Goal: Task Accomplishment & Management: Manage account settings

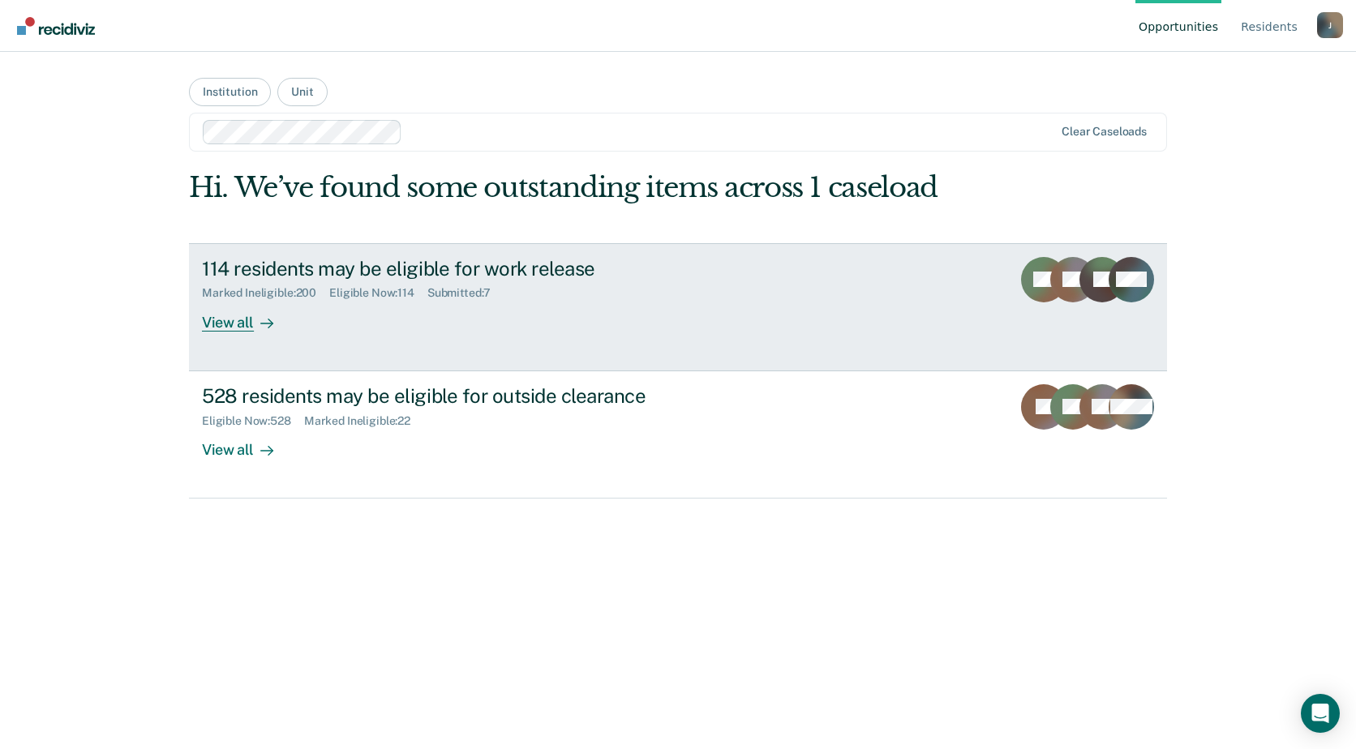
click at [201, 327] on link "114 residents may be eligible for work release Marked Ineligible : 200 Eligible…" at bounding box center [678, 307] width 978 height 128
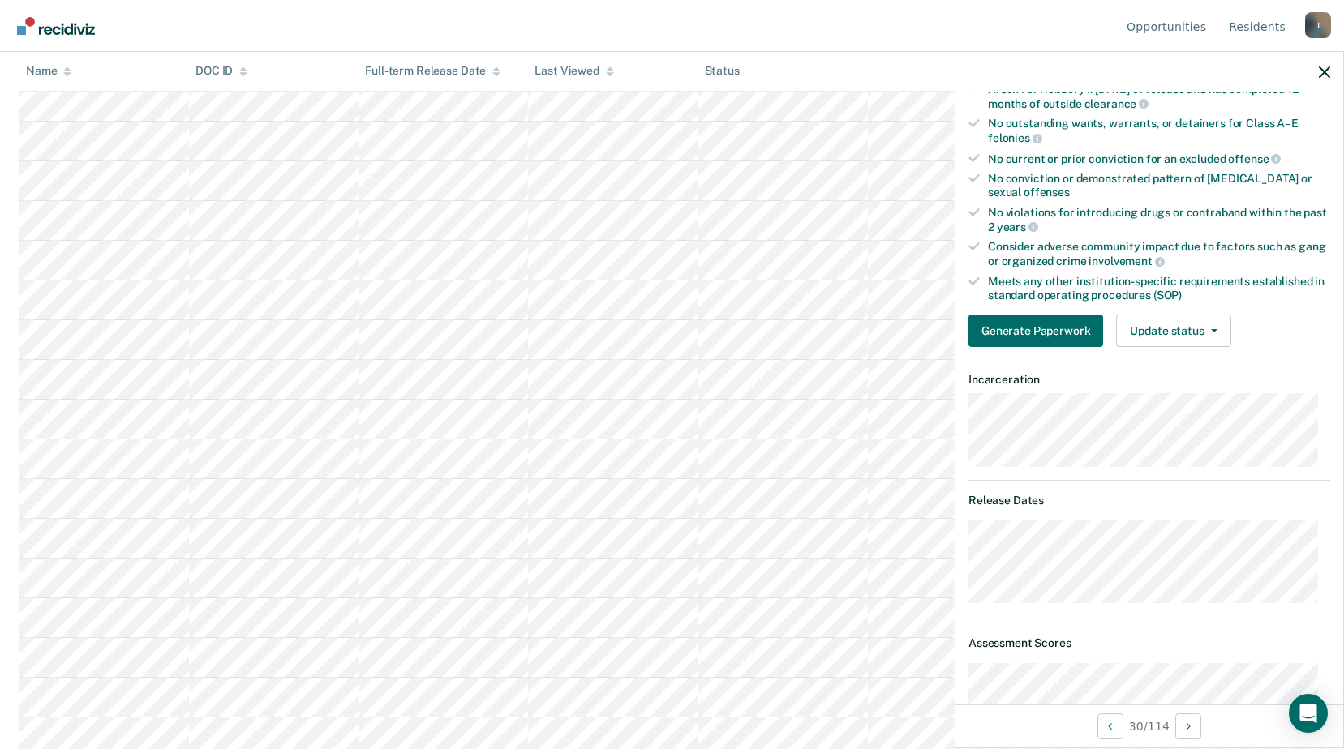
scroll to position [230, 0]
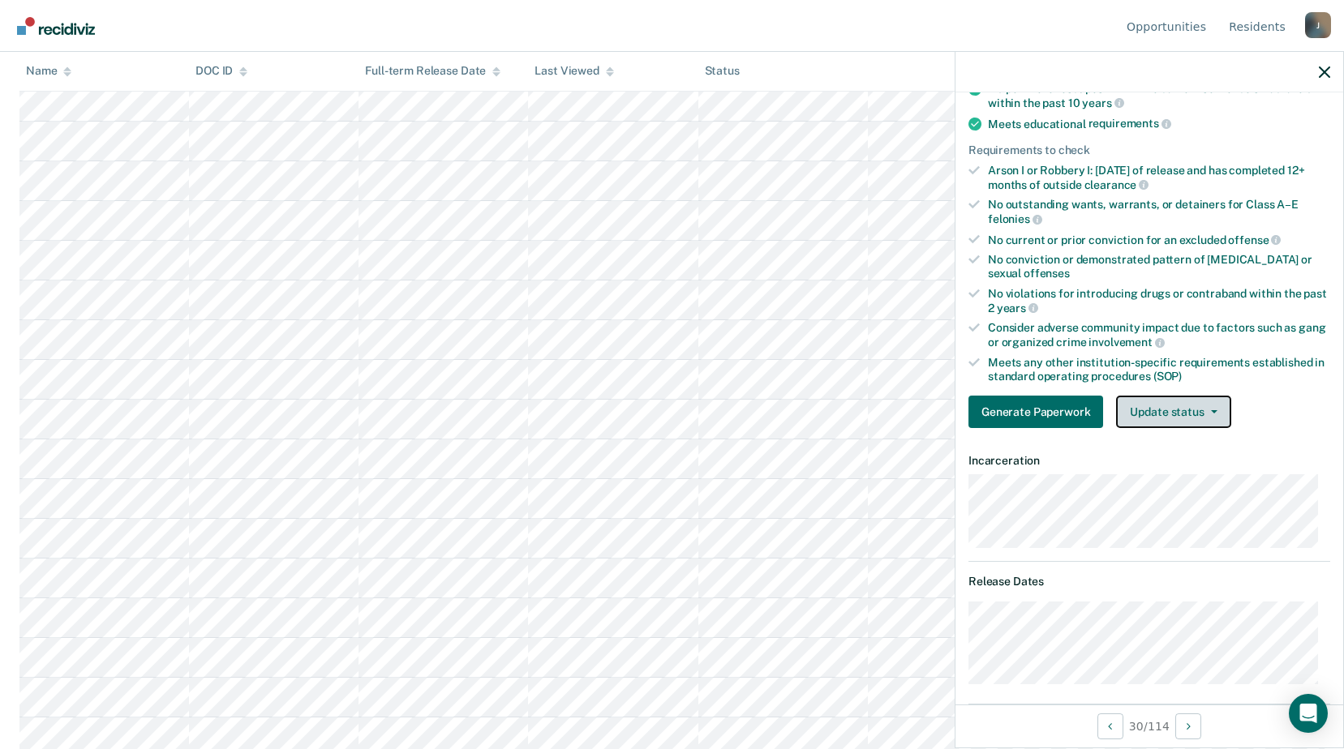
click at [1196, 421] on button "Update status" at bounding box center [1173, 412] width 114 height 32
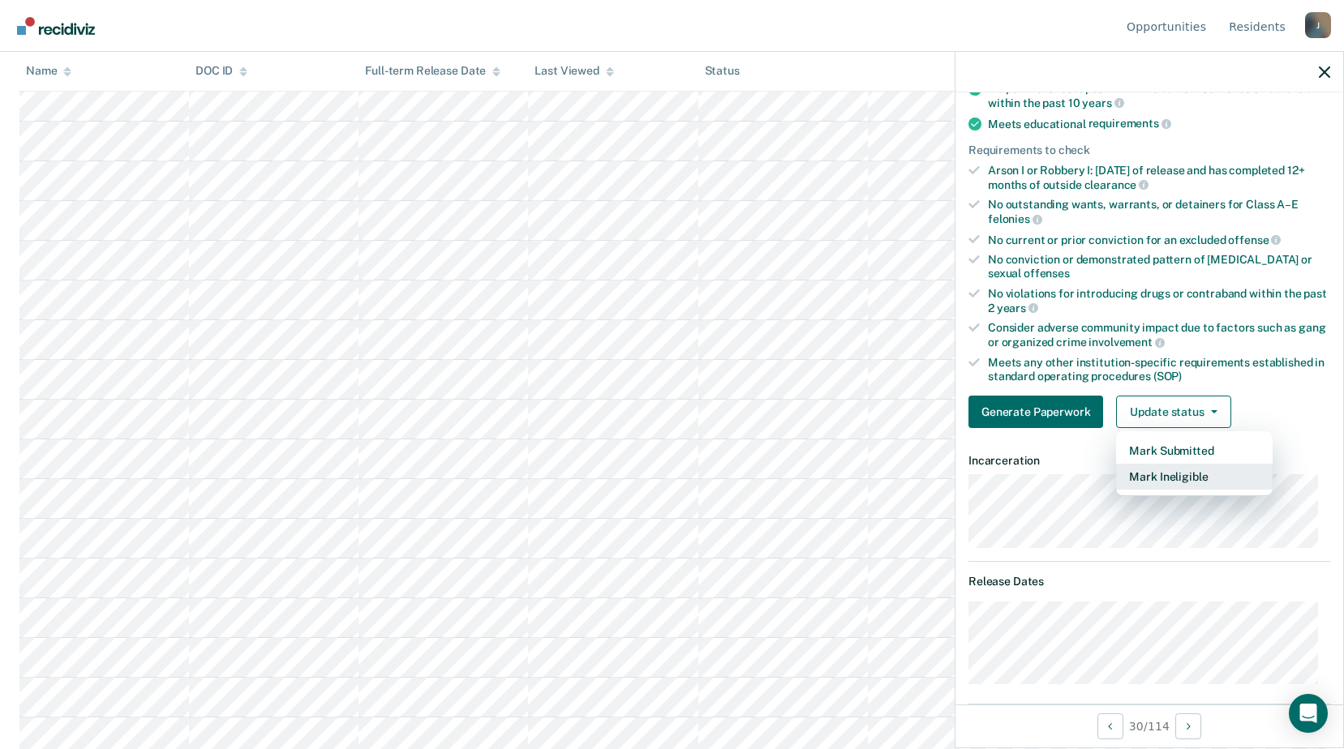
click at [1181, 488] on button "Mark Ineligible" at bounding box center [1194, 477] width 157 height 26
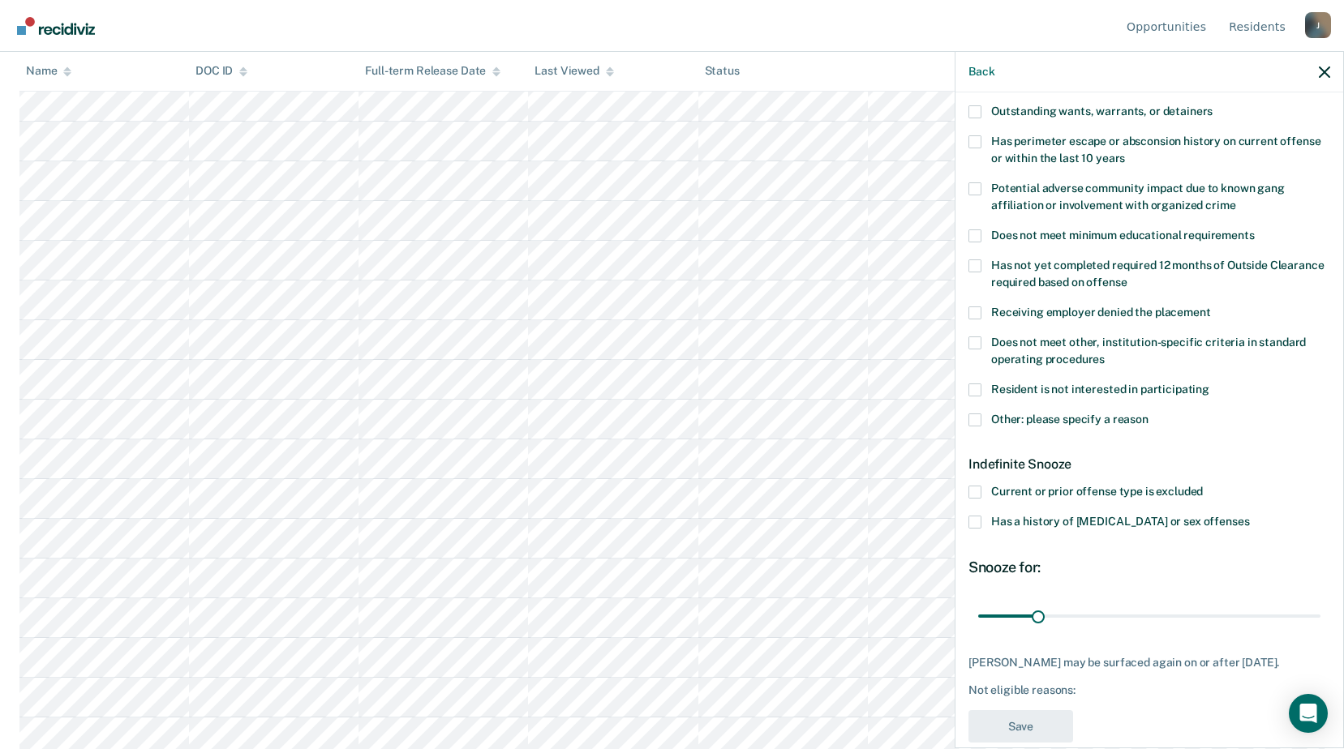
click at [977, 419] on span at bounding box center [974, 420] width 13 height 13
click at [1148, 414] on input "Other: please specify a reason" at bounding box center [1148, 414] width 0 height 0
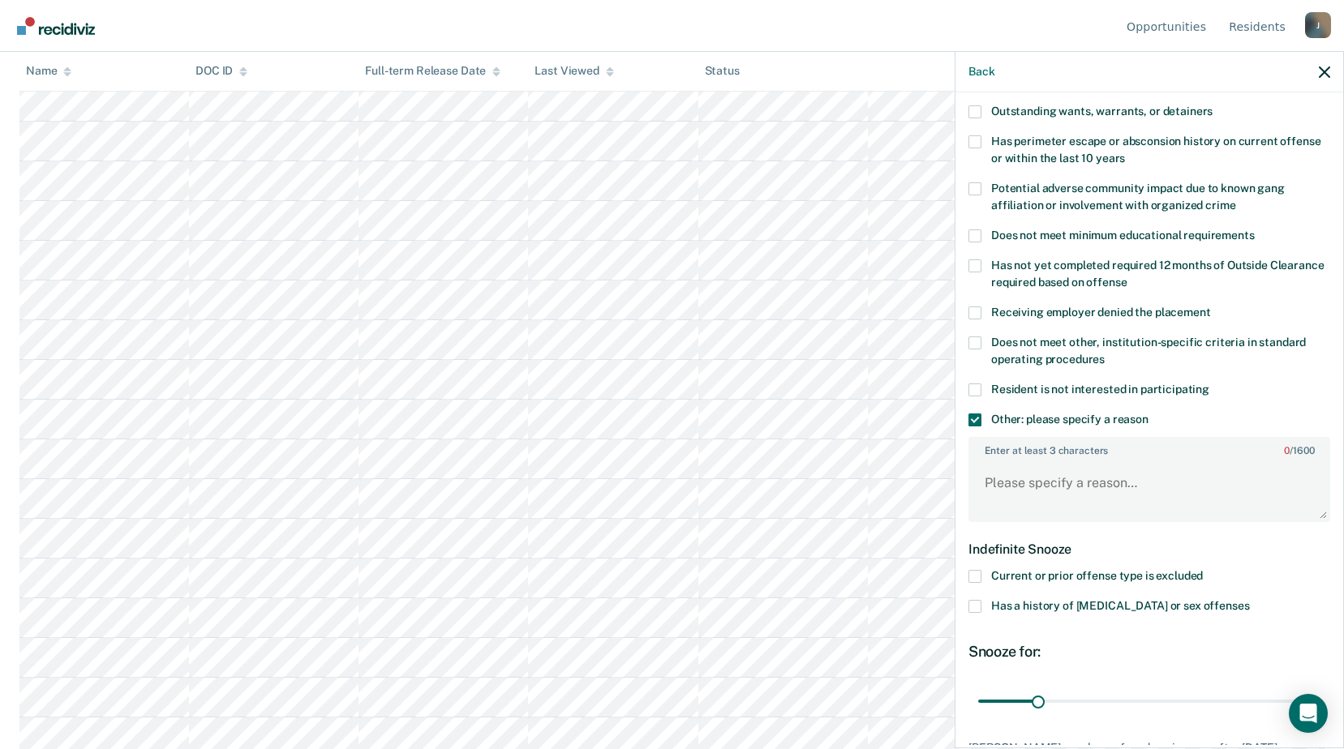
click at [1013, 453] on label "Enter at least 3 characters 0 / 1600" at bounding box center [1149, 448] width 358 height 18
click at [1013, 461] on textarea "Enter at least 3 characters 0 / 1600" at bounding box center [1149, 491] width 358 height 60
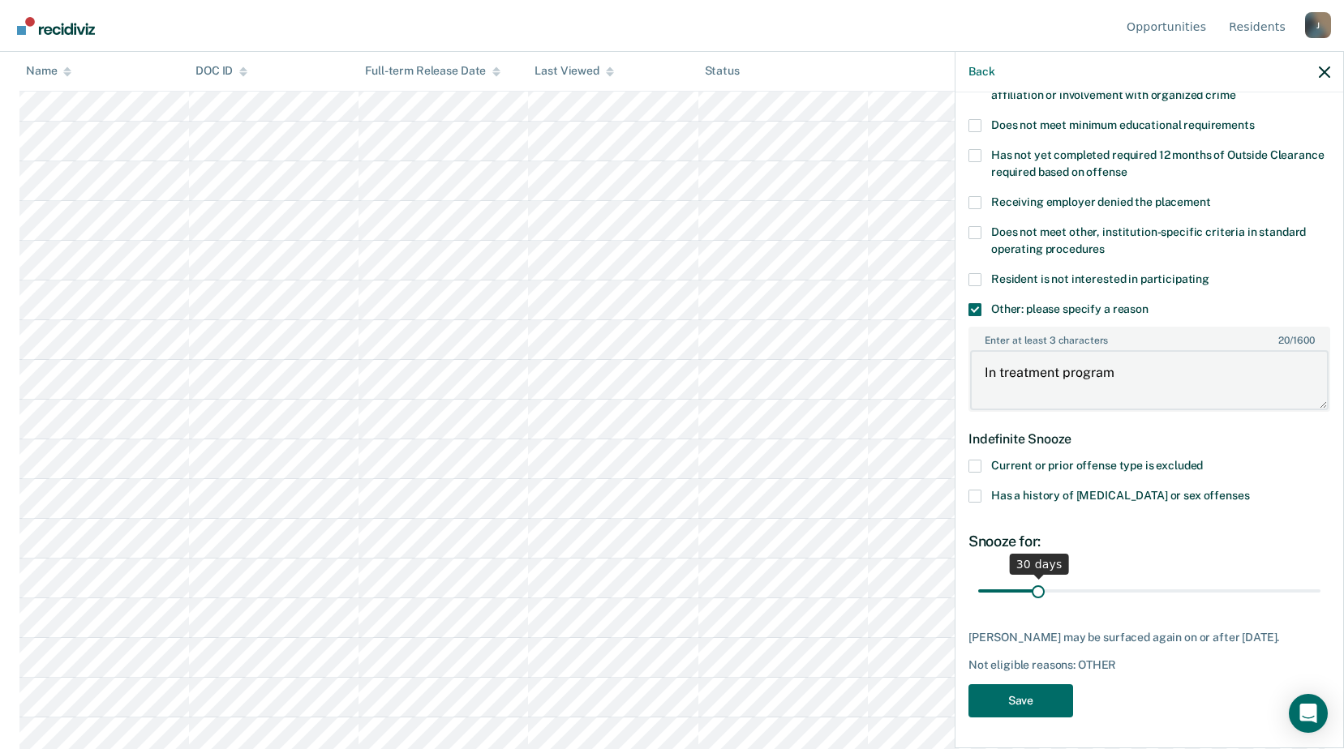
type textarea "In treatment program"
drag, startPoint x: 1053, startPoint y: 594, endPoint x: 1132, endPoint y: 587, distance: 79.8
type input "84"
click at [1132, 587] on input "range" at bounding box center [1149, 591] width 342 height 28
click at [1037, 711] on button "Save" at bounding box center [1020, 701] width 105 height 33
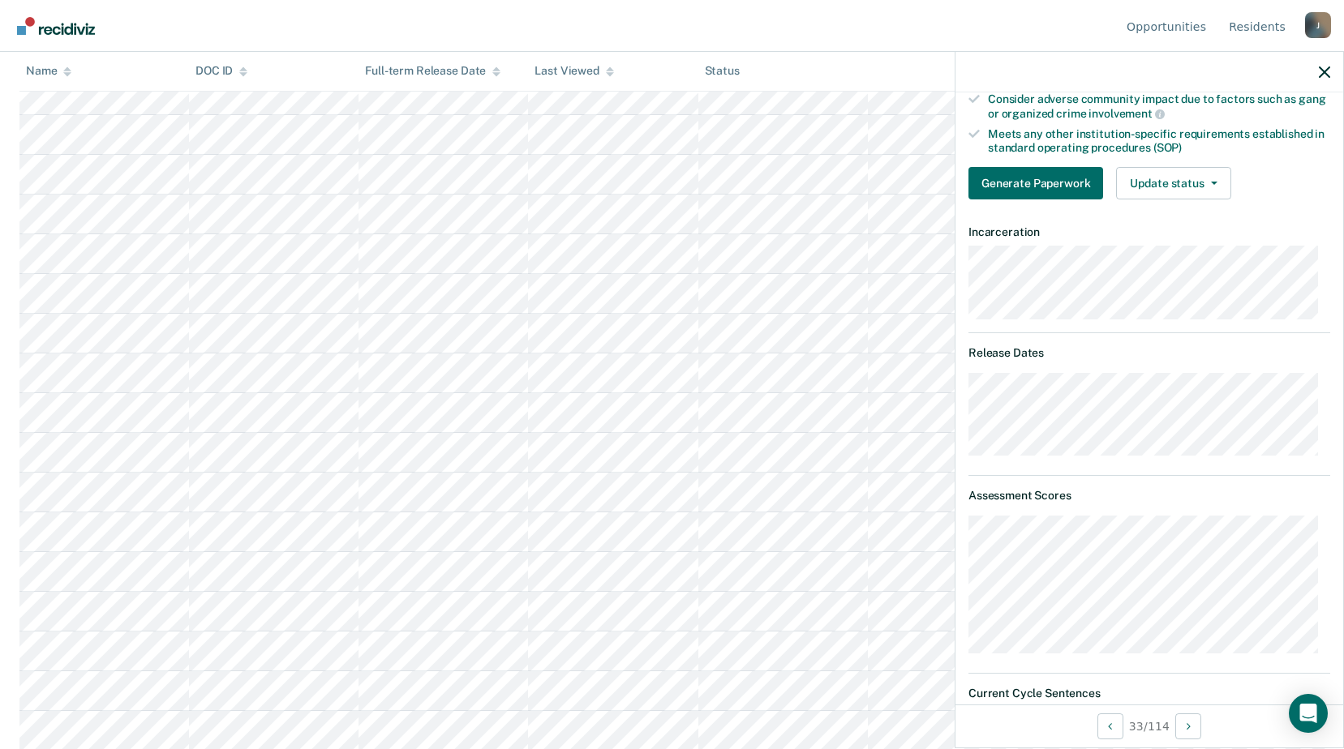
scroll to position [378, 0]
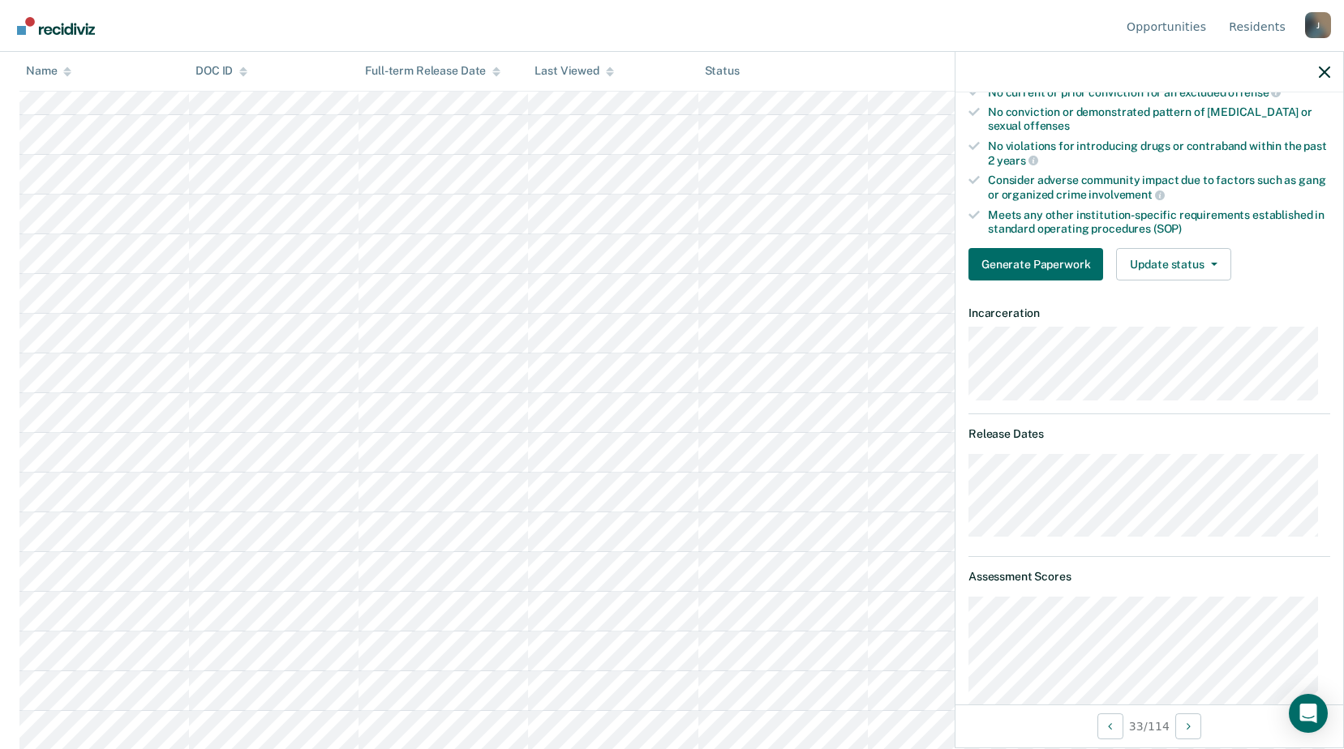
click at [1165, 245] on div "Validated by data from MOCIS and OP-II Mental health needs score is MH-1 or MH-…" at bounding box center [1149, 53] width 388 height 480
click at [1162, 265] on button "Update status" at bounding box center [1173, 264] width 114 height 32
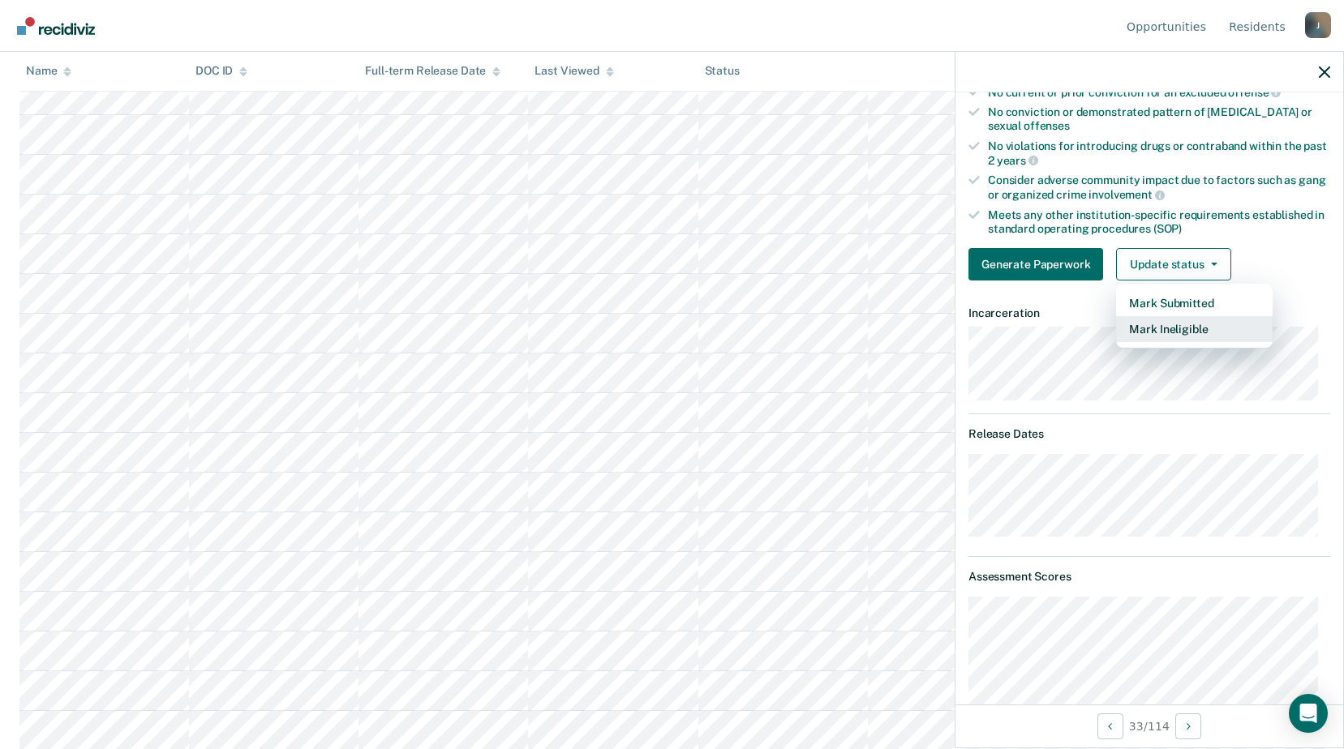
click at [1167, 326] on button "Mark Ineligible" at bounding box center [1194, 329] width 157 height 26
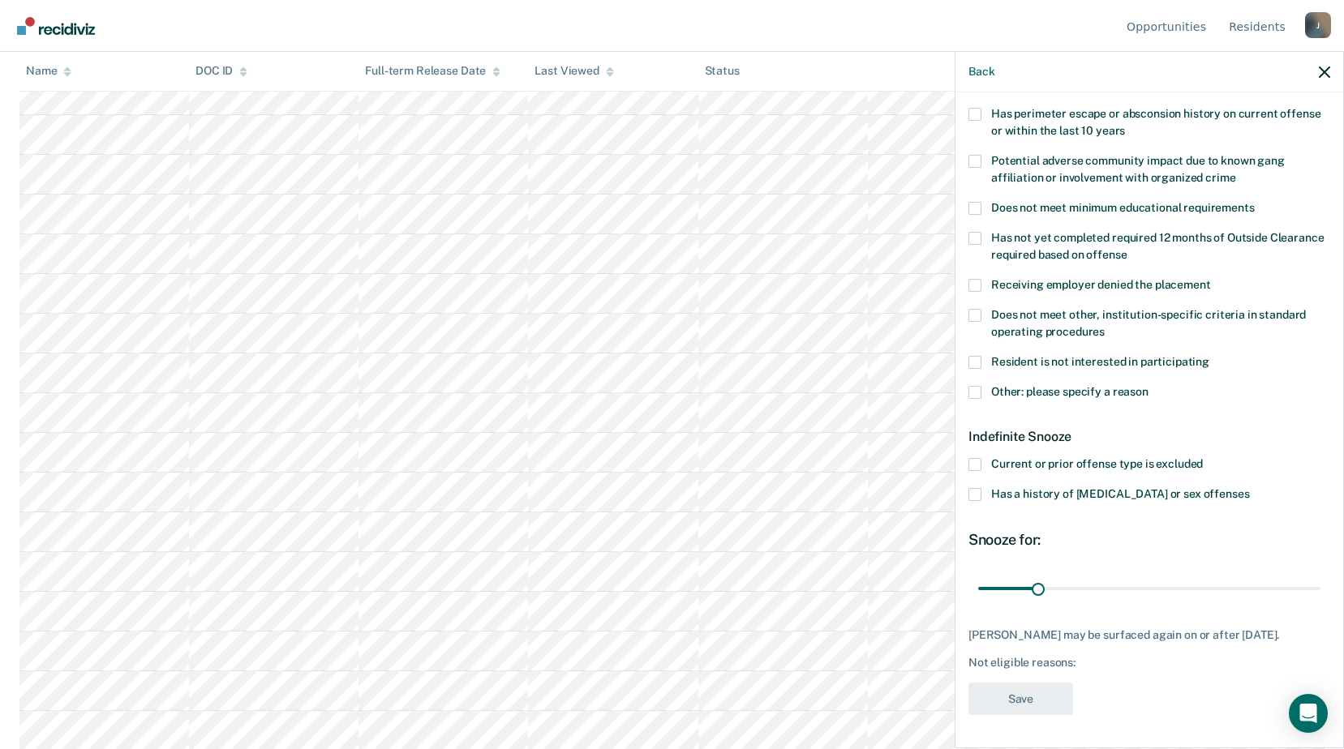
click at [978, 309] on span at bounding box center [974, 315] width 13 height 13
click at [1105, 326] on input "Does not meet other, institution-specific criteria in standard operating proced…" at bounding box center [1105, 326] width 0 height 0
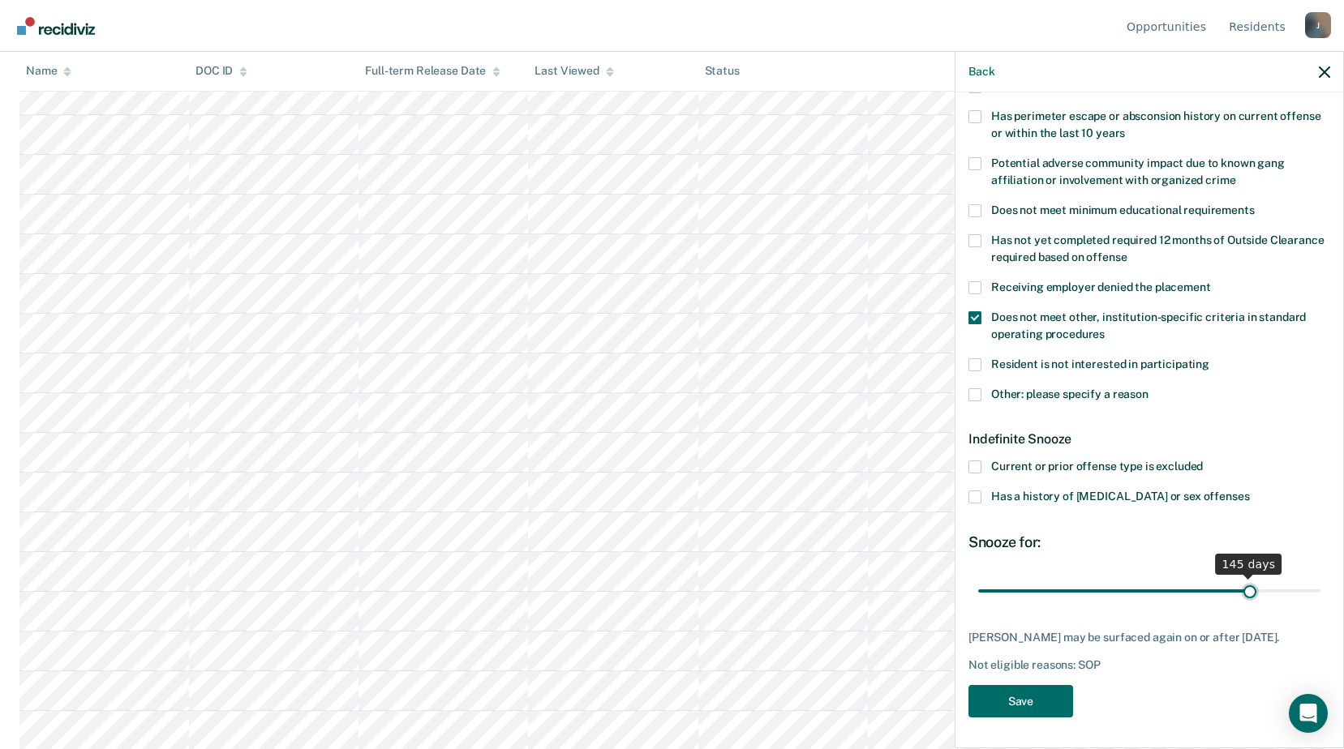
scroll to position [255, 0]
drag, startPoint x: 1032, startPoint y: 566, endPoint x: 1240, endPoint y: 592, distance: 210.0
type input "145"
click at [1240, 592] on input "range" at bounding box center [1149, 591] width 342 height 28
click at [1058, 704] on button "Save" at bounding box center [1020, 701] width 105 height 33
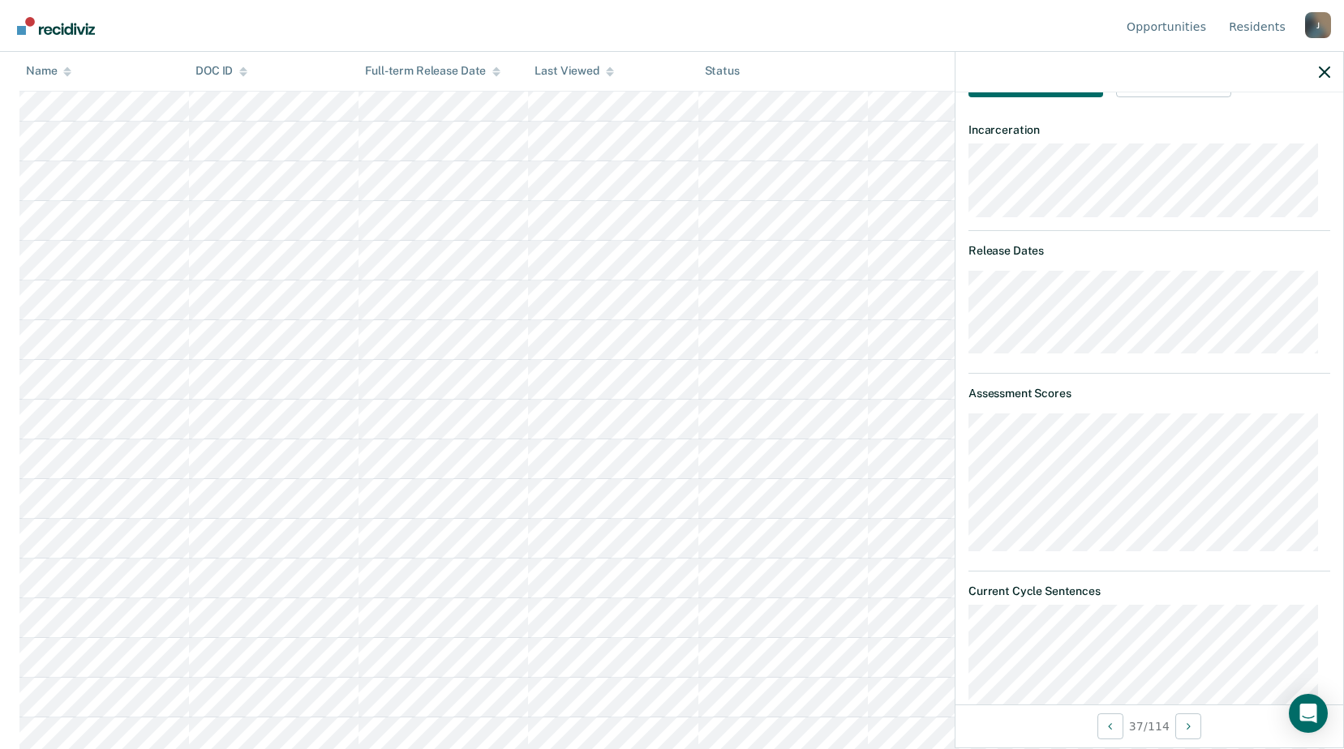
scroll to position [480, 0]
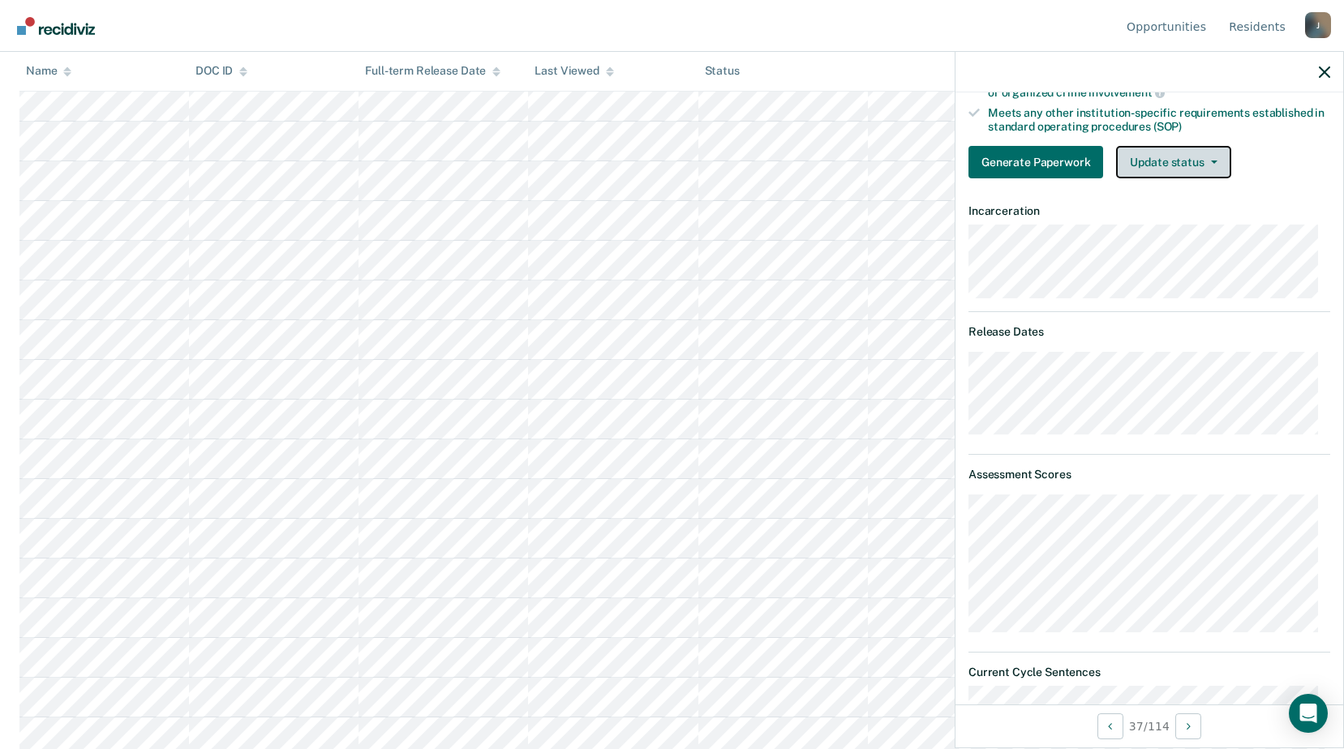
click at [1138, 157] on button "Update status" at bounding box center [1173, 162] width 114 height 32
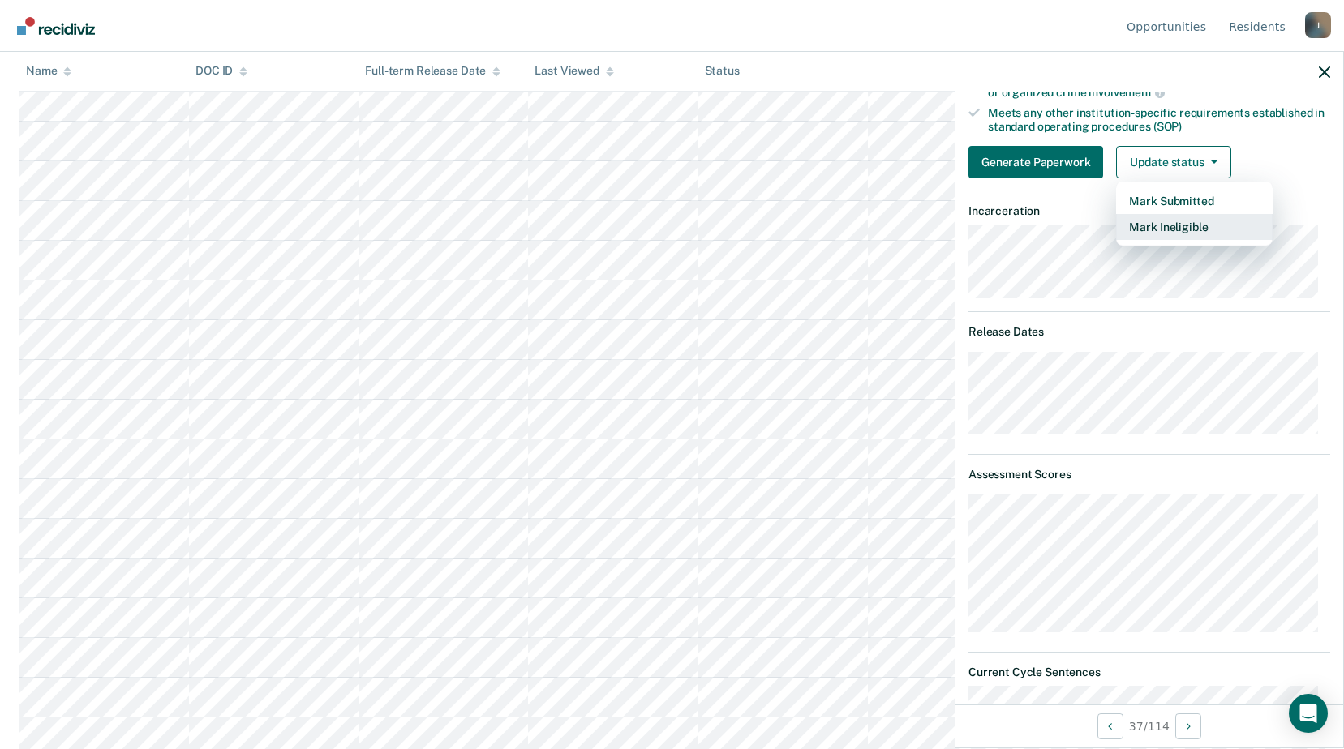
click at [1151, 226] on button "Mark Ineligible" at bounding box center [1194, 227] width 157 height 26
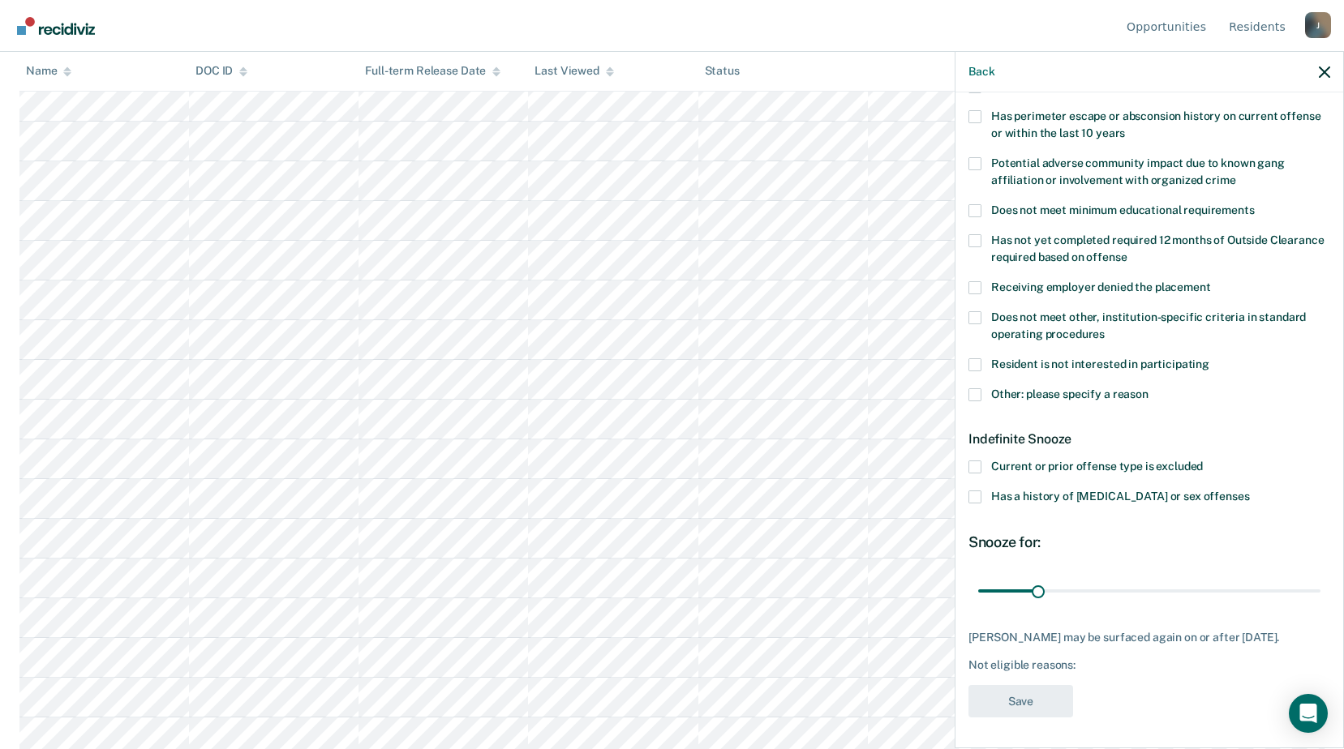
click at [976, 320] on span at bounding box center [974, 317] width 13 height 13
click at [1105, 328] on input "Does not meet other, institution-specific criteria in standard operating proced…" at bounding box center [1105, 328] width 0 height 0
type input "31"
click at [1038, 590] on input "range" at bounding box center [1149, 591] width 342 height 28
click at [1056, 705] on button "Save" at bounding box center [1020, 701] width 105 height 33
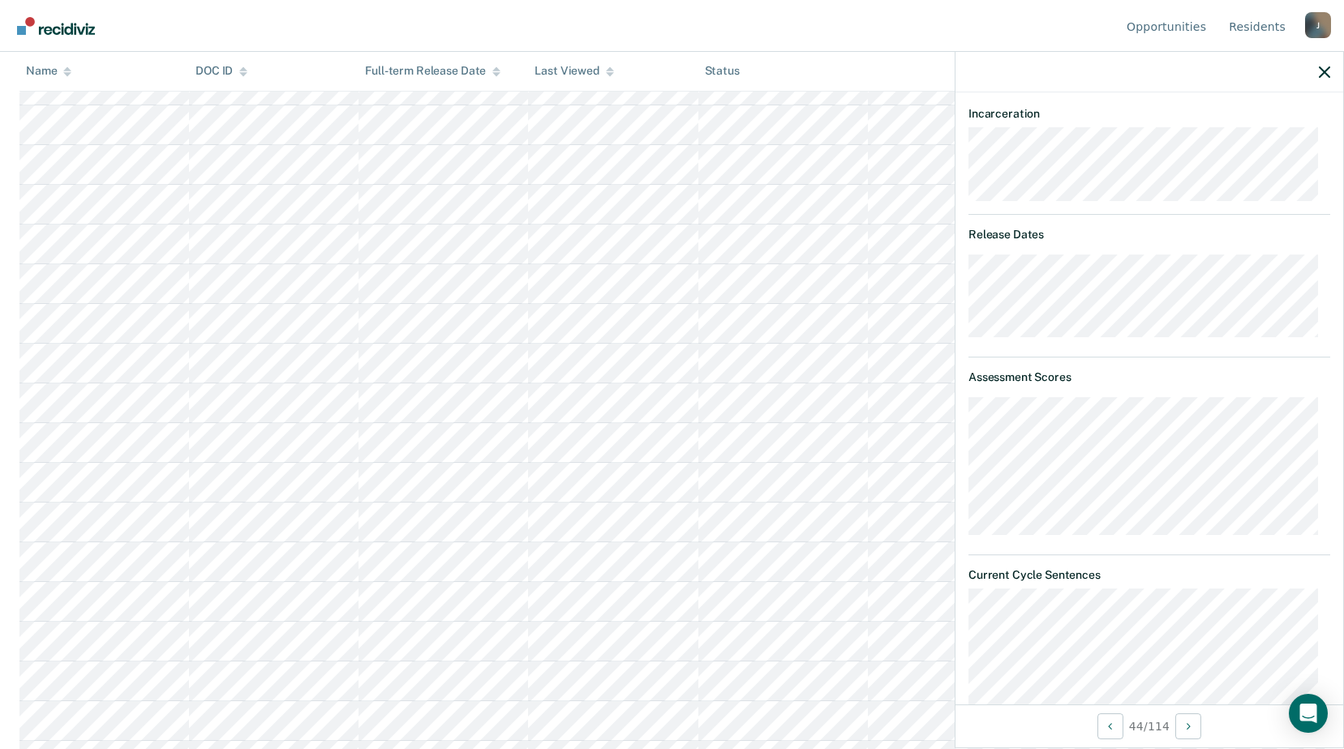
scroll to position [496, 0]
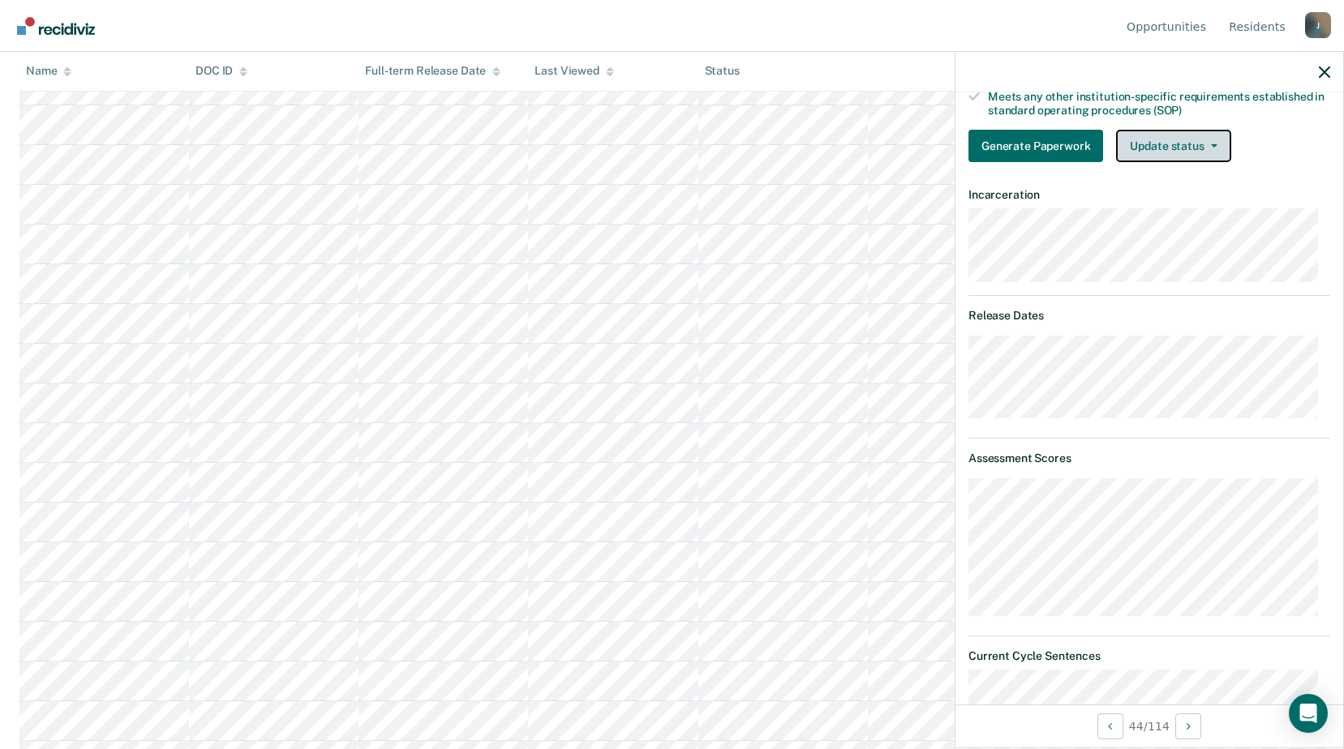
click at [1160, 139] on button "Update status" at bounding box center [1173, 146] width 114 height 32
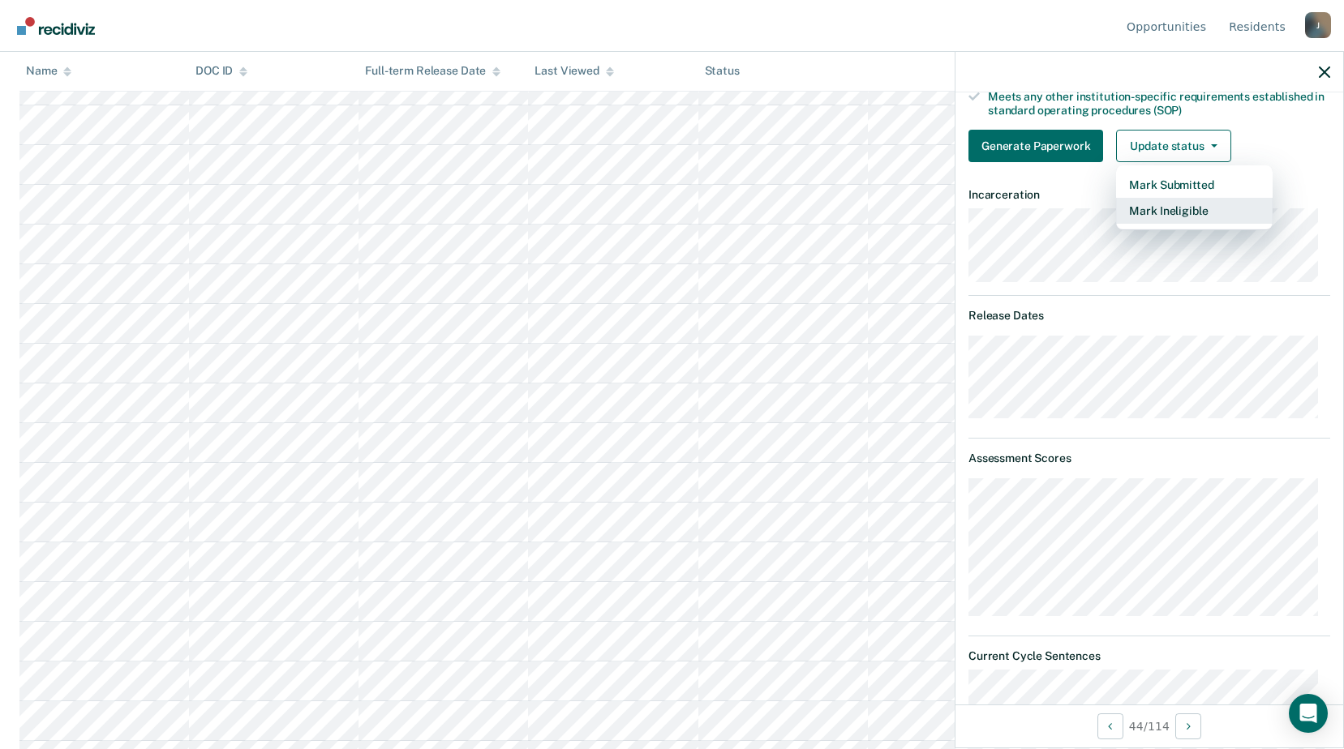
click at [1152, 217] on button "Mark Ineligible" at bounding box center [1194, 211] width 157 height 26
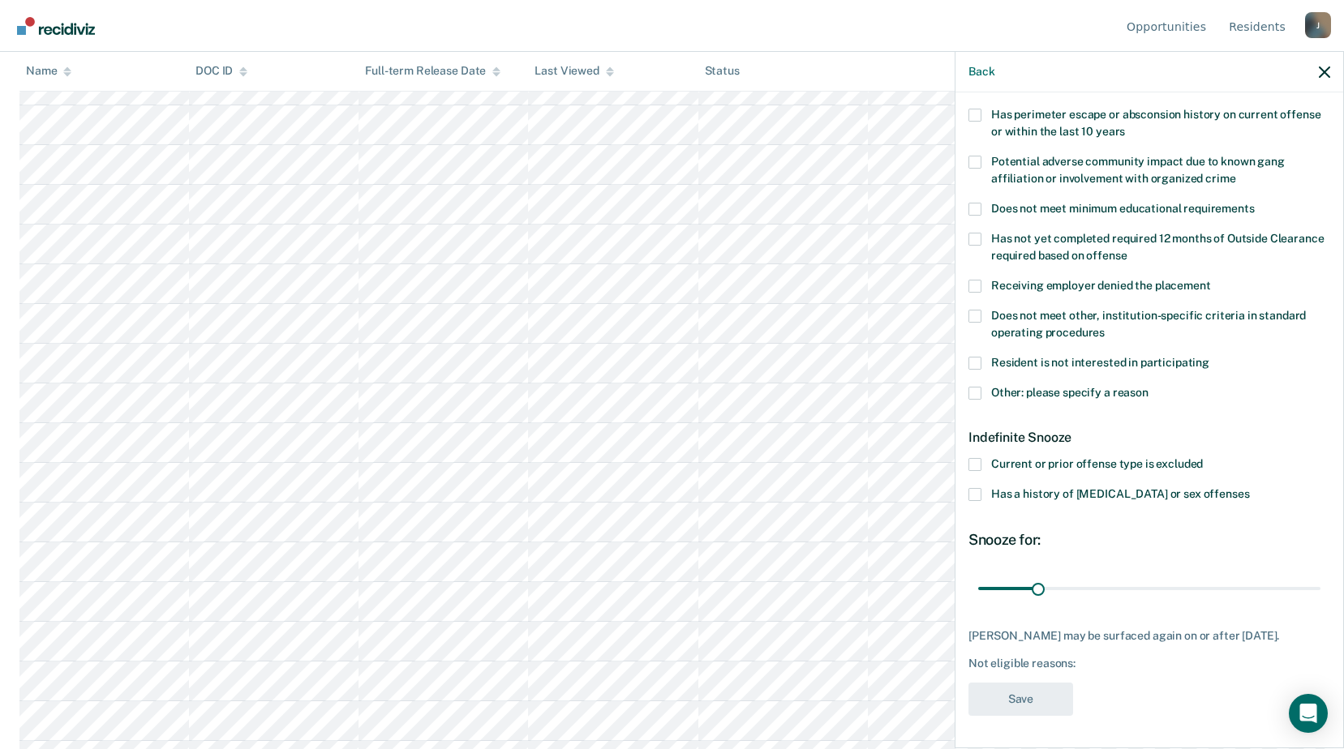
scroll to position [269, 0]
click at [976, 294] on div "Receiving employer denied the placement" at bounding box center [1149, 294] width 362 height 30
click at [975, 309] on span at bounding box center [974, 315] width 13 height 13
click at [1105, 326] on input "Does not meet other, institution-specific criteria in standard operating proced…" at bounding box center [1105, 326] width 0 height 0
click at [1009, 706] on button "Save" at bounding box center [1020, 699] width 105 height 33
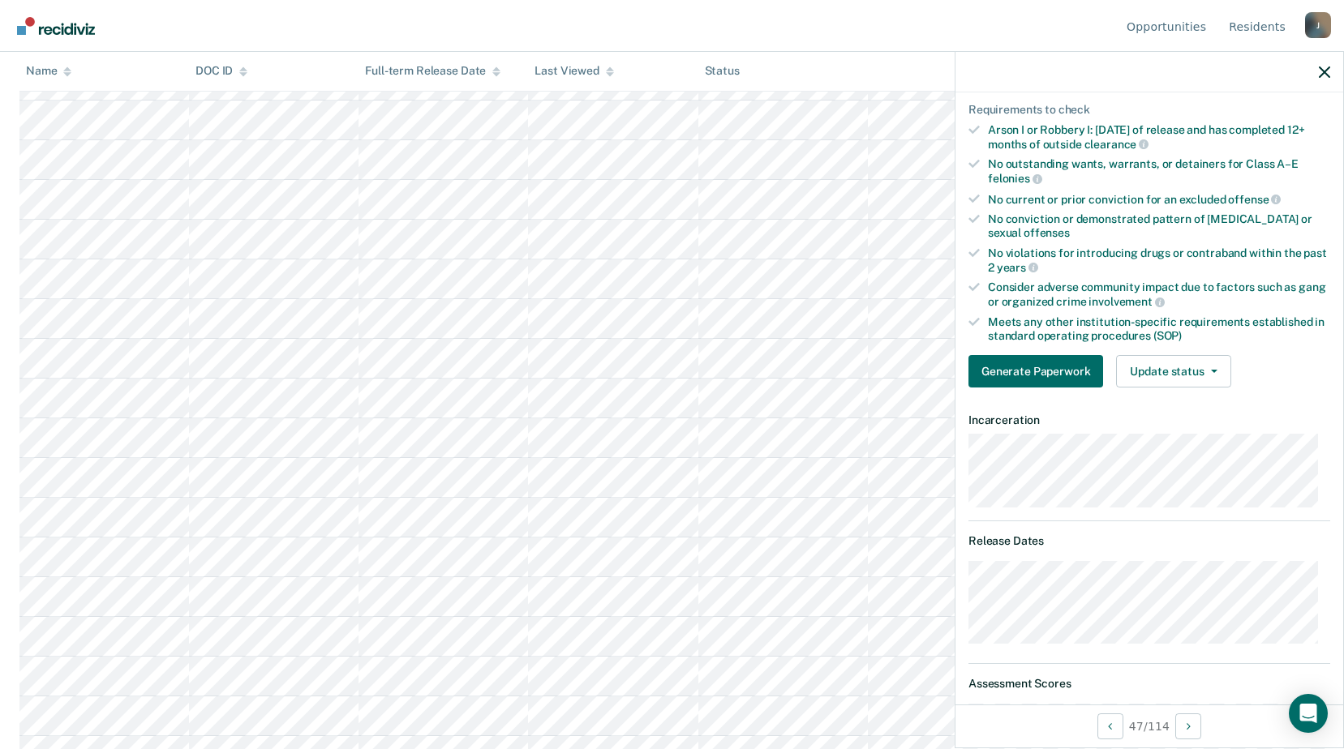
scroll to position [190, 0]
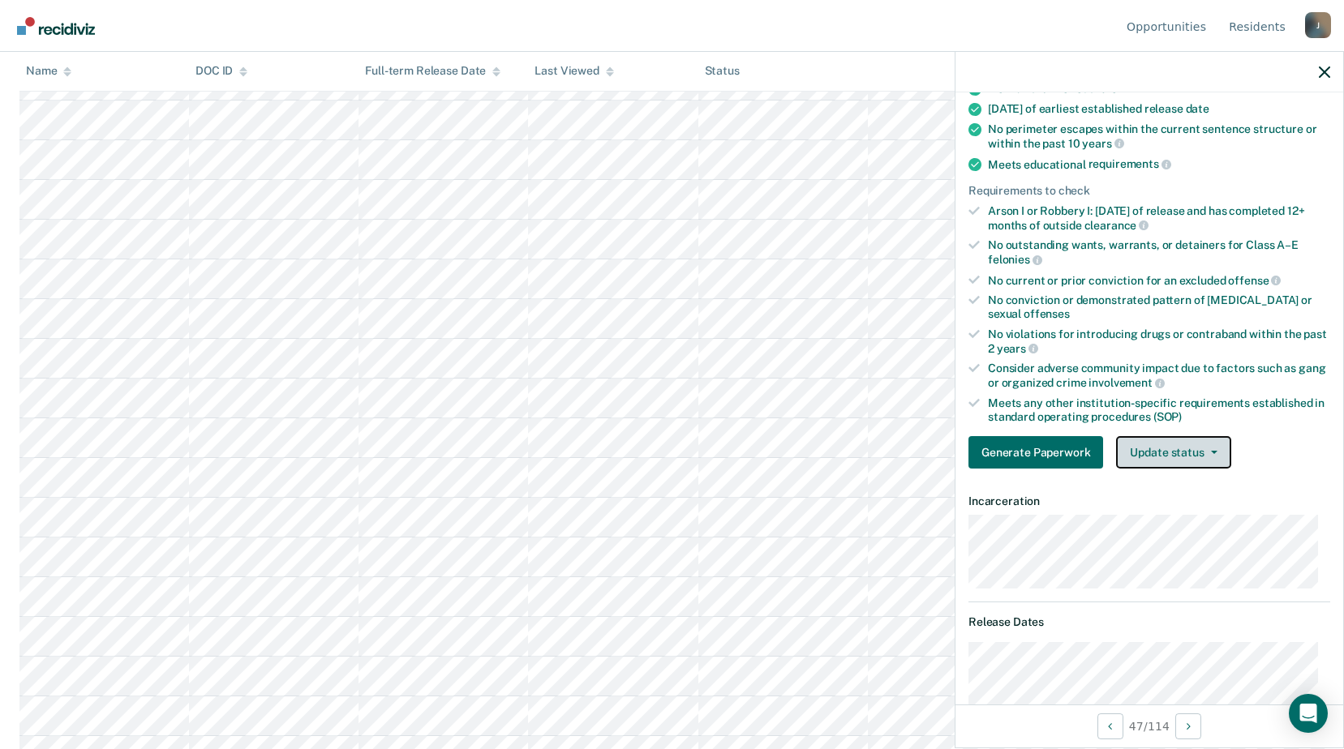
click at [1157, 444] on button "Update status" at bounding box center [1173, 452] width 114 height 32
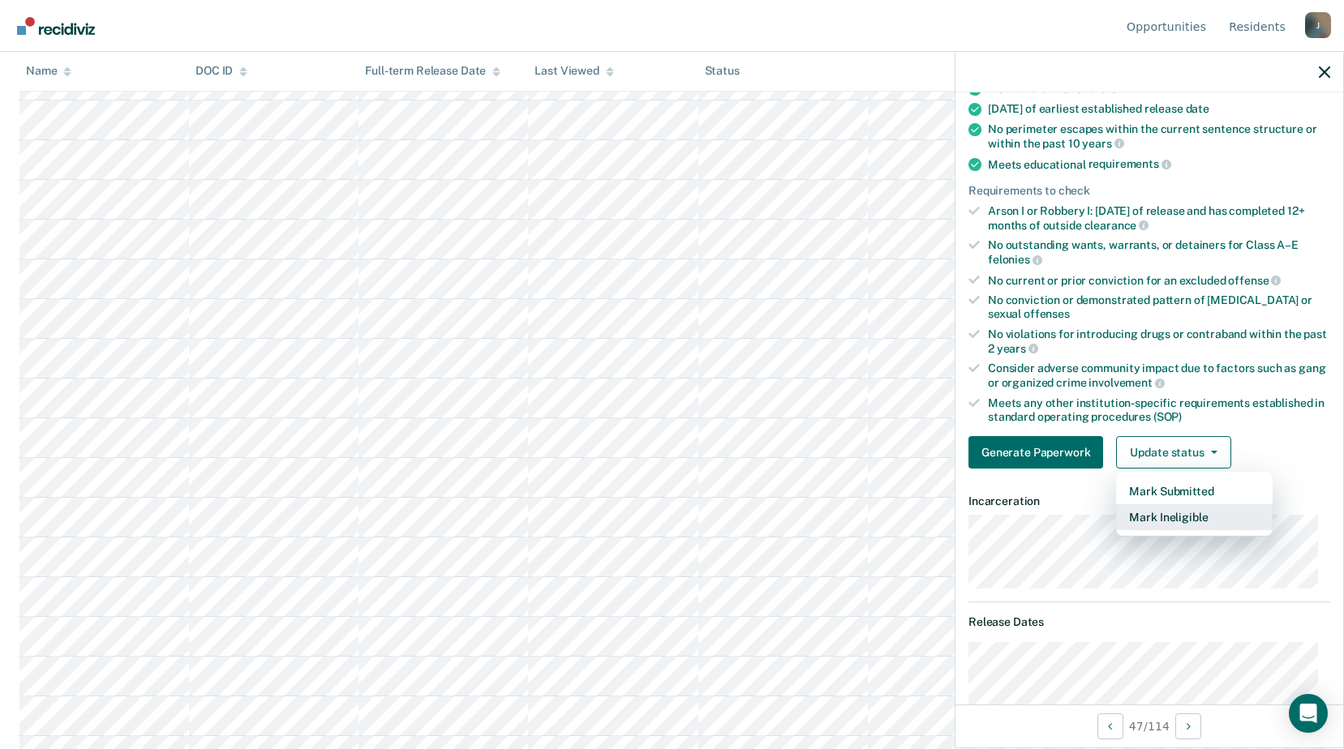
click at [1160, 523] on button "Mark Ineligible" at bounding box center [1194, 517] width 157 height 26
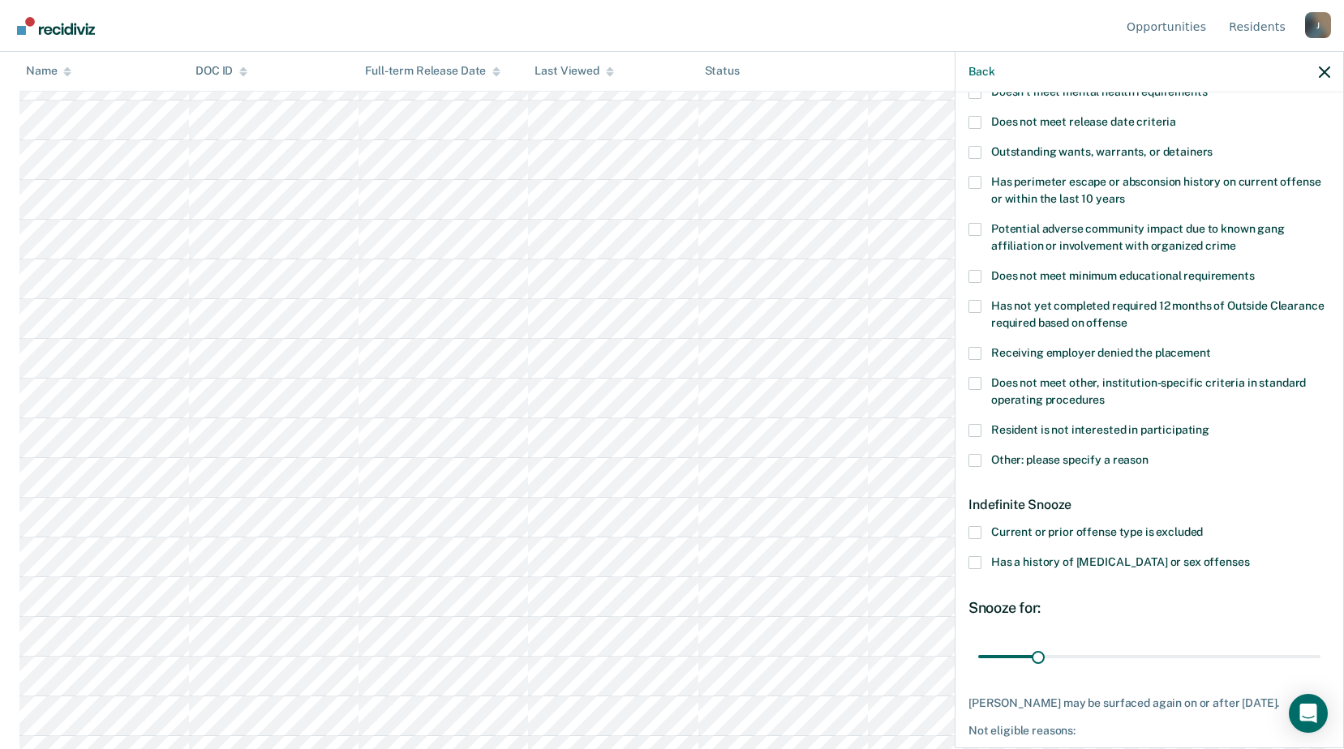
click at [972, 459] on span at bounding box center [974, 460] width 13 height 13
click at [1148, 454] on input "Other: please specify a reason" at bounding box center [1148, 454] width 0 height 0
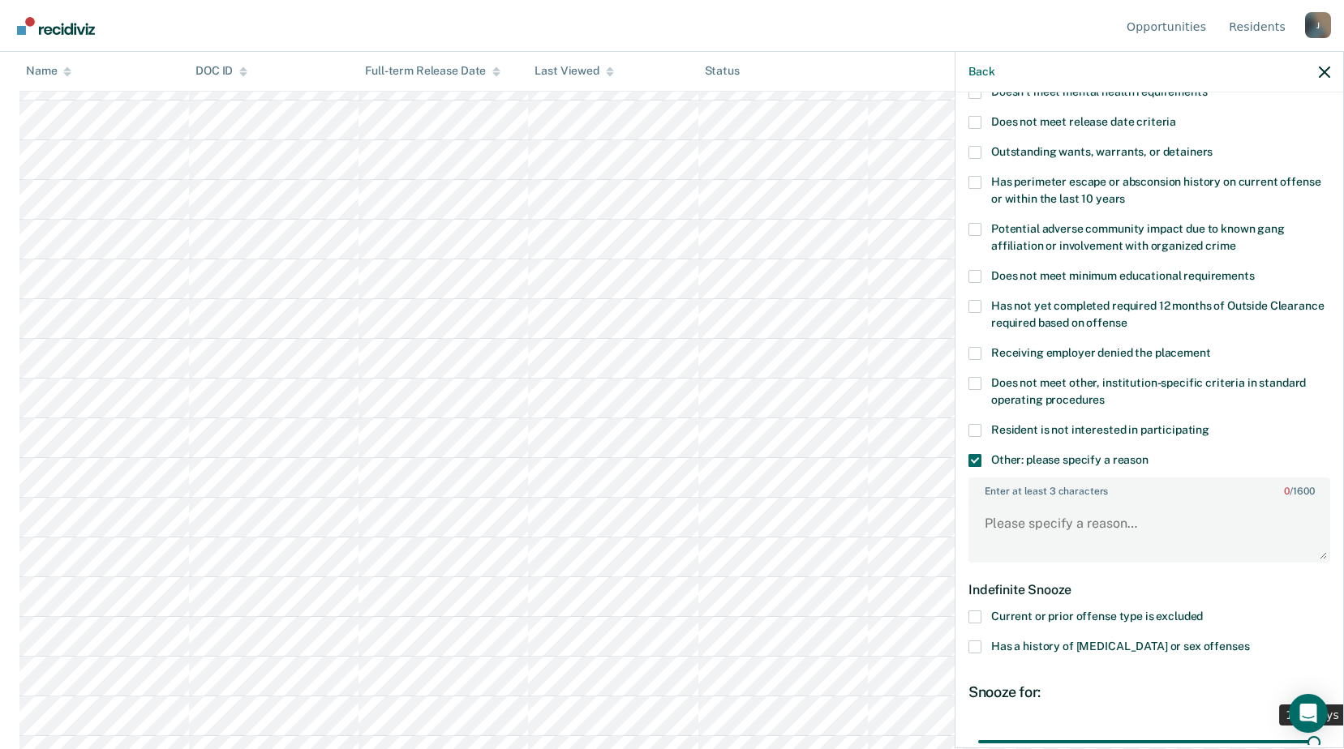
drag, startPoint x: 1035, startPoint y: 737, endPoint x: 1333, endPoint y: 674, distance: 305.1
type input "180"
click at [1320, 727] on input "range" at bounding box center [1149, 741] width 342 height 28
drag, startPoint x: 1075, startPoint y: 547, endPoint x: 1067, endPoint y: 539, distance: 11.5
click at [1074, 547] on textarea "Enter at least 3 characters 0 / 1600" at bounding box center [1149, 531] width 358 height 60
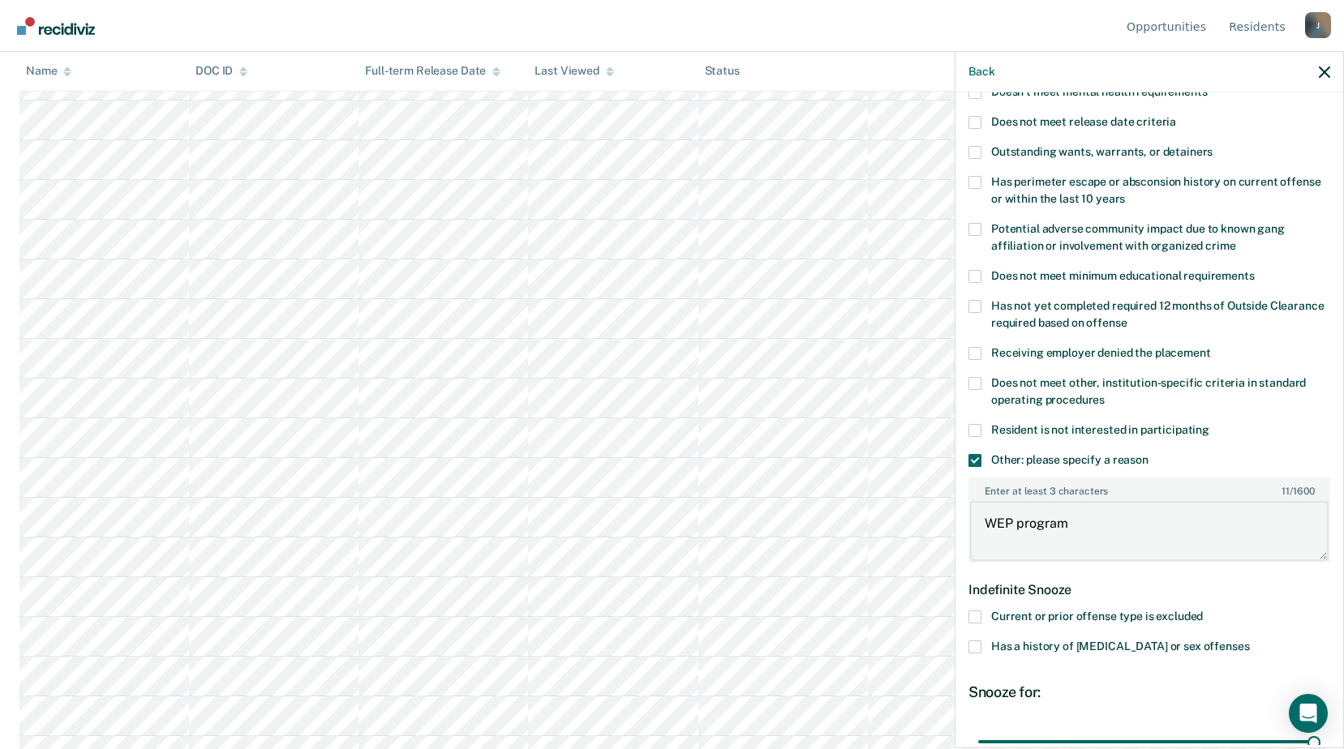
scroll to position [341, 0]
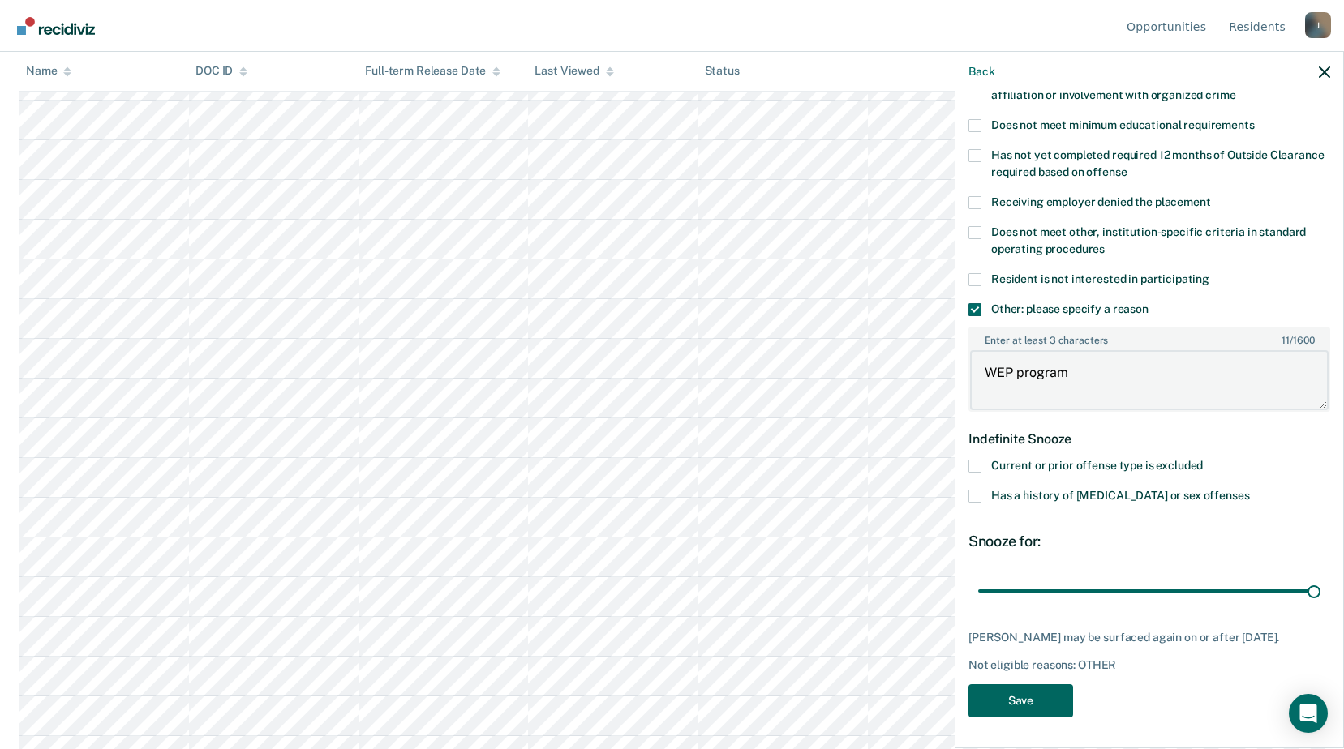
type textarea "WEP program"
click at [1020, 697] on button "Save" at bounding box center [1020, 701] width 105 height 33
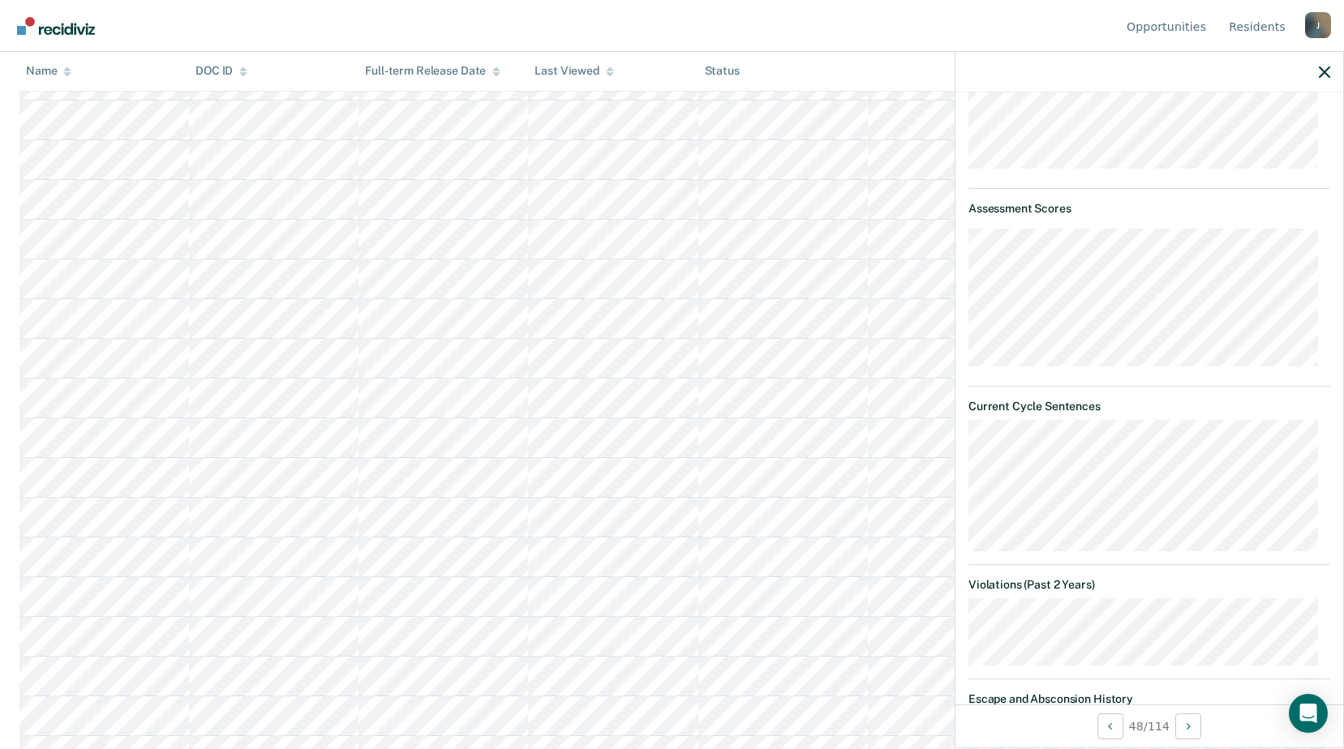
scroll to position [422, 0]
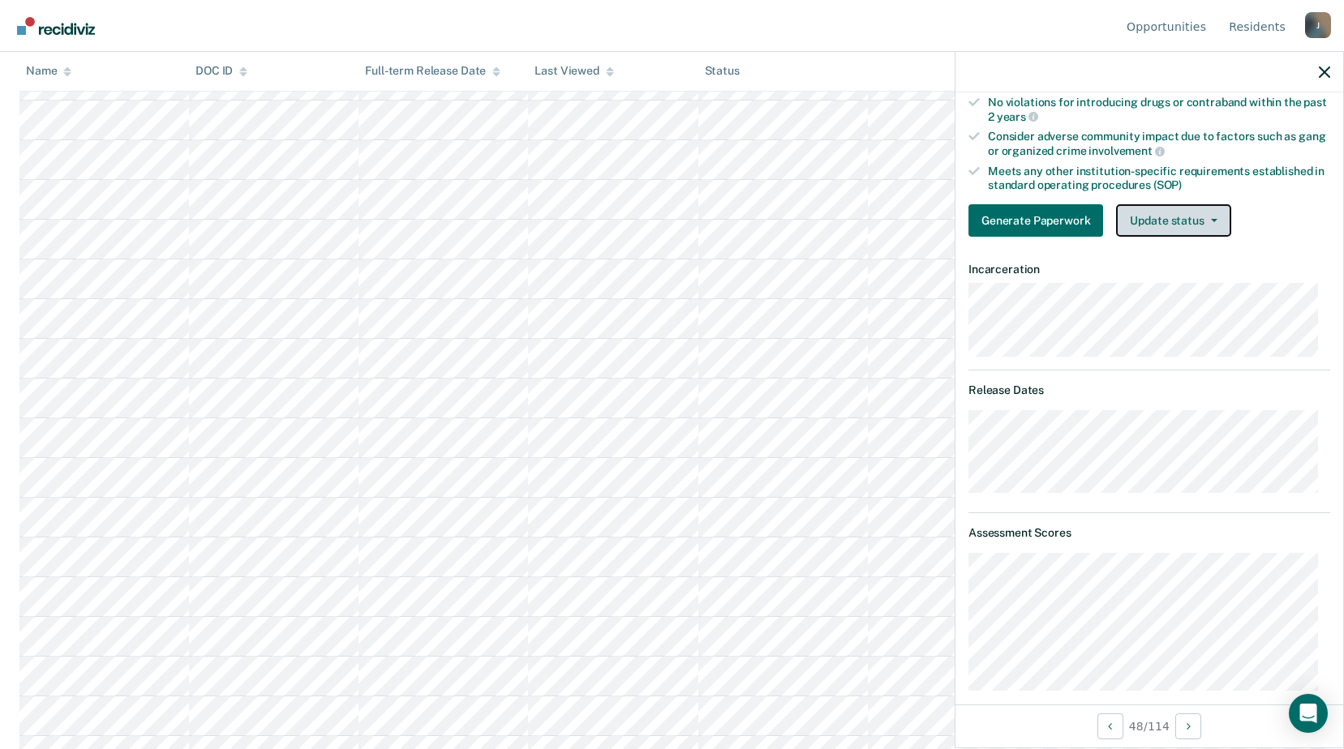
click at [1168, 225] on button "Update status" at bounding box center [1173, 220] width 114 height 32
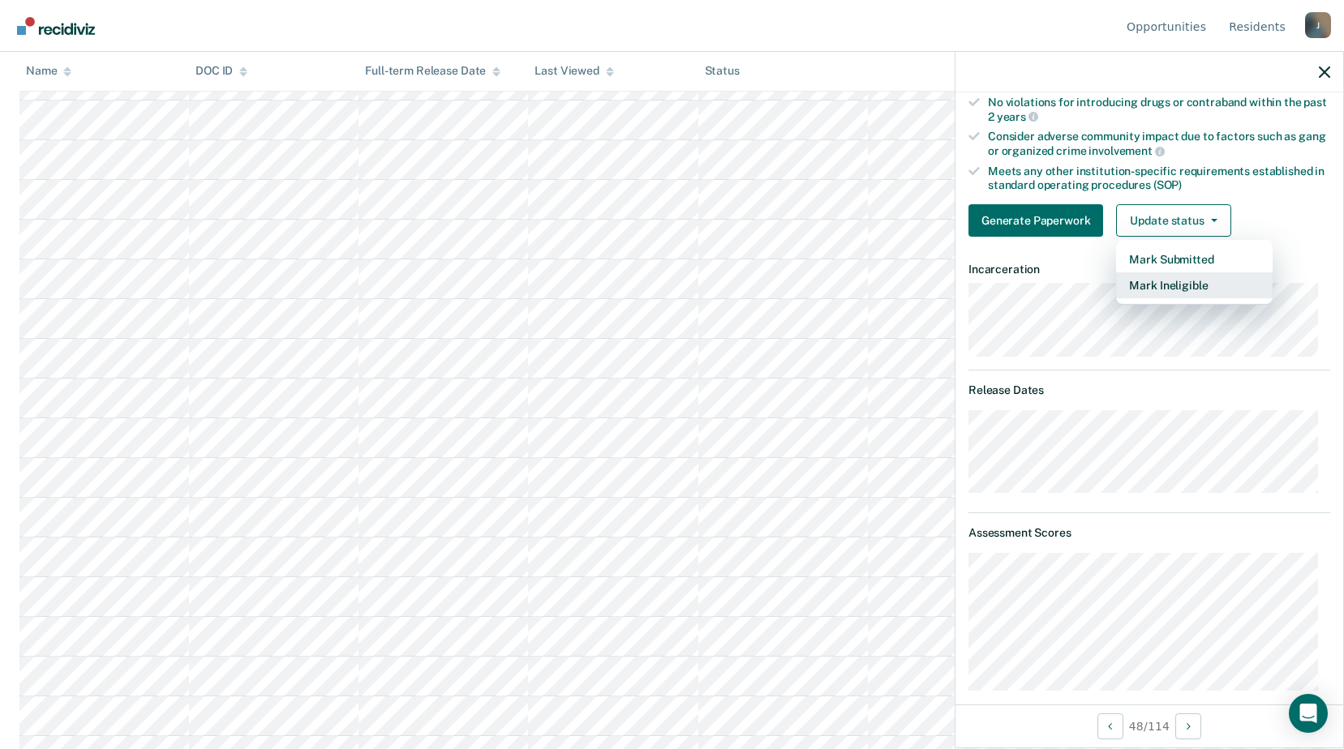
click at [1166, 284] on button "Mark Ineligible" at bounding box center [1194, 286] width 157 height 26
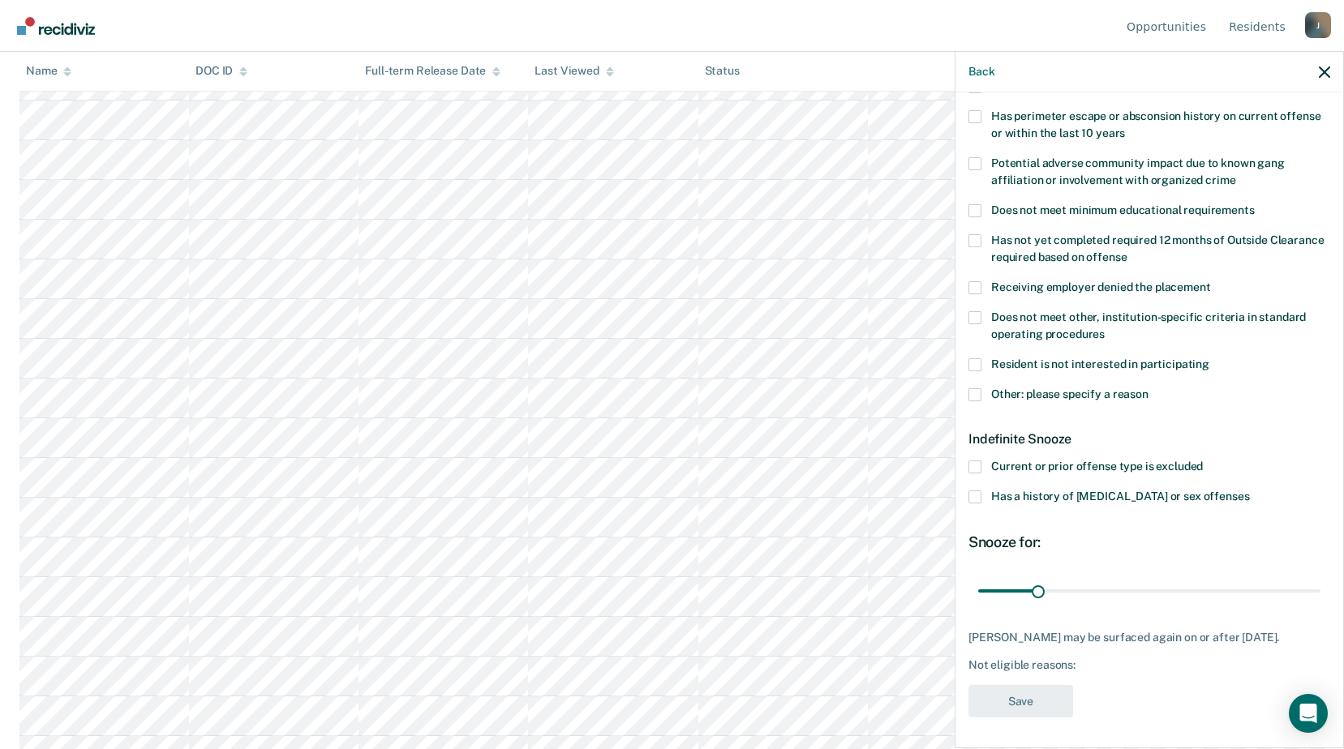
click at [977, 396] on span at bounding box center [974, 394] width 13 height 13
click at [1148, 388] on input "Other: please specify a reason" at bounding box center [1148, 388] width 0 height 0
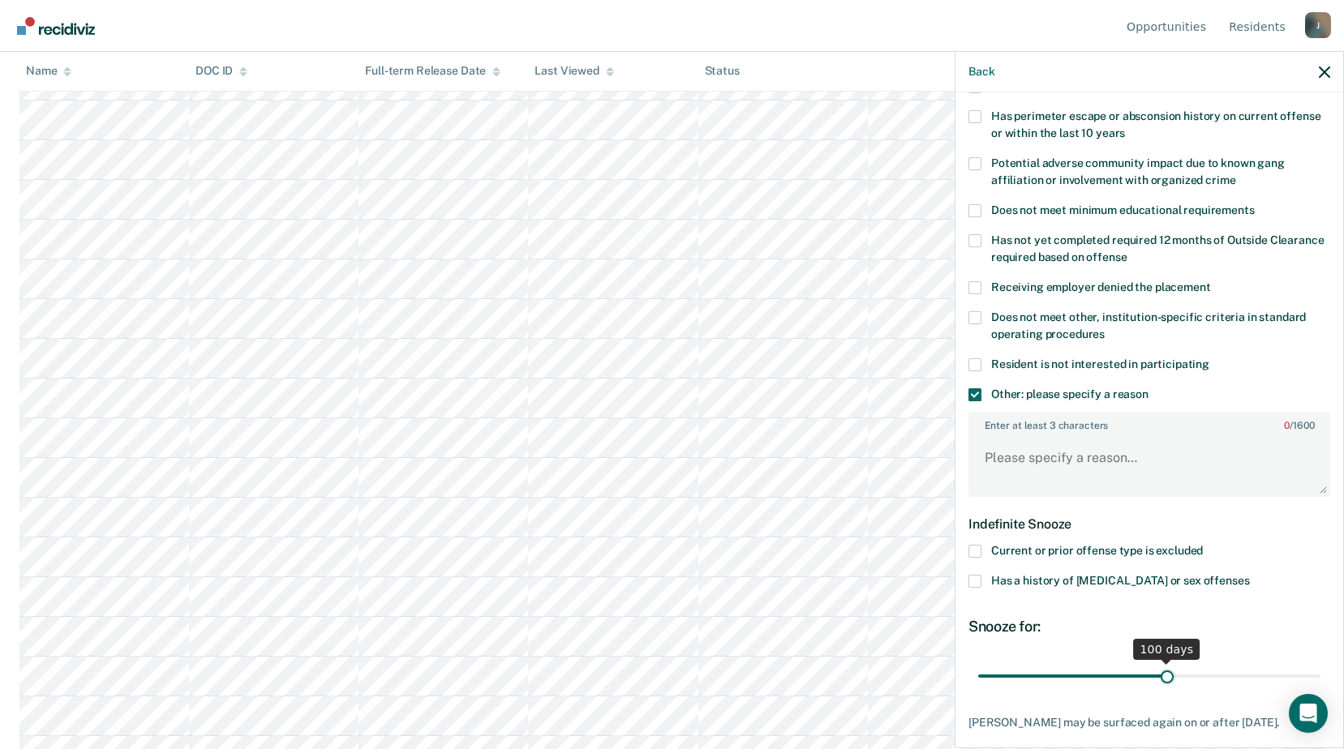
drag, startPoint x: 1036, startPoint y: 674, endPoint x: 1161, endPoint y: 676, distance: 124.9
type input "100"
click at [1161, 676] on input "range" at bounding box center [1149, 676] width 342 height 28
click at [1062, 467] on textarea "Enter at least 3 characters 0 / 1600" at bounding box center [1149, 466] width 358 height 60
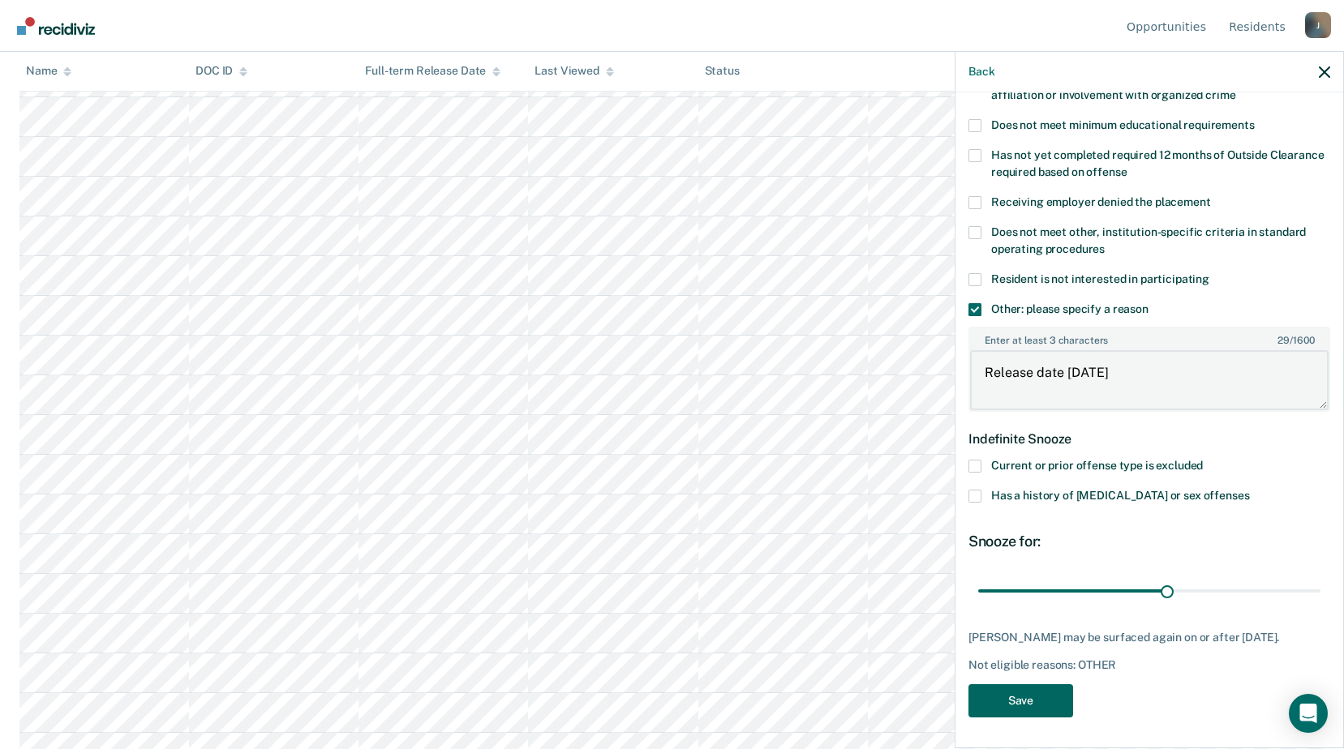
type textarea "Release date within 6 months"
click at [1045, 693] on button "Save" at bounding box center [1020, 701] width 105 height 33
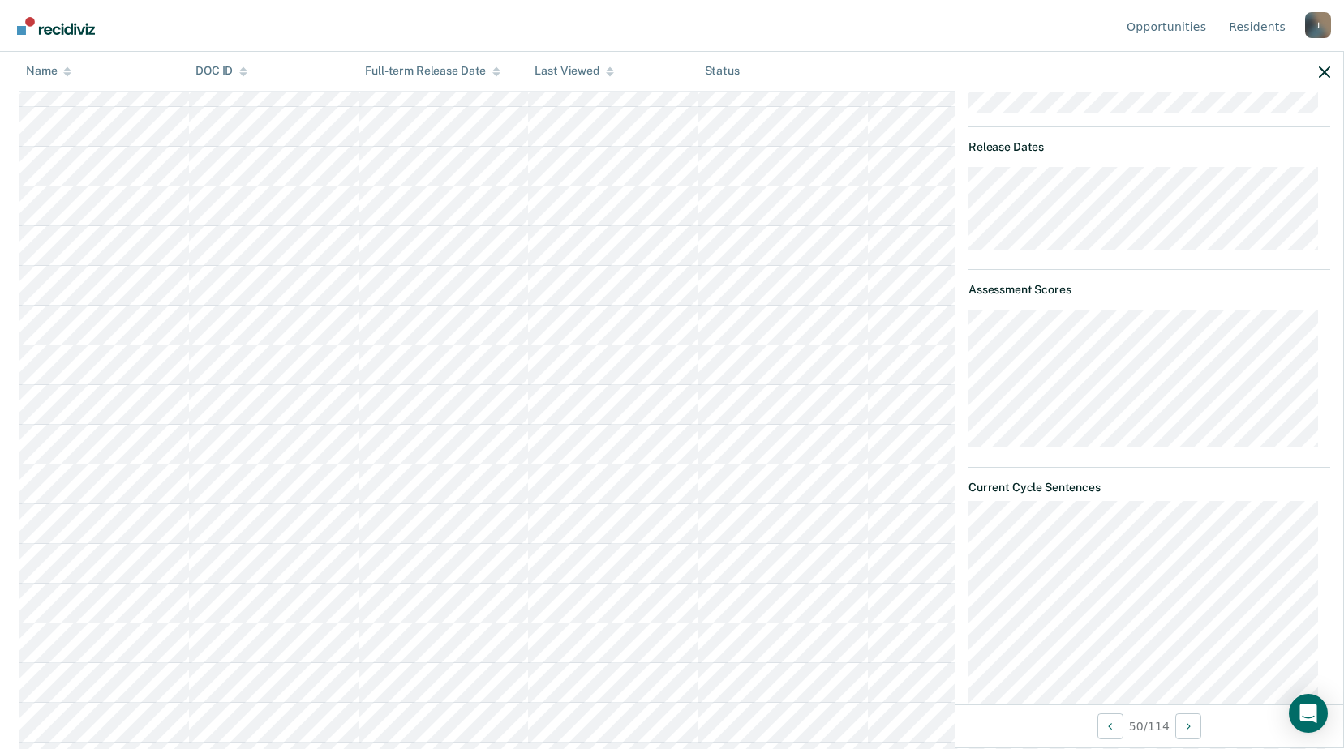
scroll to position [260, 0]
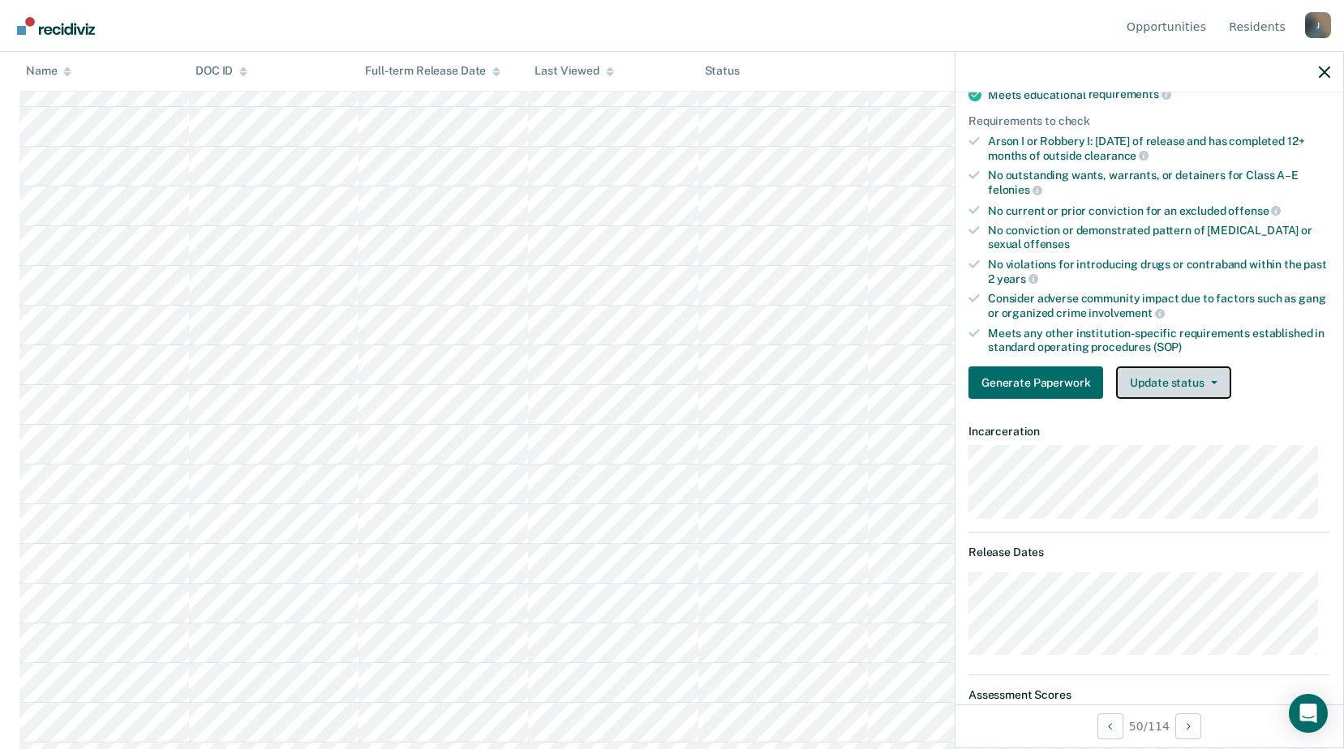
click at [1171, 374] on button "Update status" at bounding box center [1173, 383] width 114 height 32
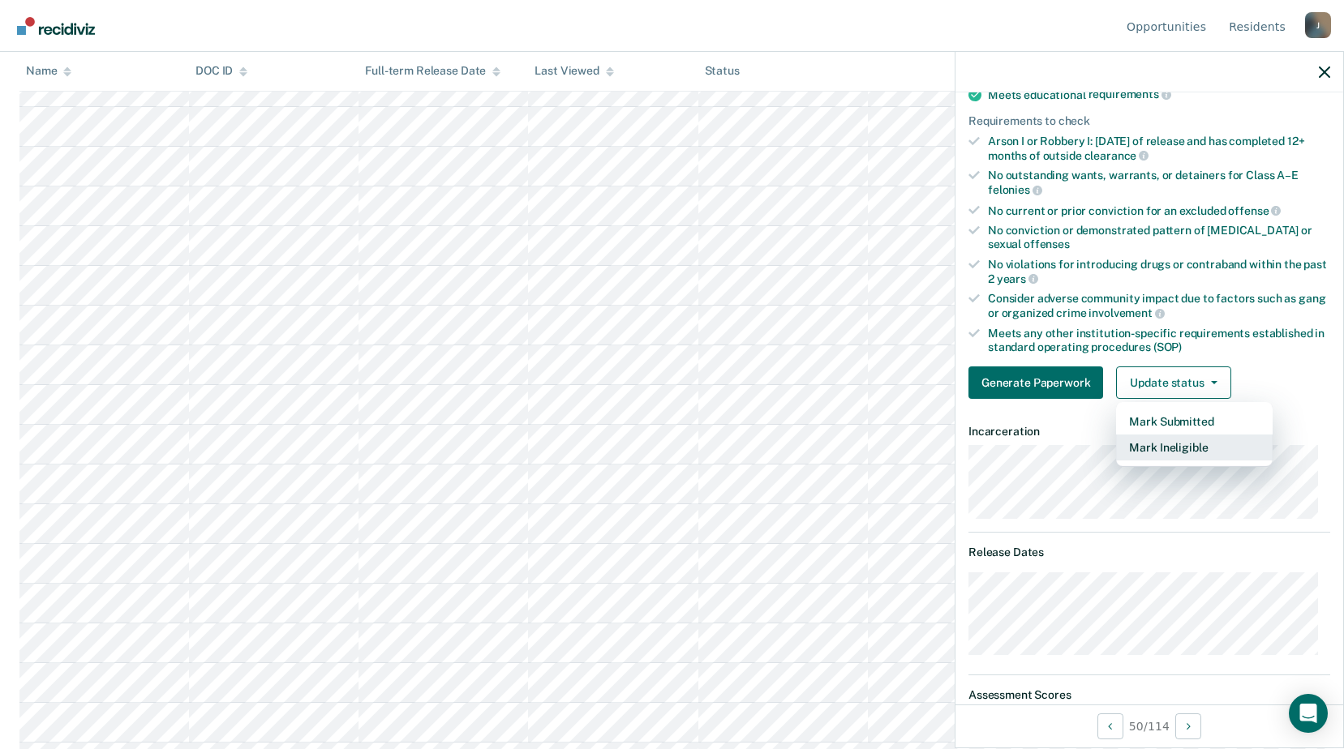
click at [1157, 448] on button "Mark Ineligible" at bounding box center [1194, 448] width 157 height 26
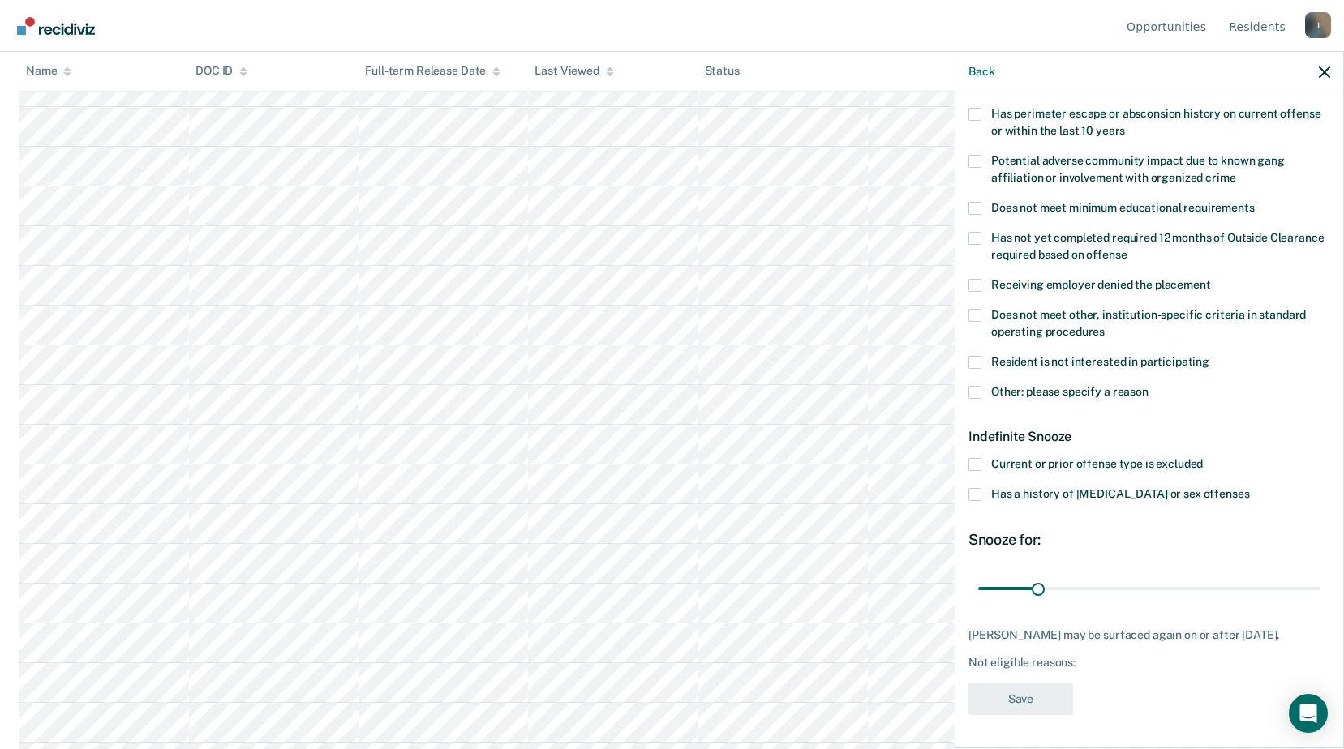
click at [975, 389] on span at bounding box center [974, 392] width 13 height 13
click at [1148, 386] on input "Other: please specify a reason" at bounding box center [1148, 386] width 0 height 0
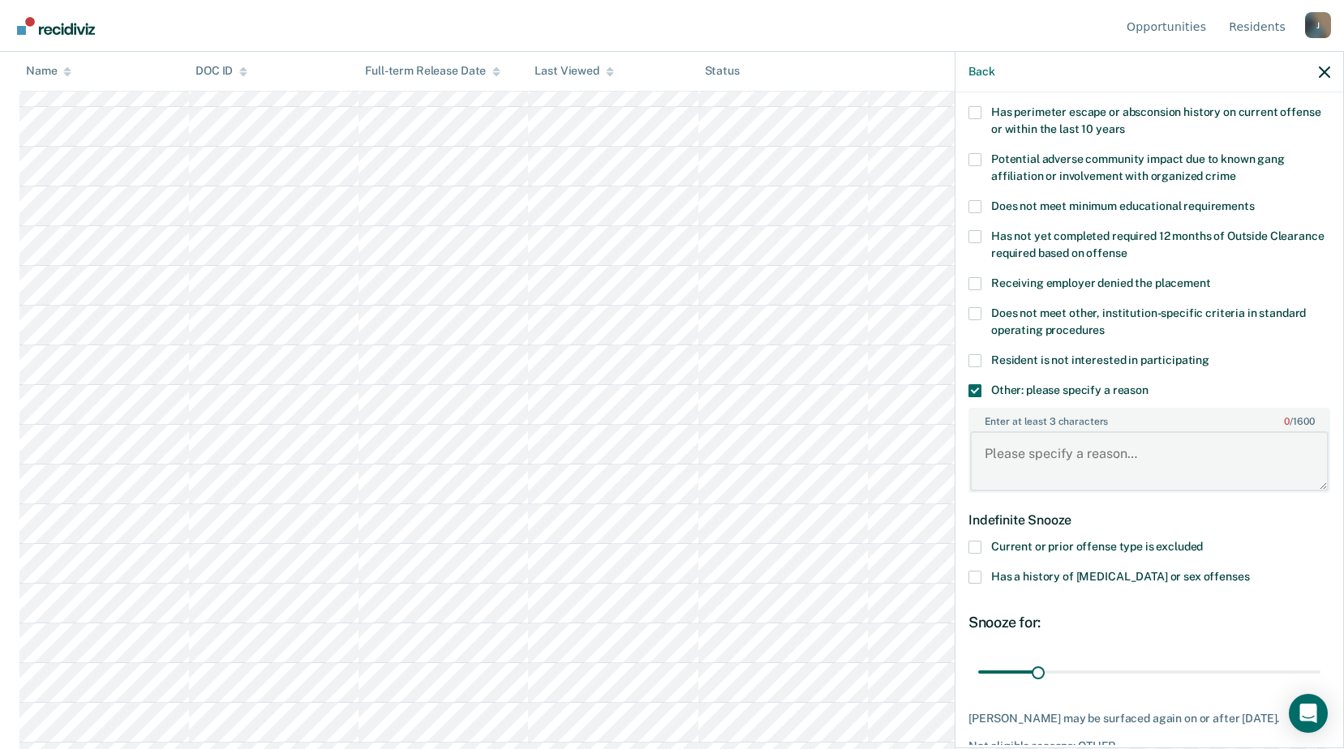
click at [1035, 458] on textarea "Enter at least 3 characters 0 / 1600" at bounding box center [1149, 461] width 358 height 60
type textarea "Release date within 6 months"
drag, startPoint x: 1035, startPoint y: 672, endPoint x: 1320, endPoint y: 668, distance: 285.5
type input "180"
click at [1306, 672] on input "range" at bounding box center [1149, 672] width 342 height 28
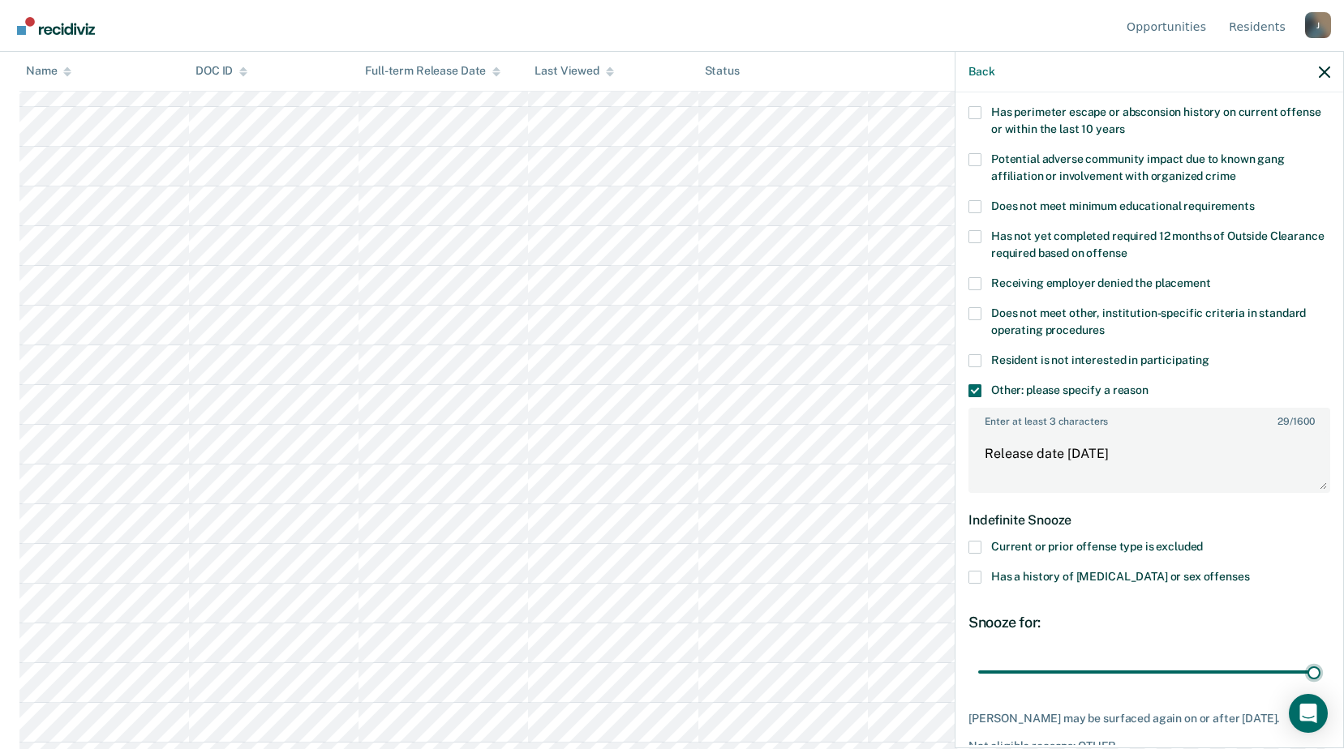
scroll to position [341, 0]
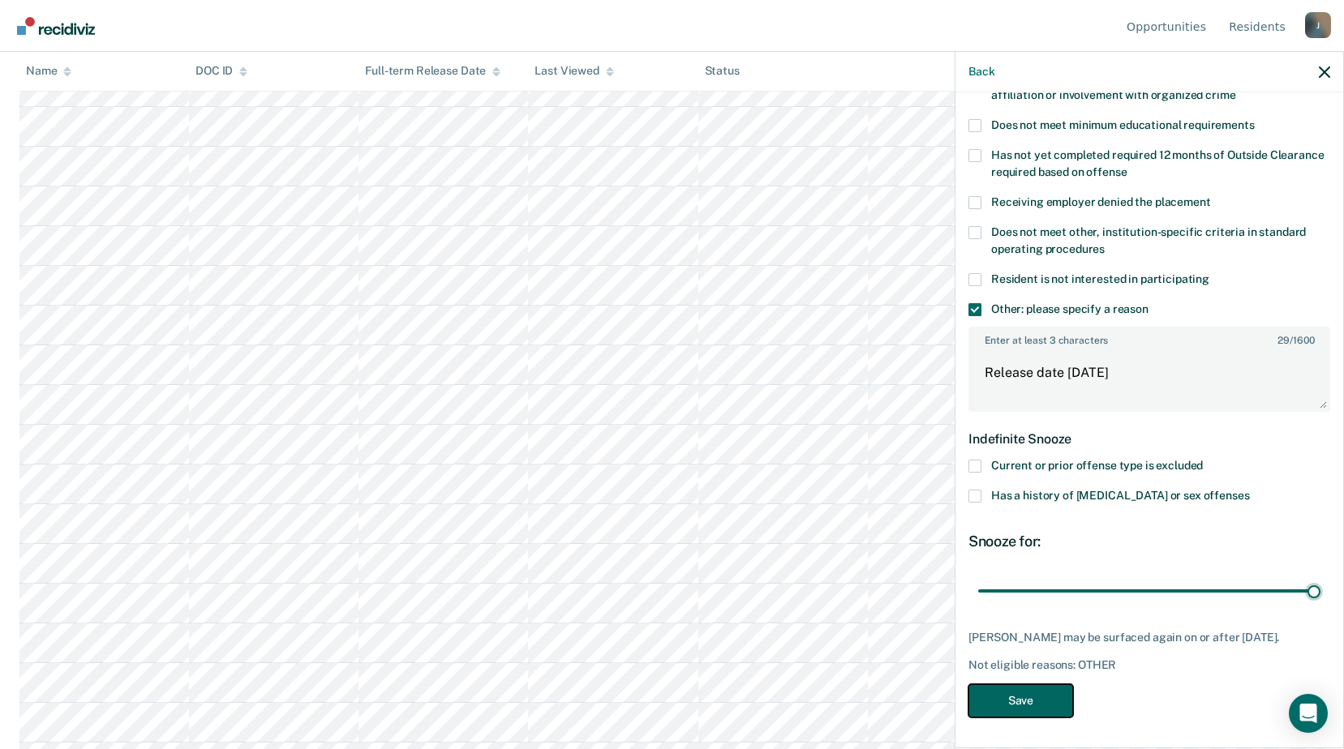
click at [1012, 687] on button "Save" at bounding box center [1020, 701] width 105 height 33
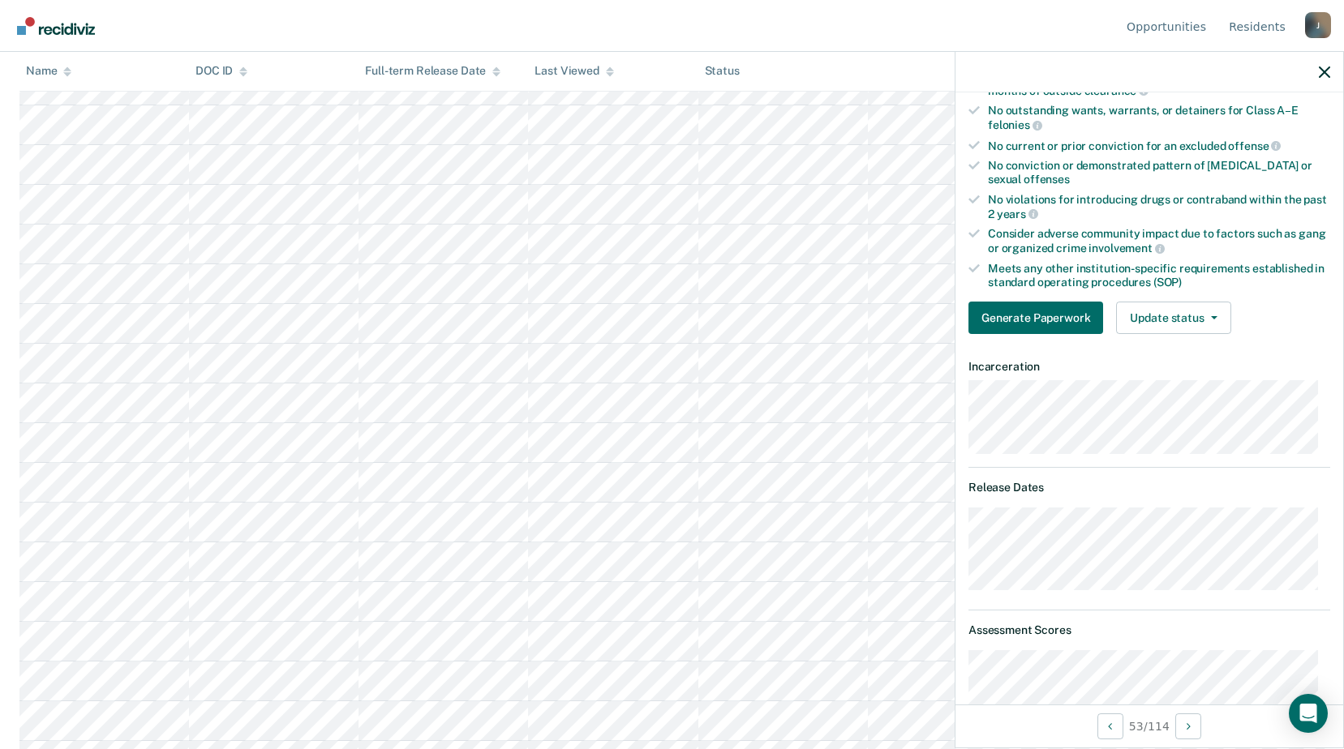
scroll to position [243, 0]
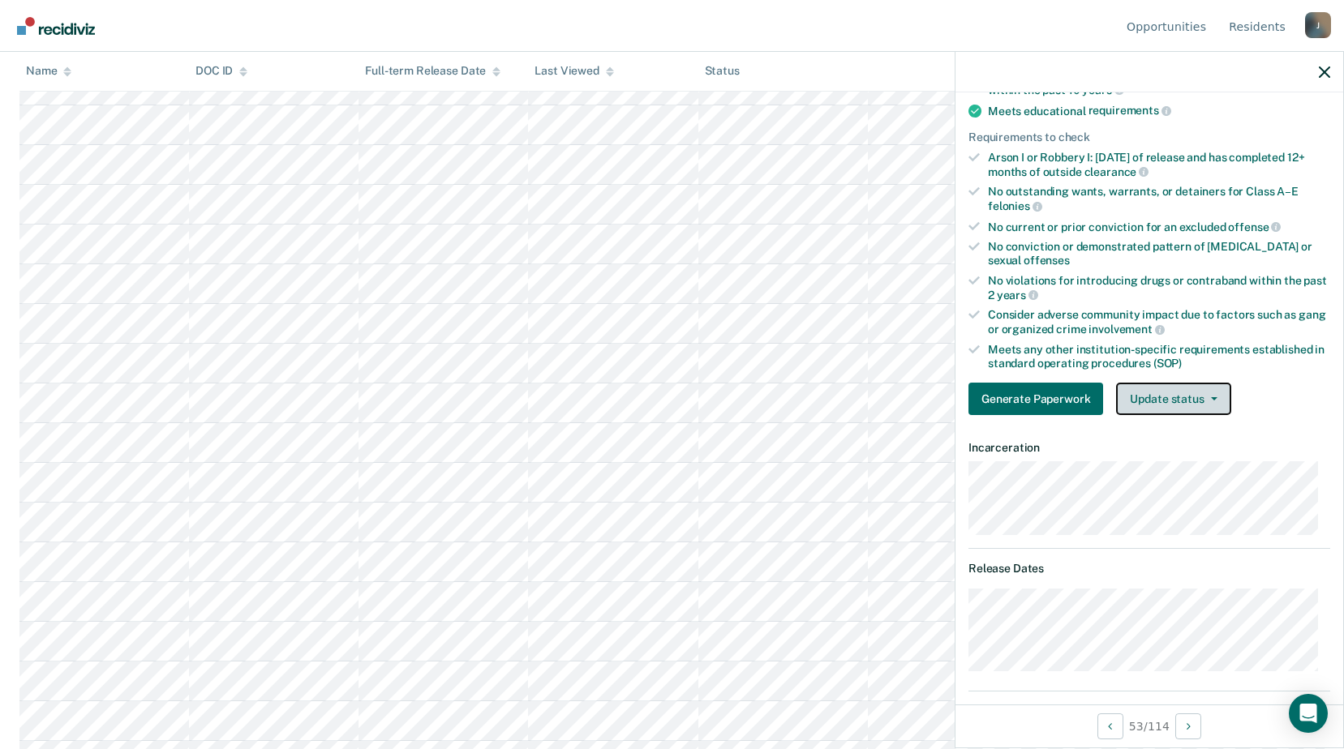
click at [1216, 397] on button "Update status" at bounding box center [1173, 399] width 114 height 32
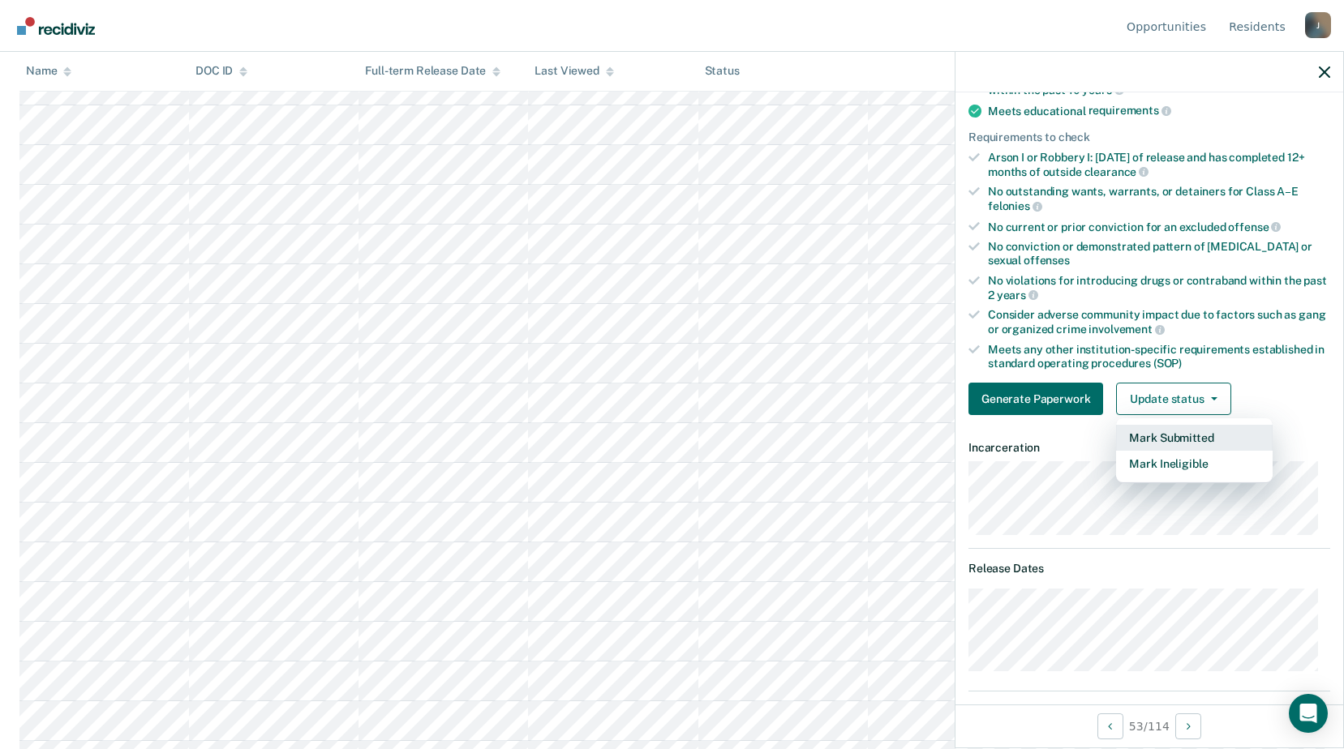
click at [1186, 435] on button "Mark Submitted" at bounding box center [1194, 438] width 157 height 26
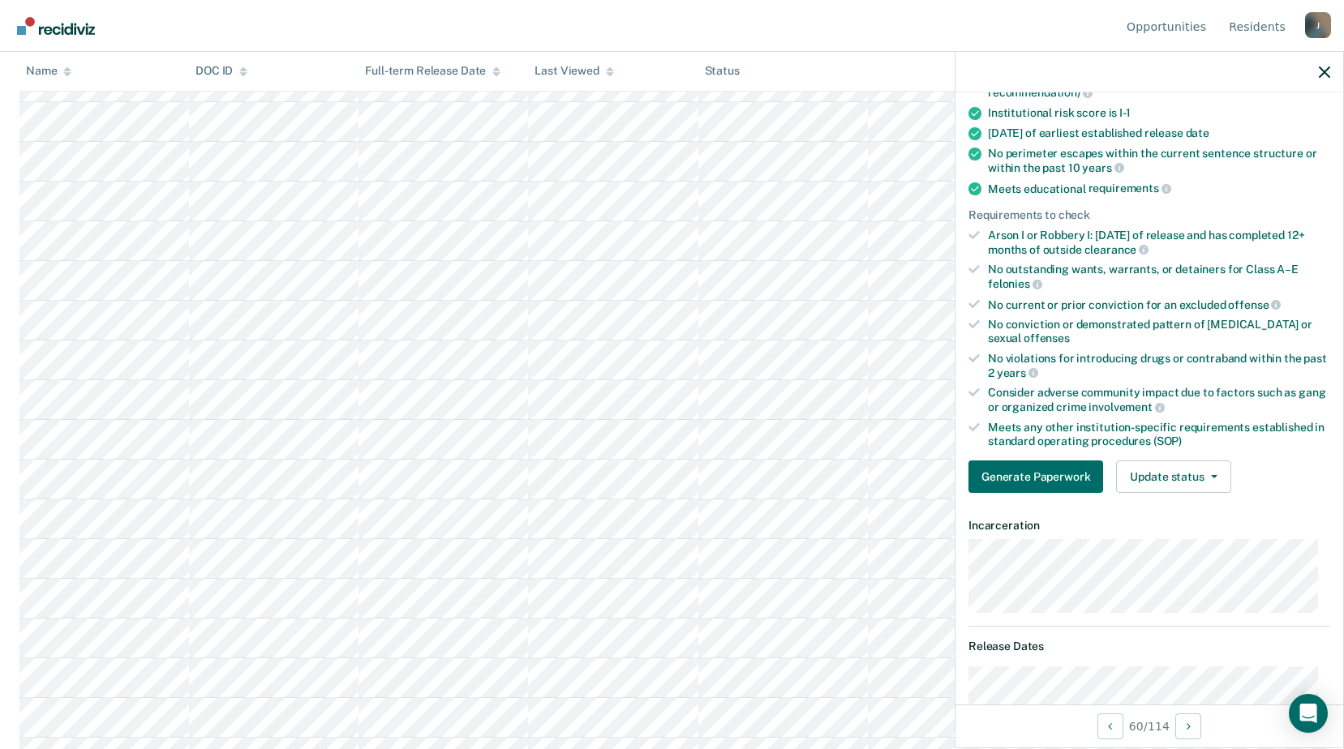
scroll to position [84, 0]
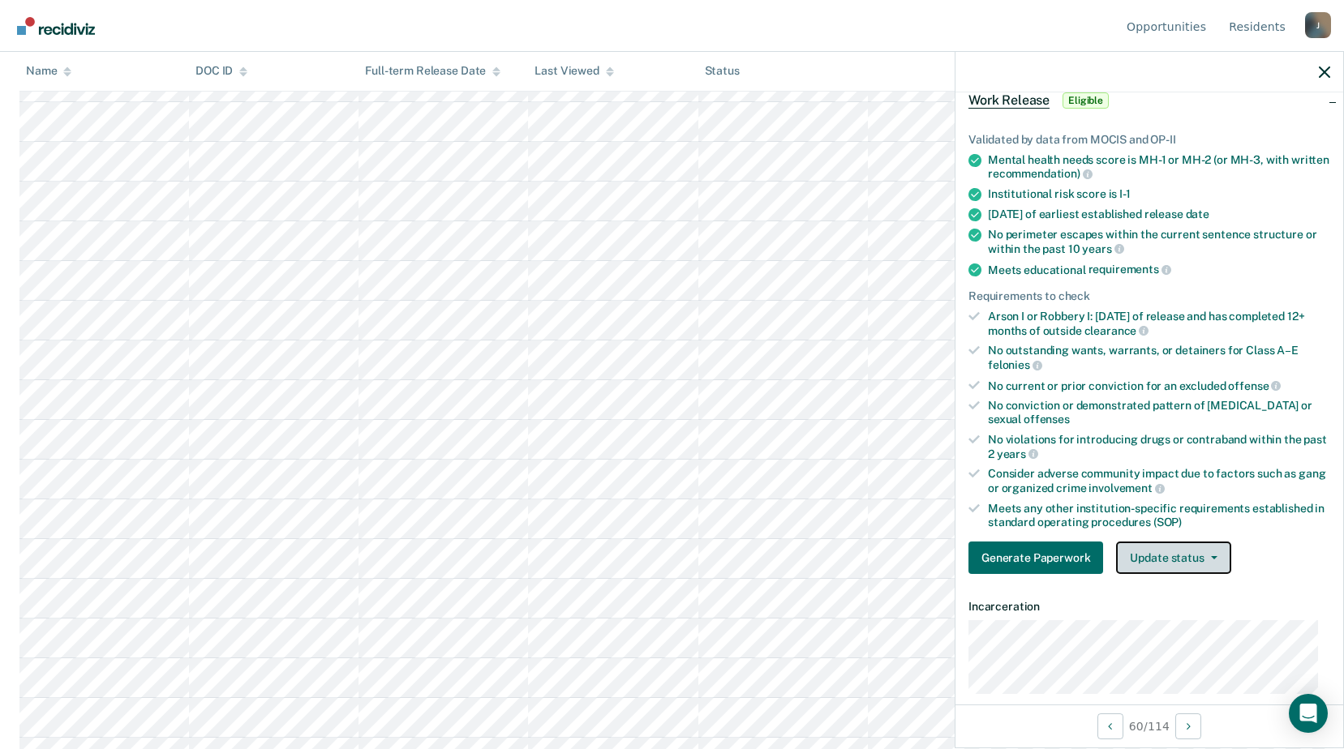
click at [1199, 547] on button "Update status" at bounding box center [1173, 558] width 114 height 32
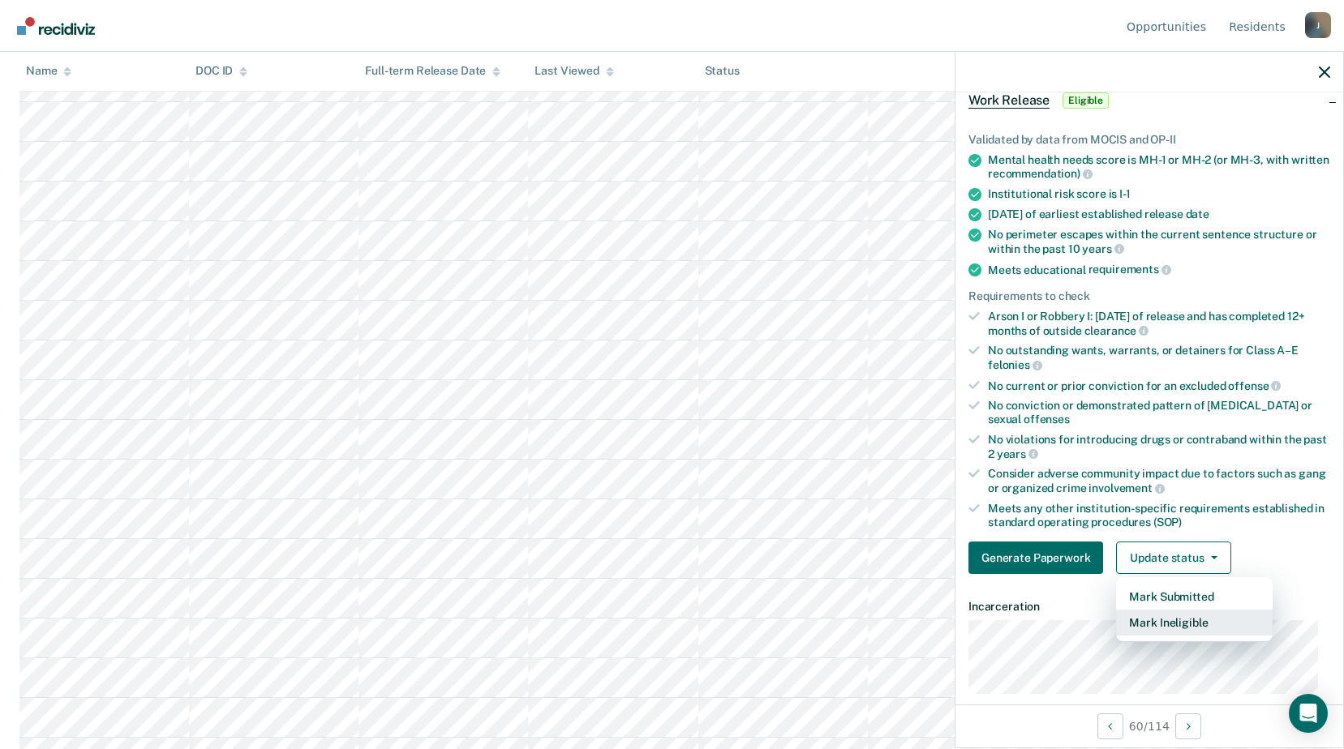
click at [1181, 623] on button "Mark Ineligible" at bounding box center [1194, 623] width 157 height 26
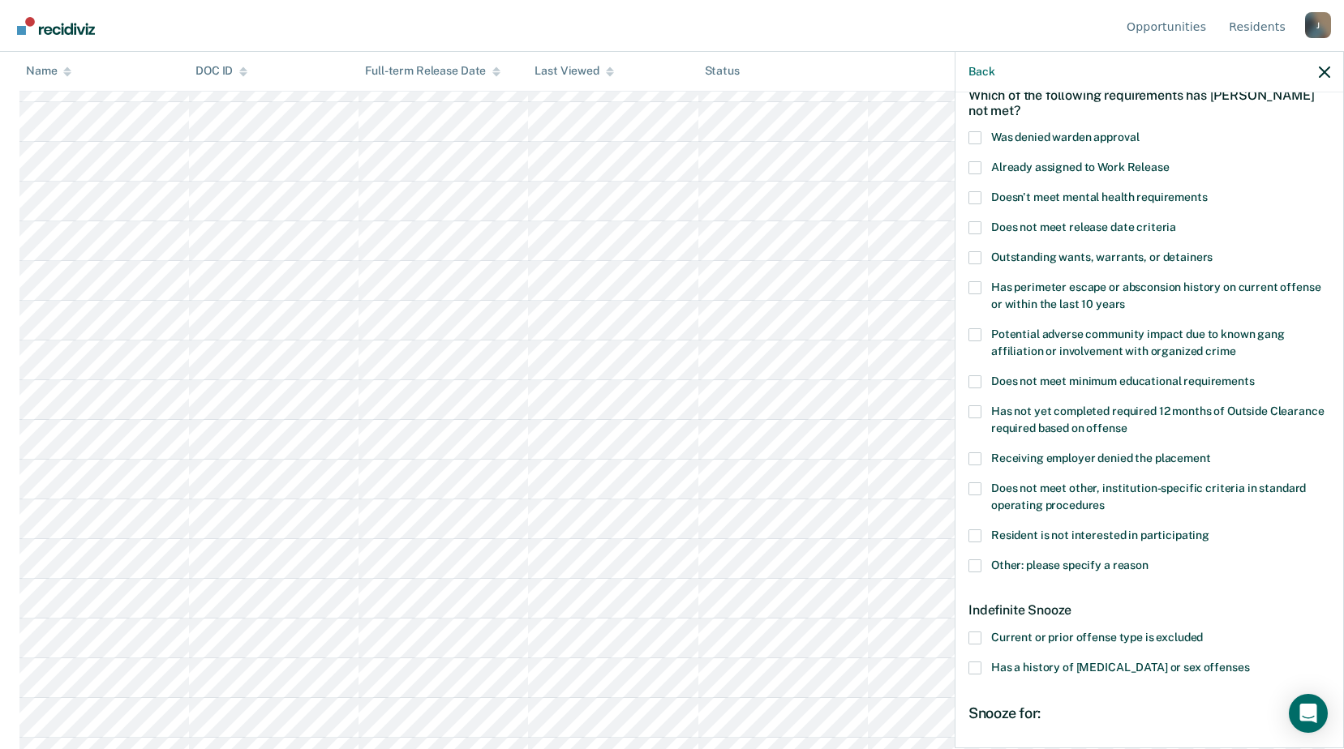
click at [975, 563] on span at bounding box center [974, 566] width 13 height 13
click at [1148, 560] on input "Other: please specify a reason" at bounding box center [1148, 560] width 0 height 0
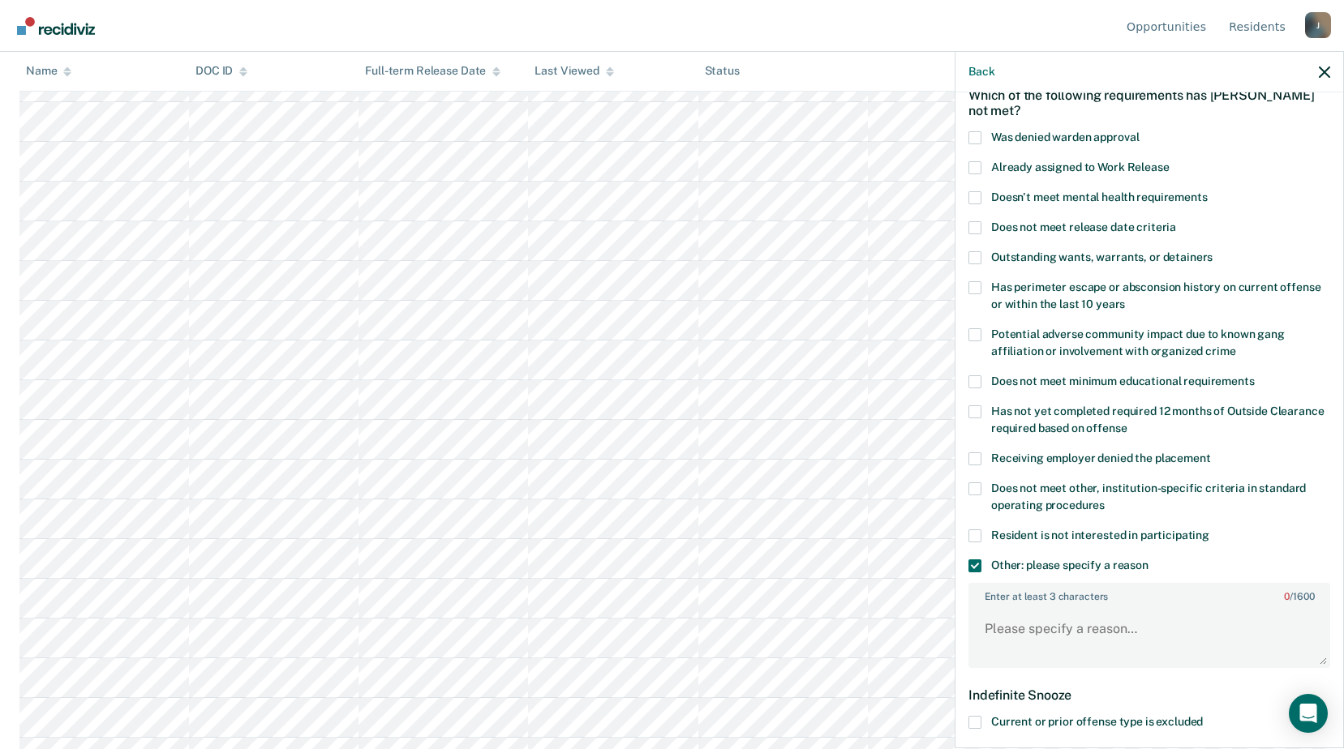
scroll to position [328, 0]
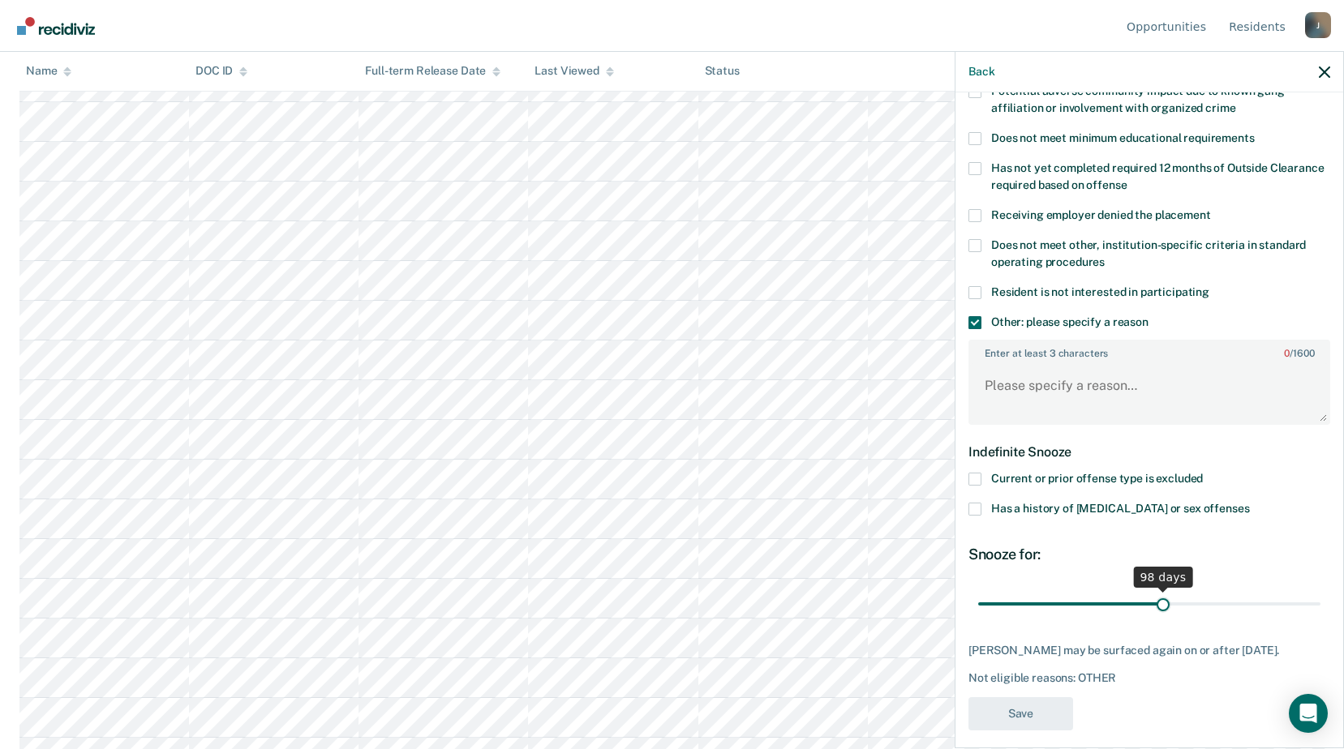
drag, startPoint x: 1040, startPoint y: 603, endPoint x: 1156, endPoint y: 598, distance: 116.1
type input "98"
click at [1156, 598] on input "range" at bounding box center [1149, 604] width 342 height 28
click at [1028, 380] on textarea "Enter at least 3 characters 0 / 1600" at bounding box center [1149, 393] width 358 height 60
type textarea "Release [DATE]"
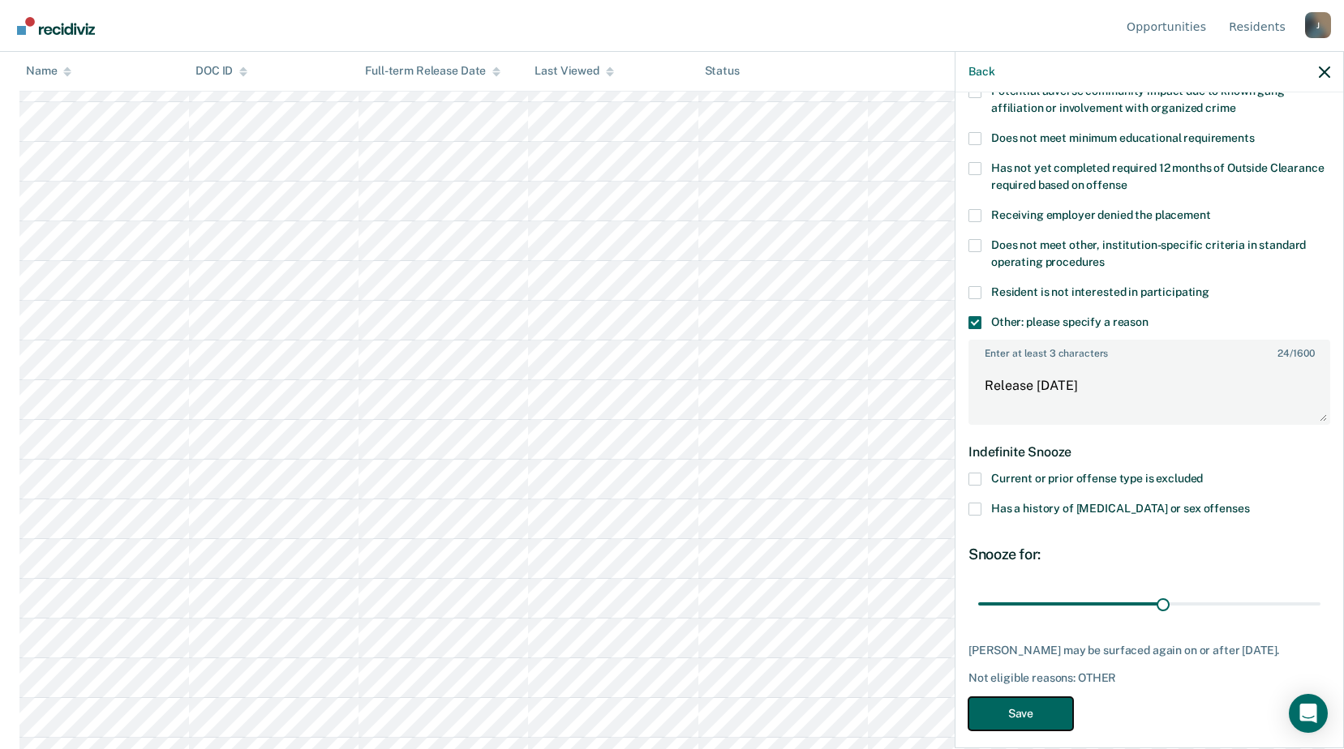
click at [1013, 715] on button "Save" at bounding box center [1020, 713] width 105 height 33
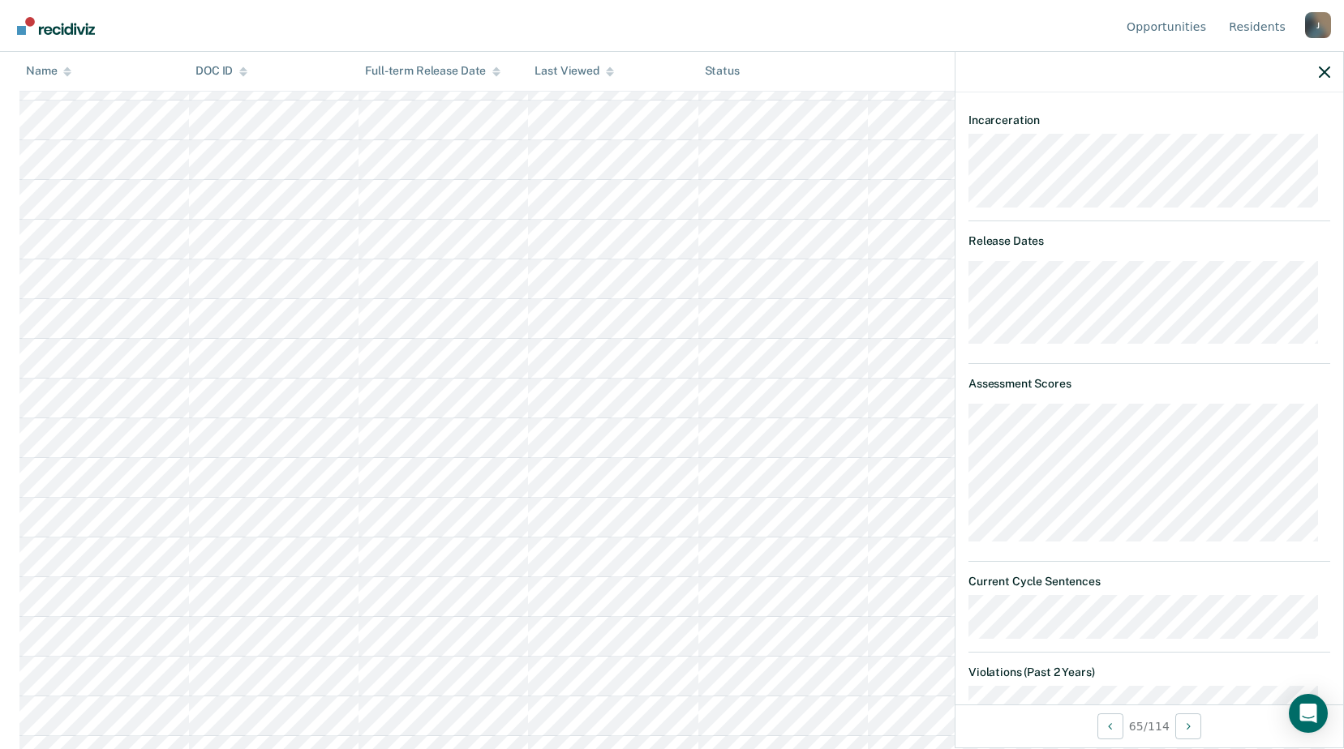
scroll to position [490, 0]
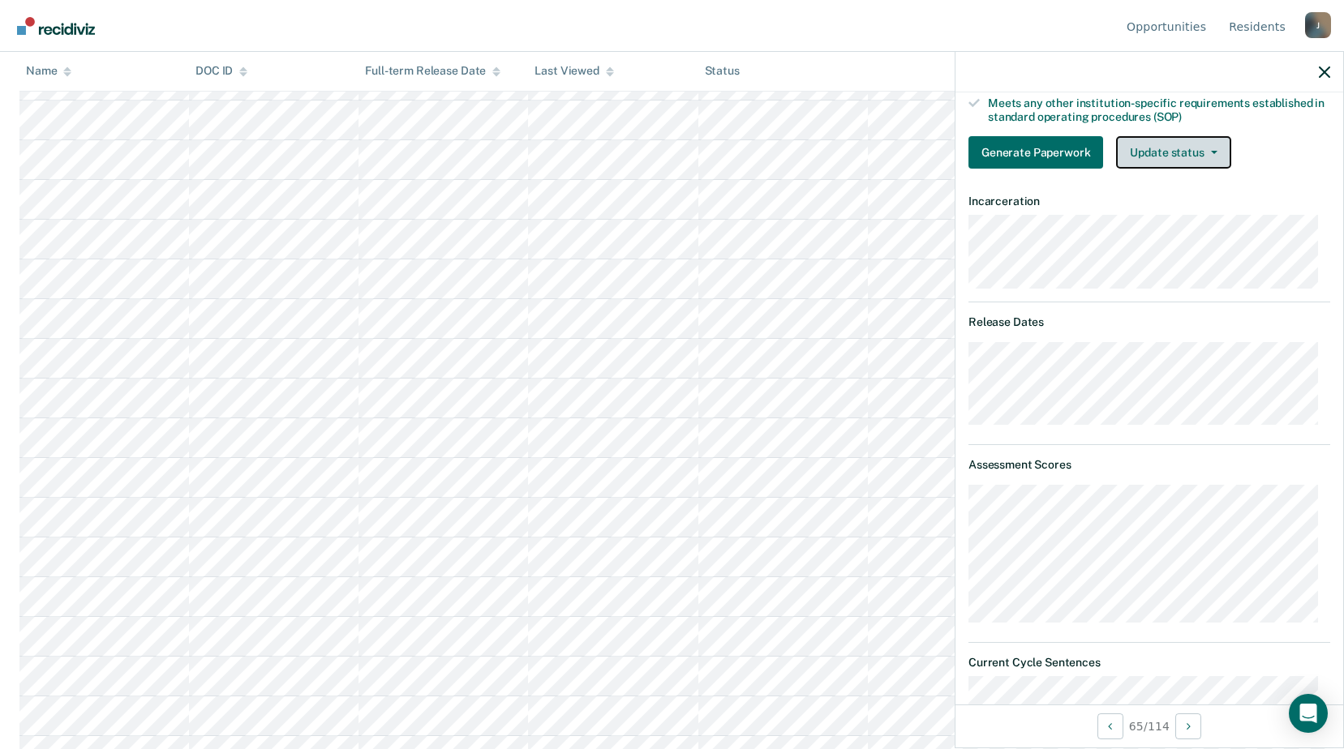
click at [1195, 148] on button "Update status" at bounding box center [1173, 152] width 114 height 32
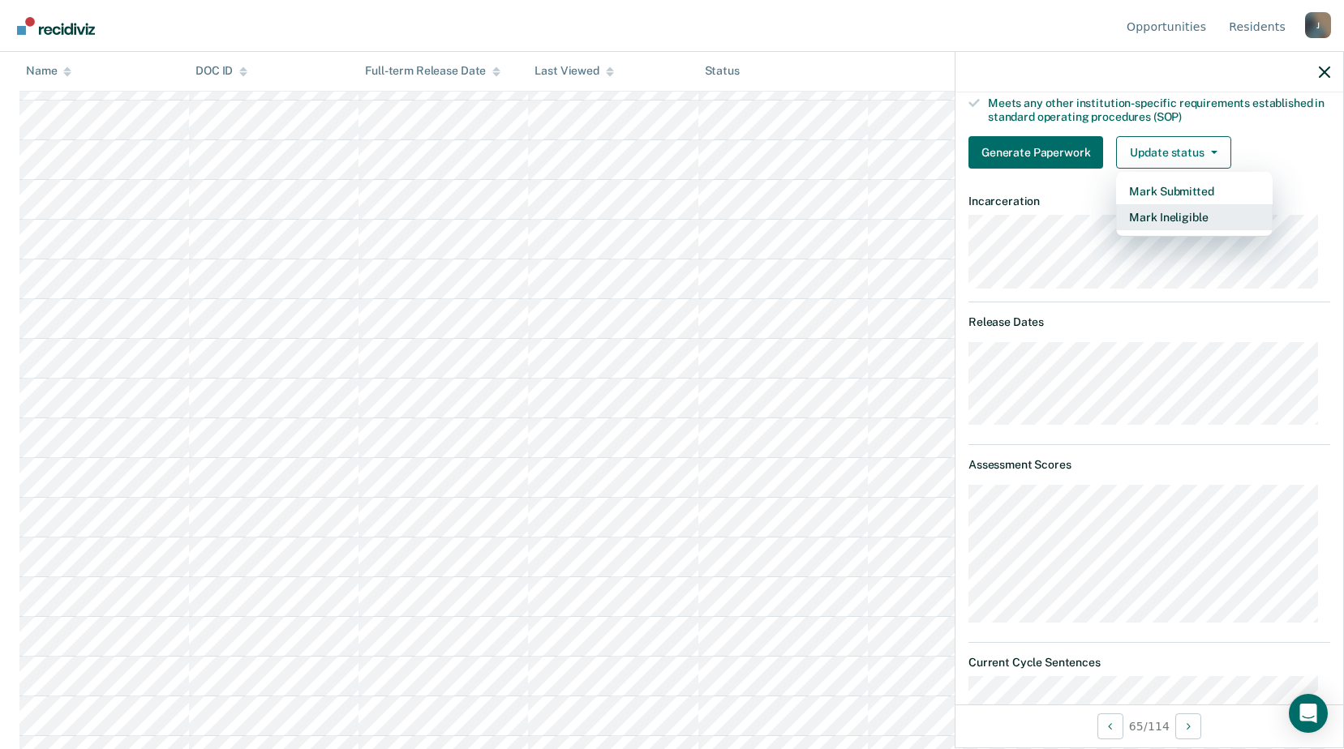
click at [1175, 214] on button "Mark Ineligible" at bounding box center [1194, 217] width 157 height 26
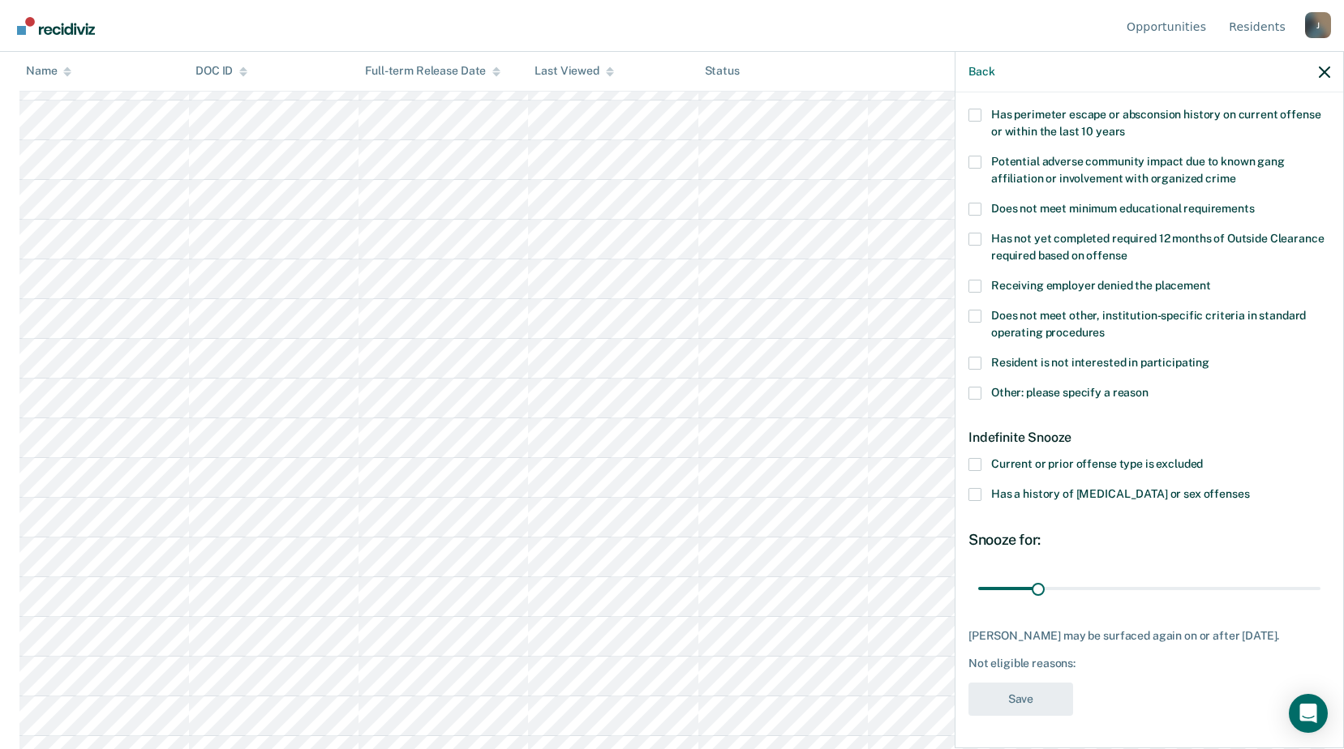
scroll to position [269, 0]
click at [976, 309] on span at bounding box center [974, 315] width 13 height 13
click at [1105, 326] on input "Does not meet other, institution-specific criteria in standard operating proced…" at bounding box center [1105, 326] width 0 height 0
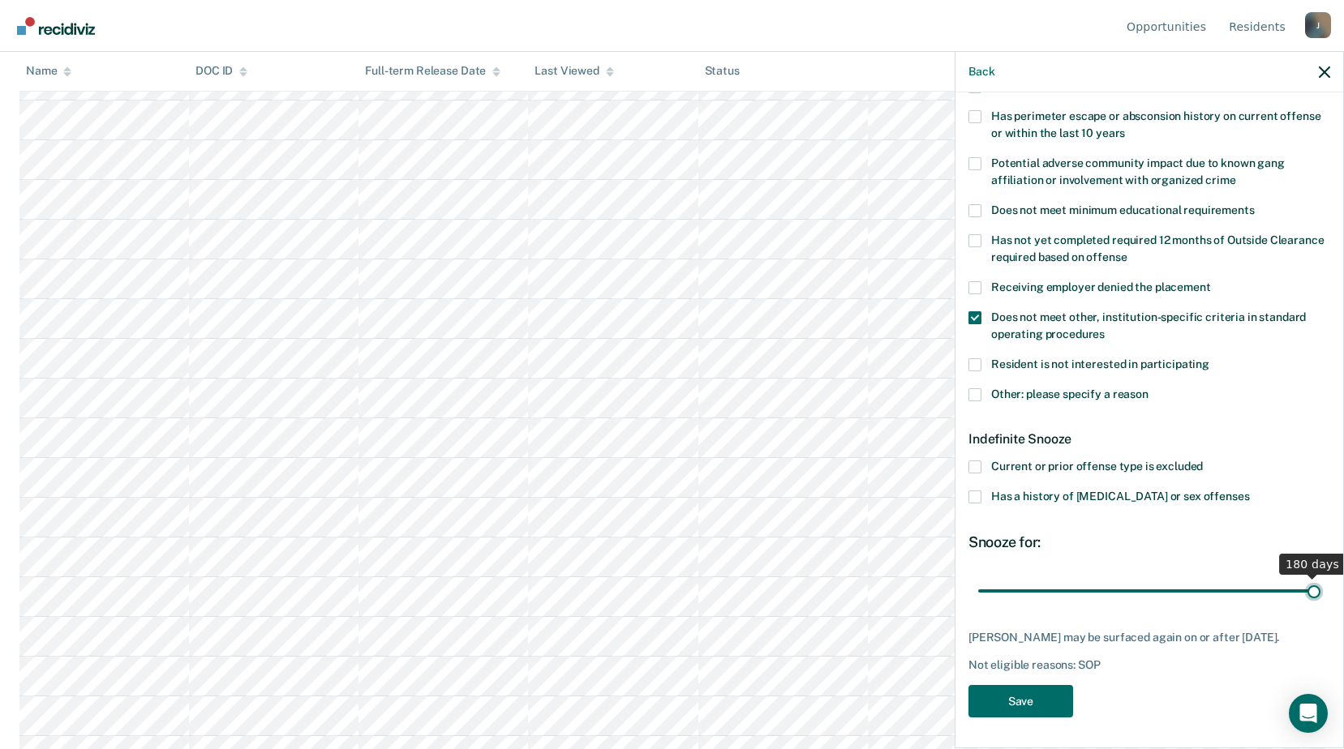
drag, startPoint x: 1043, startPoint y: 574, endPoint x: 1314, endPoint y: 577, distance: 270.9
type input "180"
click at [1314, 577] on input "range" at bounding box center [1149, 591] width 342 height 28
click at [1041, 708] on button "Save" at bounding box center [1020, 701] width 105 height 33
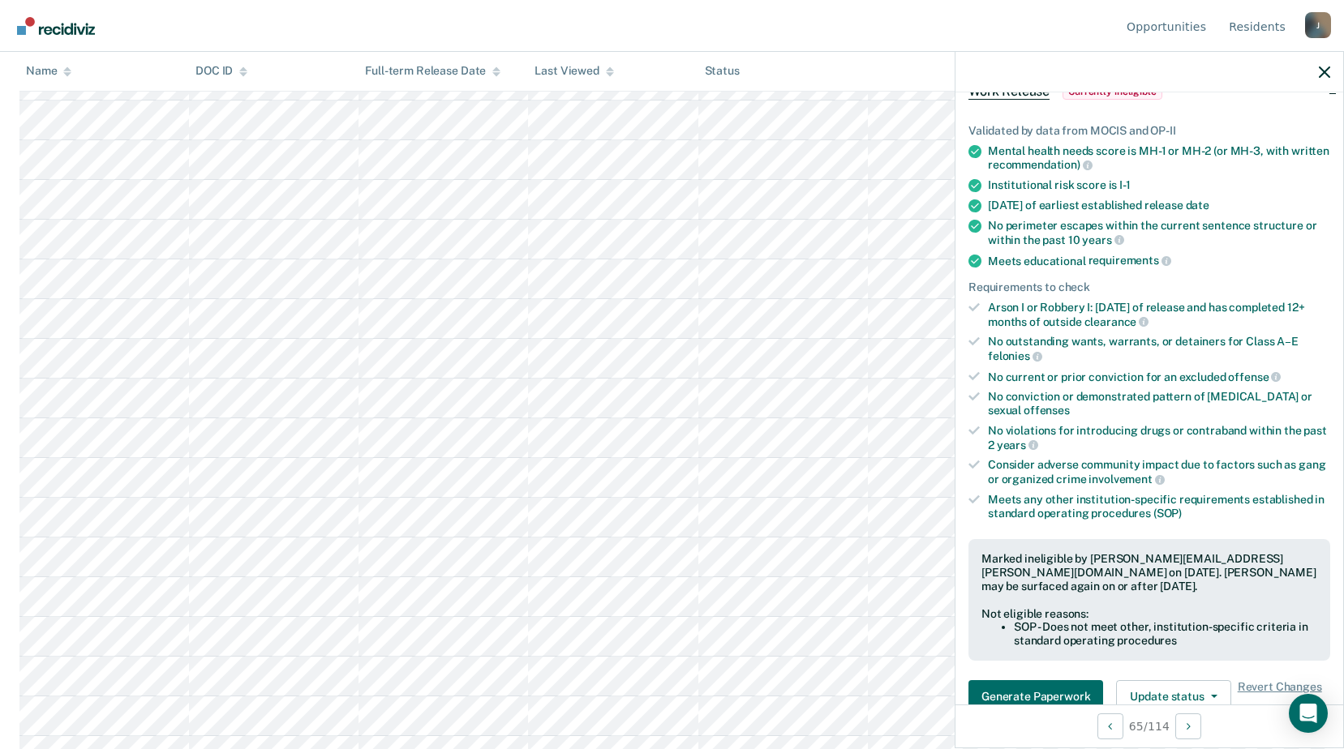
scroll to position [337, 0]
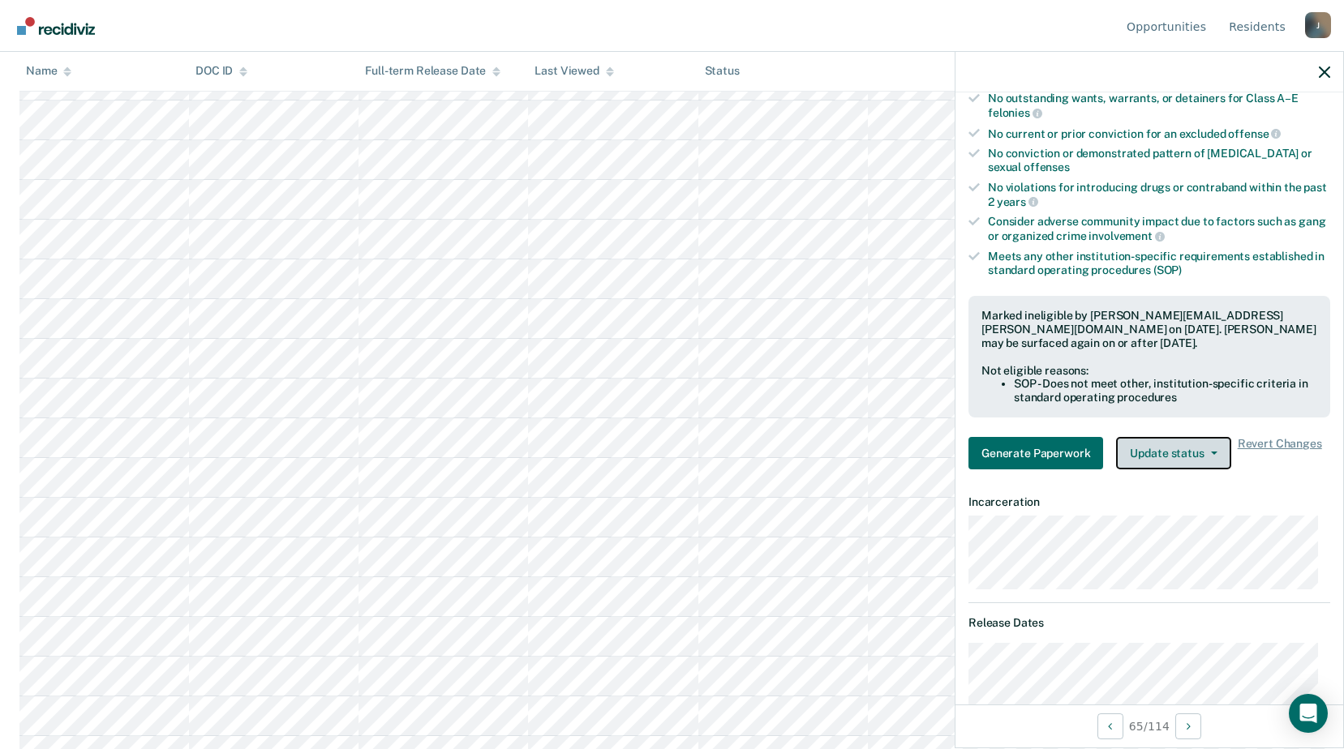
click at [1178, 444] on button "Update status" at bounding box center [1173, 453] width 114 height 32
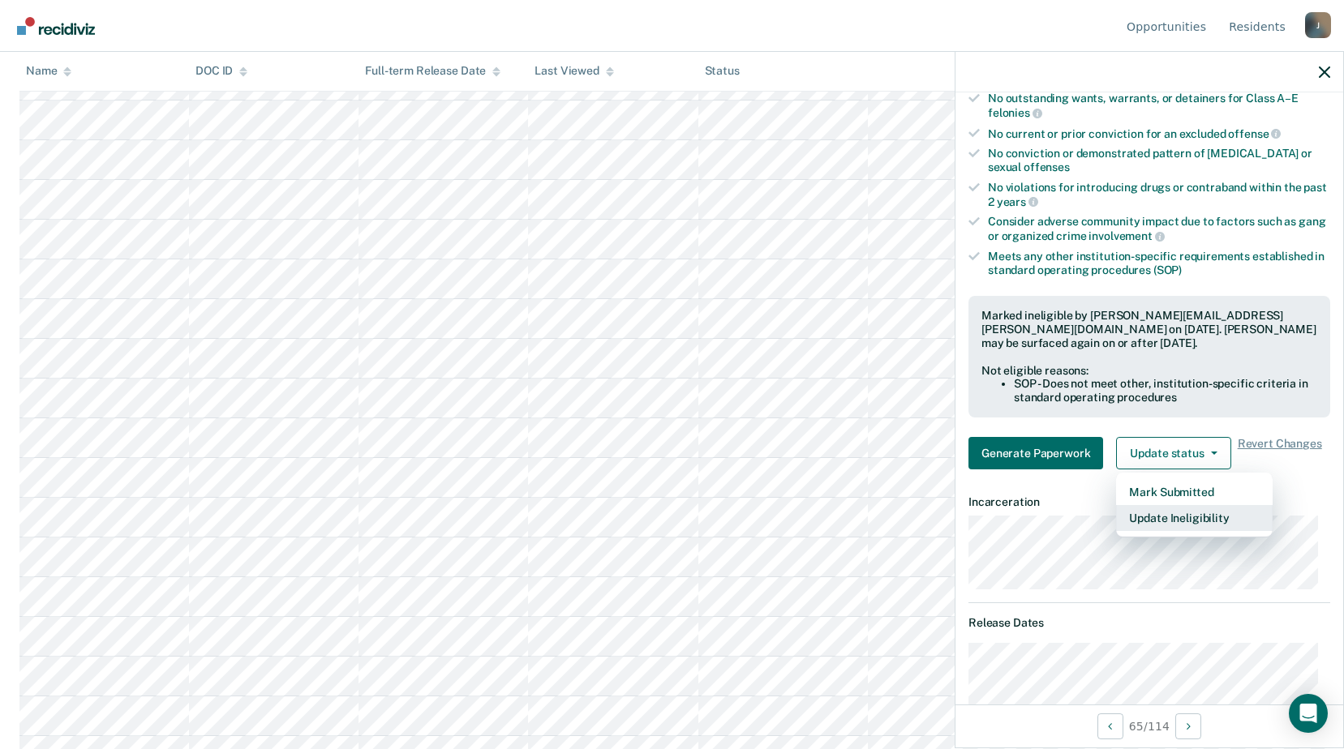
click at [1161, 521] on button "Update Ineligibility" at bounding box center [1194, 518] width 157 height 26
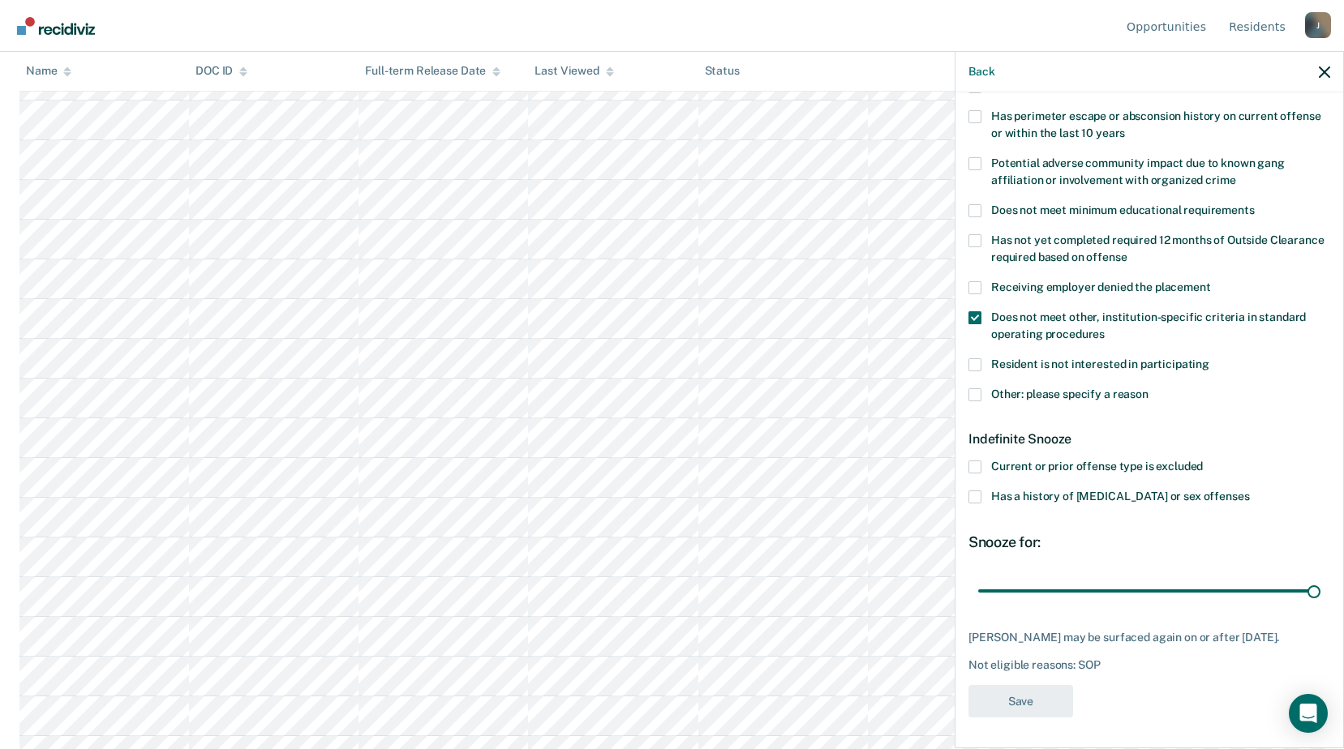
scroll to position [2028, 0]
click at [979, 312] on span at bounding box center [974, 317] width 13 height 13
click at [1105, 328] on input "Does not meet other, institution-specific criteria in standard operating proced…" at bounding box center [1105, 328] width 0 height 0
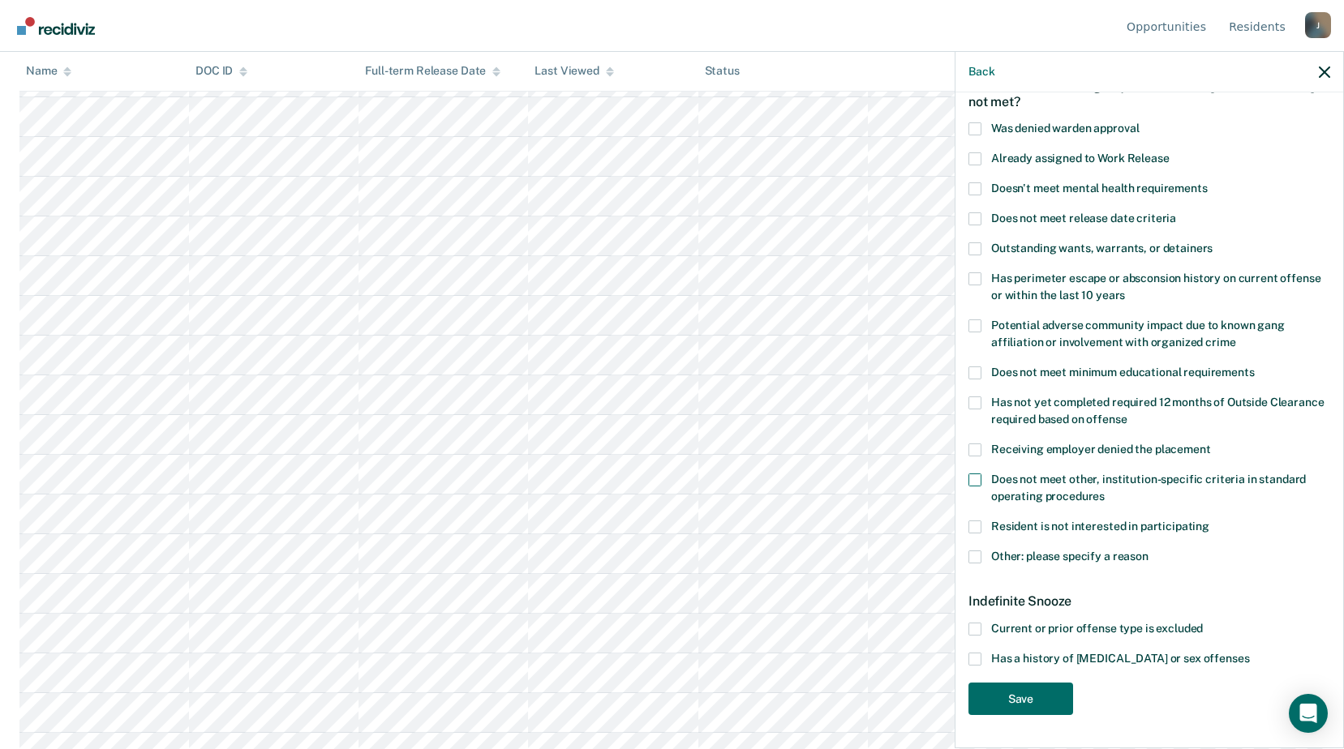
scroll to position [91, 0]
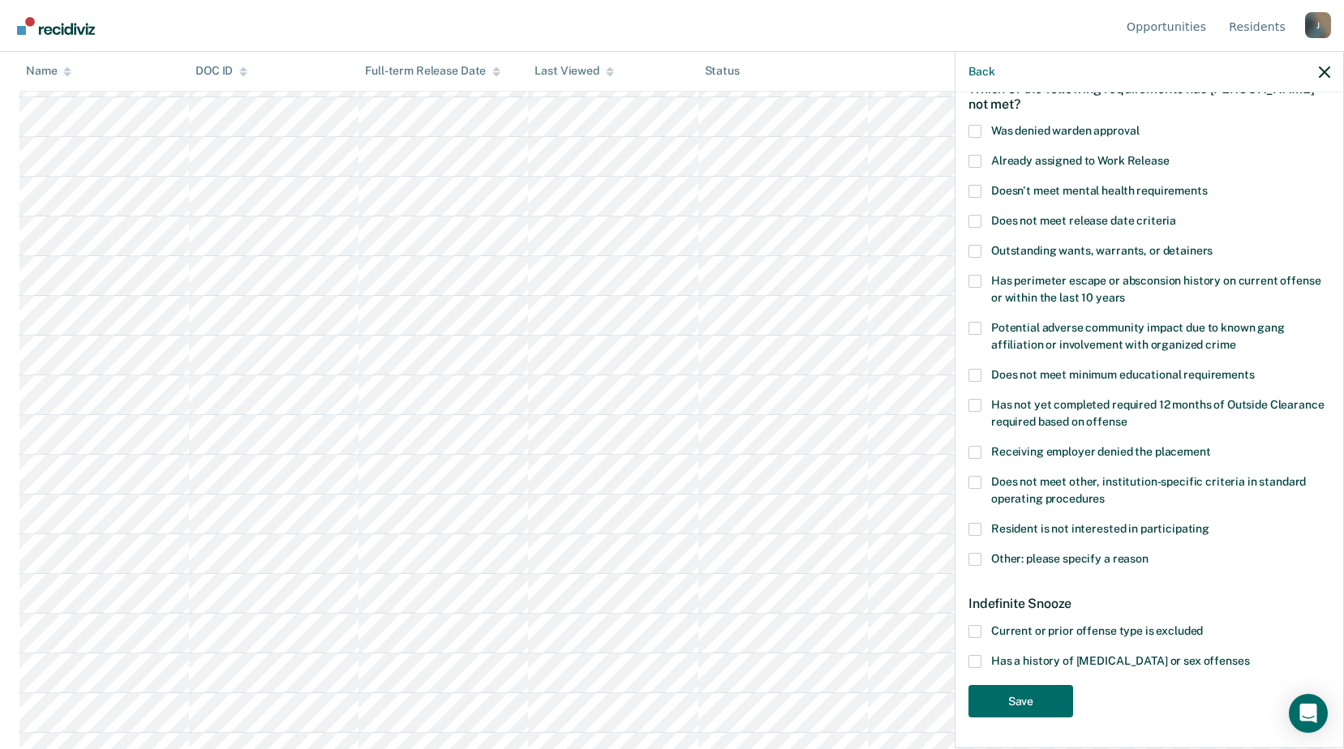
click at [973, 476] on span at bounding box center [974, 482] width 13 height 13
click at [1105, 493] on input "Does not meet other, institution-specific criteria in standard operating proced…" at bounding box center [1105, 493] width 0 height 0
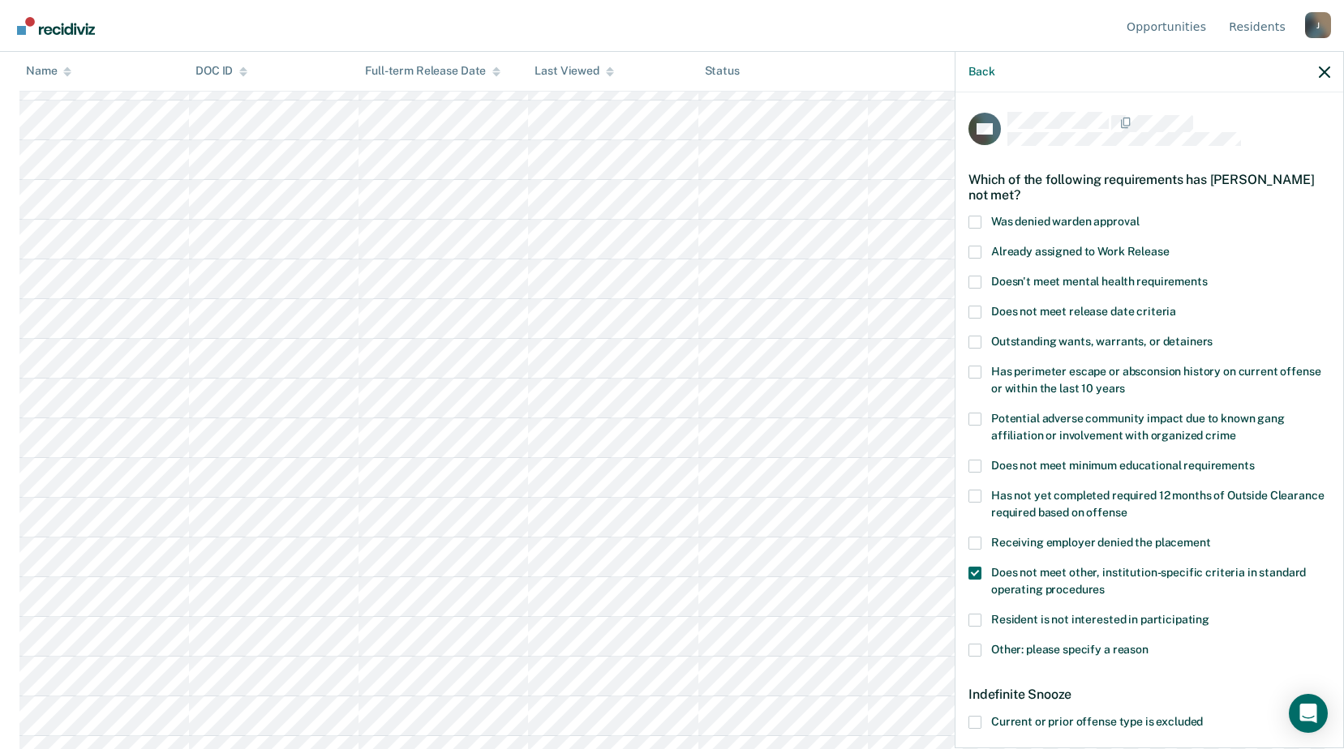
scroll to position [255, 0]
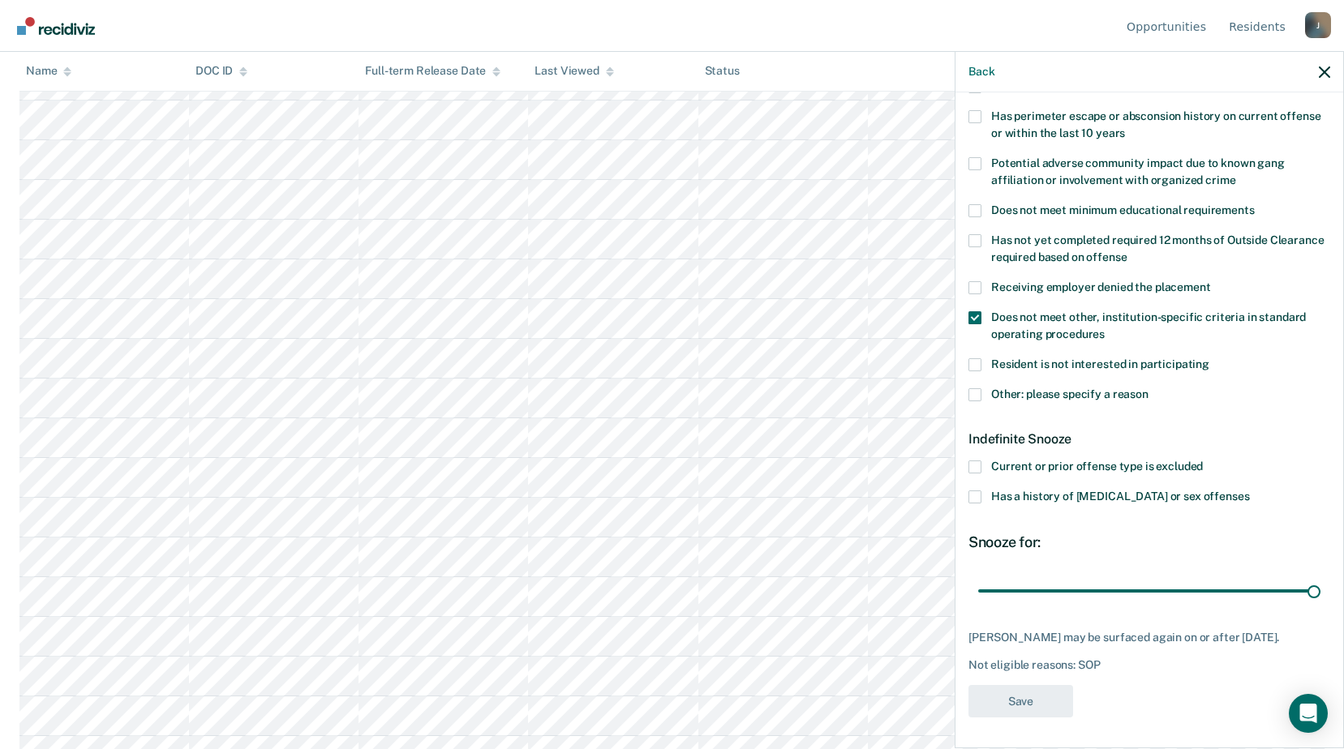
click at [1215, 543] on div "Snooze for:" at bounding box center [1149, 543] width 362 height 18
drag, startPoint x: 1298, startPoint y: 586, endPoint x: 1282, endPoint y: 588, distance: 16.4
click at [1282, 588] on input "range" at bounding box center [1149, 591] width 342 height 28
type input "173"
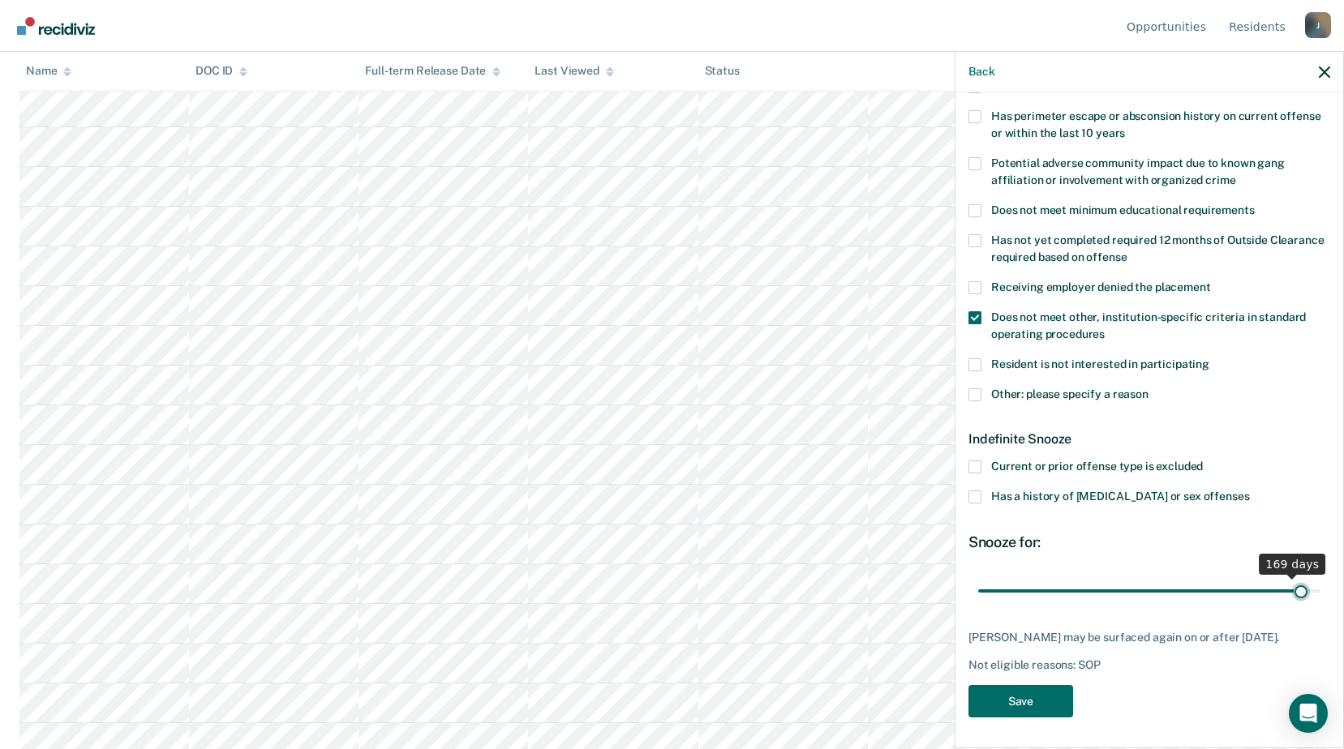
click at [1290, 589] on input "range" at bounding box center [1149, 591] width 342 height 28
click at [1019, 687] on button "Save" at bounding box center [1020, 701] width 105 height 33
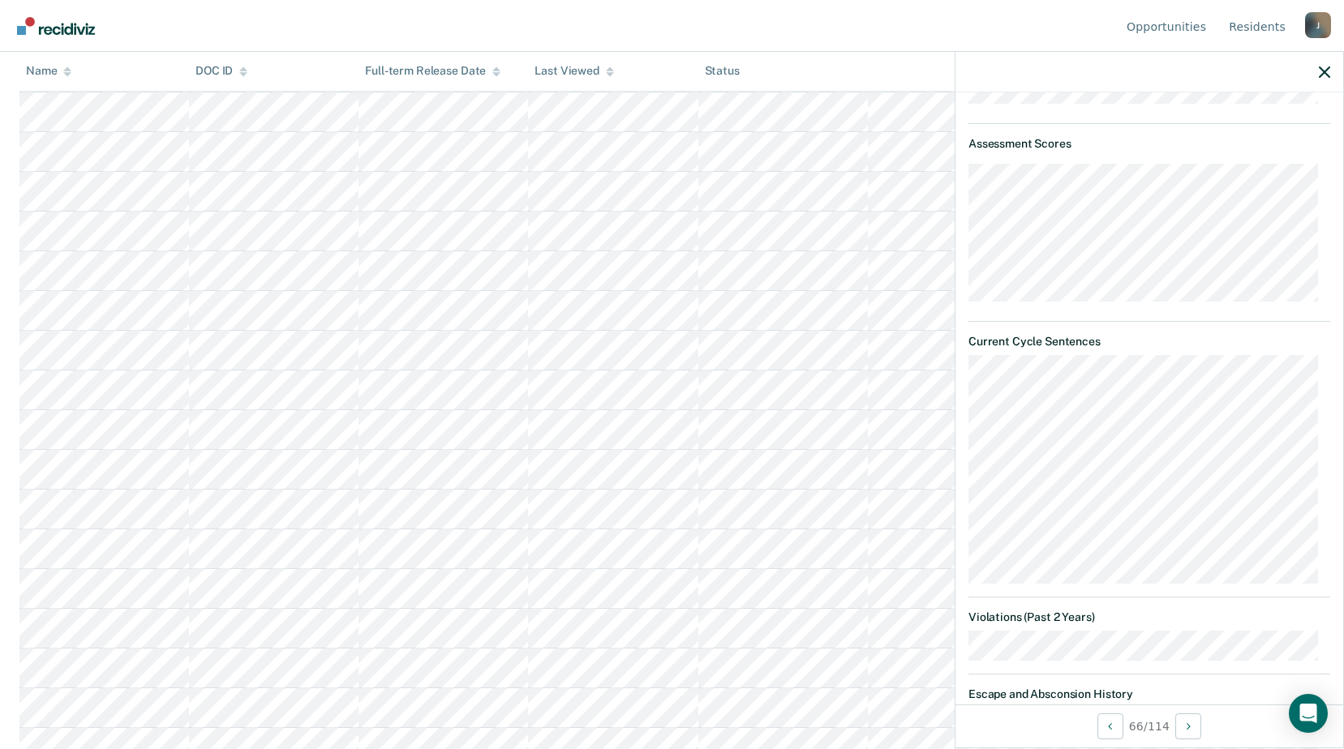
scroll to position [730, 0]
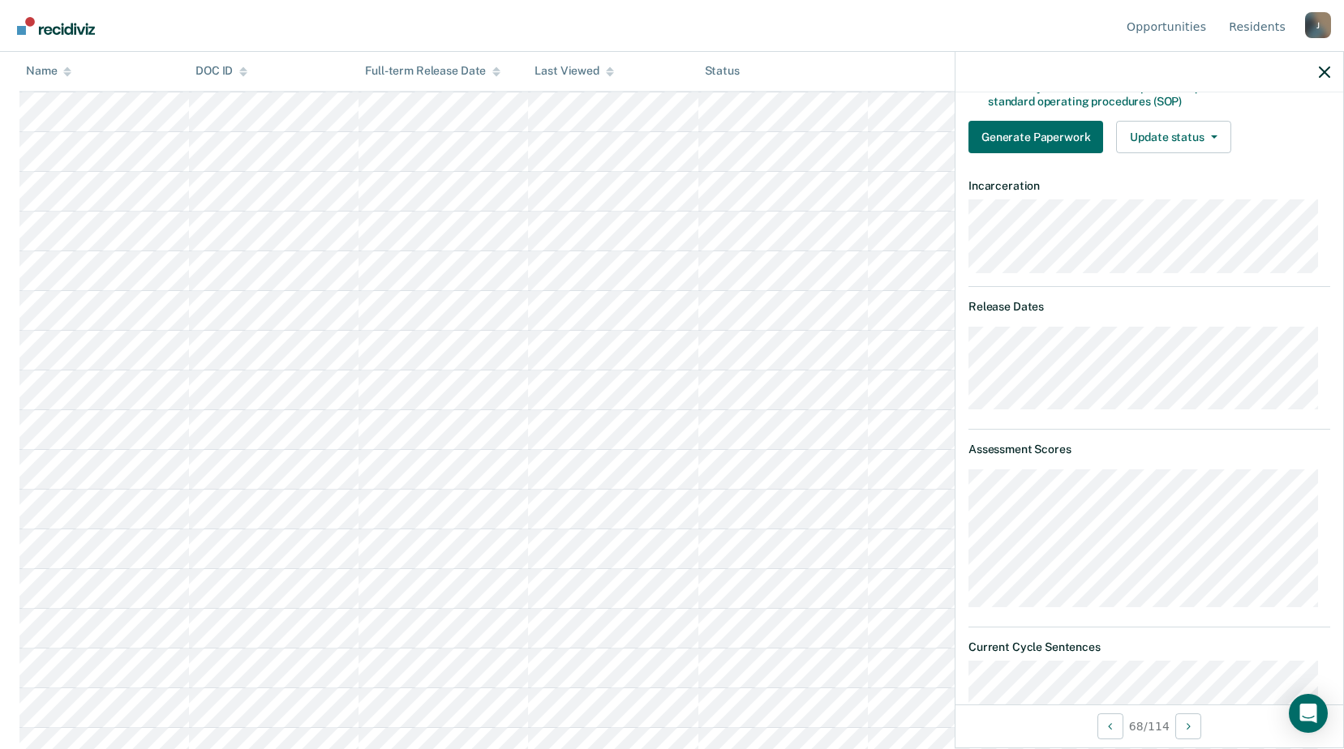
scroll to position [262, 0]
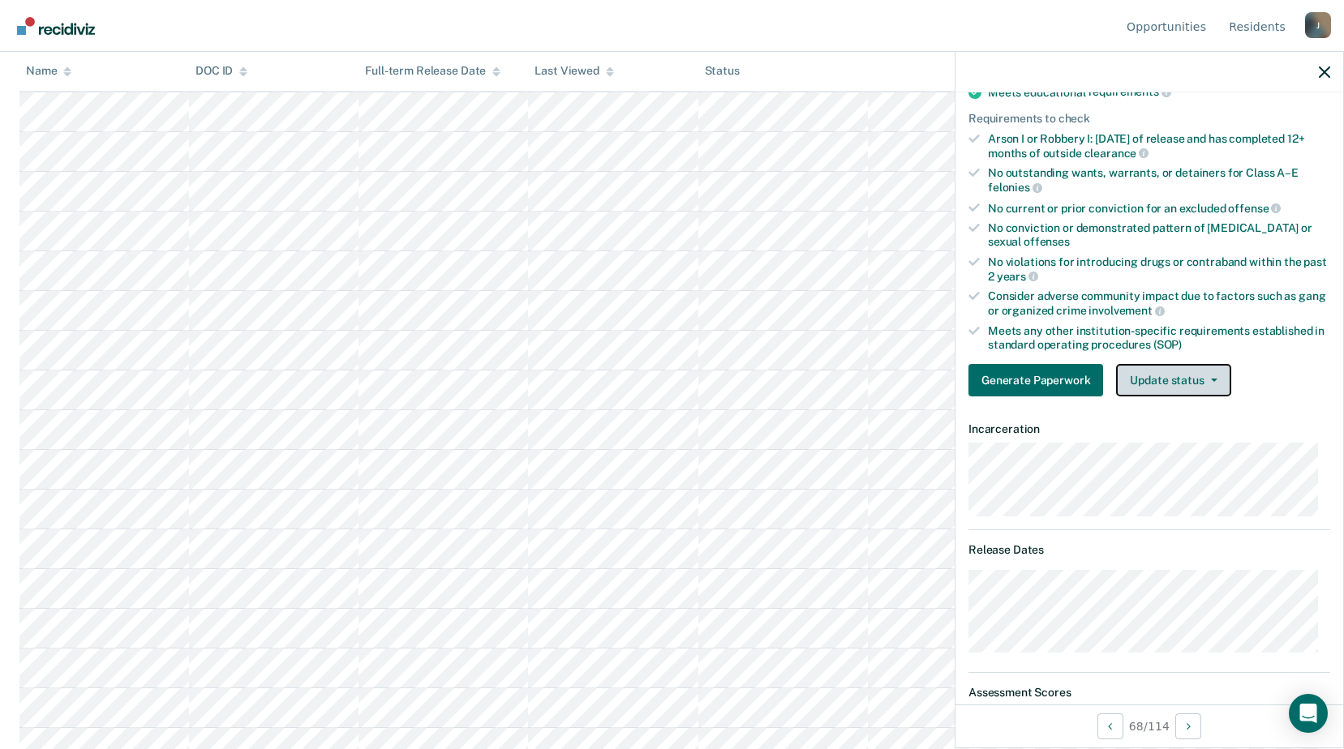
click at [1212, 375] on button "Update status" at bounding box center [1173, 380] width 114 height 32
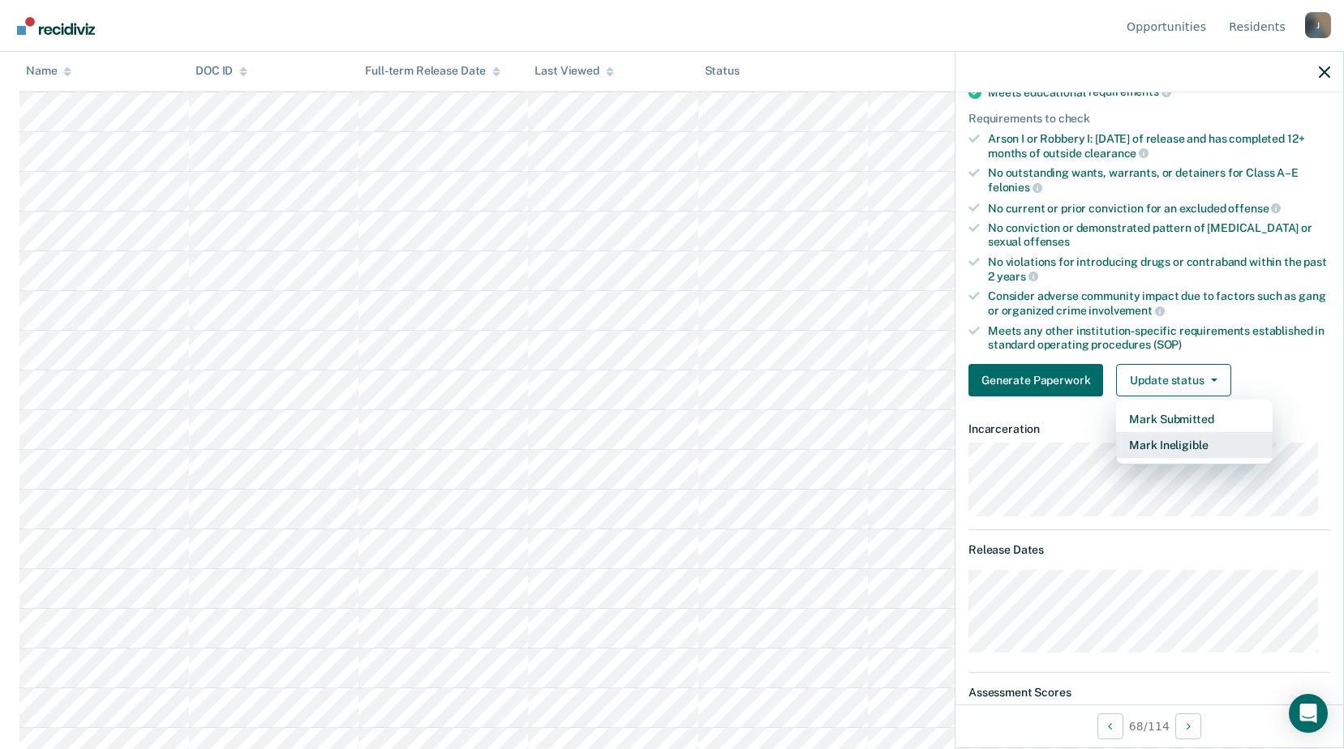
click at [1184, 451] on button "Mark Ineligible" at bounding box center [1194, 445] width 157 height 26
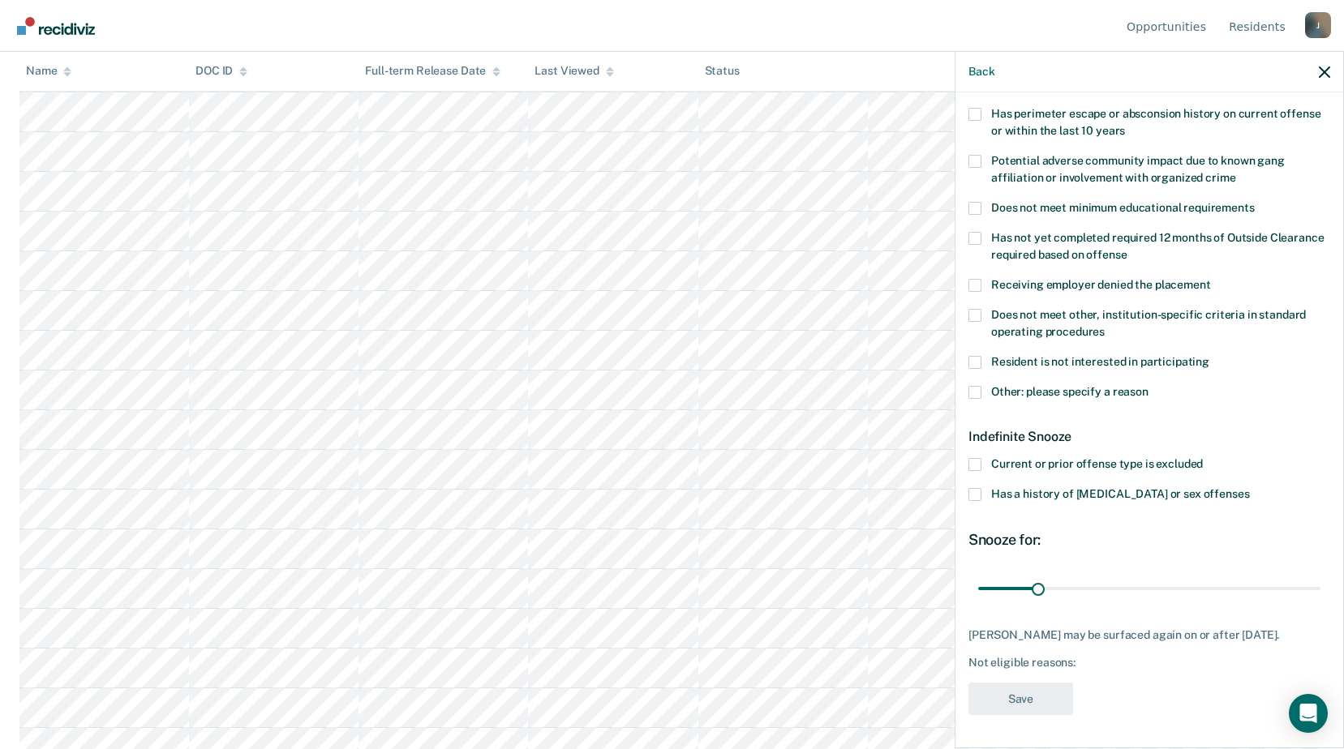
click at [973, 309] on span at bounding box center [974, 315] width 13 height 13
click at [1105, 326] on input "Does not meet other, institution-specific criteria in standard operating proced…" at bounding box center [1105, 326] width 0 height 0
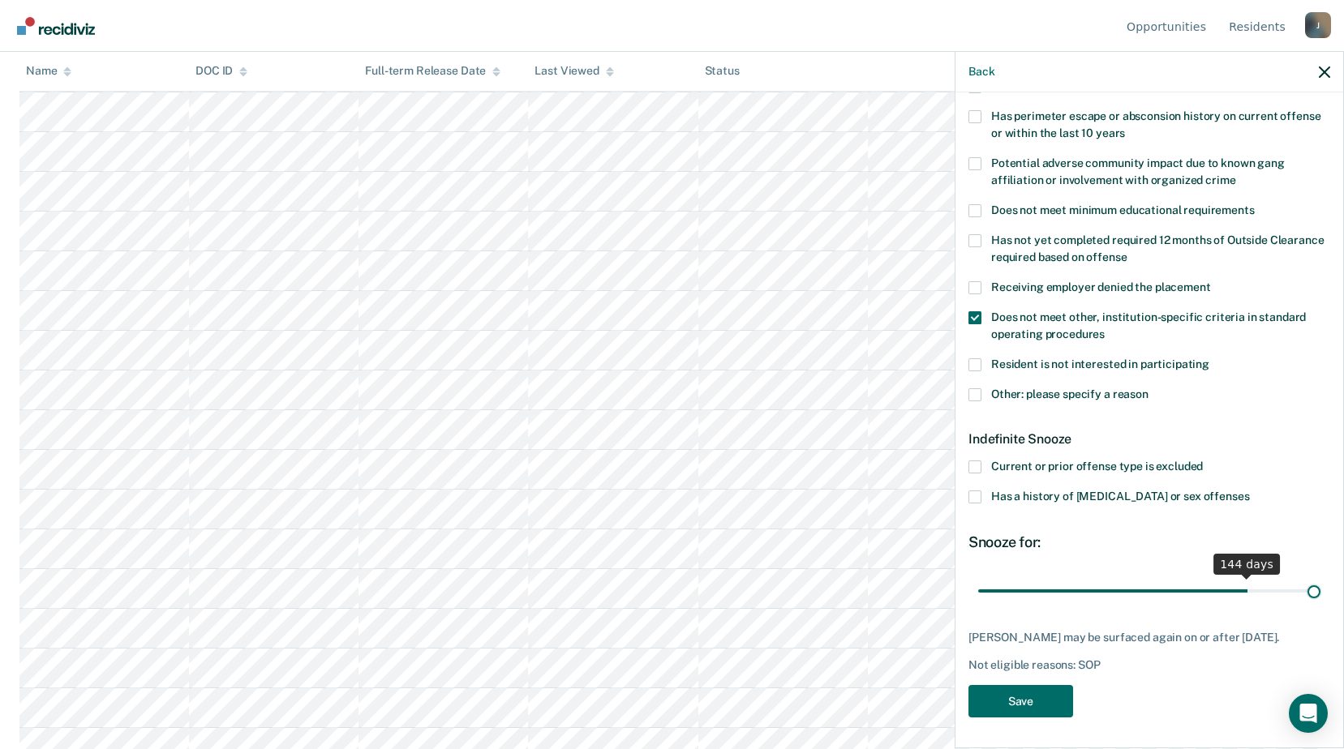
scroll to position [255, 0]
drag, startPoint x: 1039, startPoint y: 579, endPoint x: 1303, endPoint y: 591, distance: 264.7
type input "180"
click at [1303, 591] on input "range" at bounding box center [1149, 591] width 342 height 28
click at [1041, 700] on button "Save" at bounding box center [1020, 701] width 105 height 33
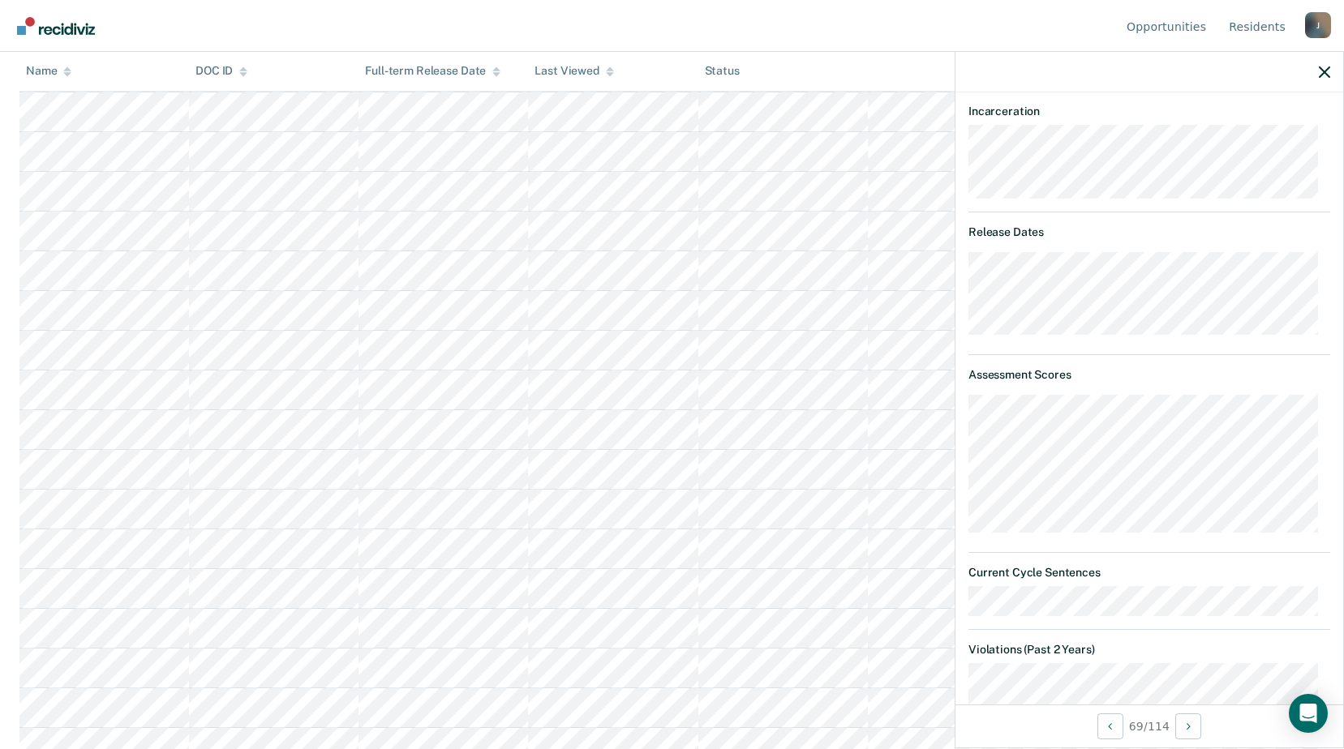
scroll to position [499, 0]
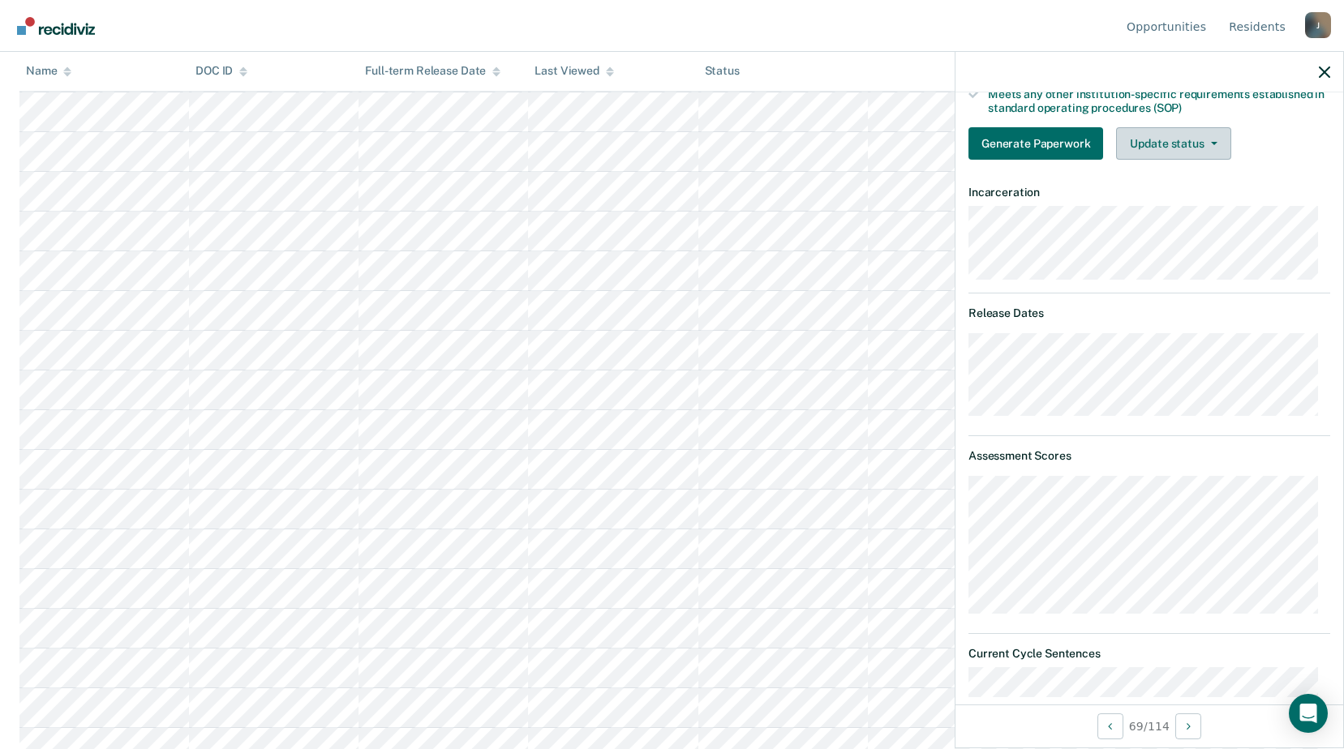
click at [1183, 143] on button "Update status" at bounding box center [1173, 143] width 114 height 32
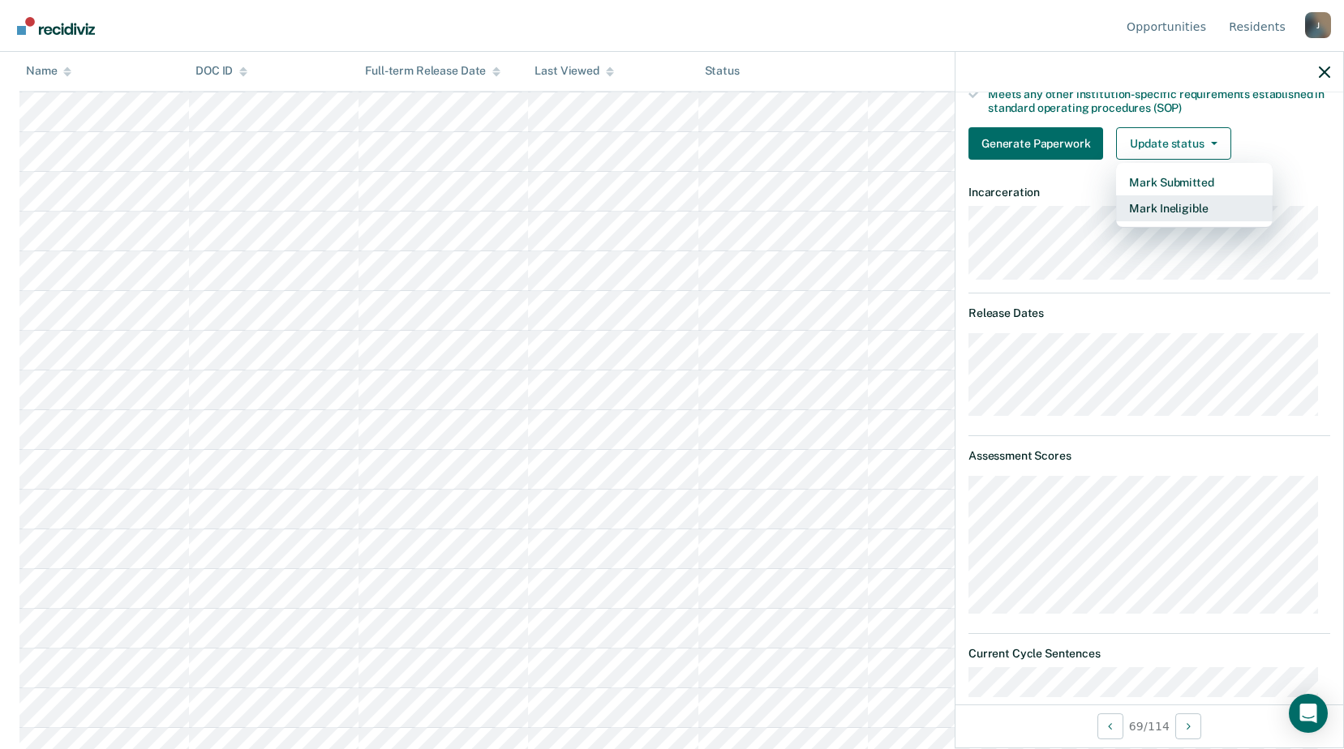
click at [1169, 209] on button "Mark Ineligible" at bounding box center [1194, 208] width 157 height 26
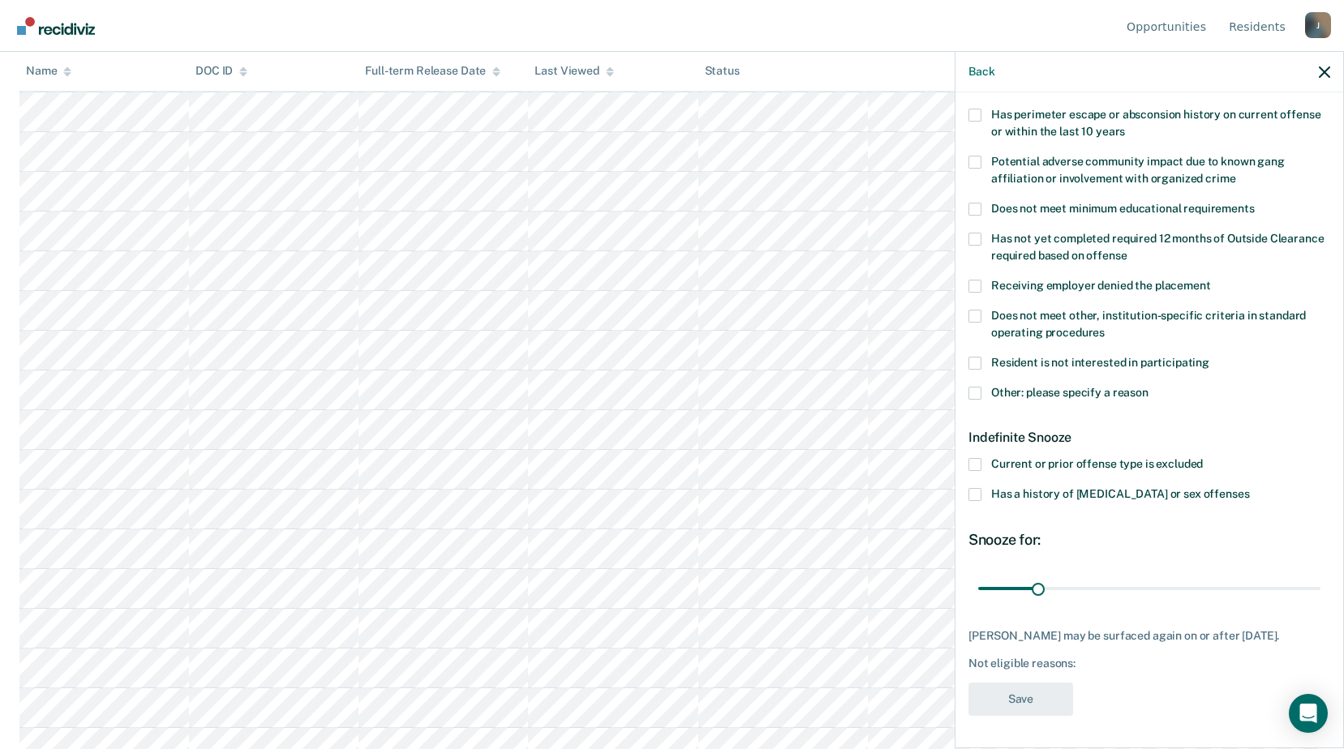
scroll to position [269, 0]
click at [975, 458] on span at bounding box center [974, 464] width 13 height 13
click at [1203, 458] on input "Current or prior offense type is excluded" at bounding box center [1203, 458] width 0 height 0
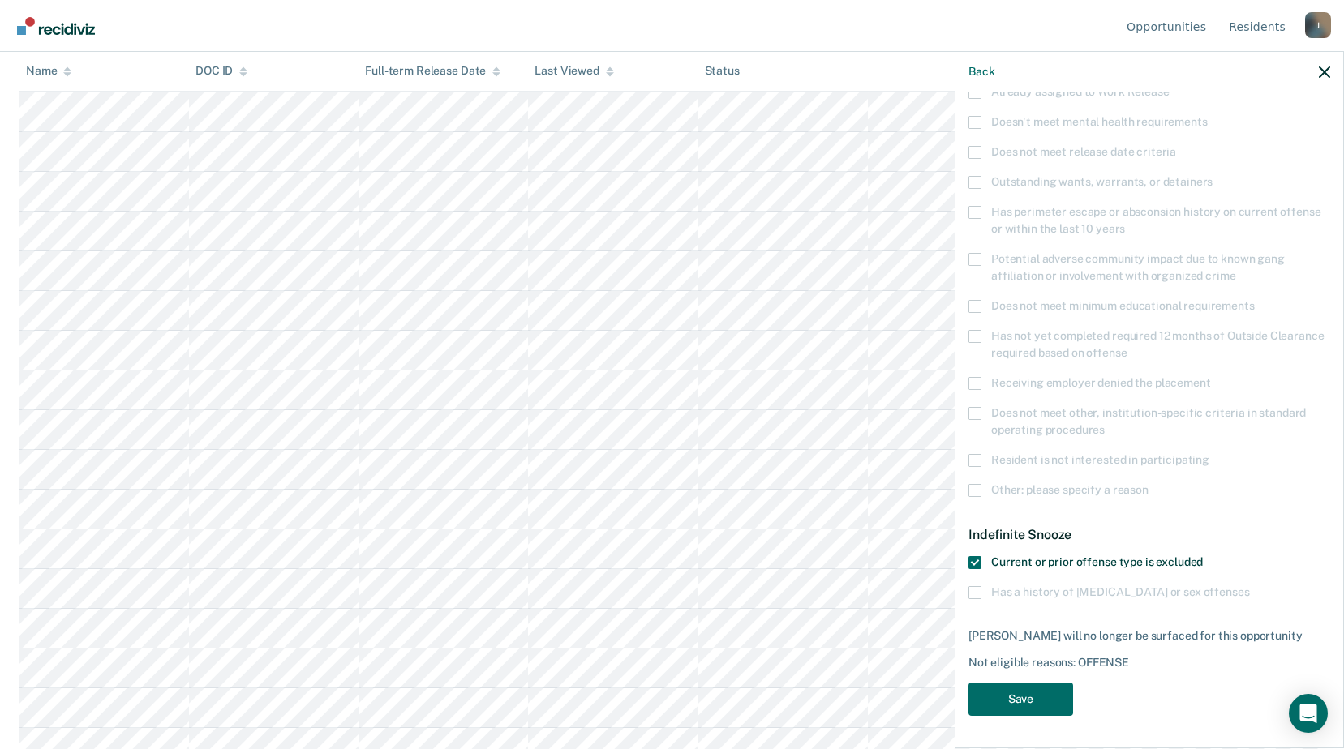
scroll to position [158, 0]
click at [1016, 690] on button "Save" at bounding box center [1020, 701] width 105 height 33
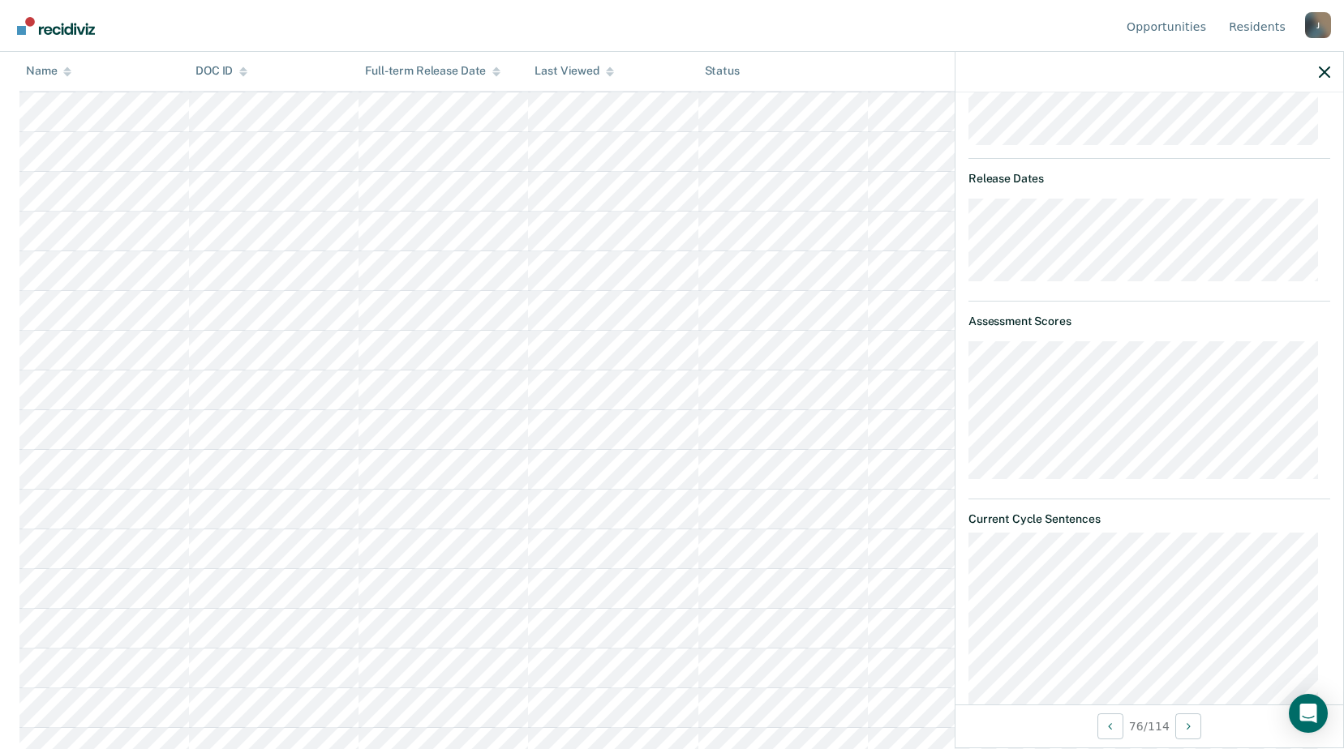
scroll to position [471, 0]
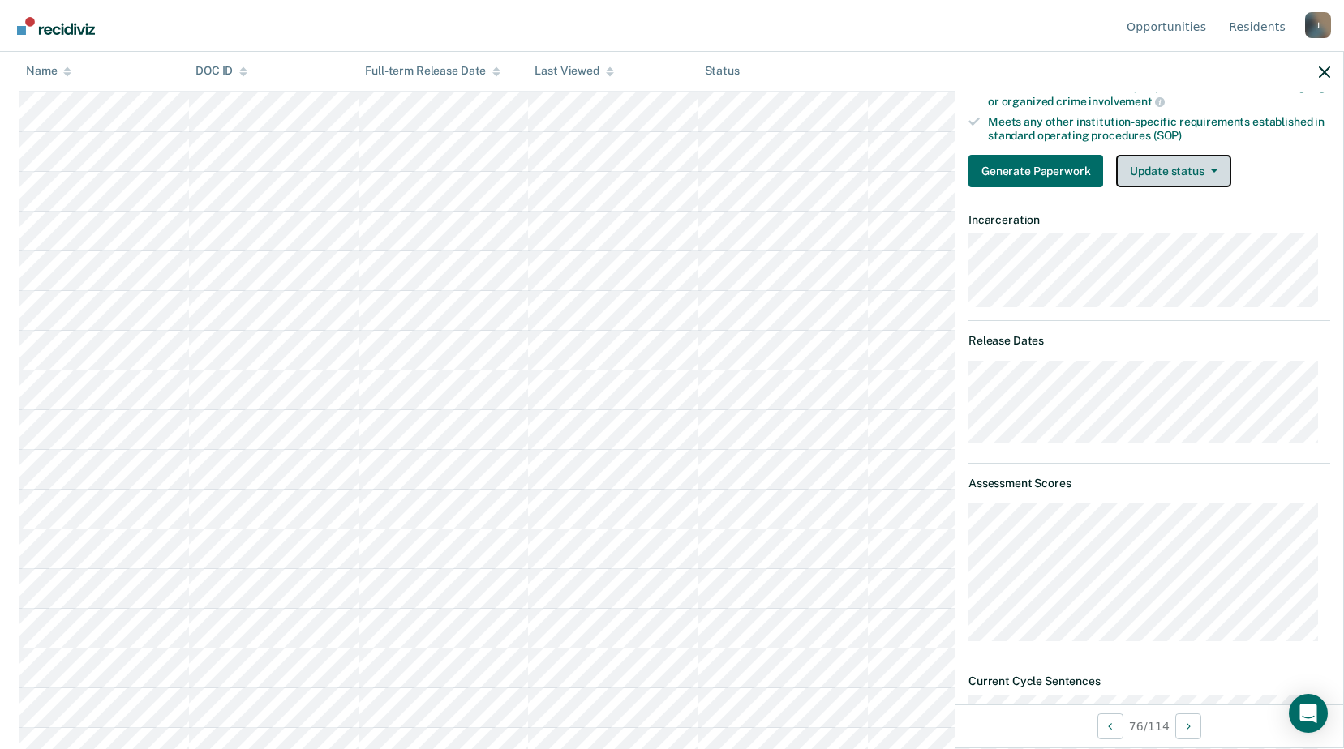
click at [1168, 164] on button "Update status" at bounding box center [1173, 171] width 114 height 32
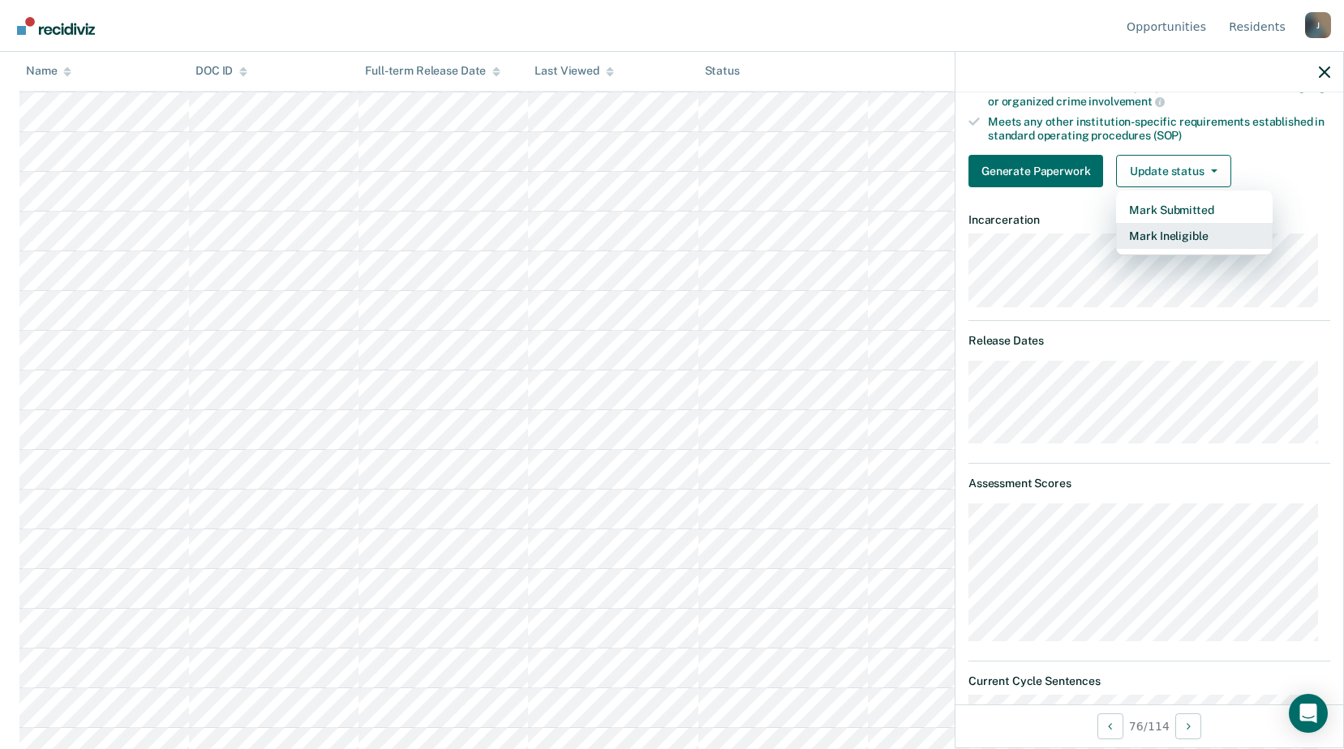
click at [1161, 238] on button "Mark Ineligible" at bounding box center [1194, 236] width 157 height 26
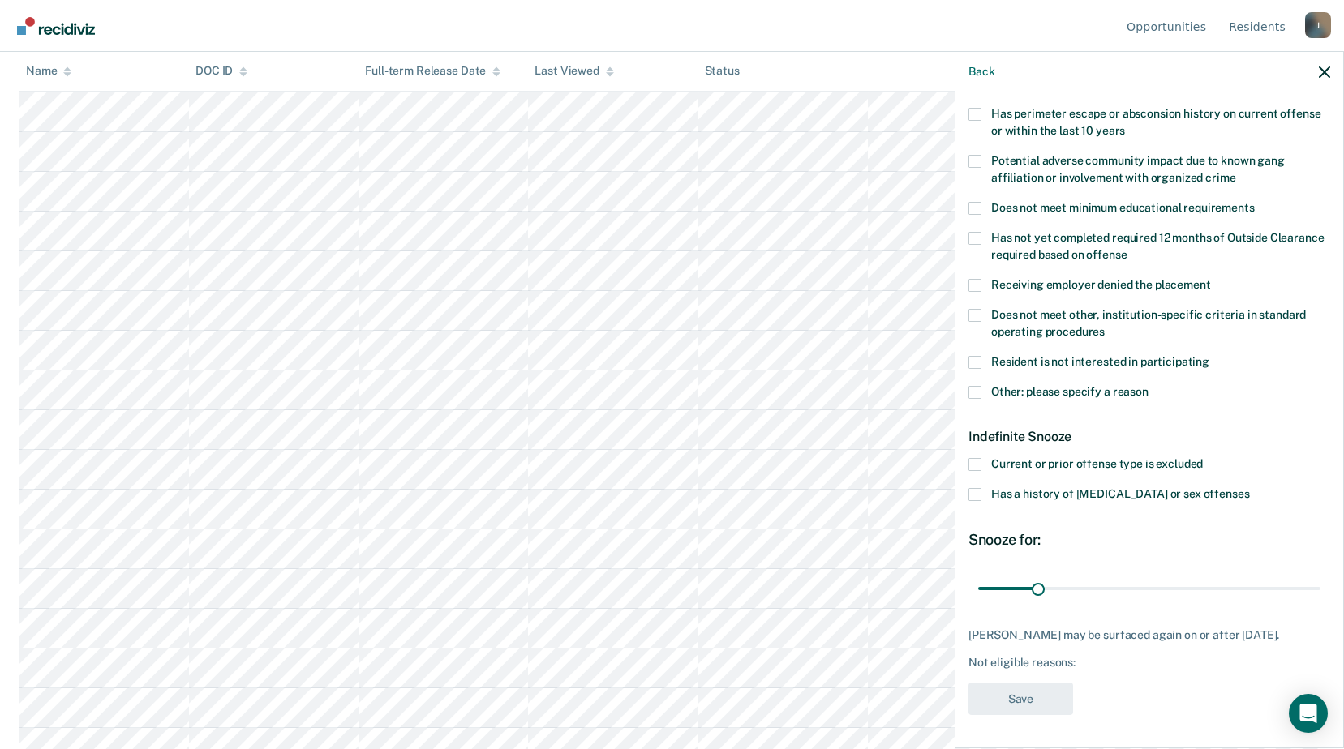
click at [975, 309] on span at bounding box center [974, 315] width 13 height 13
click at [1105, 326] on input "Does not meet other, institution-specific criteria in standard operating proced…" at bounding box center [1105, 326] width 0 height 0
drag, startPoint x: 1035, startPoint y: 580, endPoint x: 1079, endPoint y: 577, distance: 43.9
type input "54"
click at [1079, 577] on input "range" at bounding box center [1149, 588] width 342 height 28
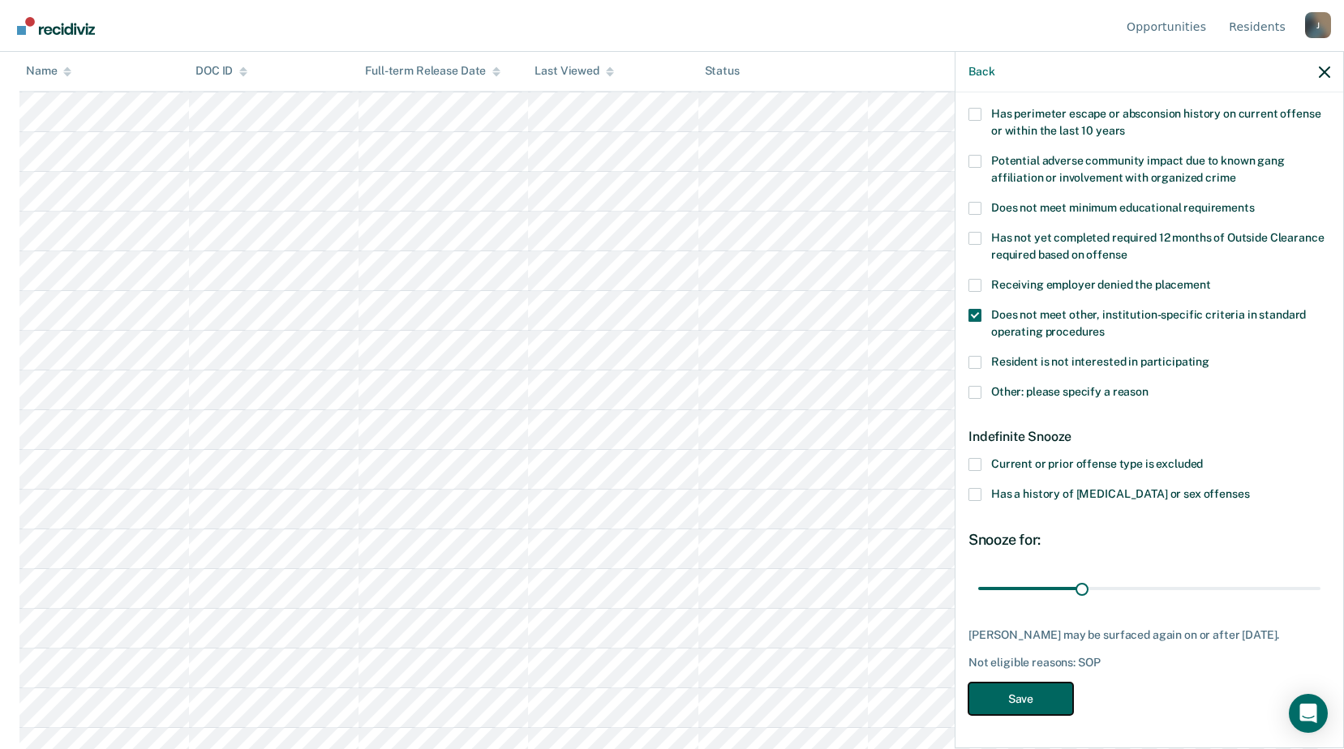
click at [1002, 702] on button "Save" at bounding box center [1020, 699] width 105 height 33
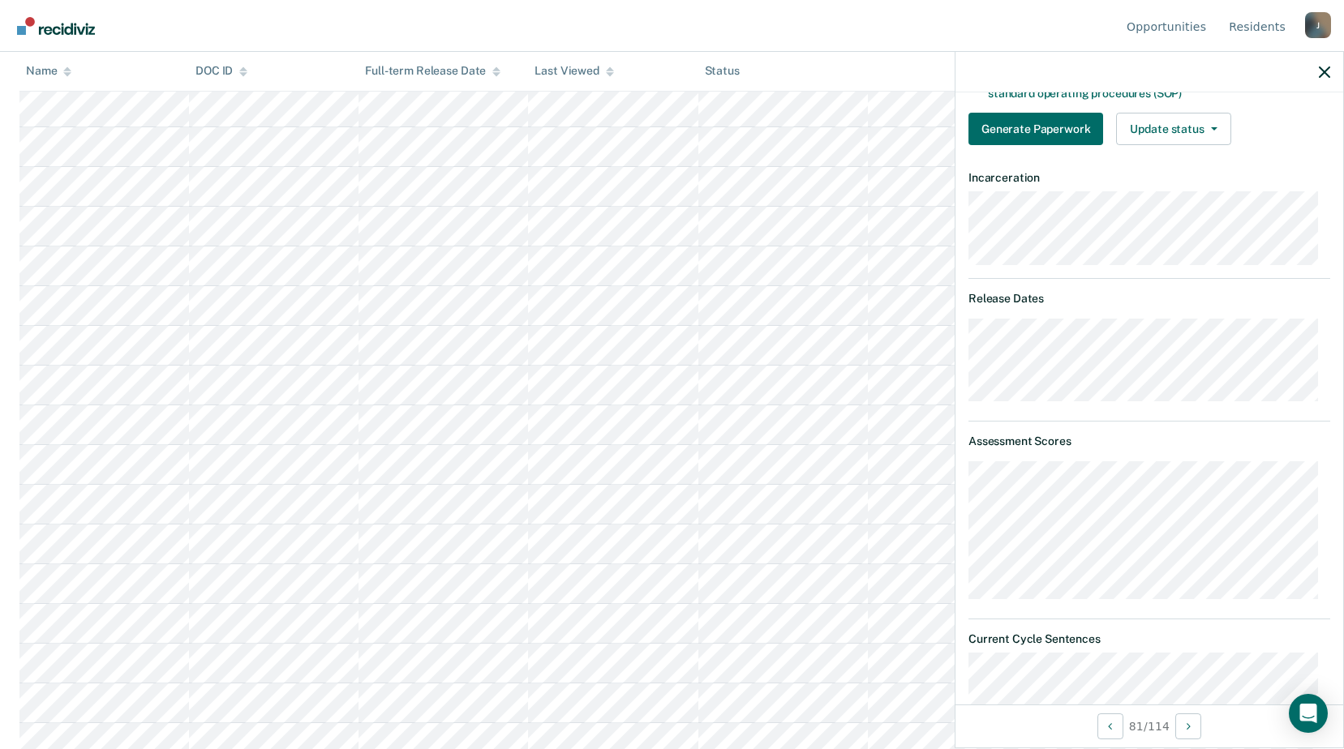
scroll to position [351, 0]
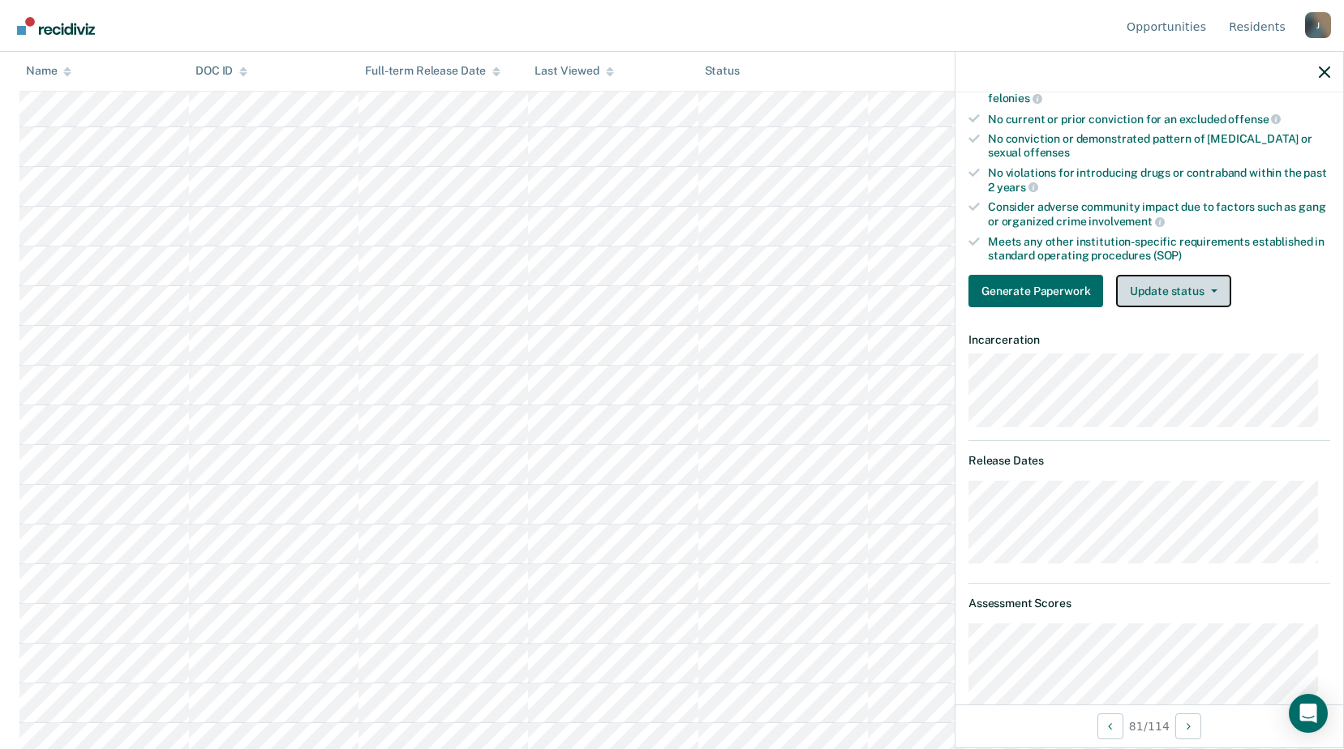
click at [1202, 298] on button "Update status" at bounding box center [1173, 291] width 114 height 32
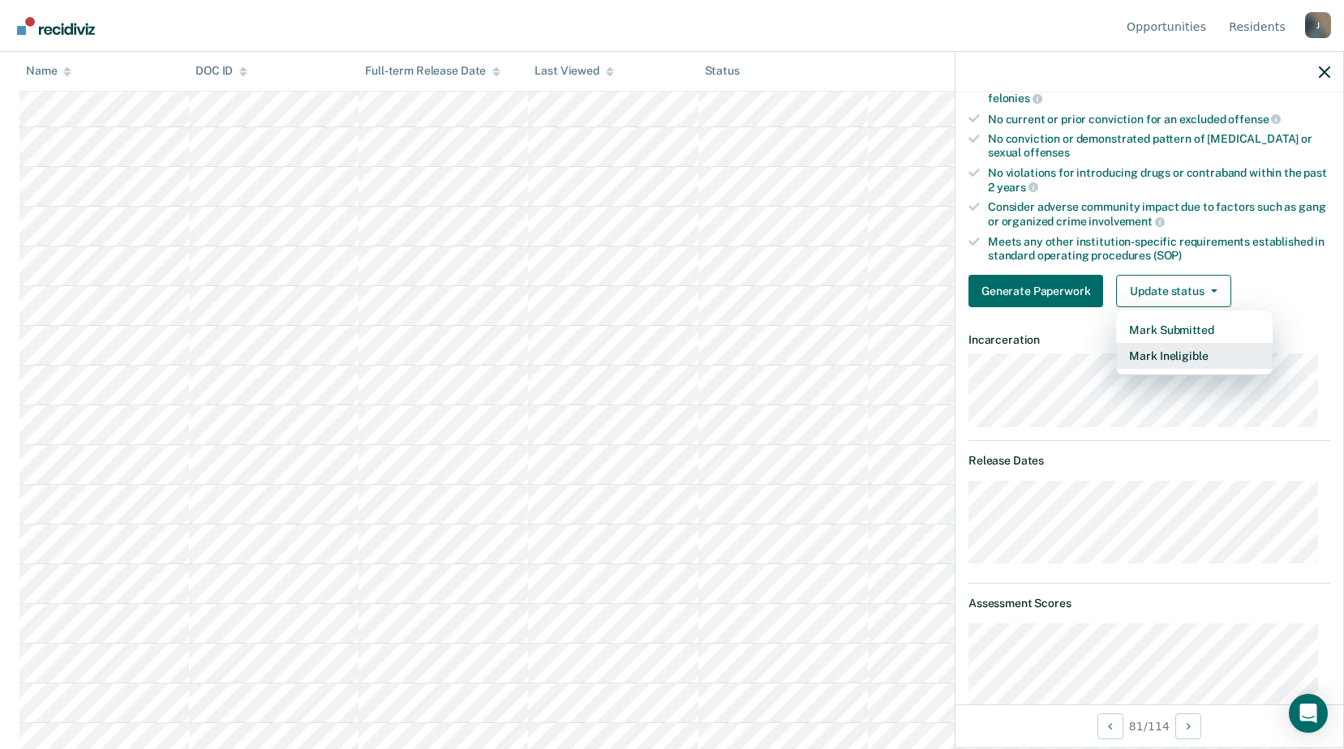
click at [1161, 355] on button "Mark Ineligible" at bounding box center [1194, 356] width 157 height 26
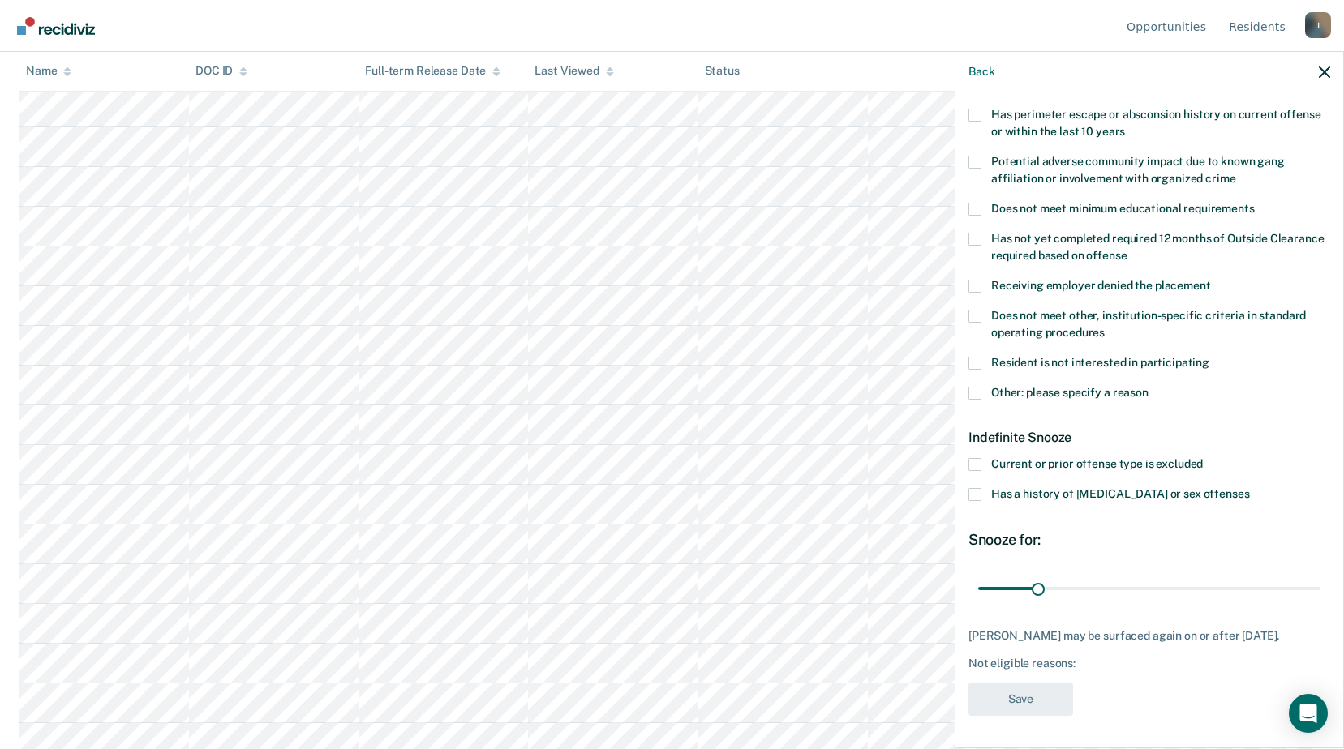
scroll to position [255, 0]
click at [981, 394] on label "Other: please specify a reason" at bounding box center [1149, 396] width 362 height 17
click at [1148, 388] on input "Other: please specify a reason" at bounding box center [1148, 388] width 0 height 0
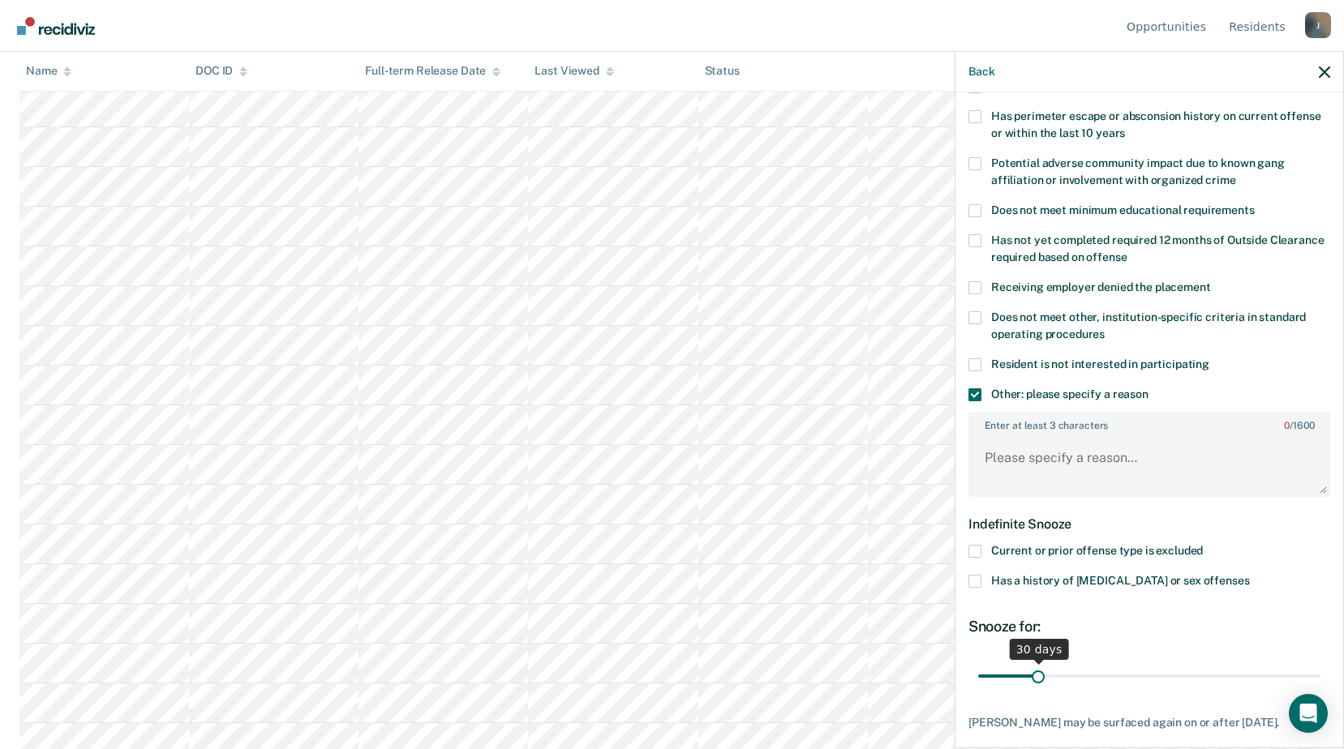
click at [1045, 681] on div "JR Which of the following requirements has [PERSON_NAME] not met? Was denied wa…" at bounding box center [1149, 334] width 362 height 956
drag, startPoint x: 1039, startPoint y: 676, endPoint x: 1345, endPoint y: 680, distance: 305.8
type input "180"
click at [1320, 689] on input "range" at bounding box center [1149, 676] width 342 height 28
click at [1088, 469] on textarea "Enter at least 3 characters 0 / 1600" at bounding box center [1149, 466] width 358 height 60
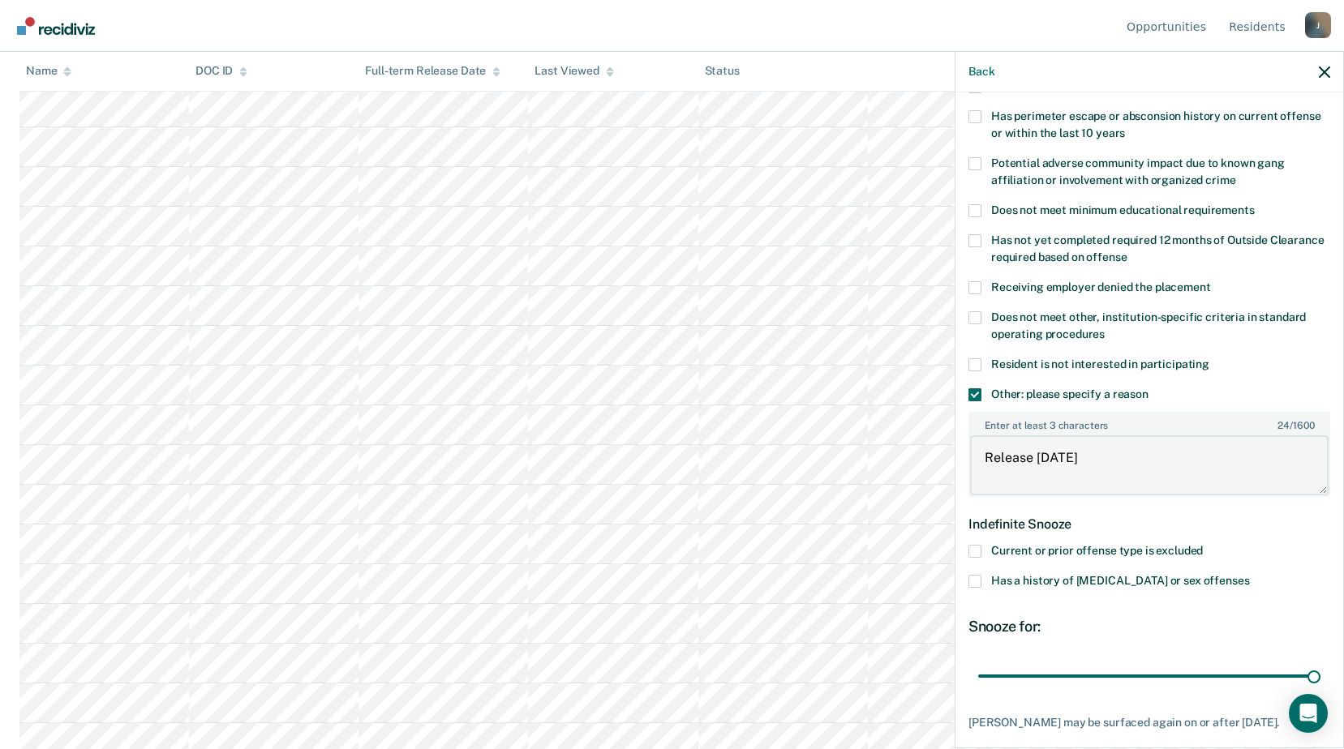
scroll to position [341, 0]
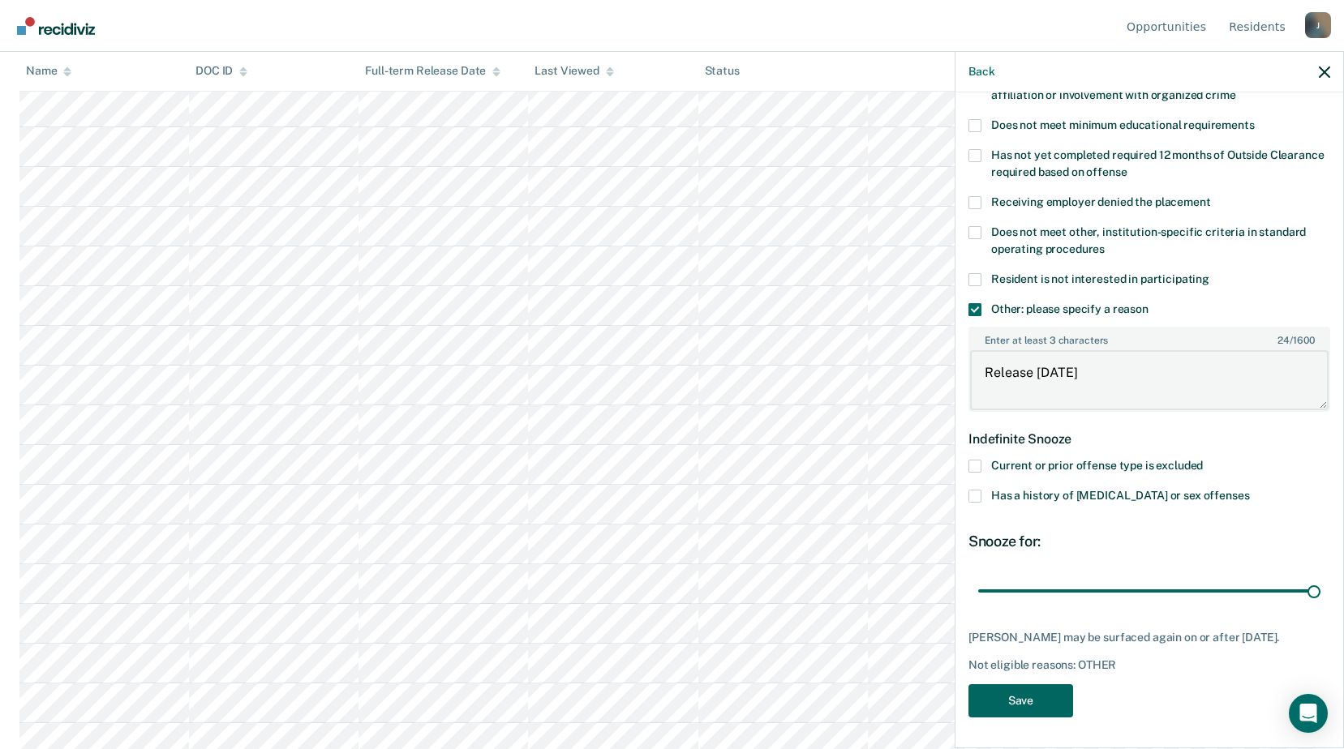
type textarea "Release [DATE]"
click at [1019, 689] on button "Save" at bounding box center [1020, 701] width 105 height 33
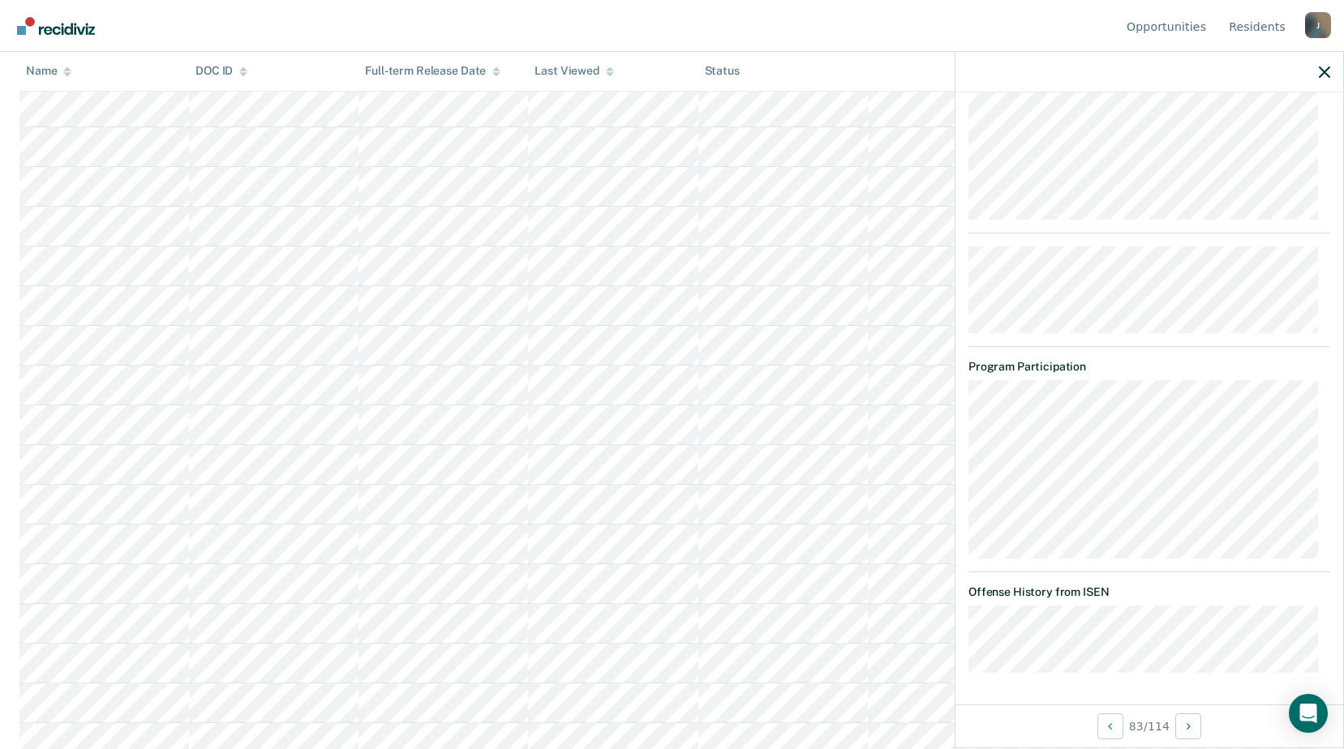
scroll to position [364, 0]
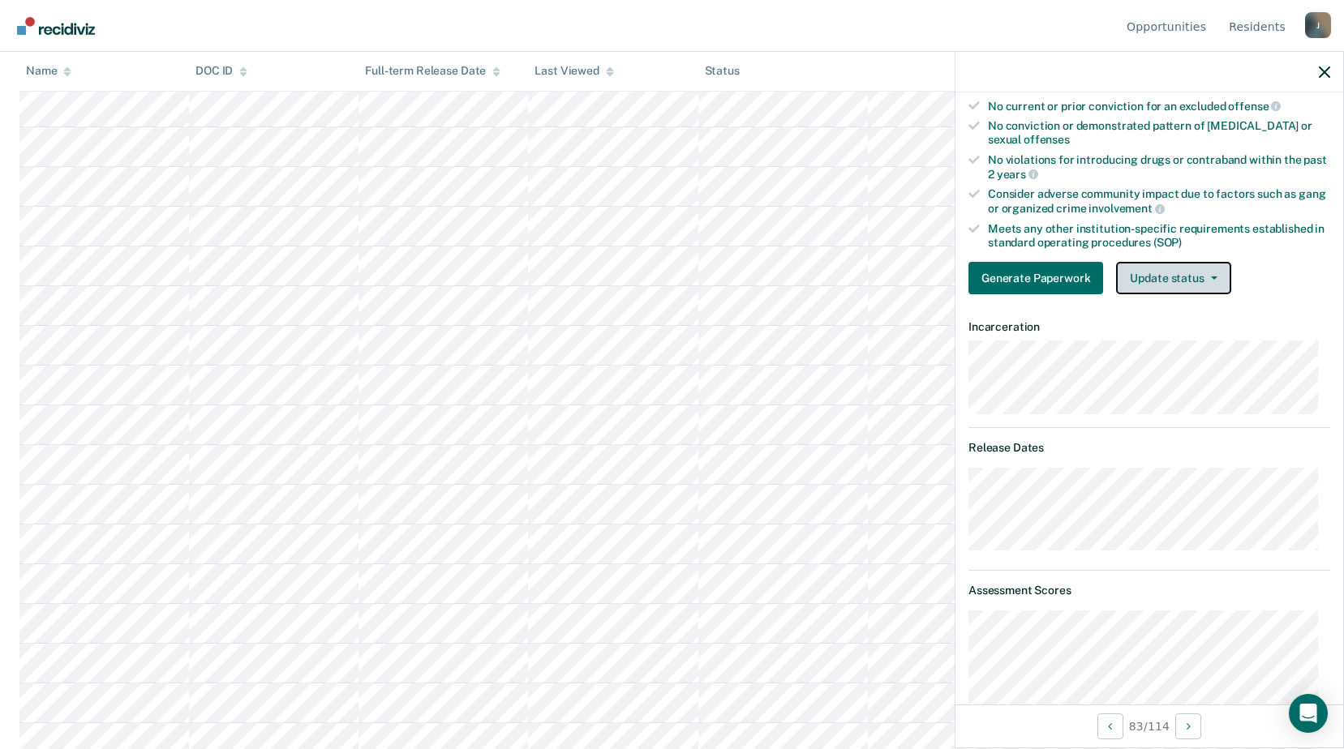
click at [1195, 262] on button "Update status" at bounding box center [1173, 278] width 114 height 32
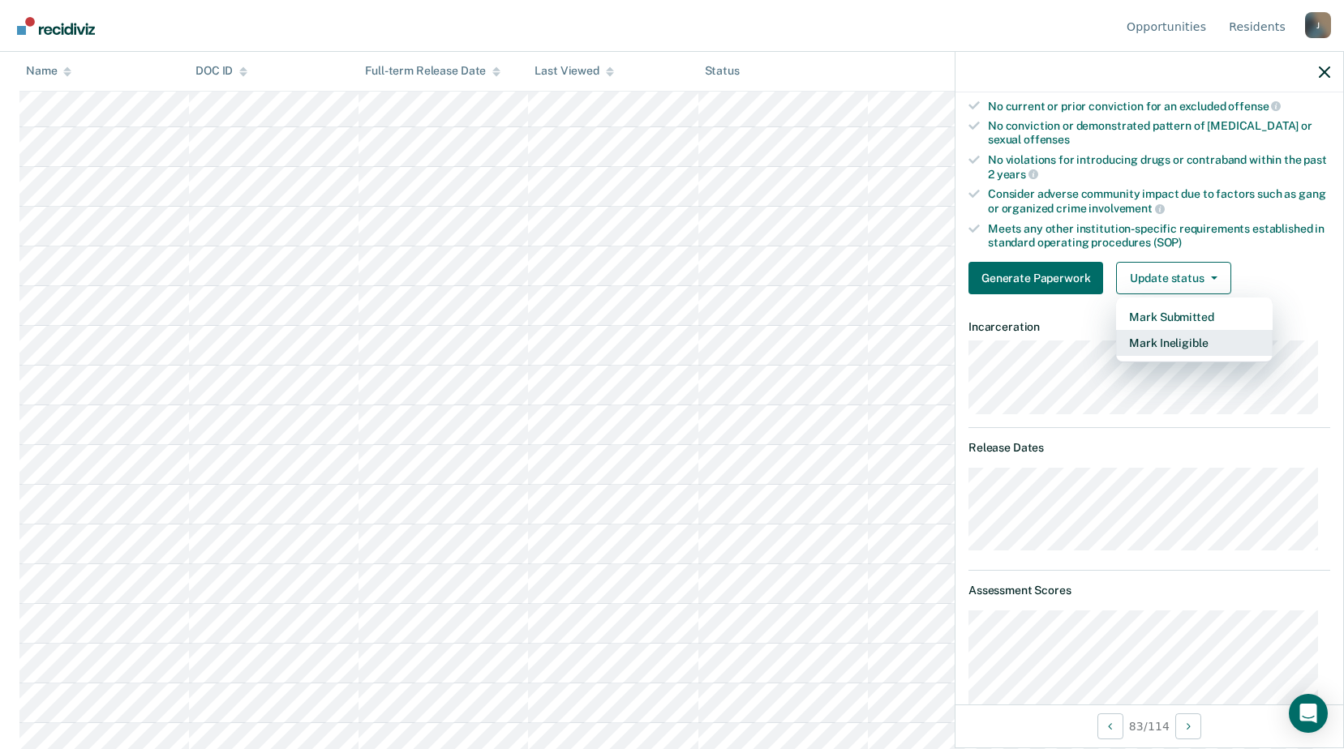
click at [1166, 352] on button "Mark Ineligible" at bounding box center [1194, 343] width 157 height 26
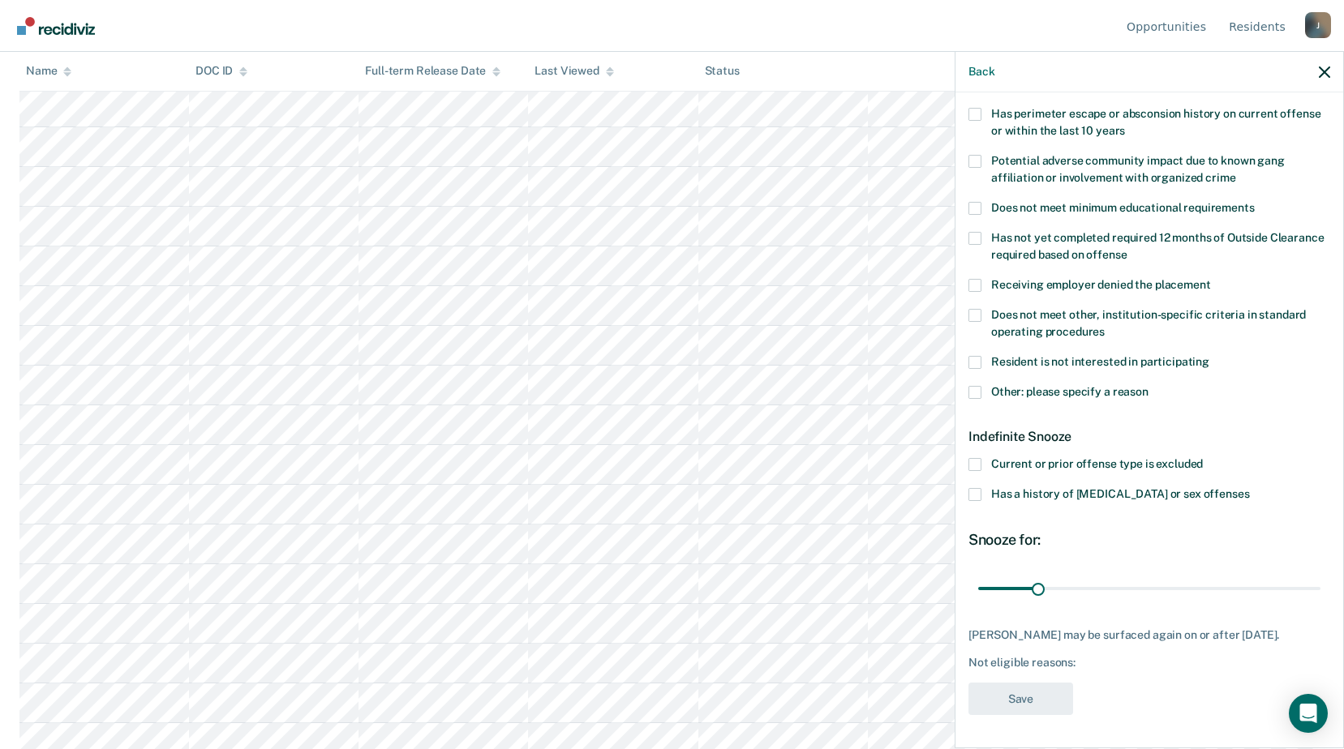
scroll to position [255, 0]
click at [985, 323] on label "Does not meet other, institution-specific criteria in standard operating proced…" at bounding box center [1149, 328] width 362 height 34
click at [1105, 328] on input "Does not meet other, institution-specific criteria in standard operating proced…" at bounding box center [1105, 328] width 0 height 0
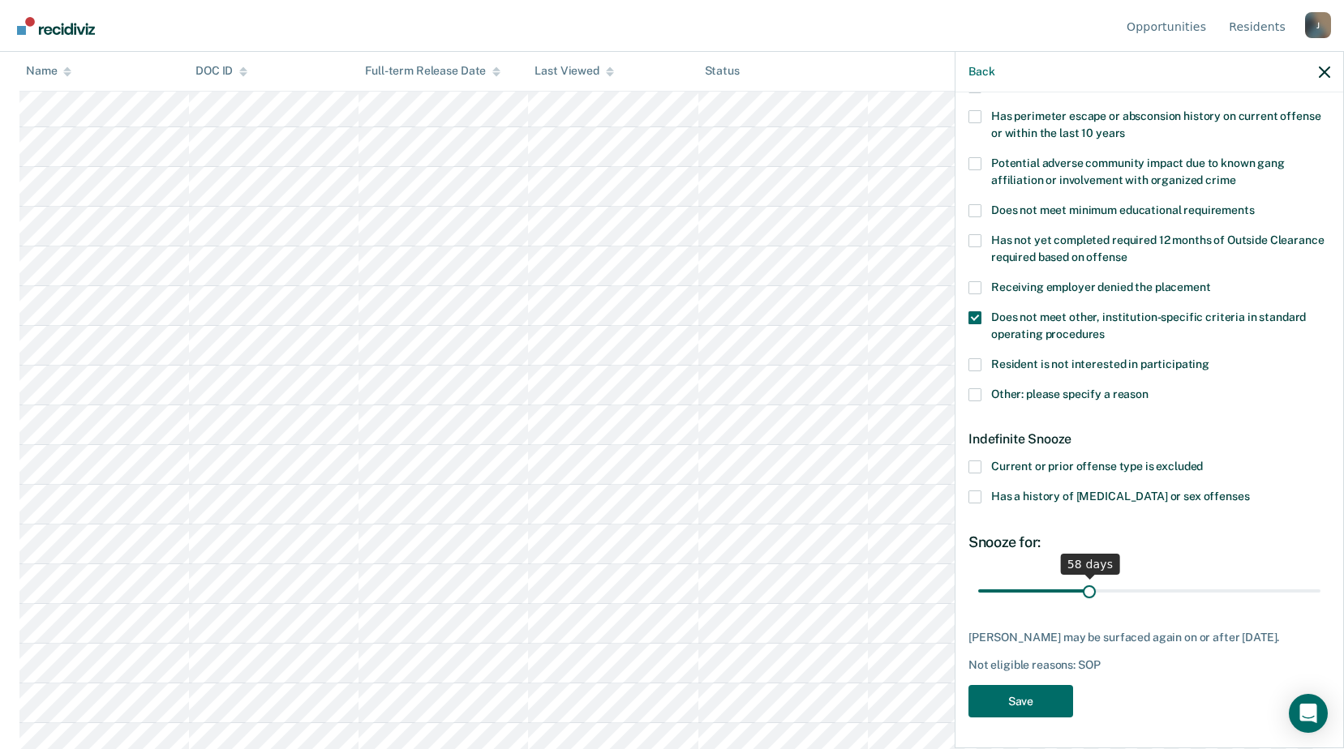
drag, startPoint x: 1036, startPoint y: 588, endPoint x: 1085, endPoint y: 589, distance: 49.5
type input "58"
click at [1085, 589] on input "range" at bounding box center [1149, 591] width 342 height 28
click at [1017, 697] on button "Save" at bounding box center [1020, 701] width 105 height 33
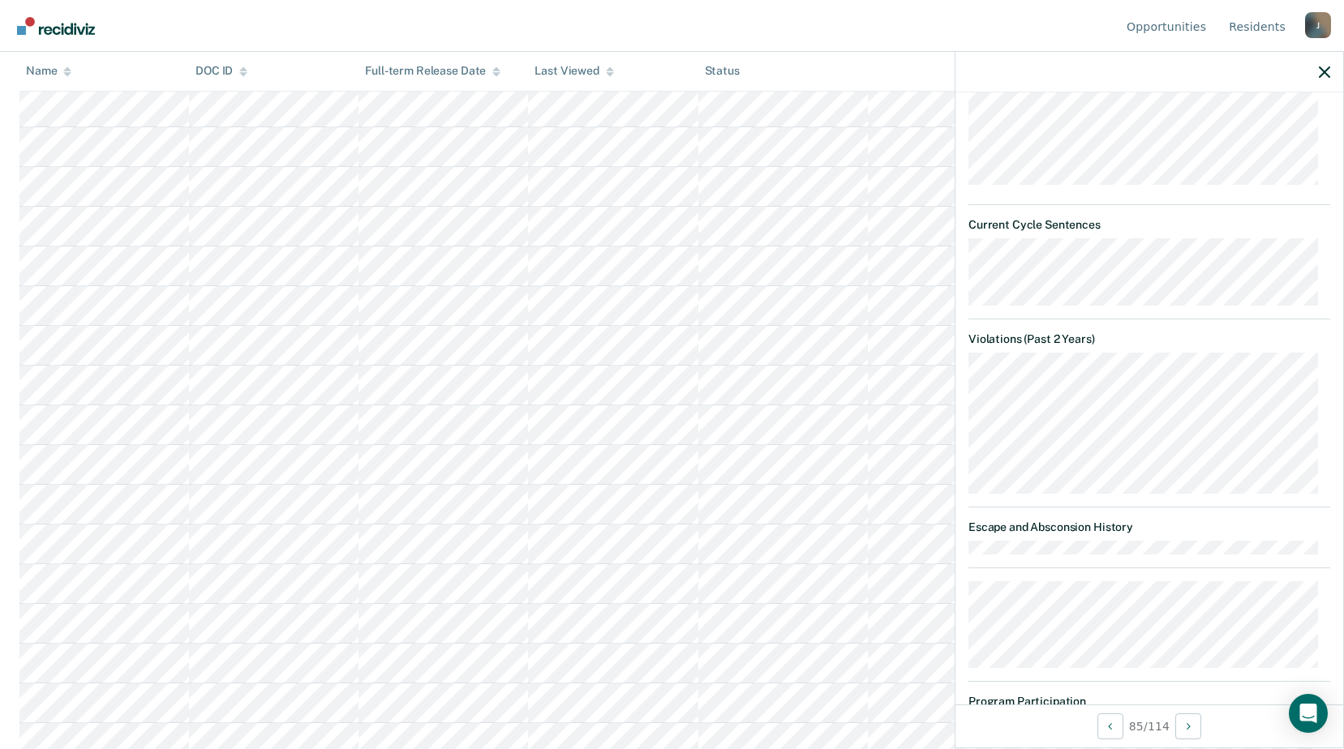
scroll to position [441, 0]
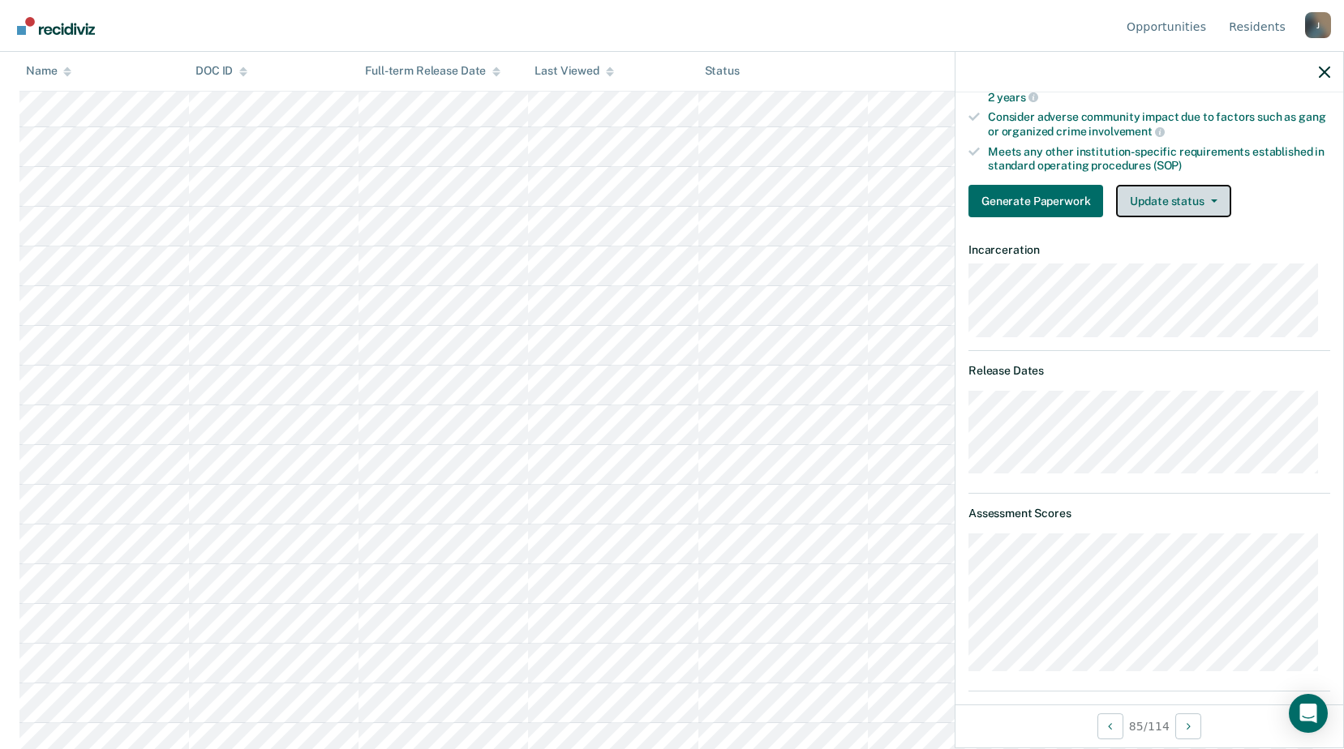
click at [1167, 204] on button "Update status" at bounding box center [1173, 201] width 114 height 32
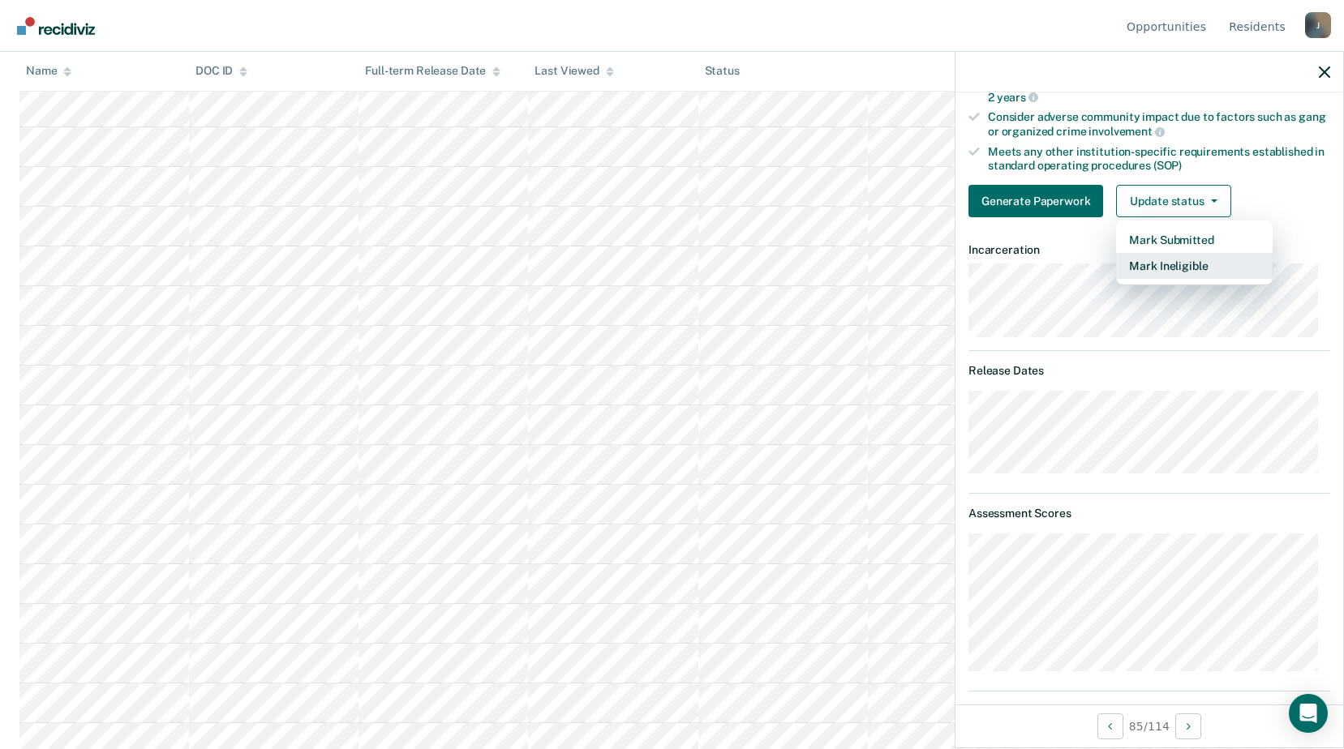
click at [1155, 262] on button "Mark Ineligible" at bounding box center [1194, 266] width 157 height 26
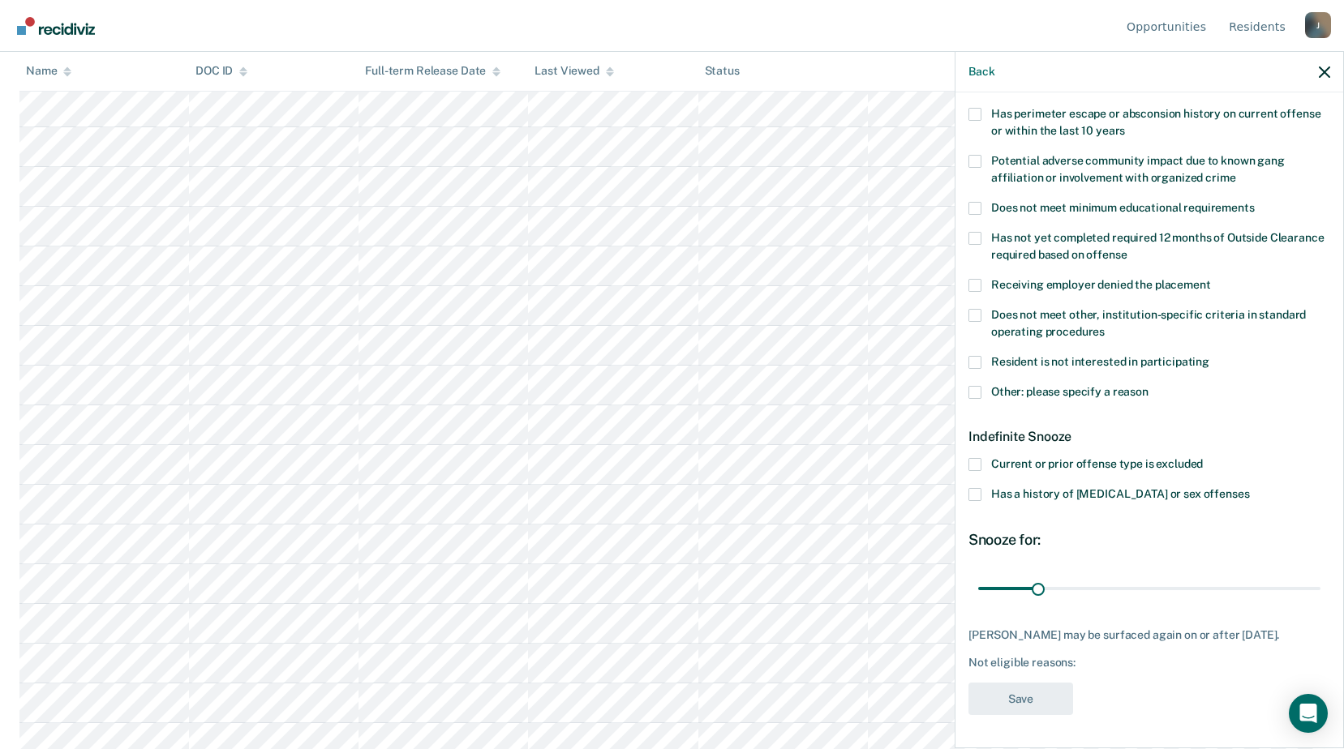
scroll to position [269, 0]
drag, startPoint x: 972, startPoint y: 298, endPoint x: 974, endPoint y: 310, distance: 12.4
click at [972, 309] on span at bounding box center [974, 315] width 13 height 13
click at [1105, 326] on input "Does not meet other, institution-specific criteria in standard operating proced…" at bounding box center [1105, 326] width 0 height 0
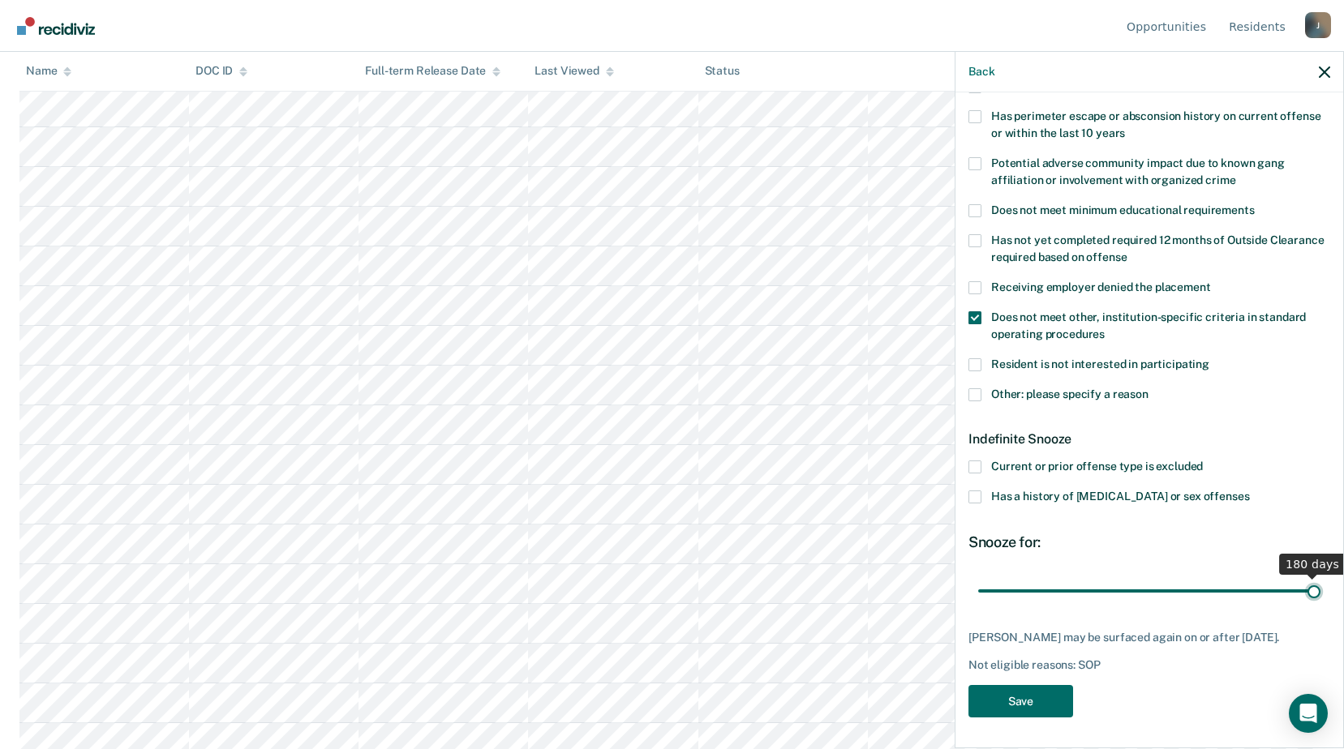
drag, startPoint x: 1035, startPoint y: 571, endPoint x: 1349, endPoint y: 581, distance: 314.0
type input "180"
click at [1320, 581] on input "range" at bounding box center [1149, 591] width 342 height 28
click at [1034, 706] on button "Save" at bounding box center [1020, 701] width 105 height 33
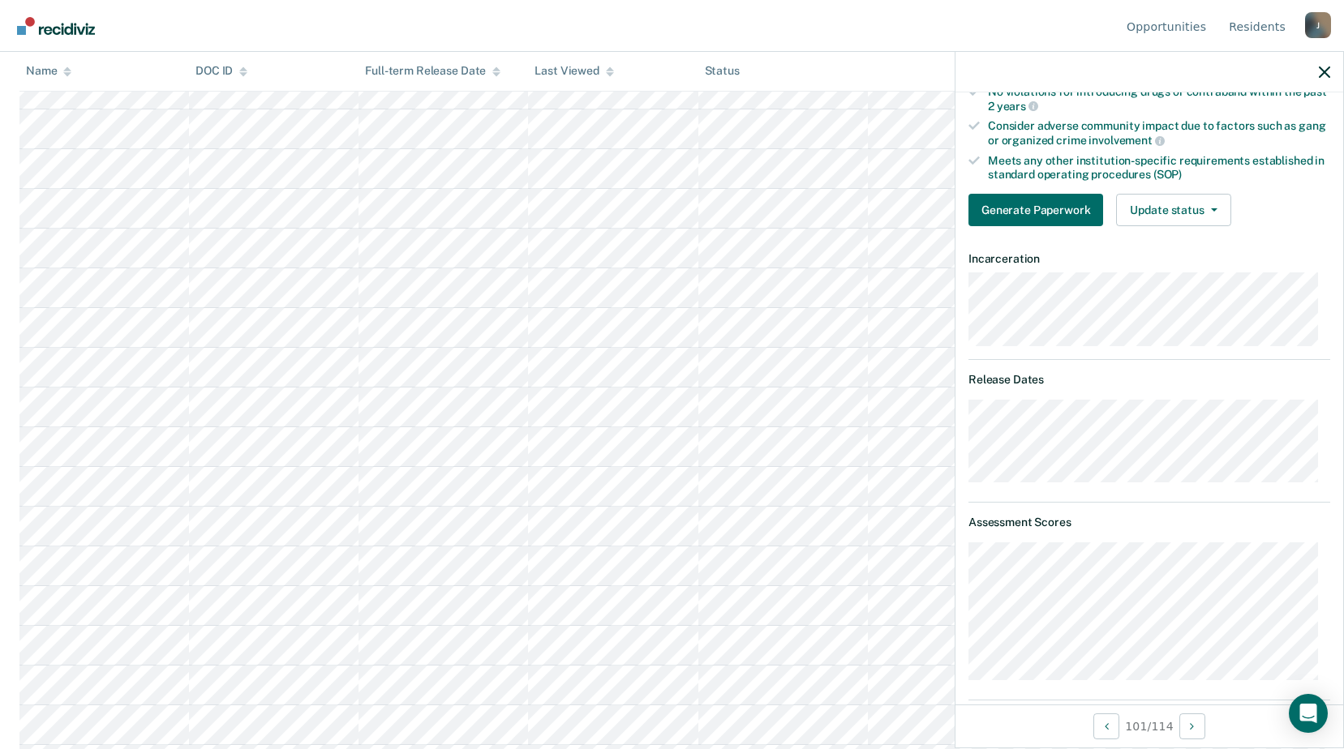
scroll to position [351, 0]
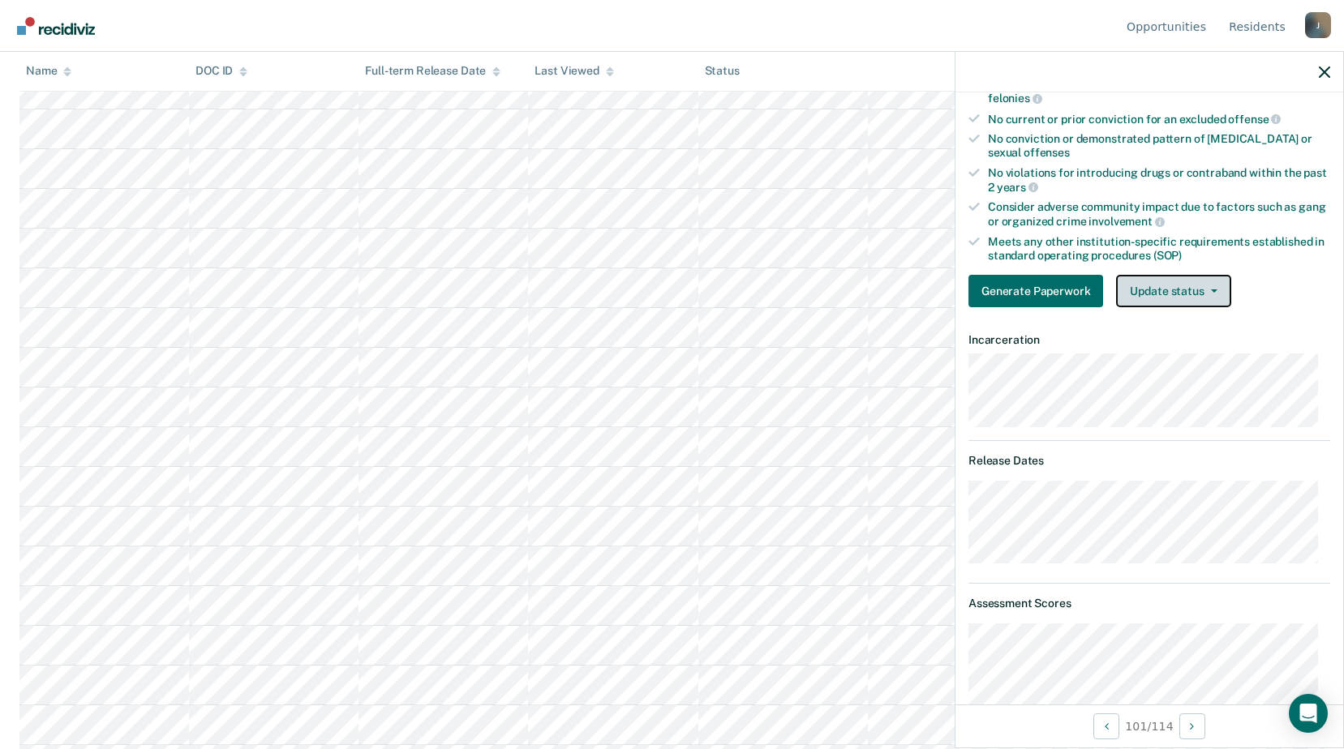
click at [1187, 286] on button "Update status" at bounding box center [1173, 291] width 114 height 32
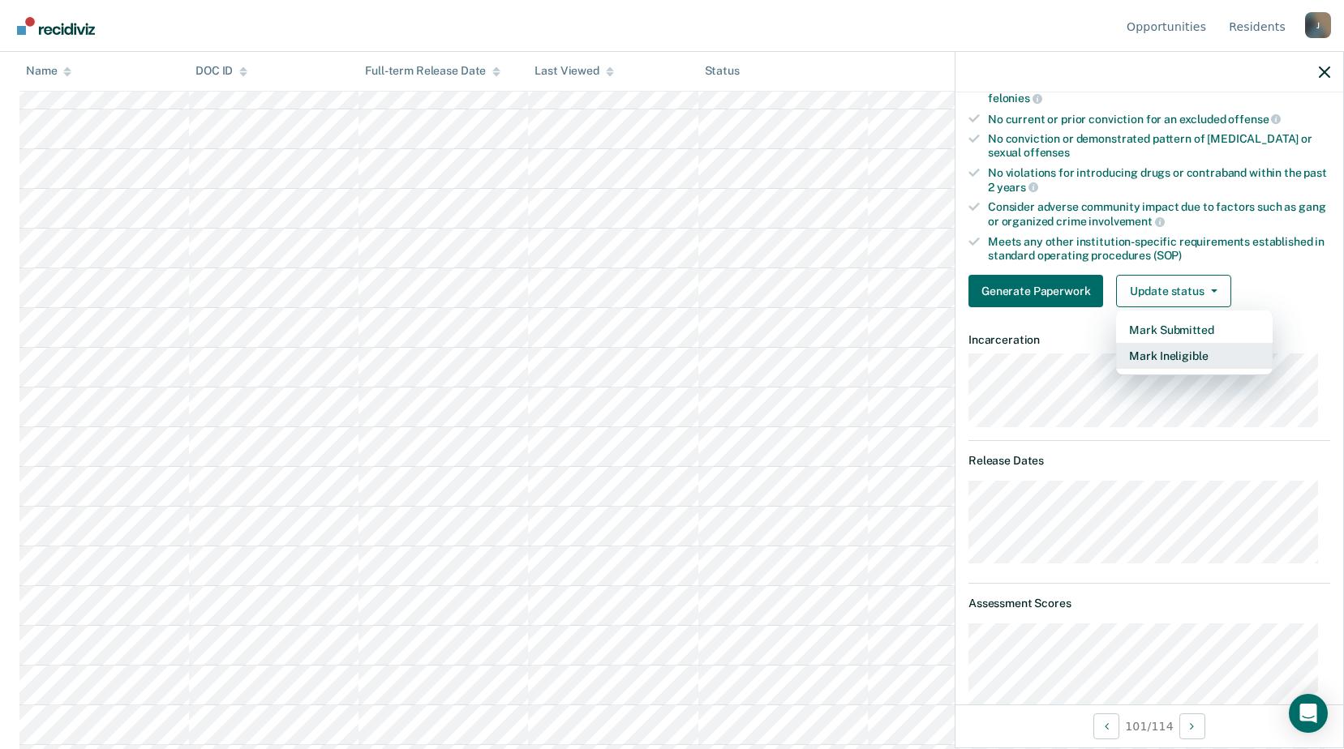
click at [1148, 357] on button "Mark Ineligible" at bounding box center [1194, 356] width 157 height 26
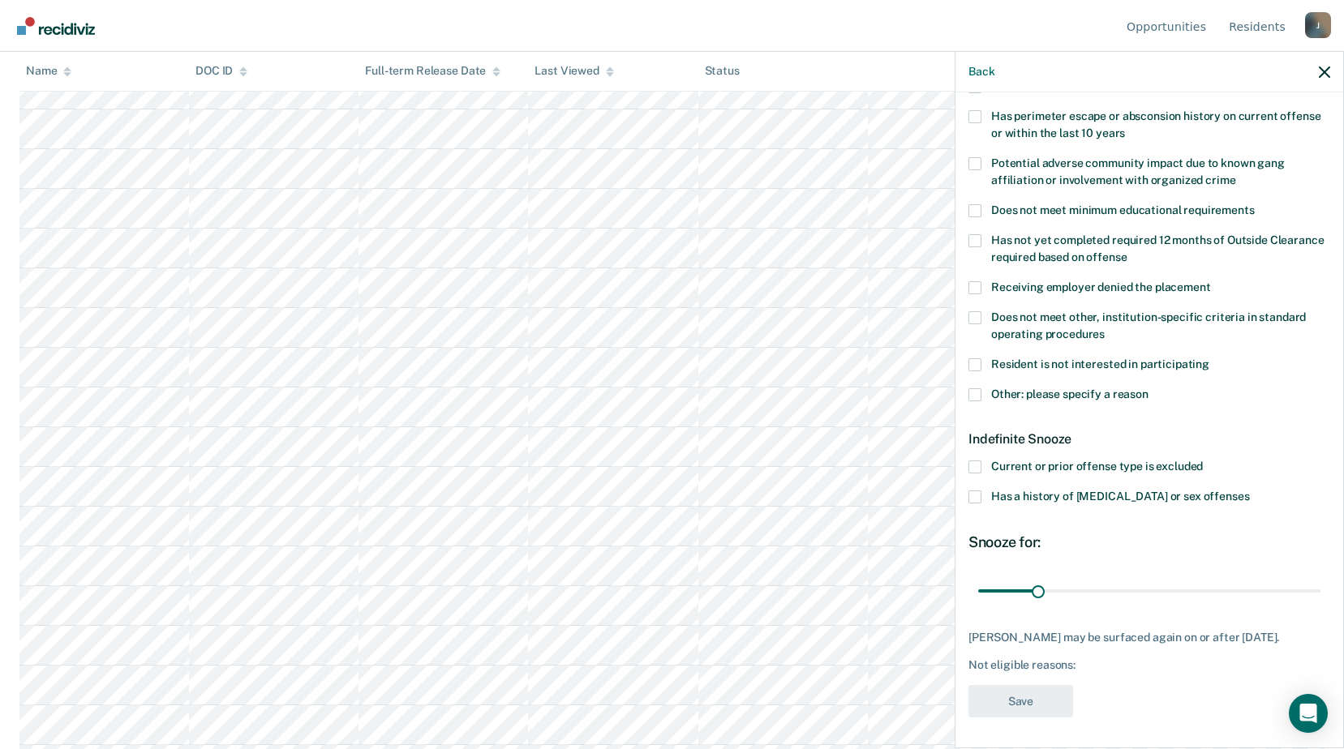
click at [968, 394] on div "NT Which of the following requirements has [PERSON_NAME] not met? Was denied wa…" at bounding box center [1149, 418] width 388 height 653
click at [972, 393] on span at bounding box center [974, 394] width 13 height 13
click at [1148, 388] on input "Other: please specify a reason" at bounding box center [1148, 388] width 0 height 0
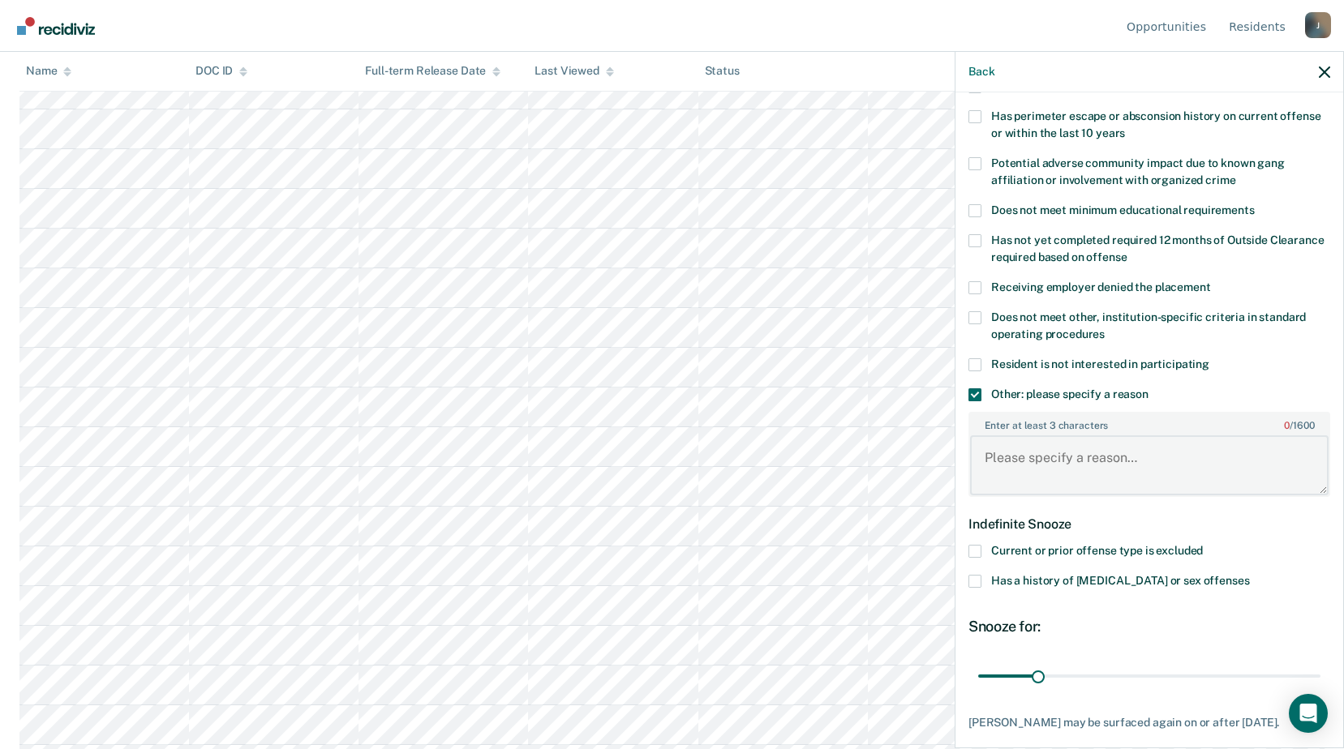
click at [1003, 451] on textarea "Enter at least 3 characters 0 / 1600" at bounding box center [1149, 466] width 358 height 60
type textarea "Release [DATE]"
drag, startPoint x: 1036, startPoint y: 674, endPoint x: 1200, endPoint y: 679, distance: 164.7
click at [1200, 679] on input "range" at bounding box center [1149, 676] width 342 height 28
drag, startPoint x: 1201, startPoint y: 676, endPoint x: 1245, endPoint y: 677, distance: 43.8
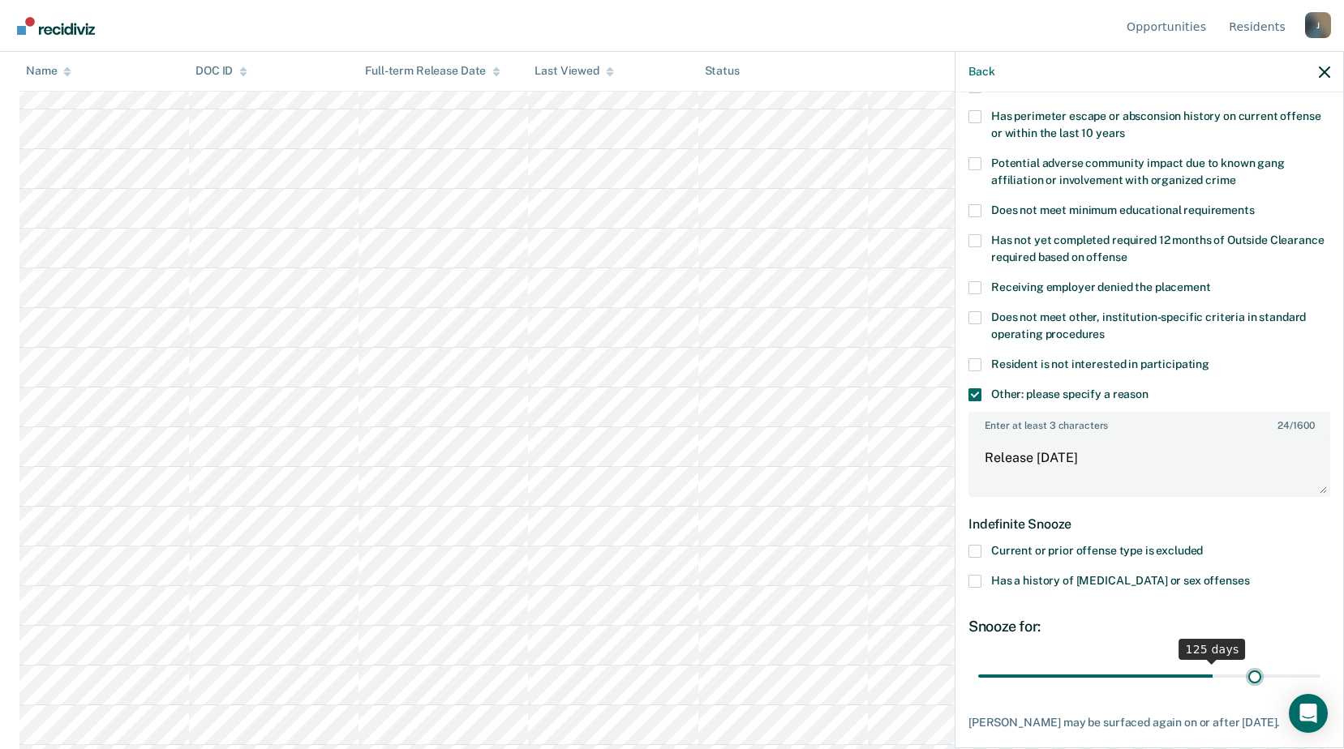
click at [1246, 677] on input "range" at bounding box center [1149, 676] width 342 height 28
drag, startPoint x: 1248, startPoint y: 674, endPoint x: 1355, endPoint y: 677, distance: 107.1
type input "180"
click at [1320, 677] on input "range" at bounding box center [1149, 676] width 342 height 28
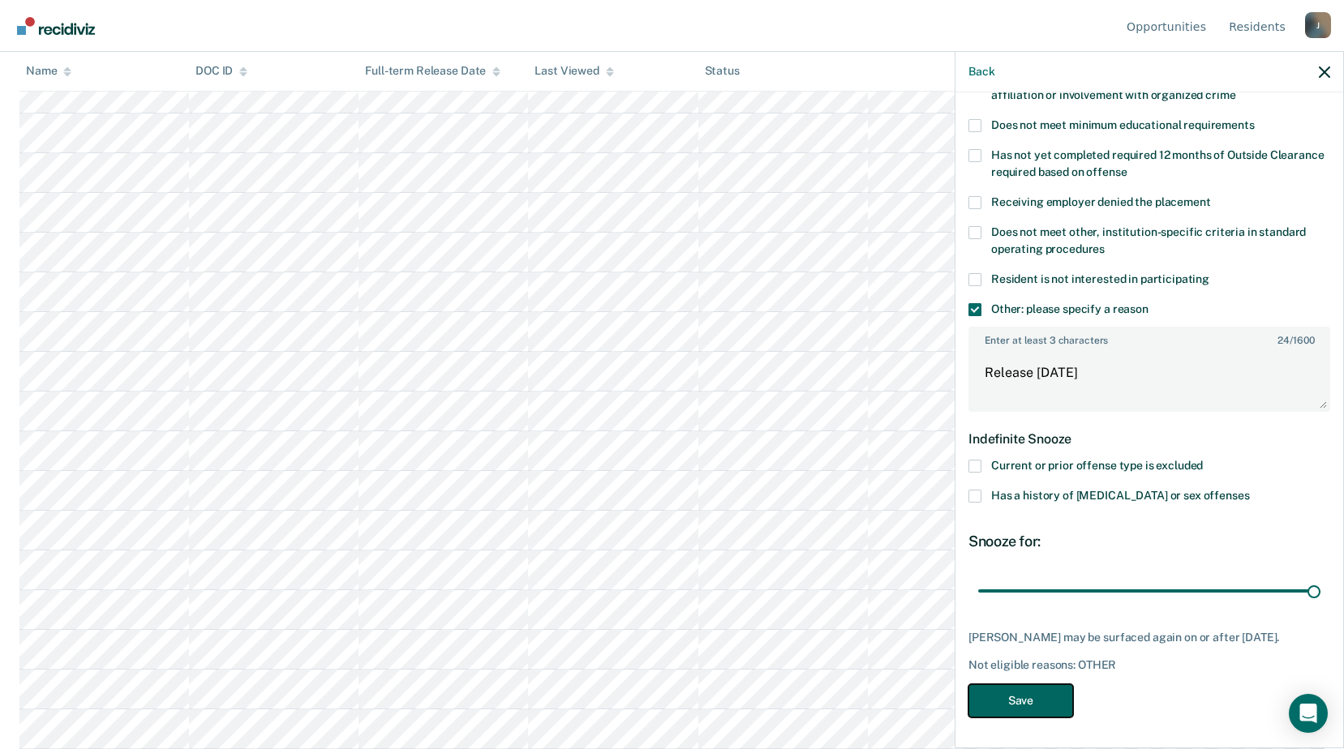
click at [1045, 698] on button "Save" at bounding box center [1020, 701] width 105 height 33
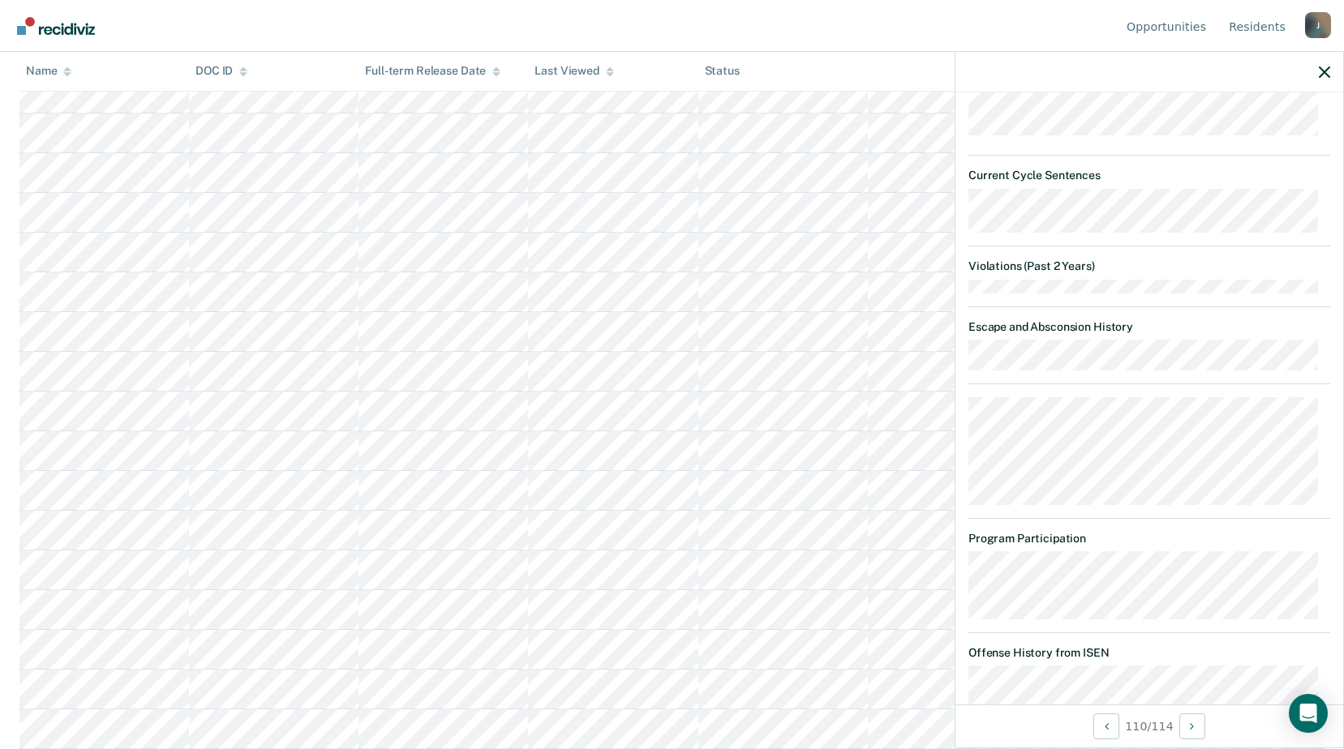
scroll to position [572, 0]
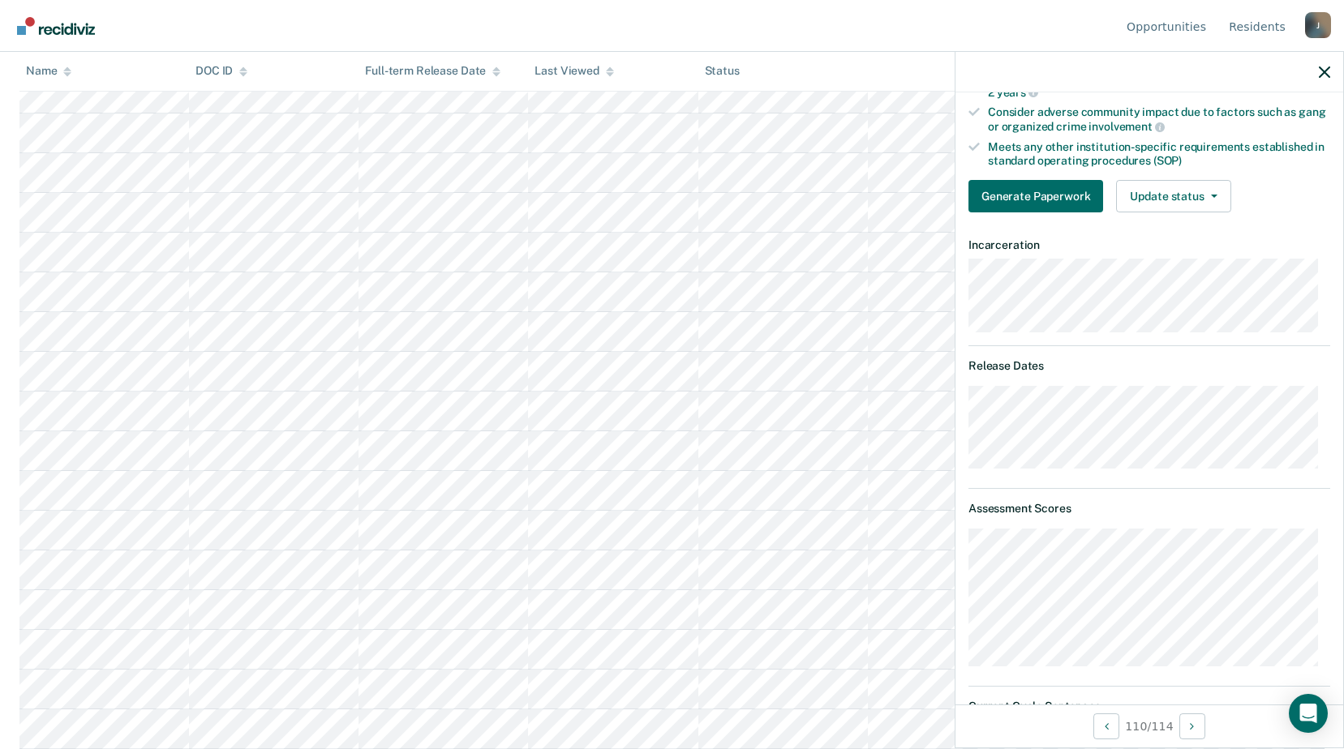
scroll to position [122, 0]
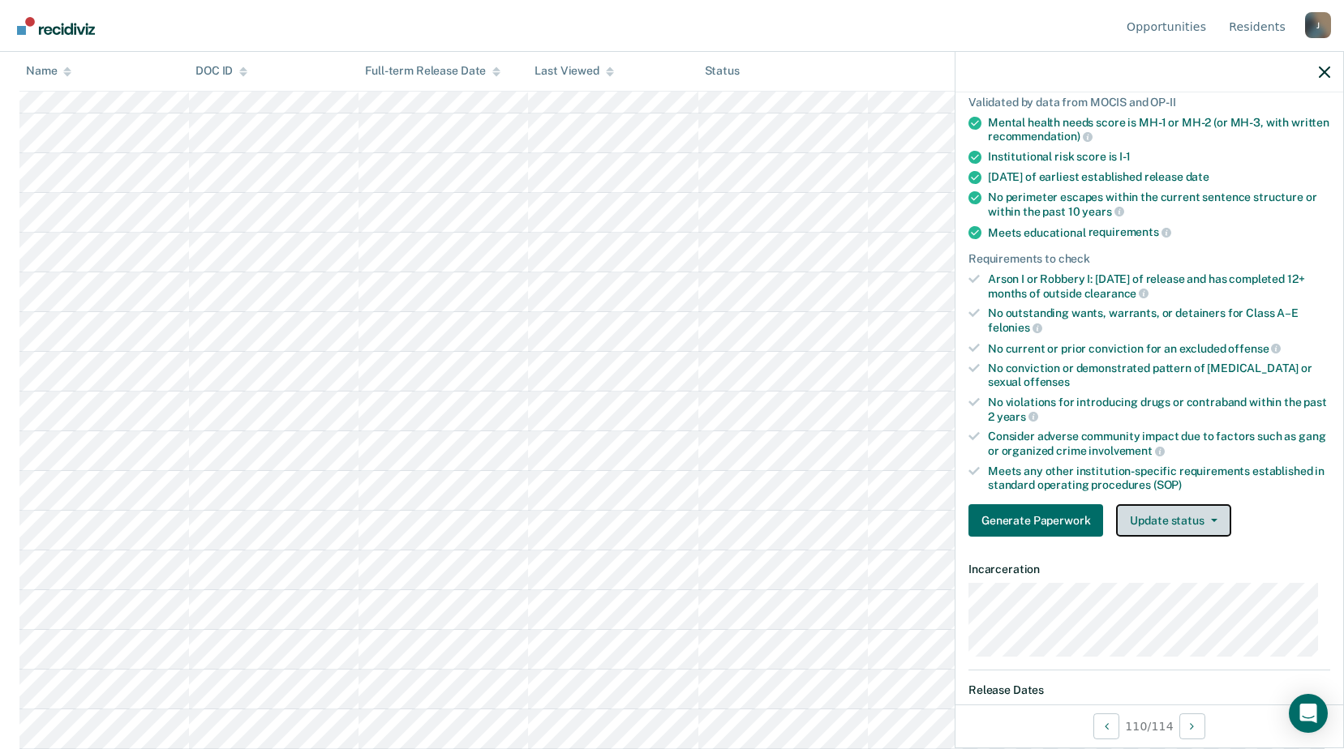
click at [1152, 508] on button "Update status" at bounding box center [1173, 520] width 114 height 32
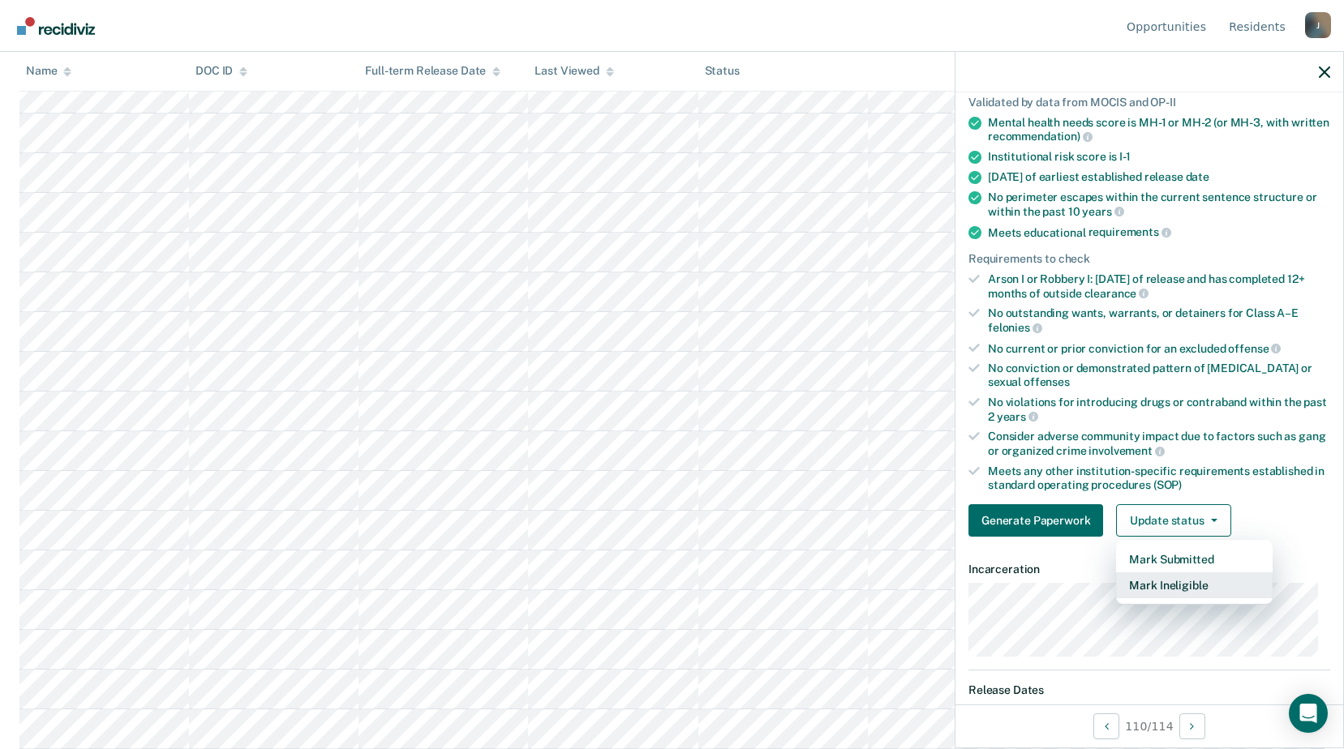
click at [1150, 577] on button "Mark Ineligible" at bounding box center [1194, 586] width 157 height 26
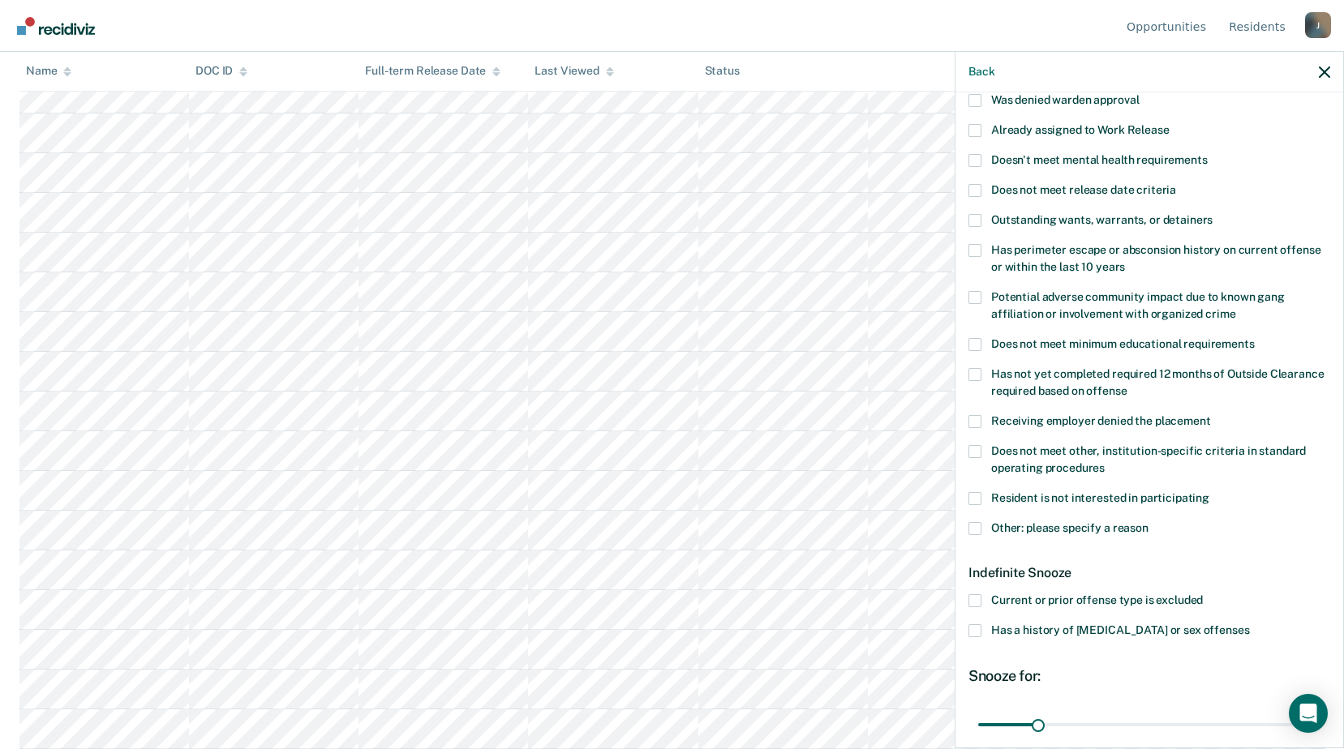
click at [979, 522] on span at bounding box center [974, 528] width 13 height 13
click at [1148, 522] on input "Other: please specify a reason" at bounding box center [1148, 522] width 0 height 0
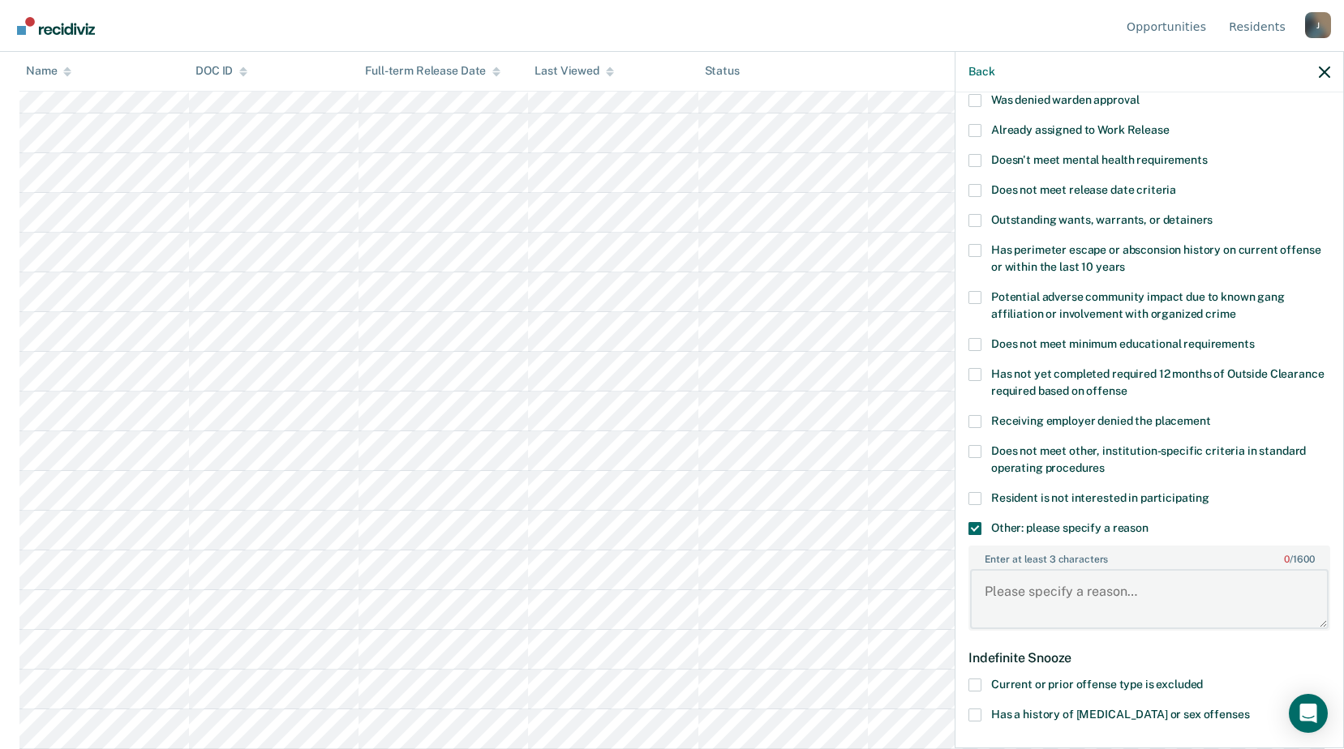
click at [1013, 589] on textarea "Enter at least 3 characters 0 / 1600" at bounding box center [1149, 599] width 358 height 60
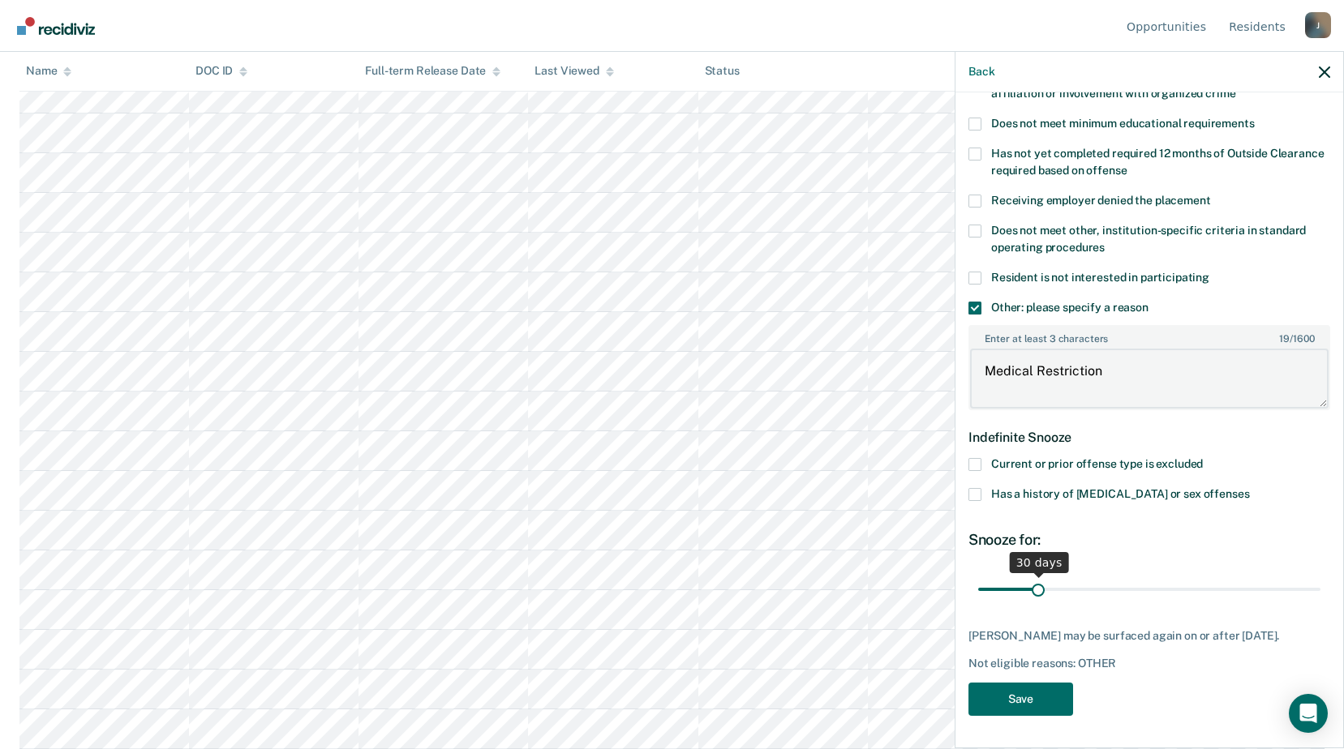
type textarea "Medical Restriction"
drag, startPoint x: 1037, startPoint y: 575, endPoint x: 1090, endPoint y: 569, distance: 53.8
type input "61"
click at [1090, 575] on input "range" at bounding box center [1149, 589] width 342 height 28
click at [1036, 688] on button "Save" at bounding box center [1020, 699] width 105 height 33
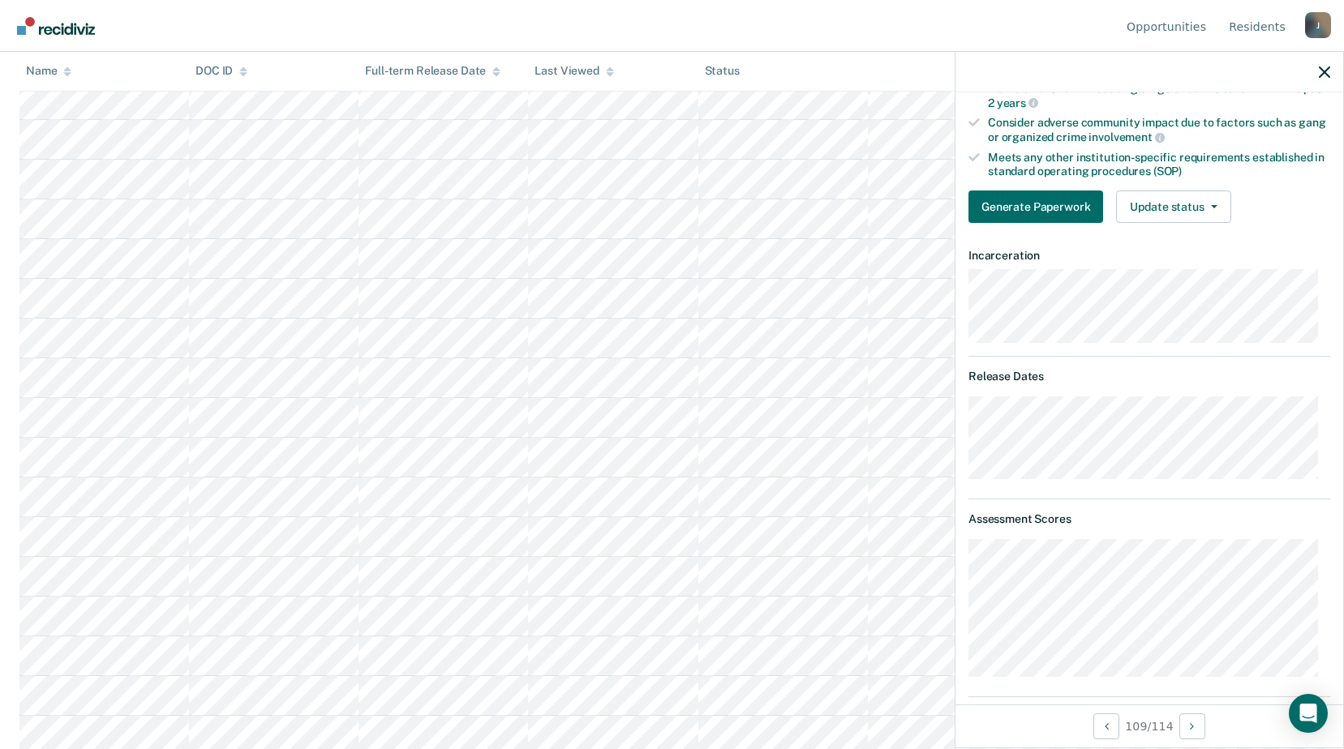
scroll to position [273, 0]
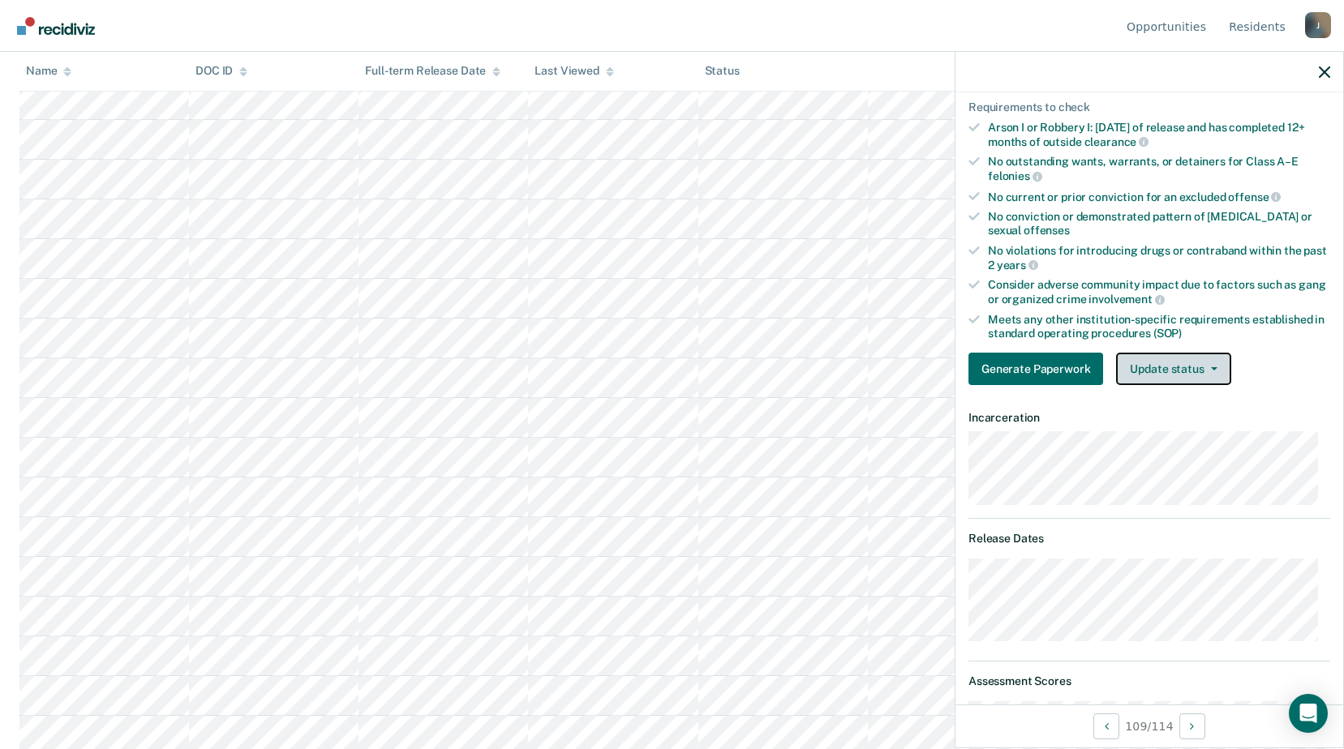
click at [1151, 355] on button "Update status" at bounding box center [1173, 369] width 114 height 32
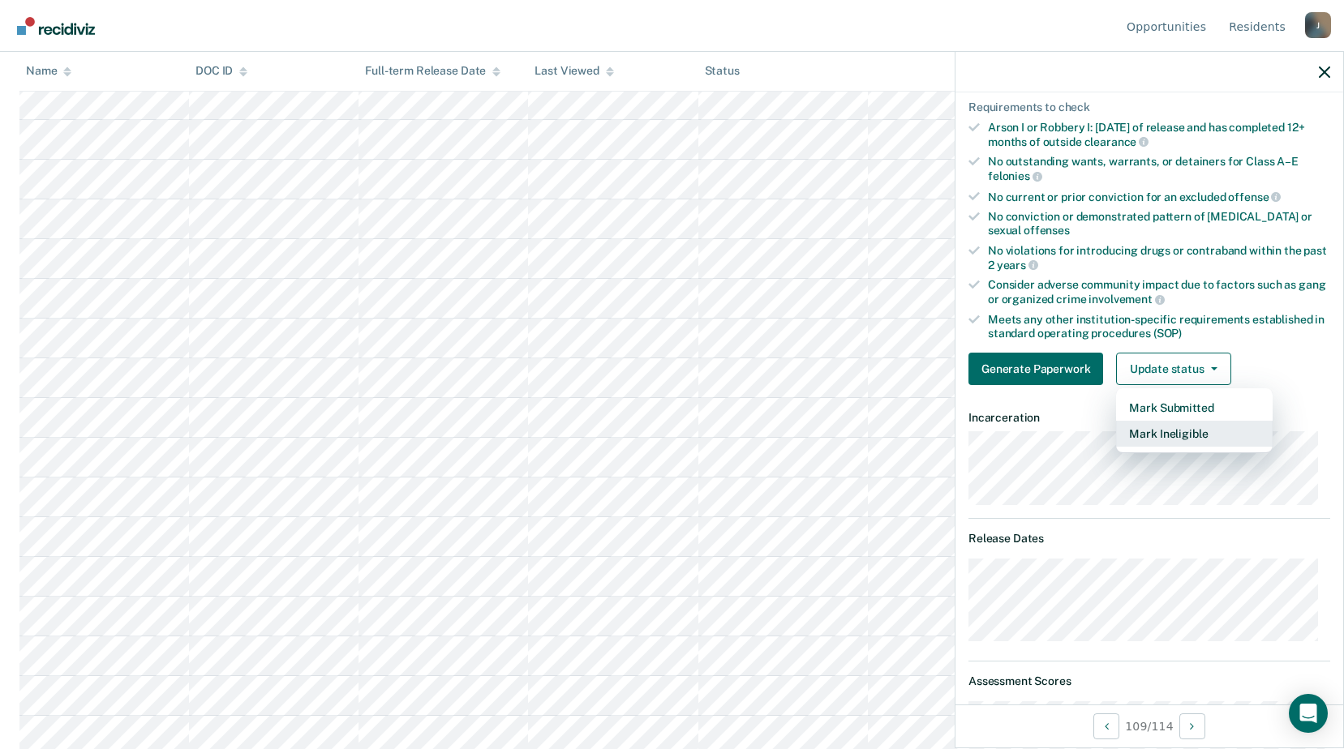
click at [1151, 433] on button "Mark Ineligible" at bounding box center [1194, 434] width 157 height 26
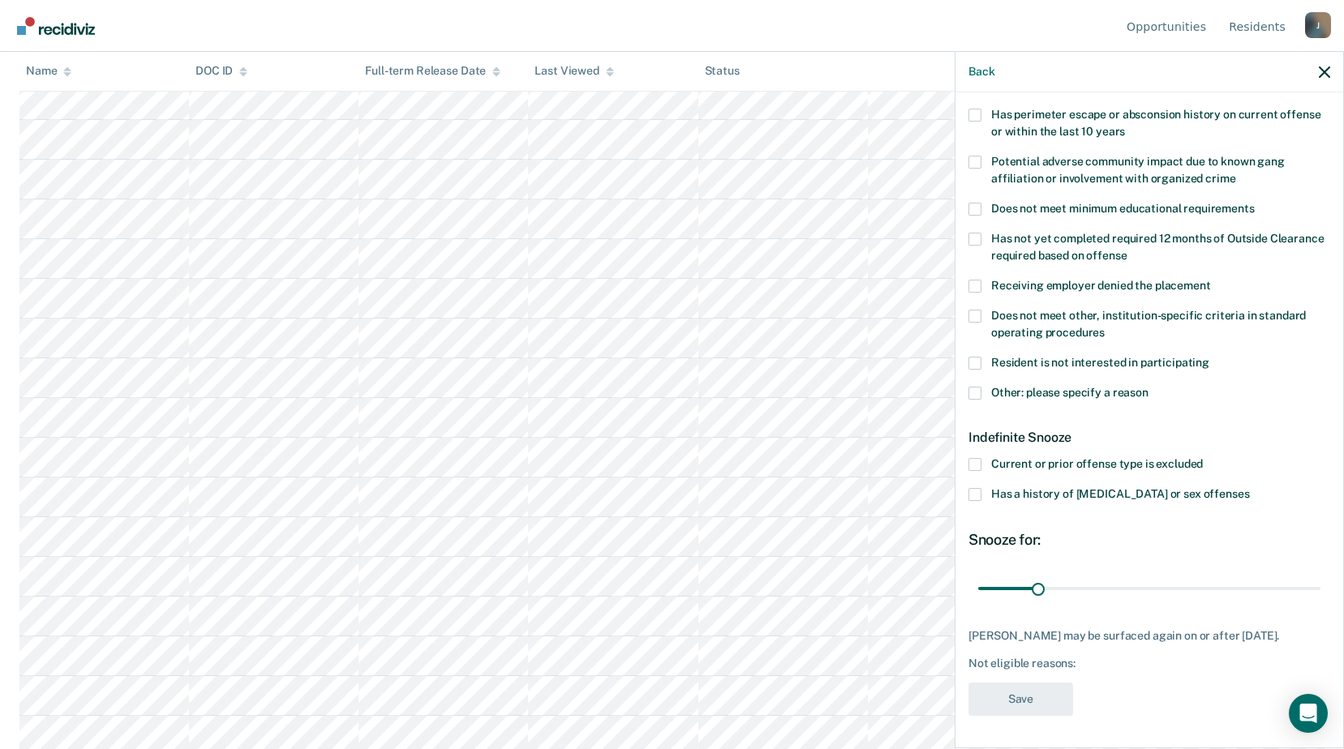
scroll to position [269, 0]
click at [979, 309] on span at bounding box center [974, 315] width 13 height 13
click at [1105, 326] on input "Does not meet other, institution-specific criteria in standard operating proced…" at bounding box center [1105, 326] width 0 height 0
type input "25"
click at [1028, 582] on input "range" at bounding box center [1149, 588] width 342 height 28
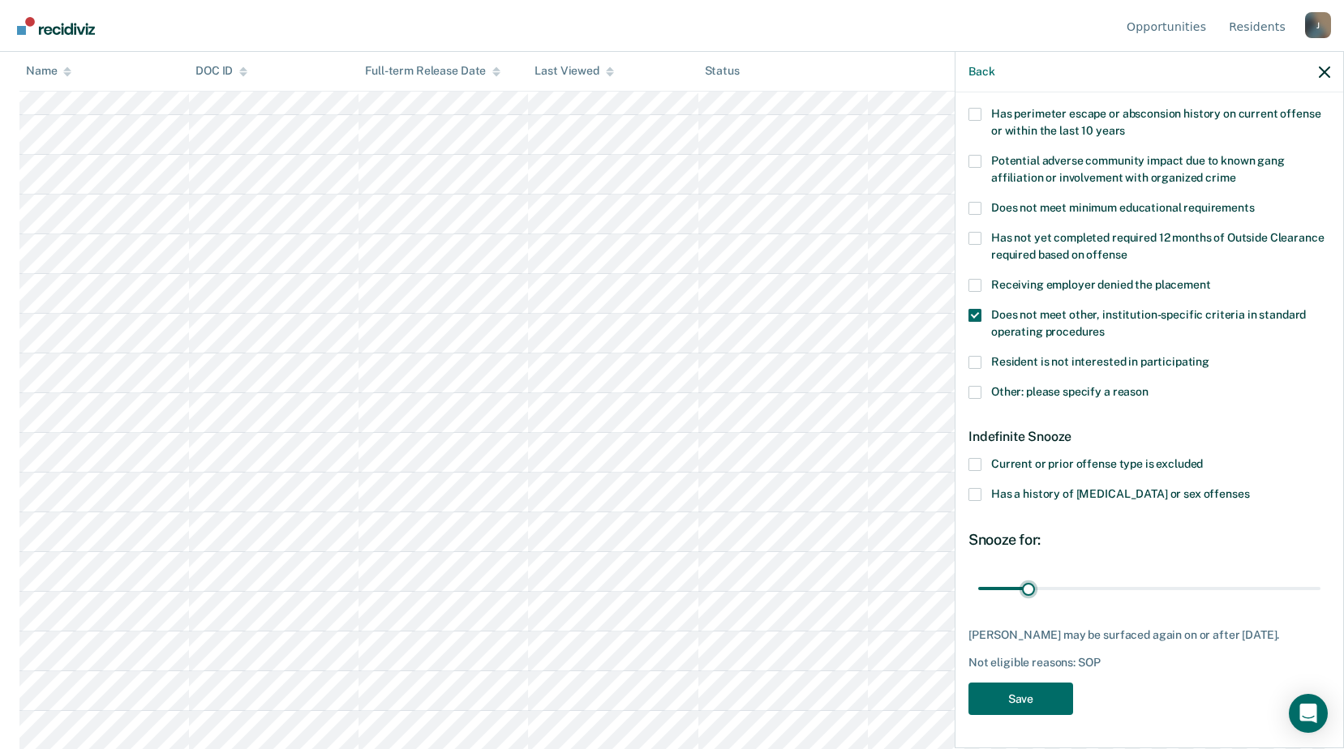
scroll to position [3402, 0]
click at [1025, 692] on button "Save" at bounding box center [1020, 699] width 105 height 33
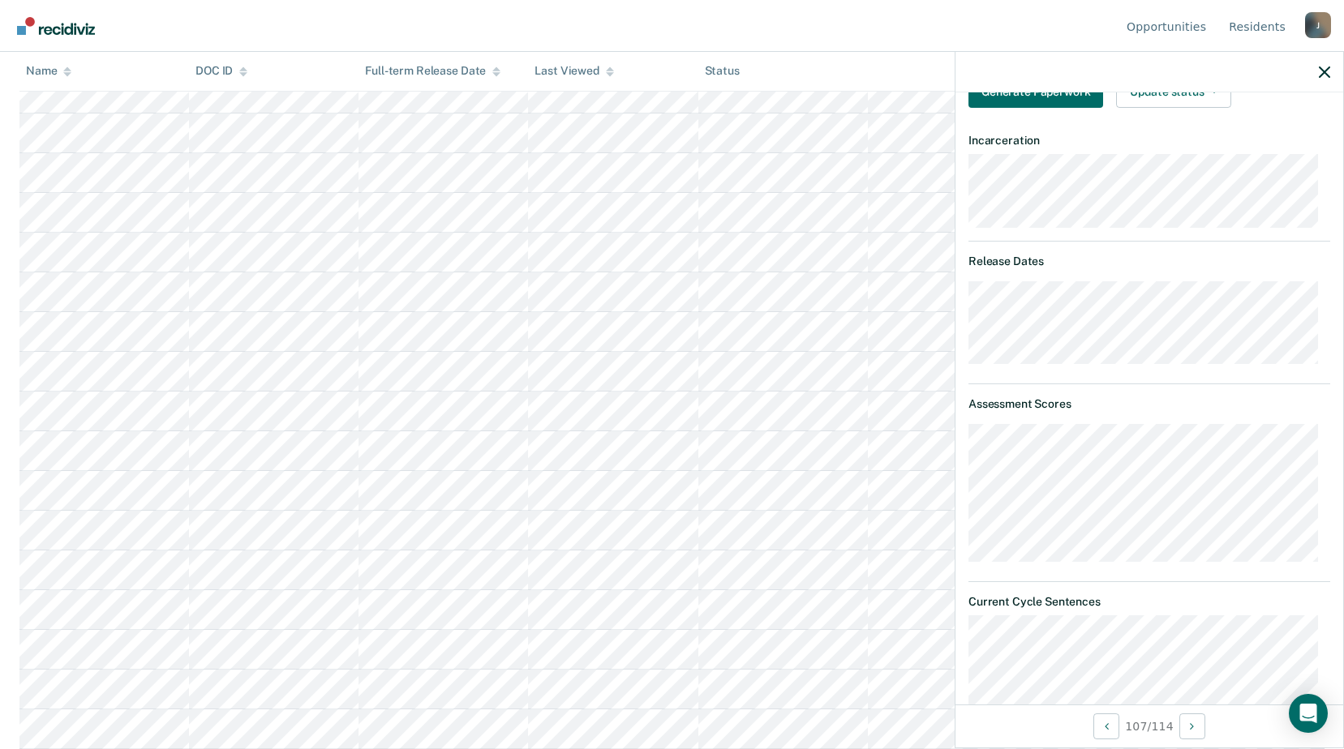
scroll to position [226, 0]
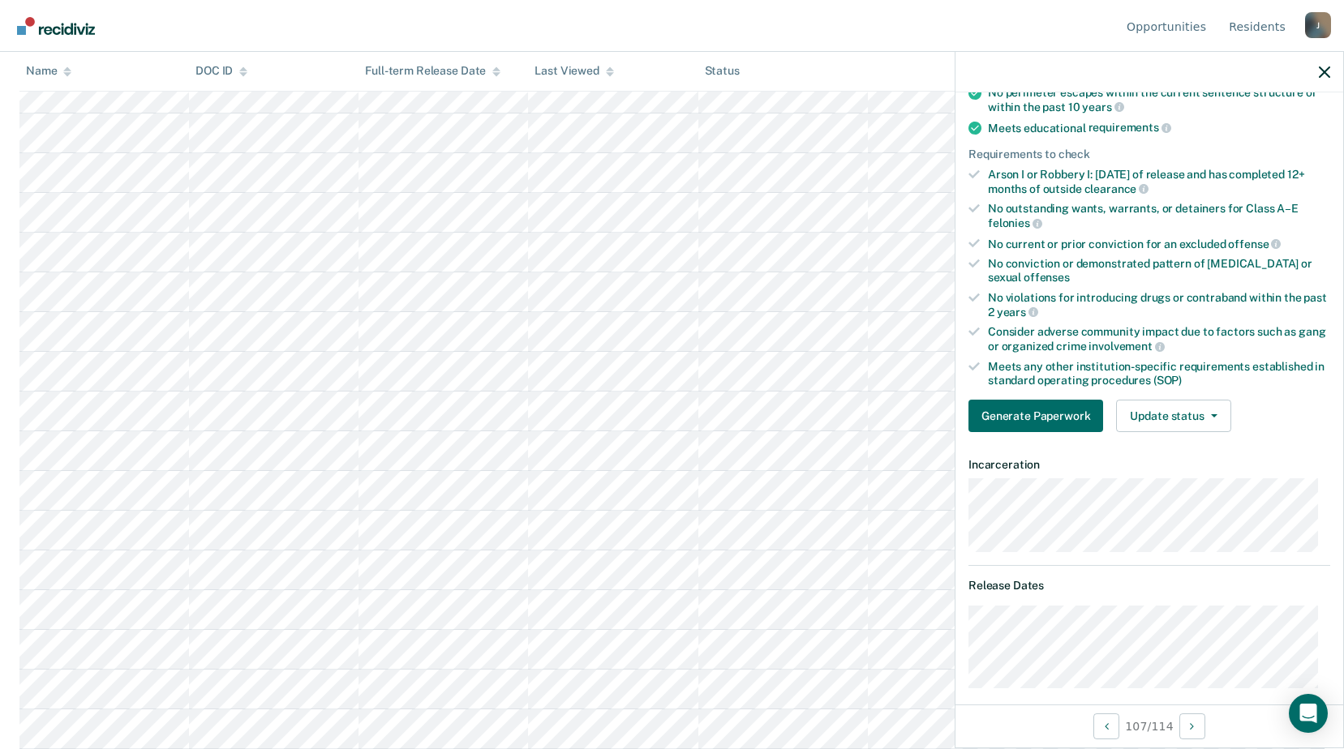
click at [1188, 397] on div "Validated by data from MOCIS and OP-II Mental health needs score is MH-1 or MH-…" at bounding box center [1149, 205] width 388 height 480
click at [1187, 408] on button "Update status" at bounding box center [1173, 416] width 114 height 32
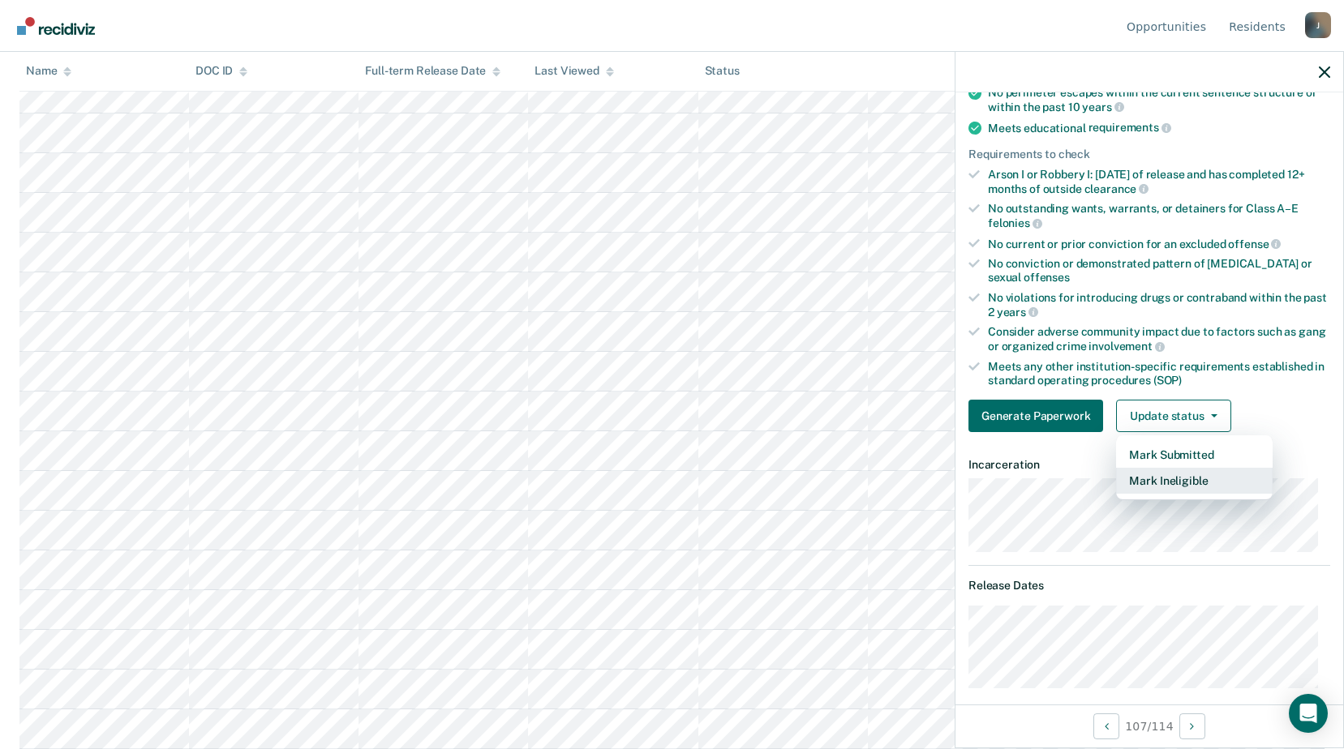
click at [1161, 483] on button "Mark Ineligible" at bounding box center [1194, 481] width 157 height 26
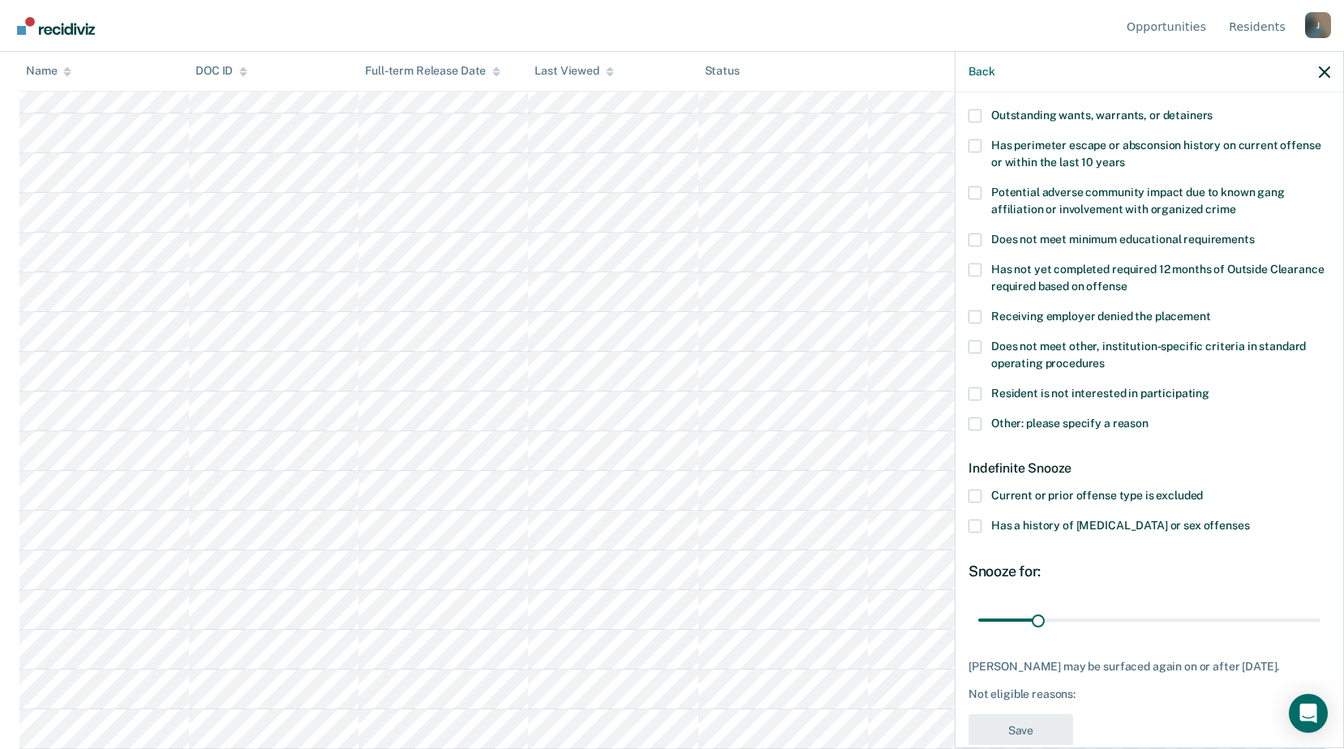
click at [981, 415] on div "Resident is not interested in participating" at bounding box center [1149, 403] width 362 height 30
click at [981, 420] on span at bounding box center [974, 424] width 13 height 13
click at [1148, 418] on input "Other: please specify a reason" at bounding box center [1148, 418] width 0 height 0
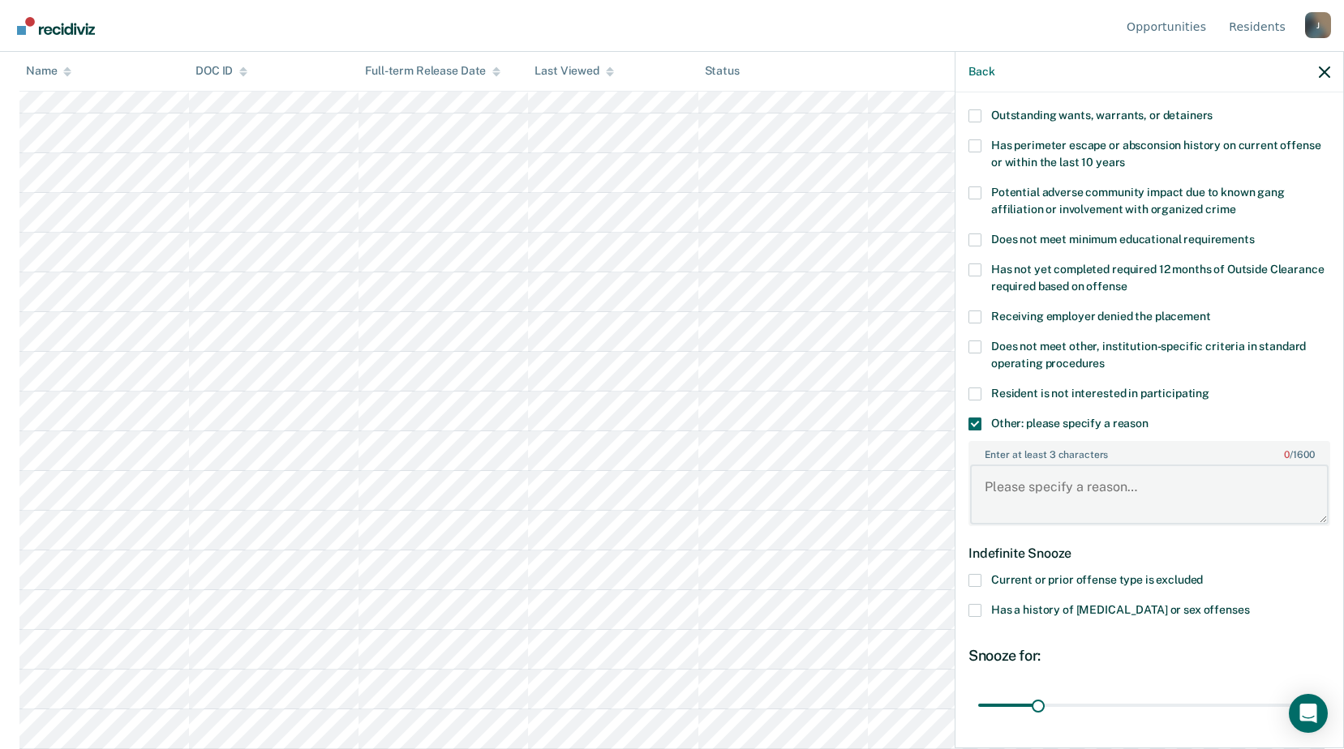
click at [1016, 500] on textarea "Enter at least 3 characters 0 / 1600" at bounding box center [1149, 495] width 358 height 60
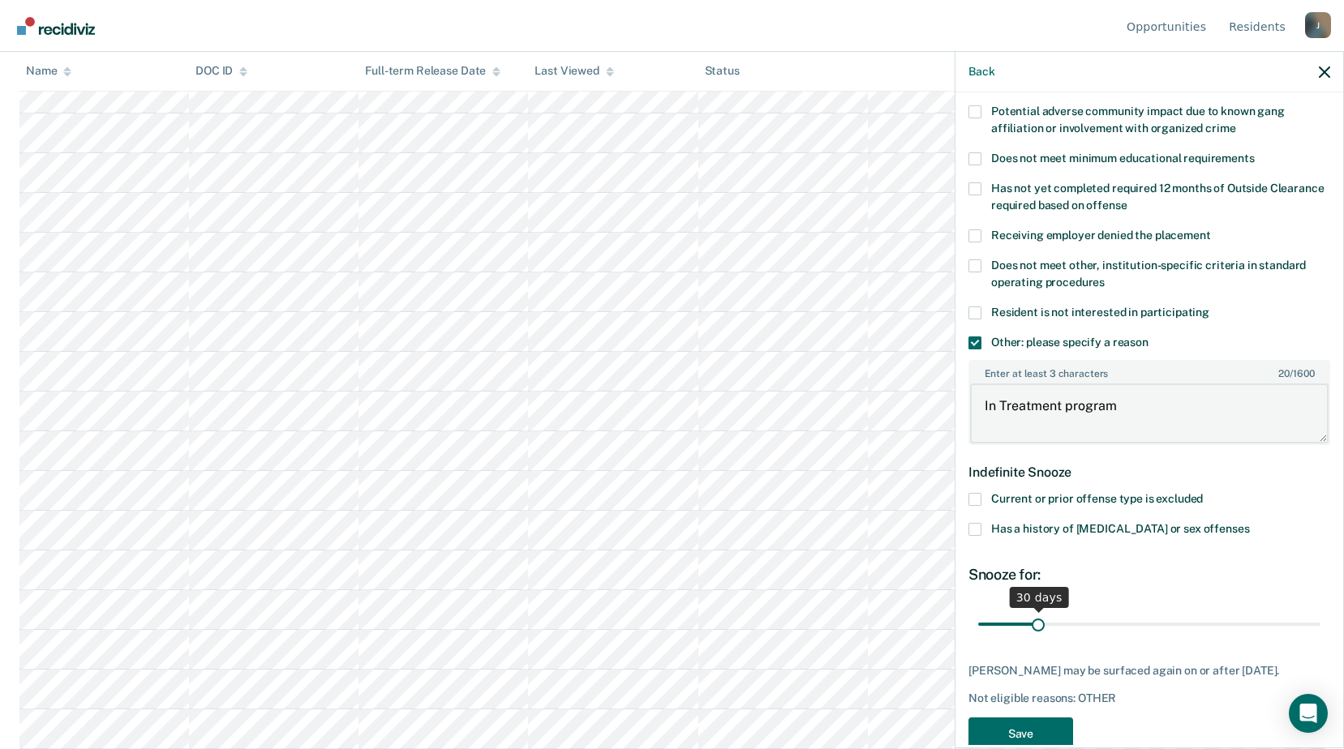
type textarea "In Treatment program"
drag, startPoint x: 1032, startPoint y: 624, endPoint x: 1129, endPoint y: 623, distance: 97.3
type input "82"
click at [1129, 623] on input "range" at bounding box center [1149, 624] width 342 height 28
click at [1062, 735] on button "Save" at bounding box center [1020, 734] width 105 height 33
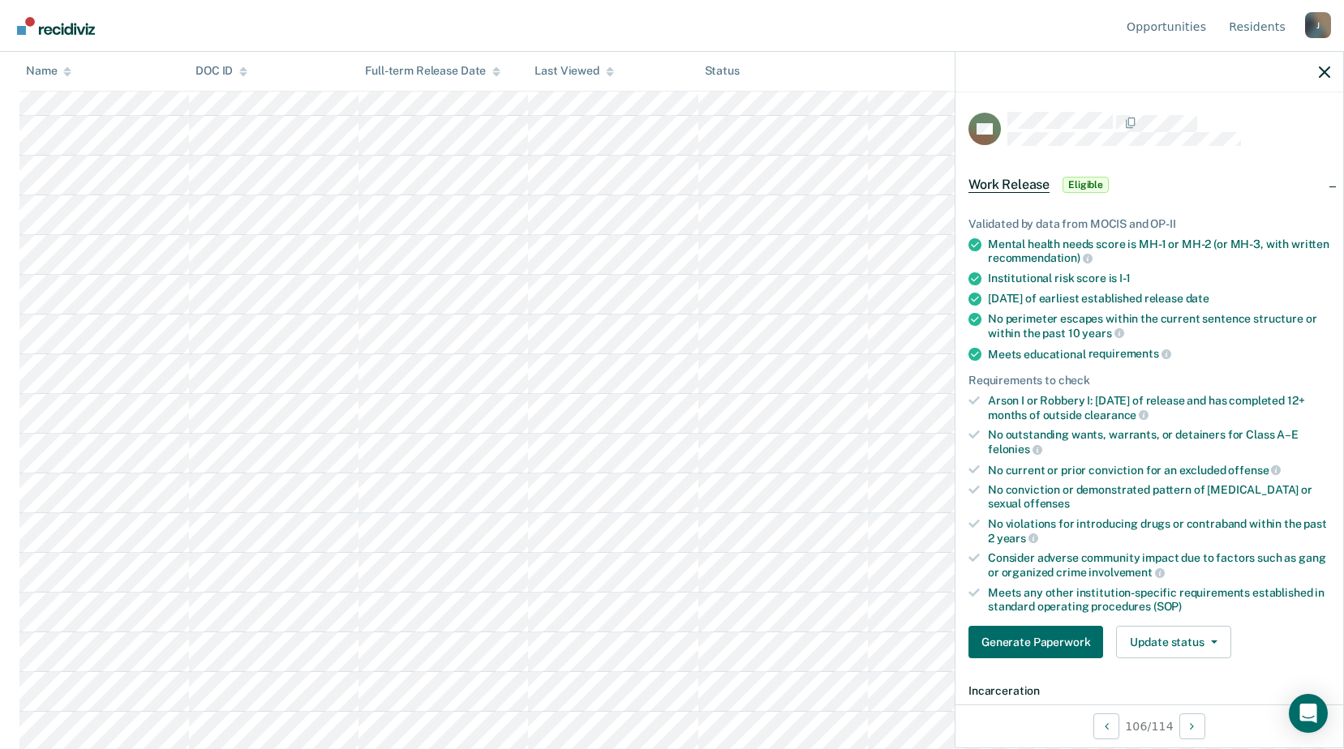
scroll to position [0, 0]
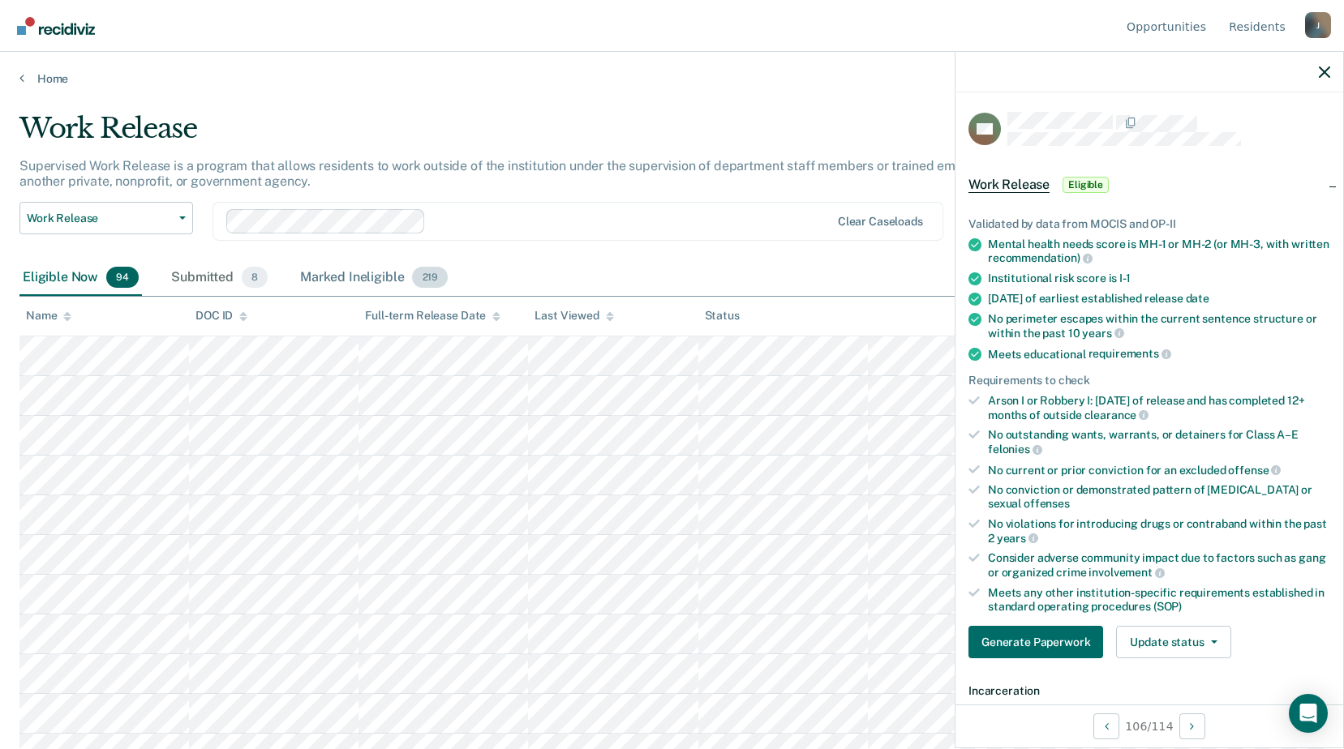
click at [388, 269] on div "Marked Ineligible 219" at bounding box center [374, 278] width 154 height 36
click at [383, 278] on div "Marked Ineligible 219" at bounding box center [374, 278] width 154 height 36
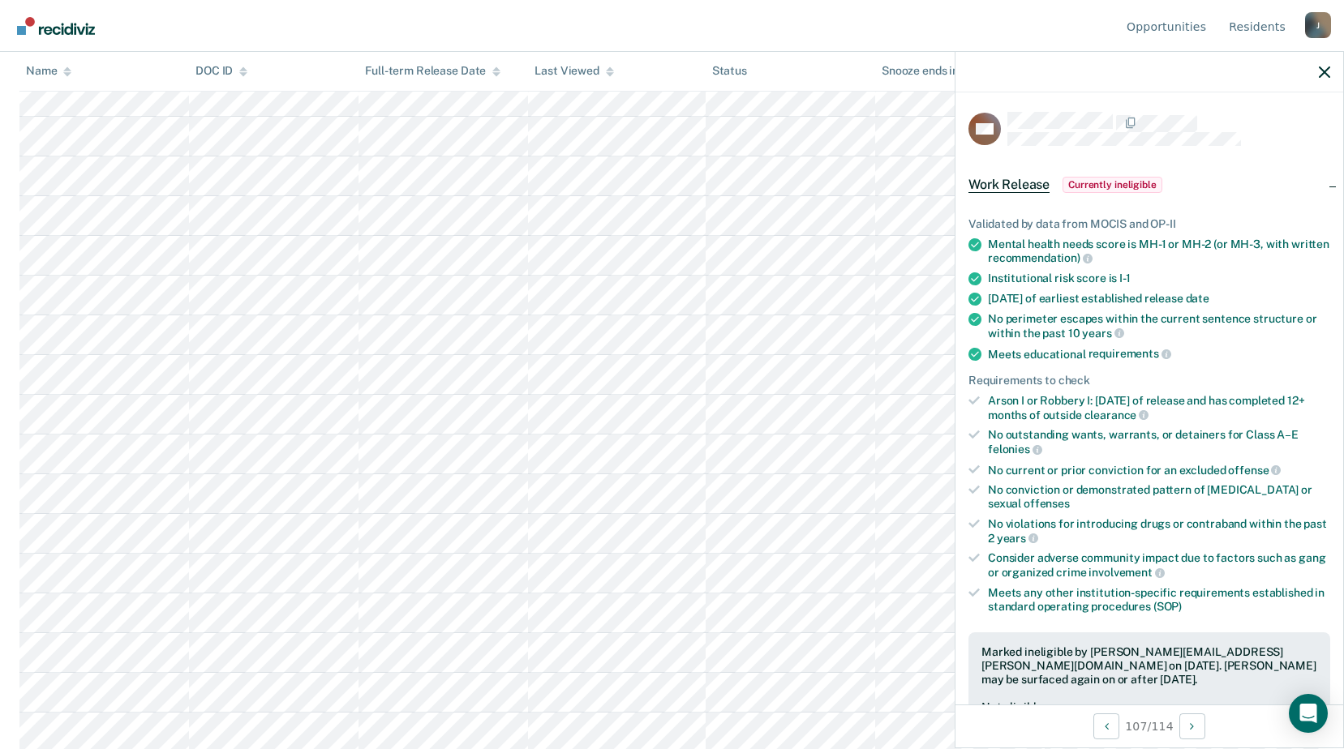
scroll to position [406, 0]
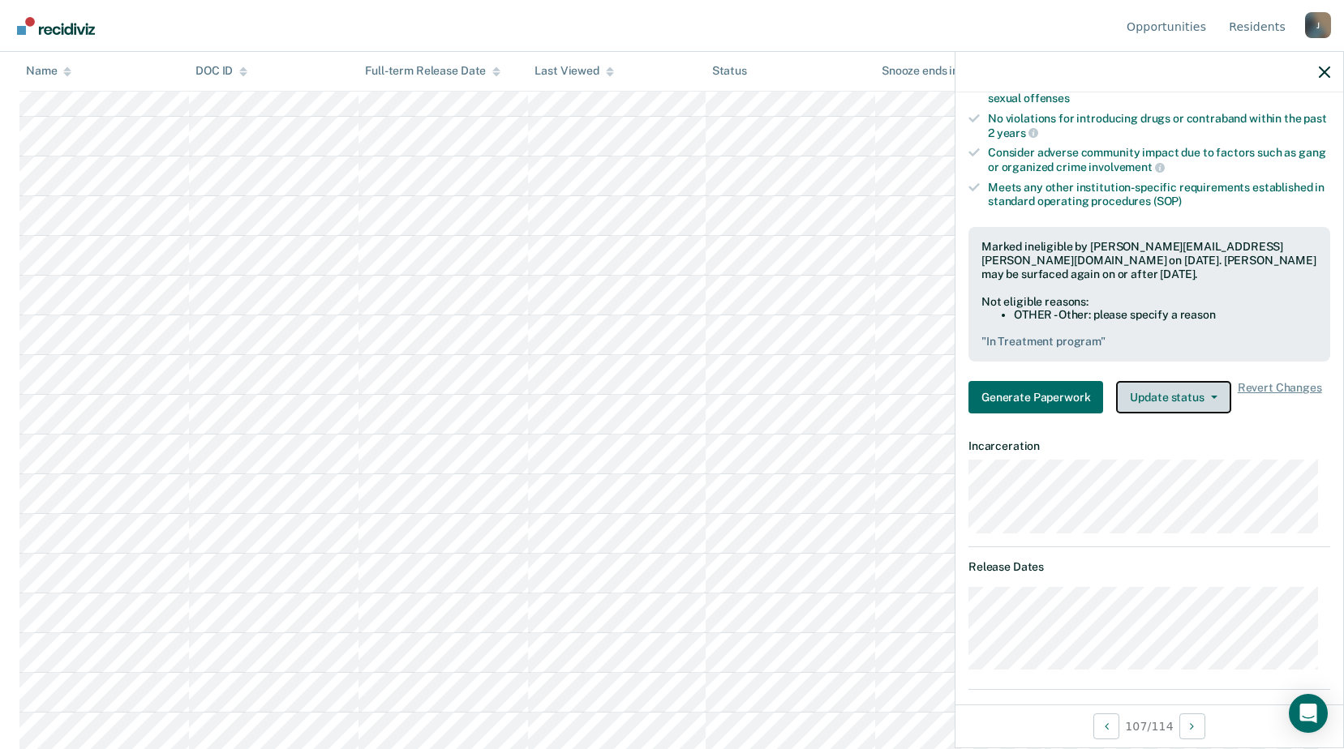
click at [1211, 396] on icon "button" at bounding box center [1214, 397] width 6 height 3
click at [1263, 387] on span "Revert Changes" at bounding box center [1280, 397] width 84 height 32
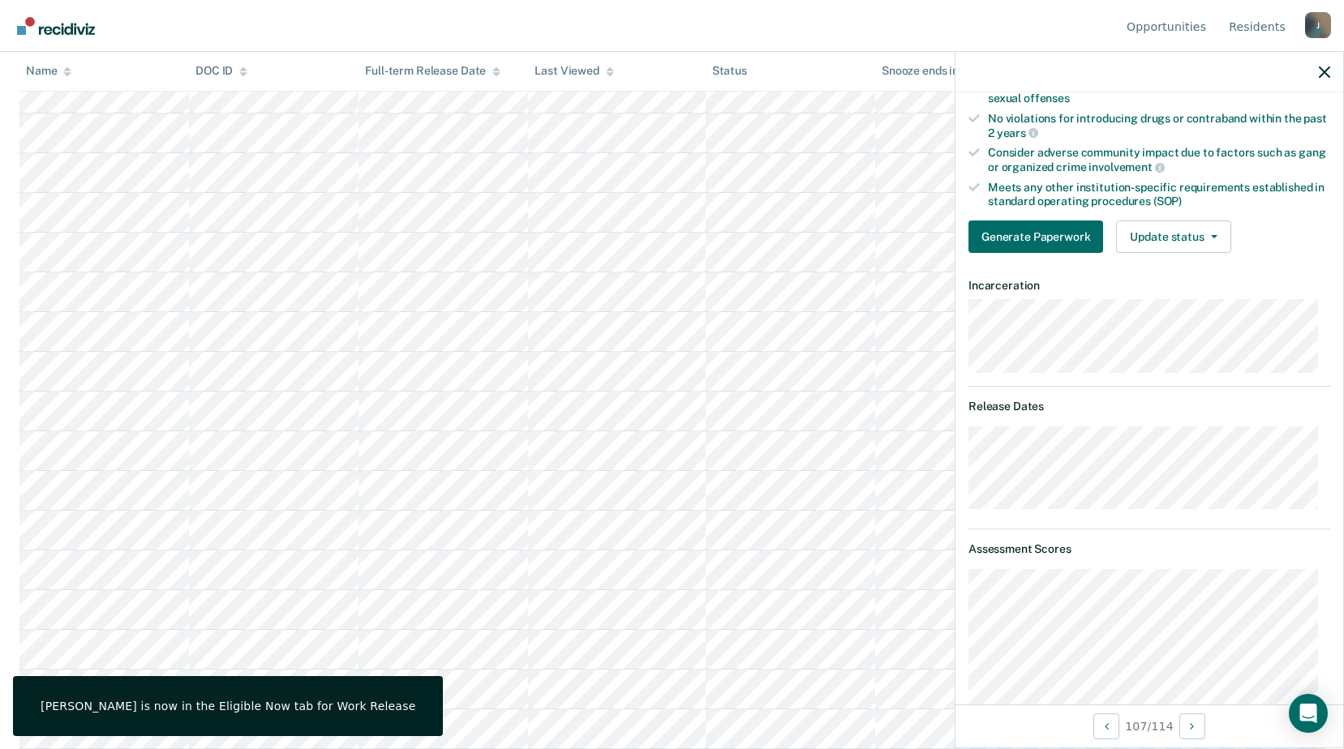
scroll to position [0, 0]
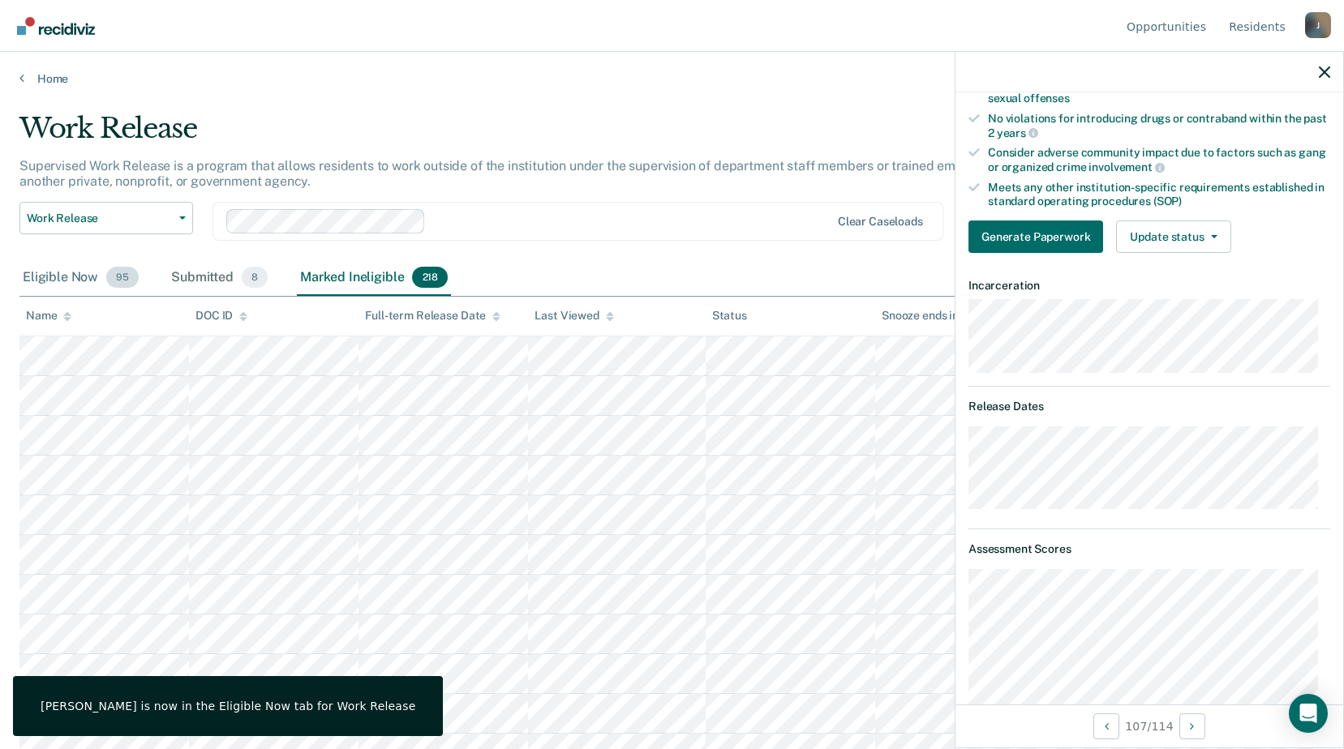
click at [84, 281] on div "Eligible Now 95" at bounding box center [80, 278] width 122 height 36
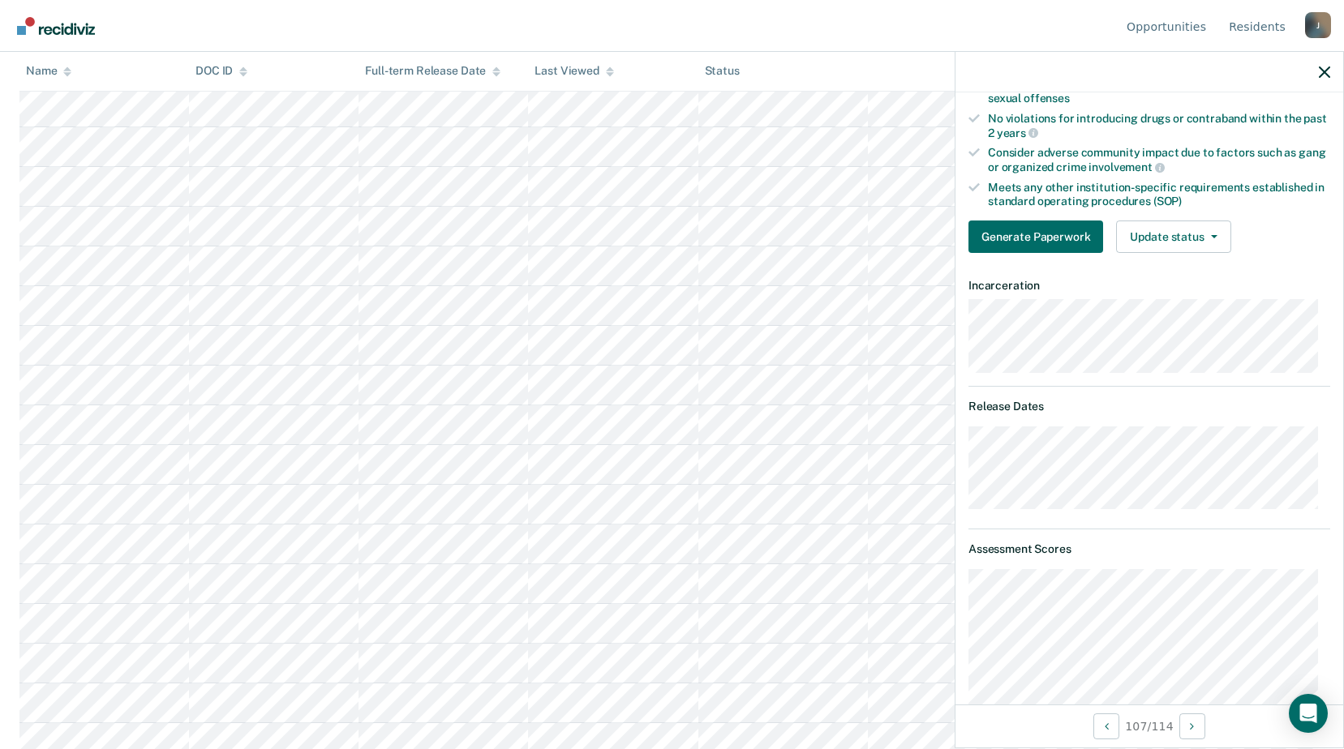
scroll to position [3363, 0]
click at [1205, 235] on span "button" at bounding box center [1210, 236] width 13 height 3
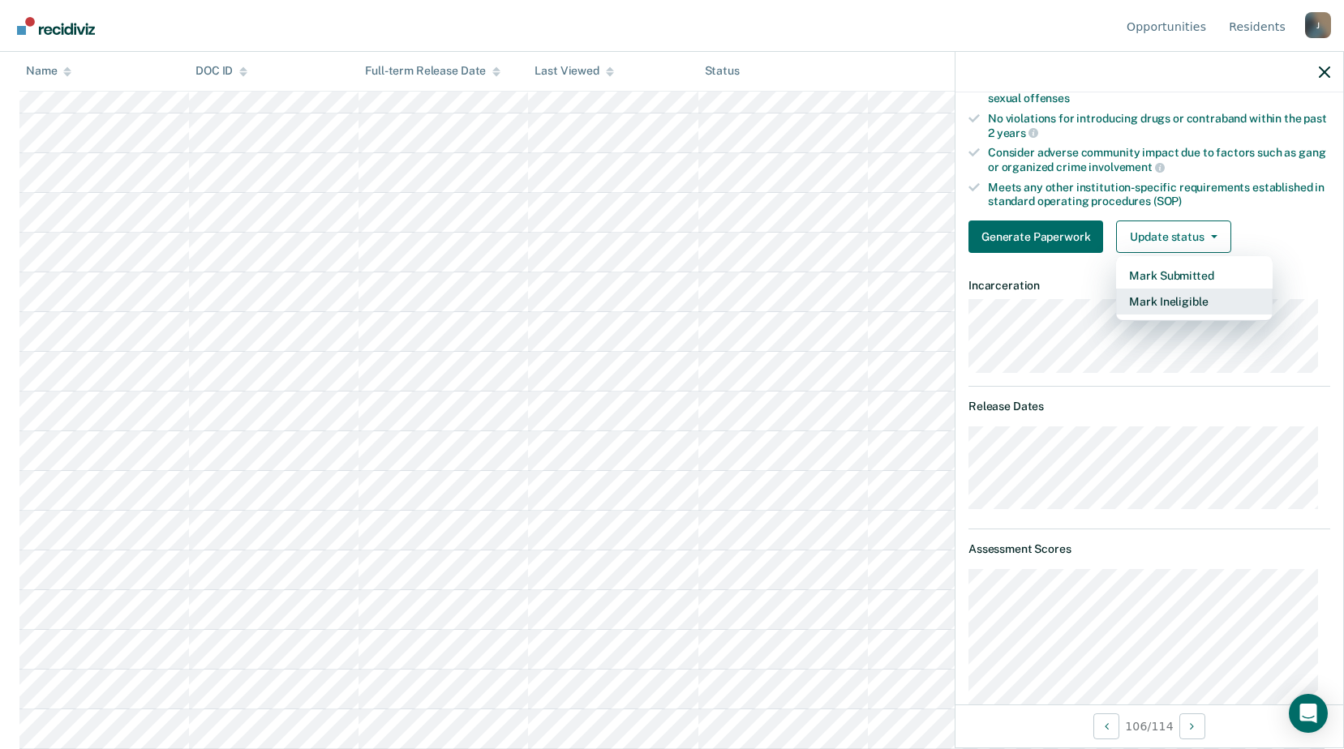
click at [1167, 302] on button "Mark Ineligible" at bounding box center [1194, 302] width 157 height 26
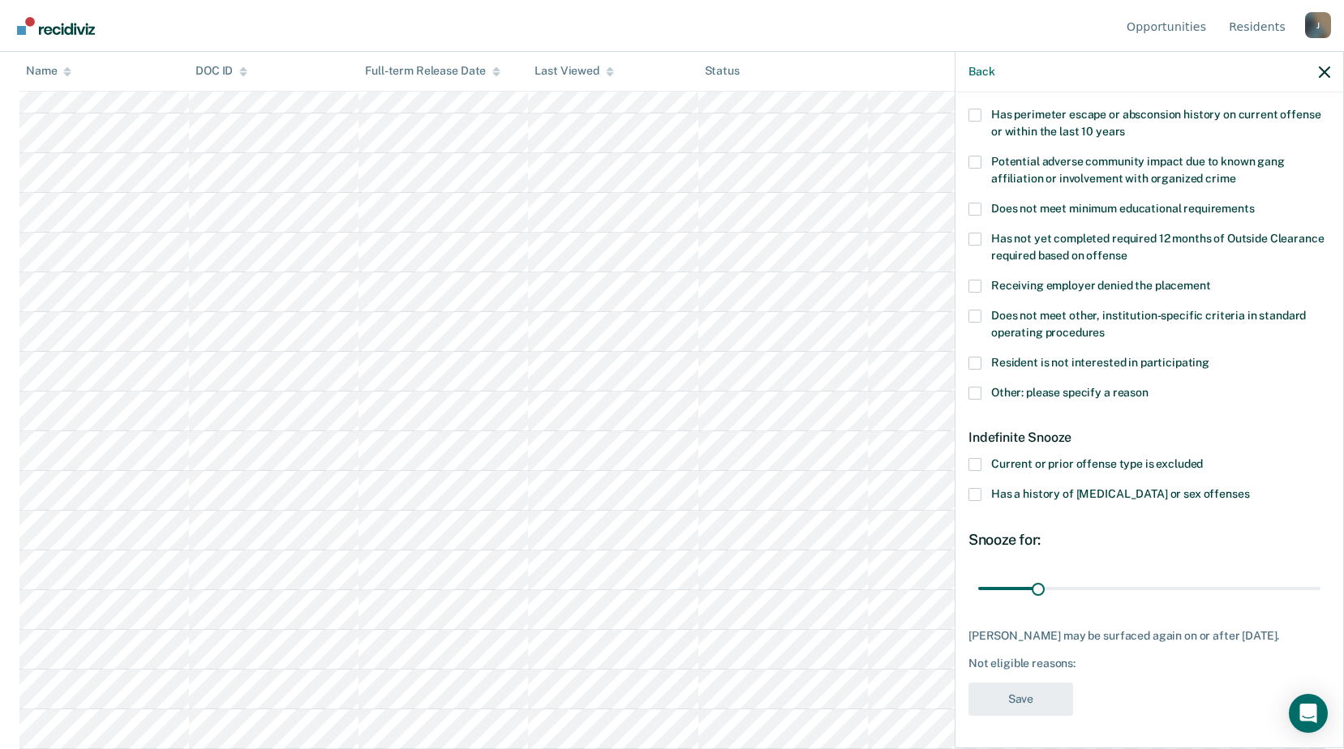
scroll to position [255, 0]
click at [981, 395] on label "Other: please specify a reason" at bounding box center [1149, 396] width 362 height 17
click at [1148, 388] on input "Other: please specify a reason" at bounding box center [1148, 388] width 0 height 0
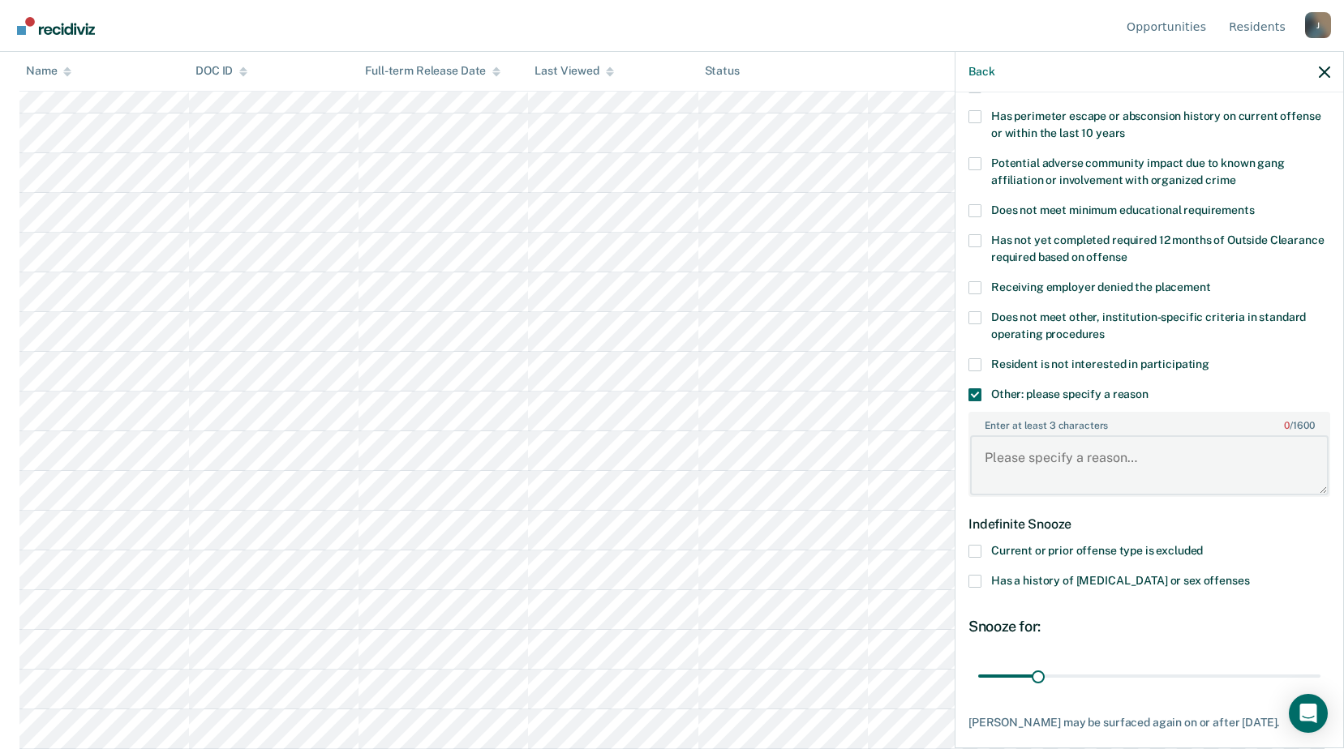
click at [1032, 436] on textarea "Enter at least 3 characters 0 / 1600" at bounding box center [1149, 466] width 358 height 60
type textarea "Treatment program"
drag, startPoint x: 1032, startPoint y: 675, endPoint x: 1132, endPoint y: 666, distance: 101.0
type input "84"
click at [1132, 666] on input "range" at bounding box center [1149, 676] width 342 height 28
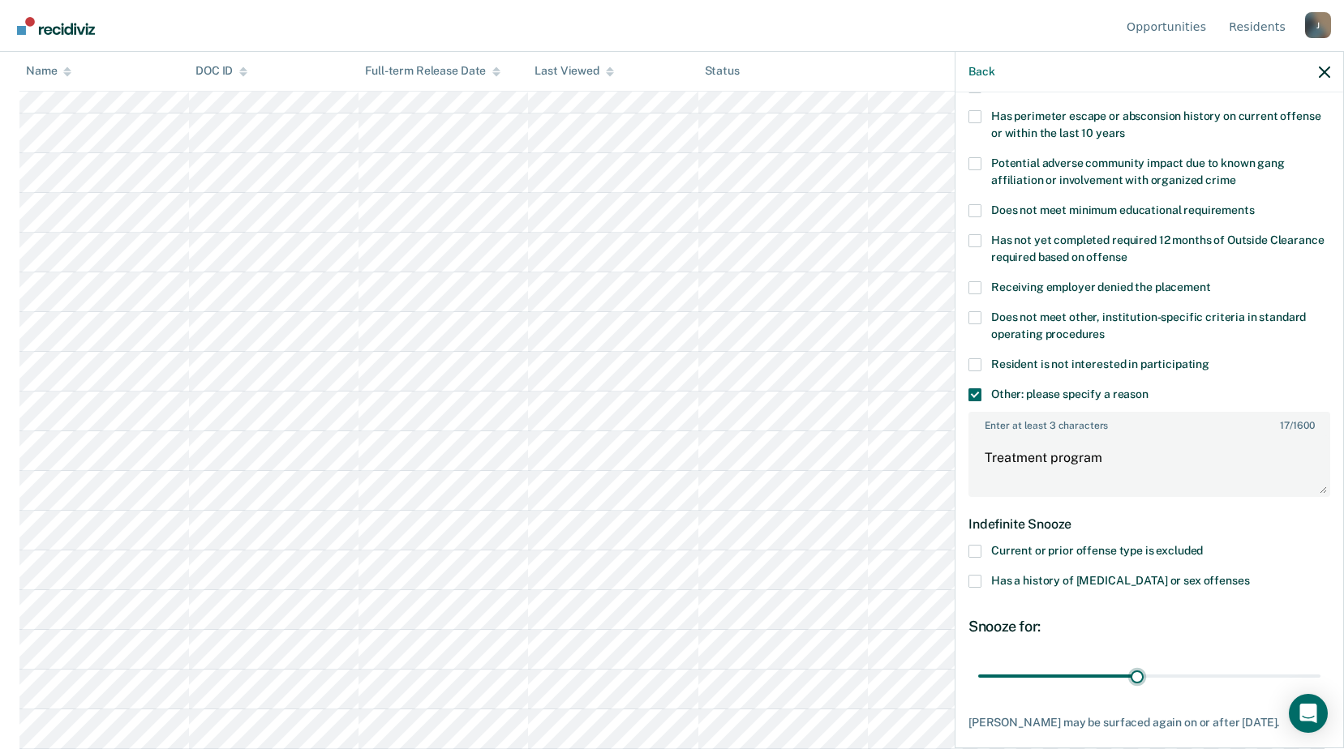
scroll to position [341, 0]
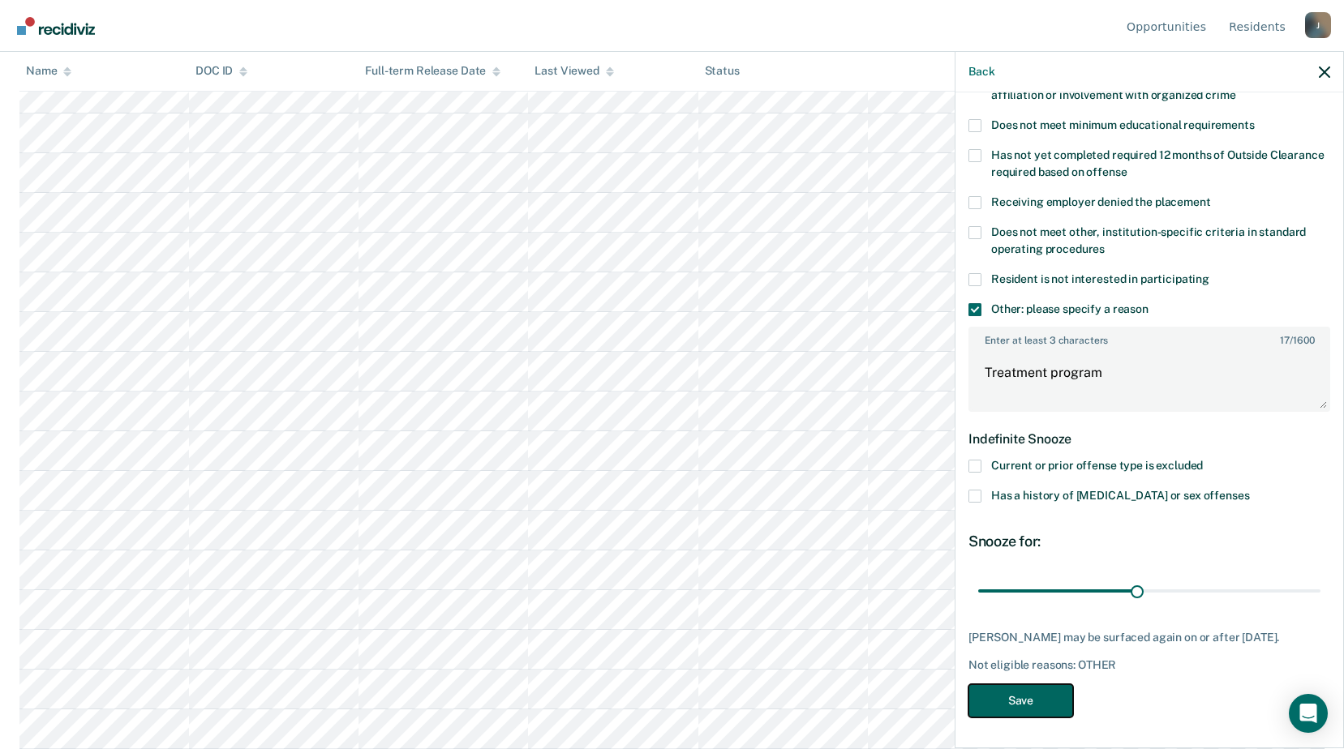
click at [1007, 685] on button "Save" at bounding box center [1020, 701] width 105 height 33
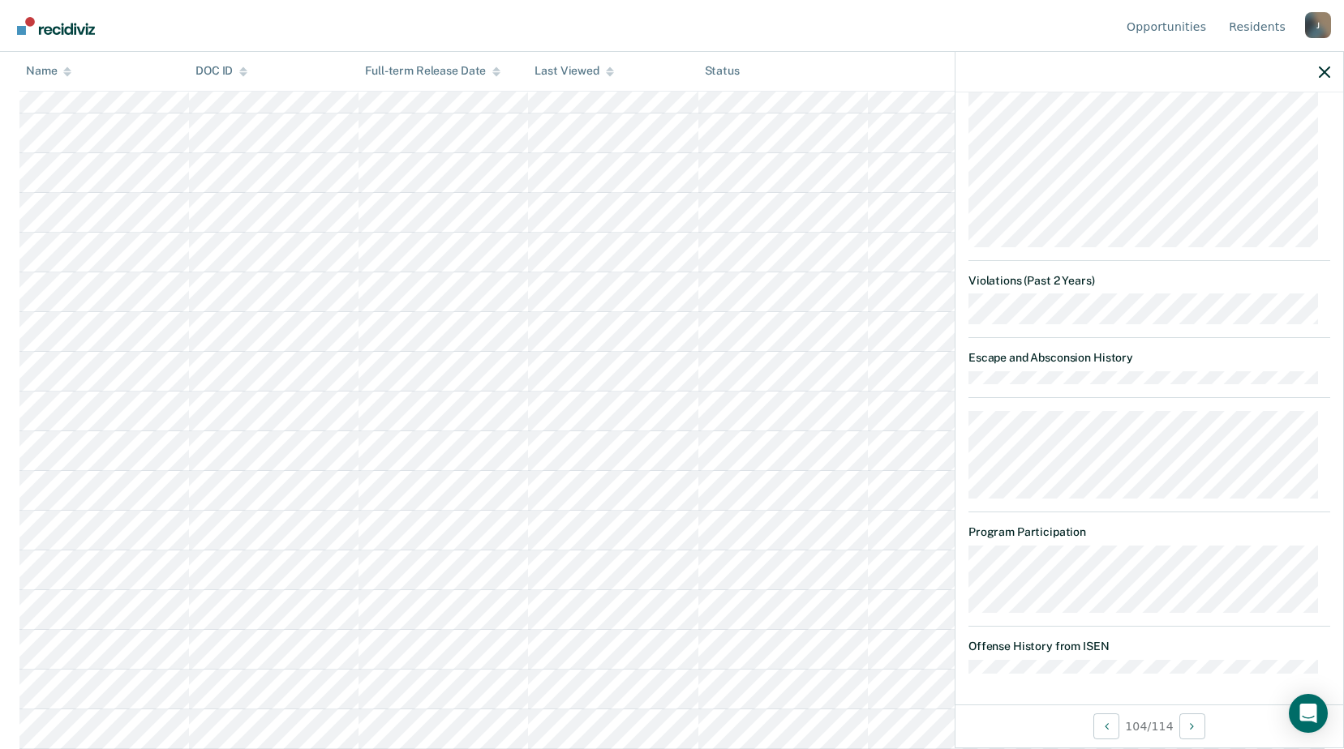
scroll to position [47, 0]
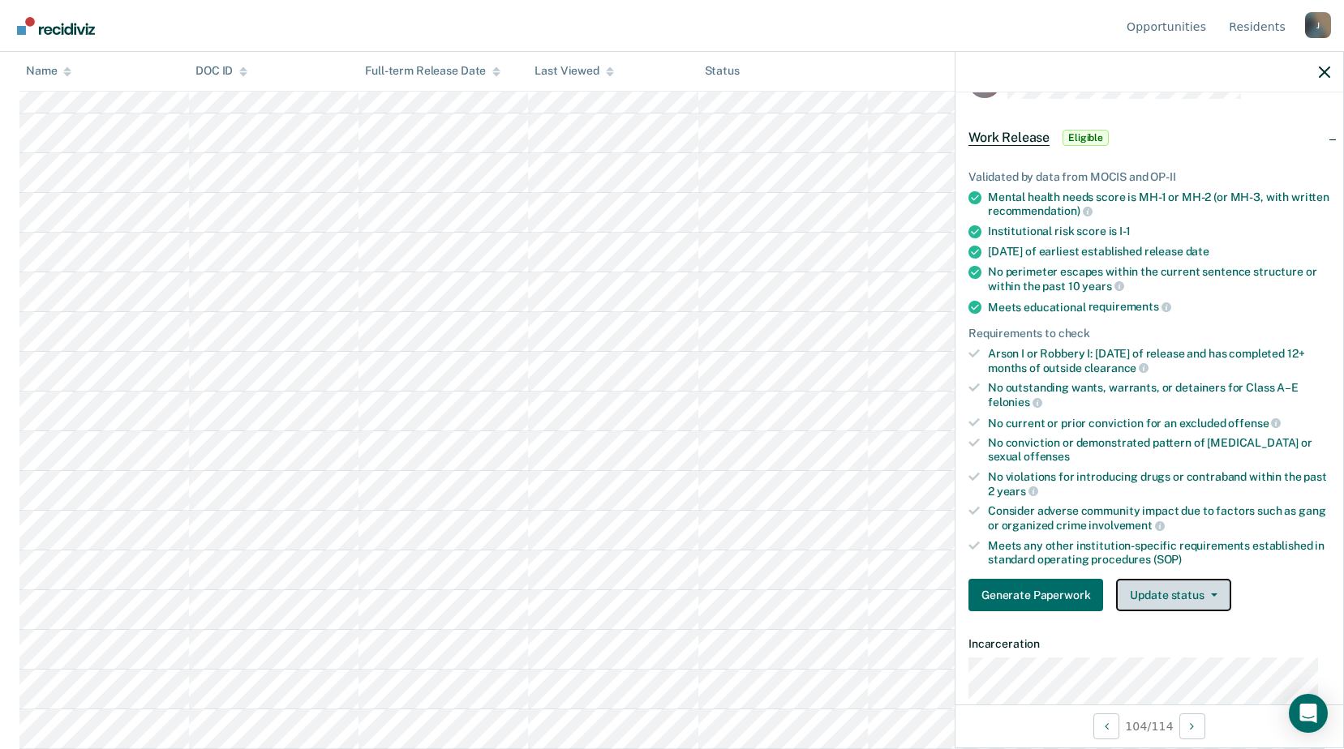
click at [1172, 602] on button "Update status" at bounding box center [1173, 595] width 114 height 32
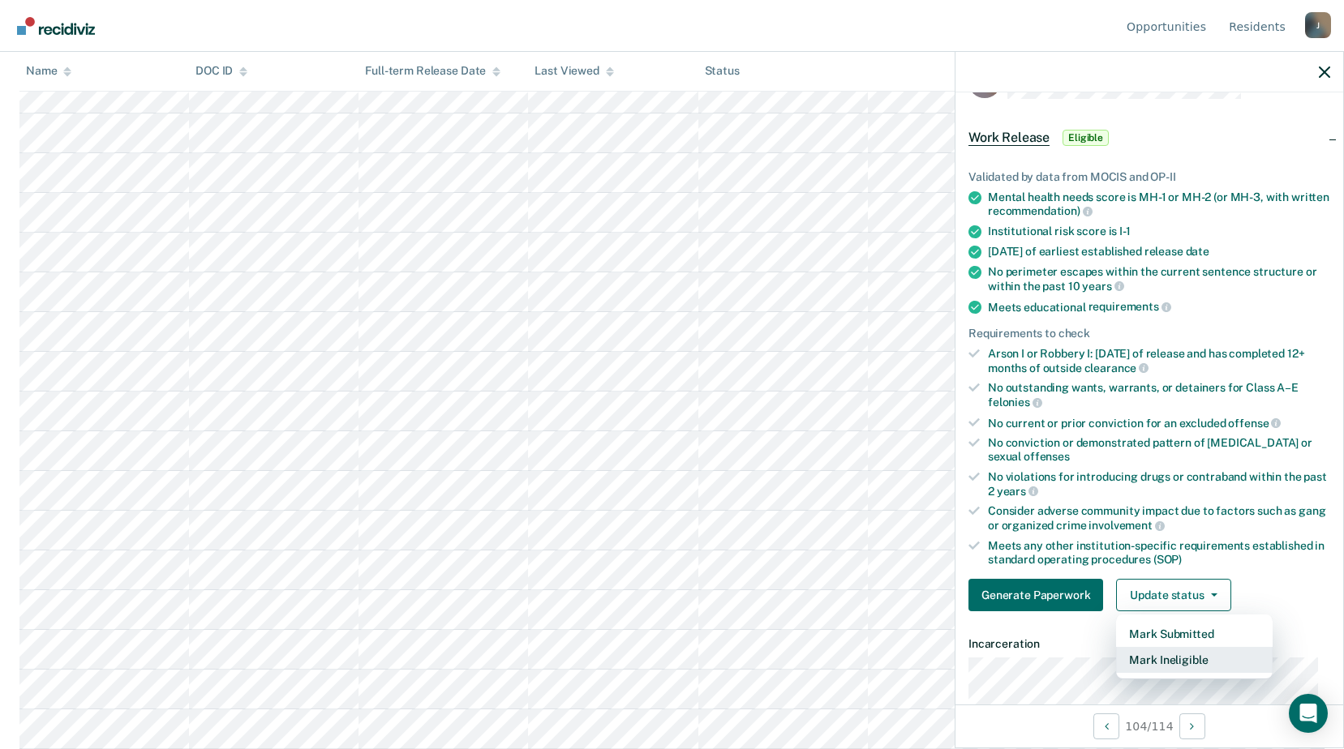
click at [1168, 667] on button "Mark Ineligible" at bounding box center [1194, 660] width 157 height 26
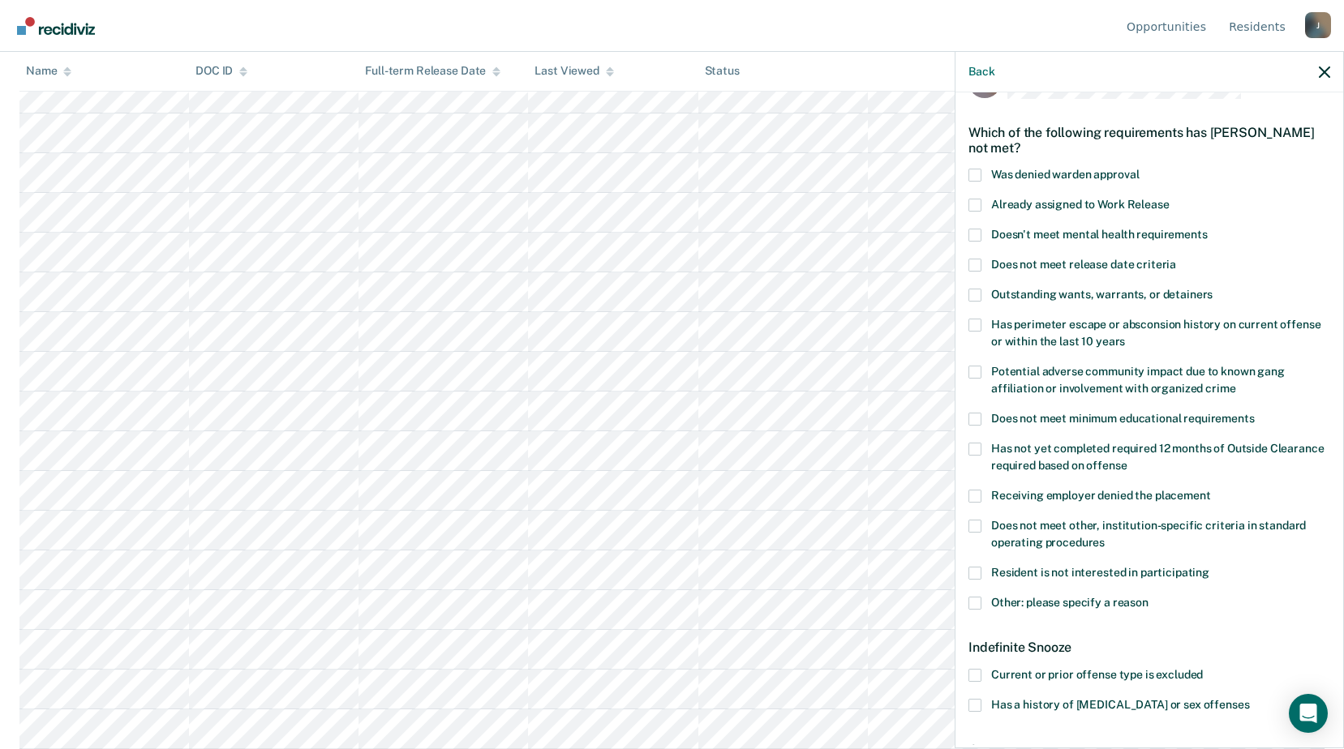
click at [980, 529] on span at bounding box center [974, 526] width 13 height 13
click at [1105, 537] on input "Does not meet other, institution-specific criteria in standard operating proced…" at bounding box center [1105, 537] width 0 height 0
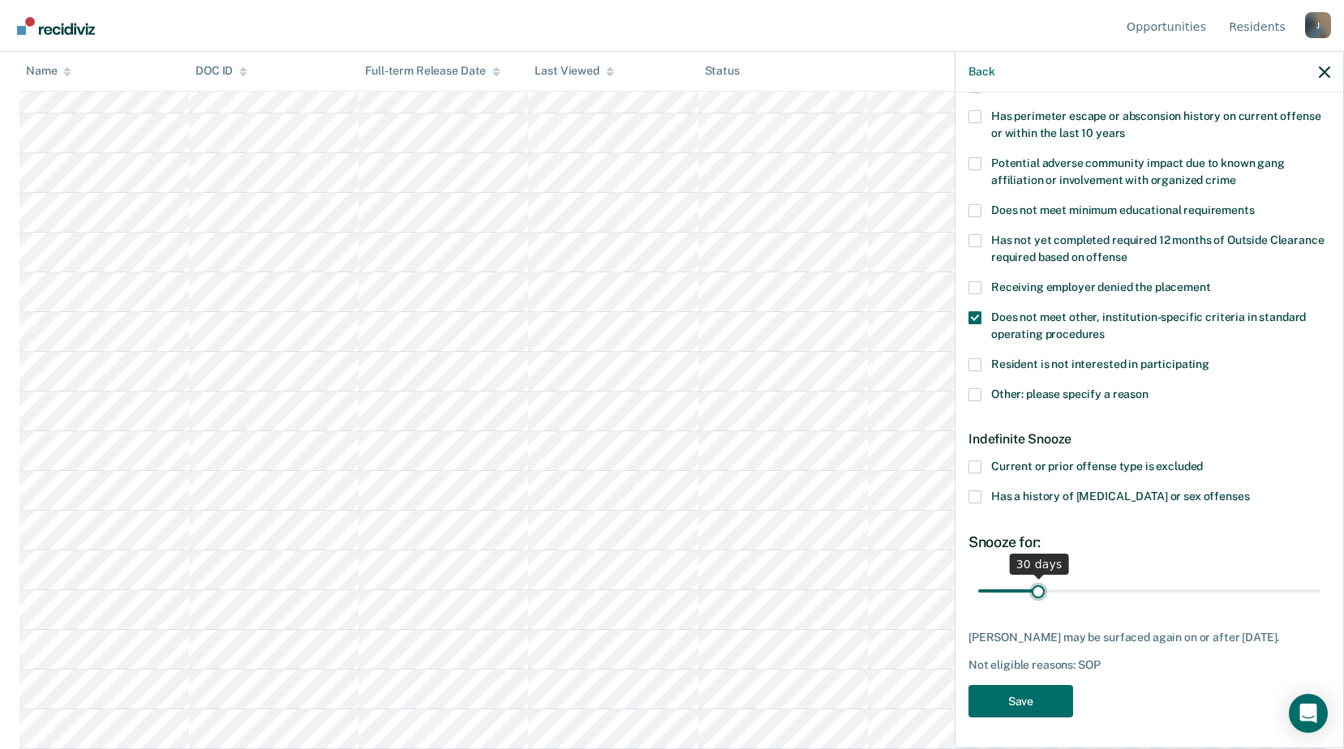
click at [1033, 593] on input "range" at bounding box center [1149, 591] width 342 height 28
click at [1032, 590] on input "range" at bounding box center [1149, 591] width 342 height 28
type input "25"
click at [1028, 588] on input "range" at bounding box center [1149, 591] width 342 height 28
click at [1011, 704] on button "Save" at bounding box center [1020, 701] width 105 height 33
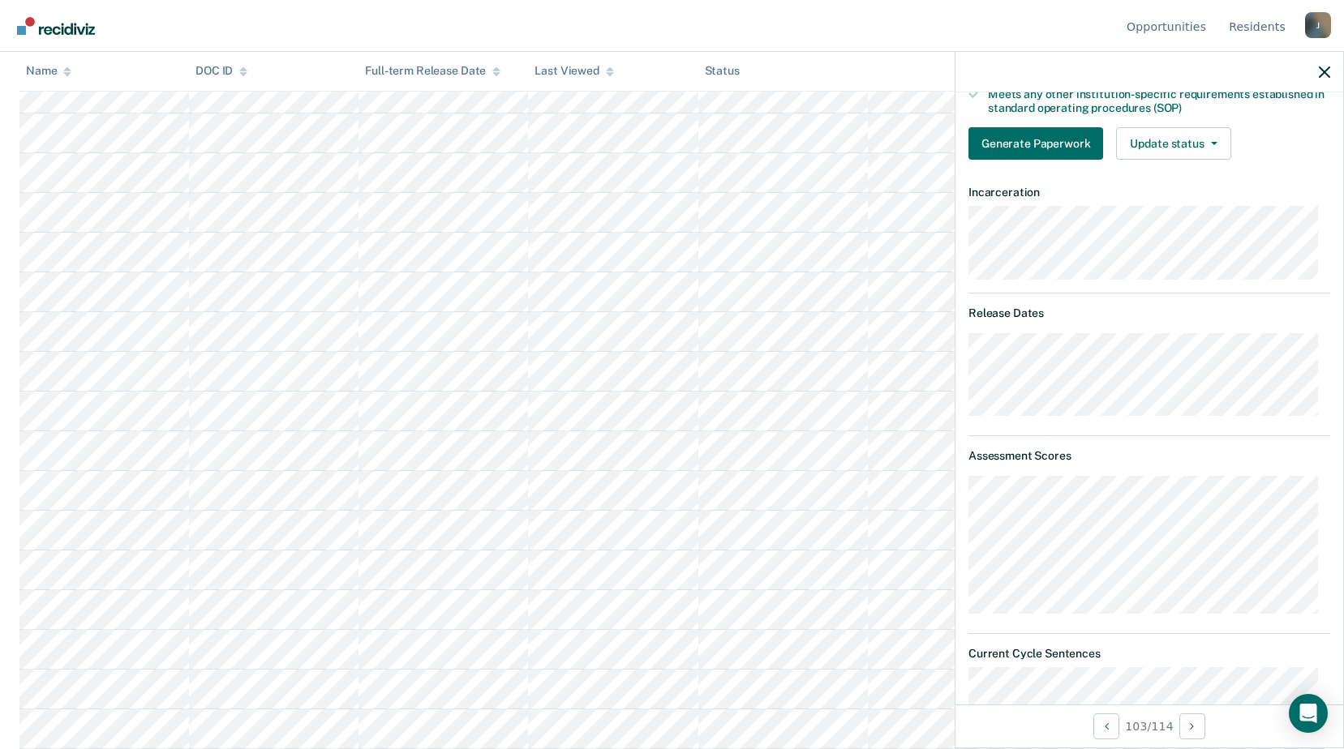
scroll to position [12, 0]
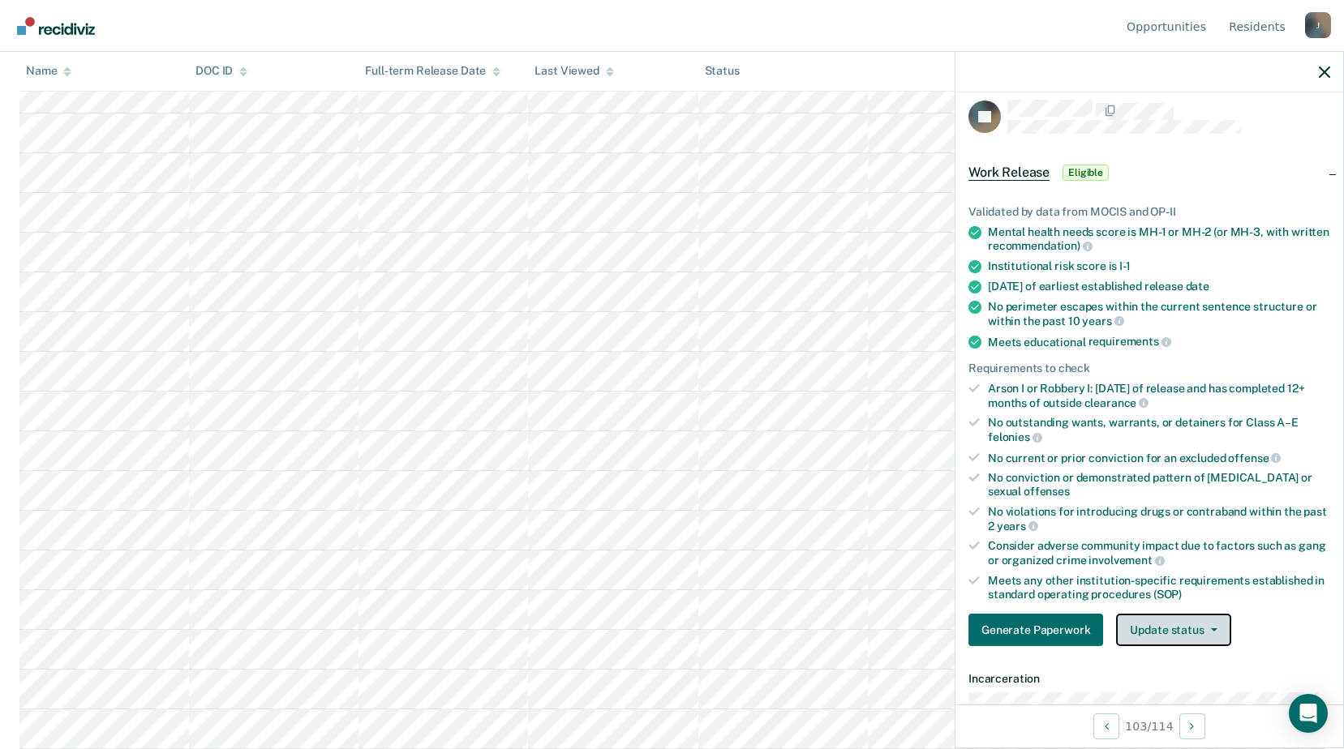
click at [1173, 618] on button "Update status" at bounding box center [1173, 630] width 114 height 32
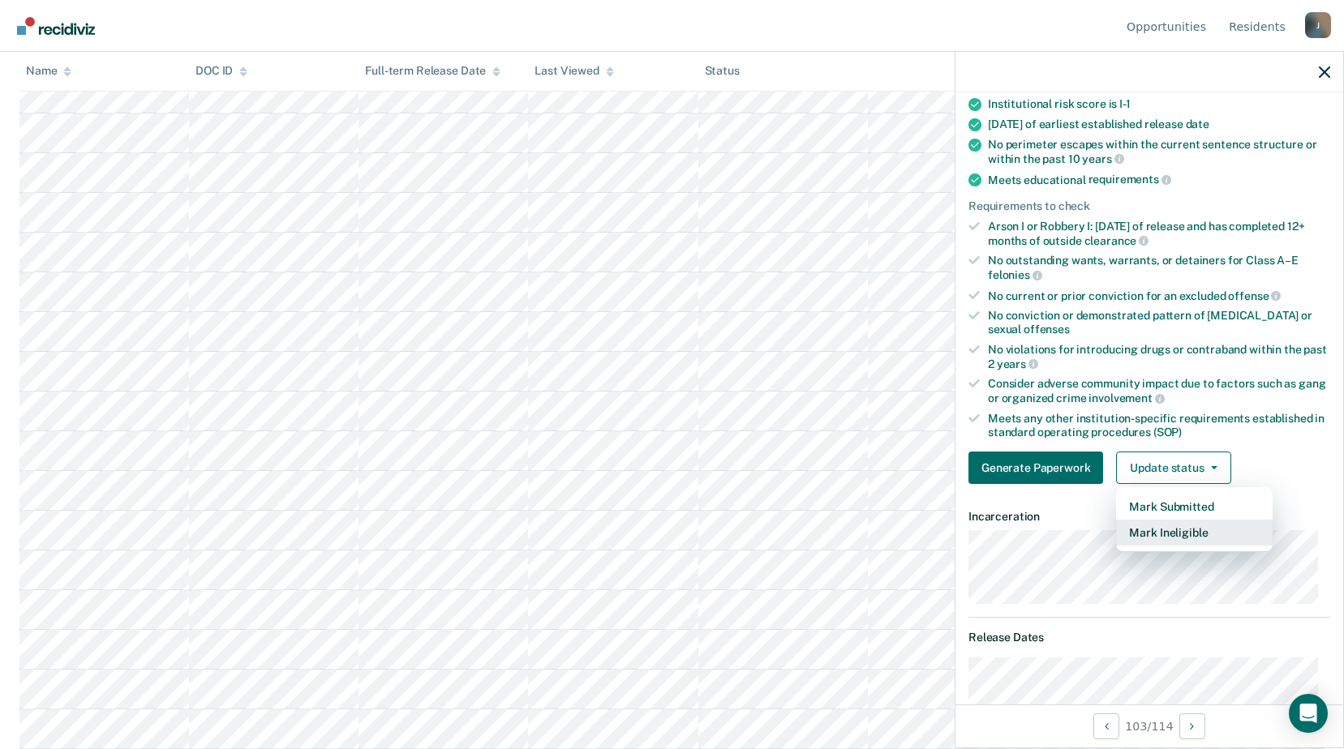
click at [1174, 537] on button "Mark Ineligible" at bounding box center [1194, 533] width 157 height 26
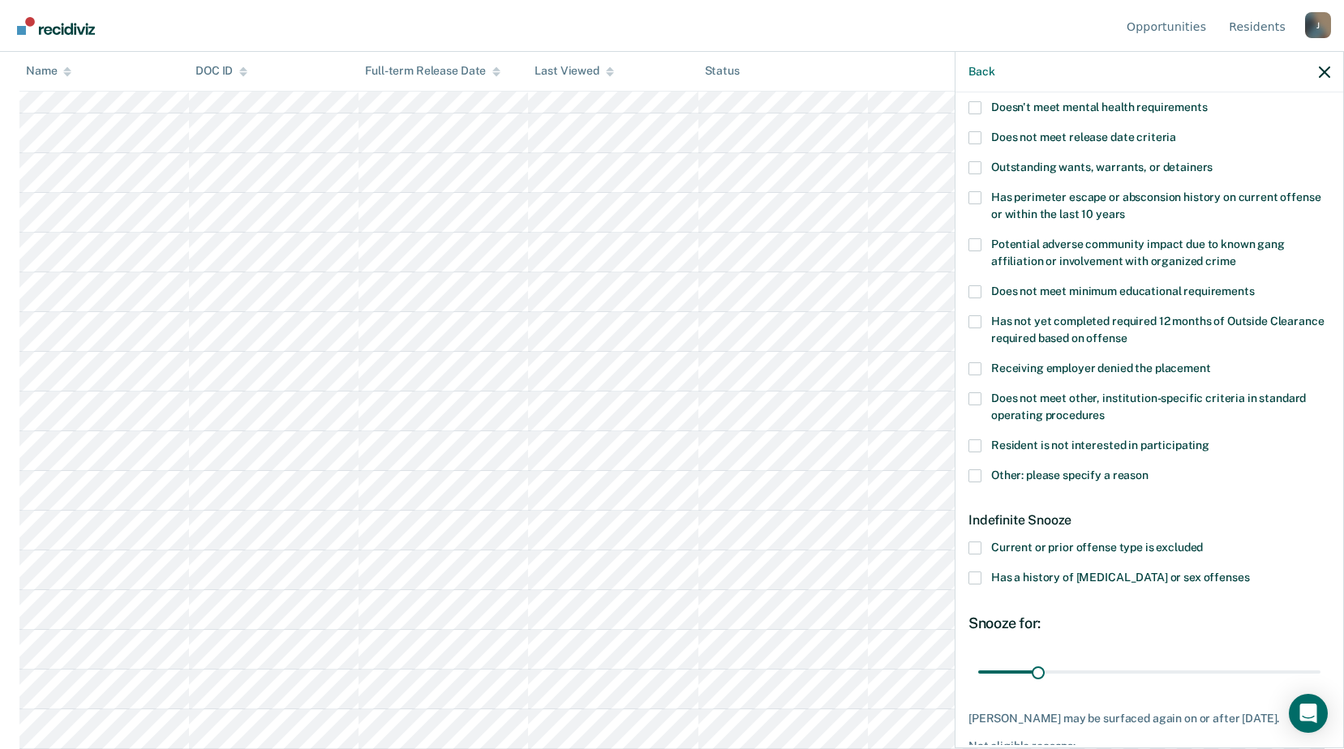
click at [977, 479] on span at bounding box center [974, 476] width 13 height 13
click at [1148, 470] on input "Other: please specify a reason" at bounding box center [1148, 470] width 0 height 0
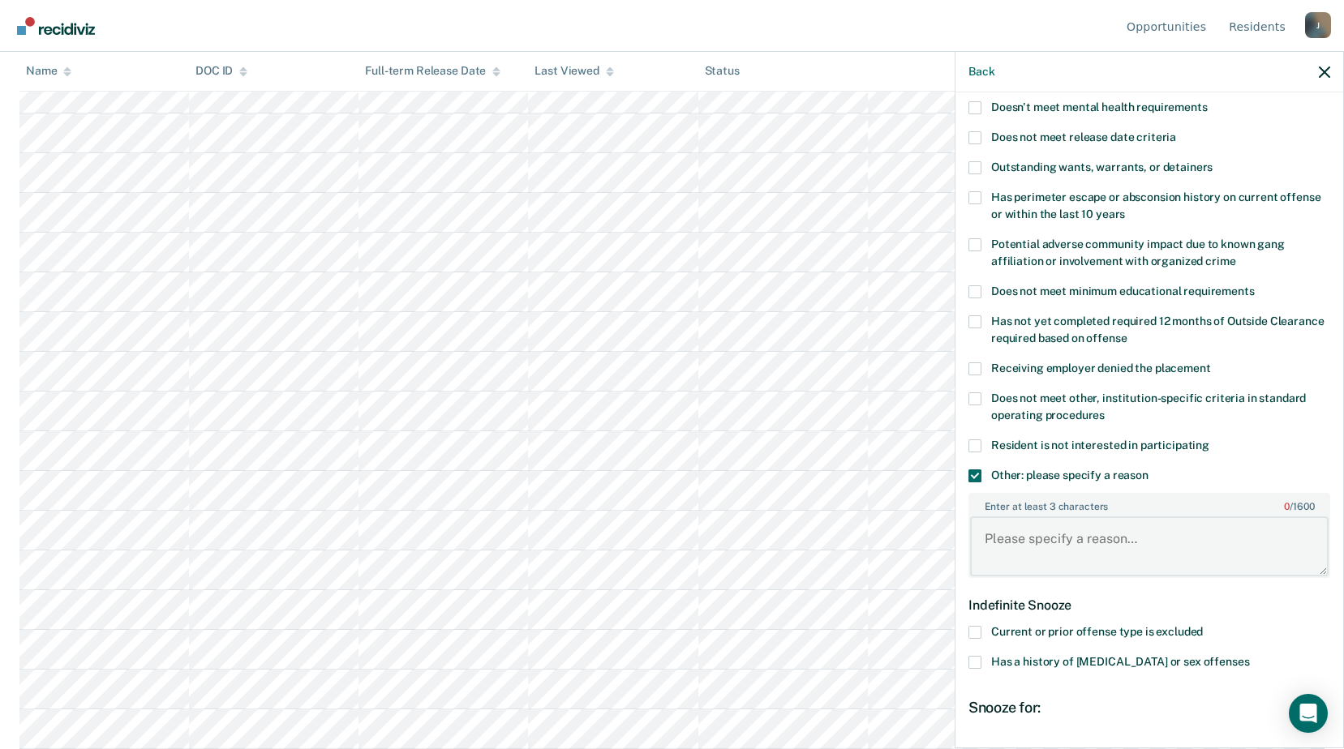
click at [1015, 549] on textarea "Enter at least 3 characters 0 / 1600" at bounding box center [1149, 547] width 358 height 60
type textarea "i"
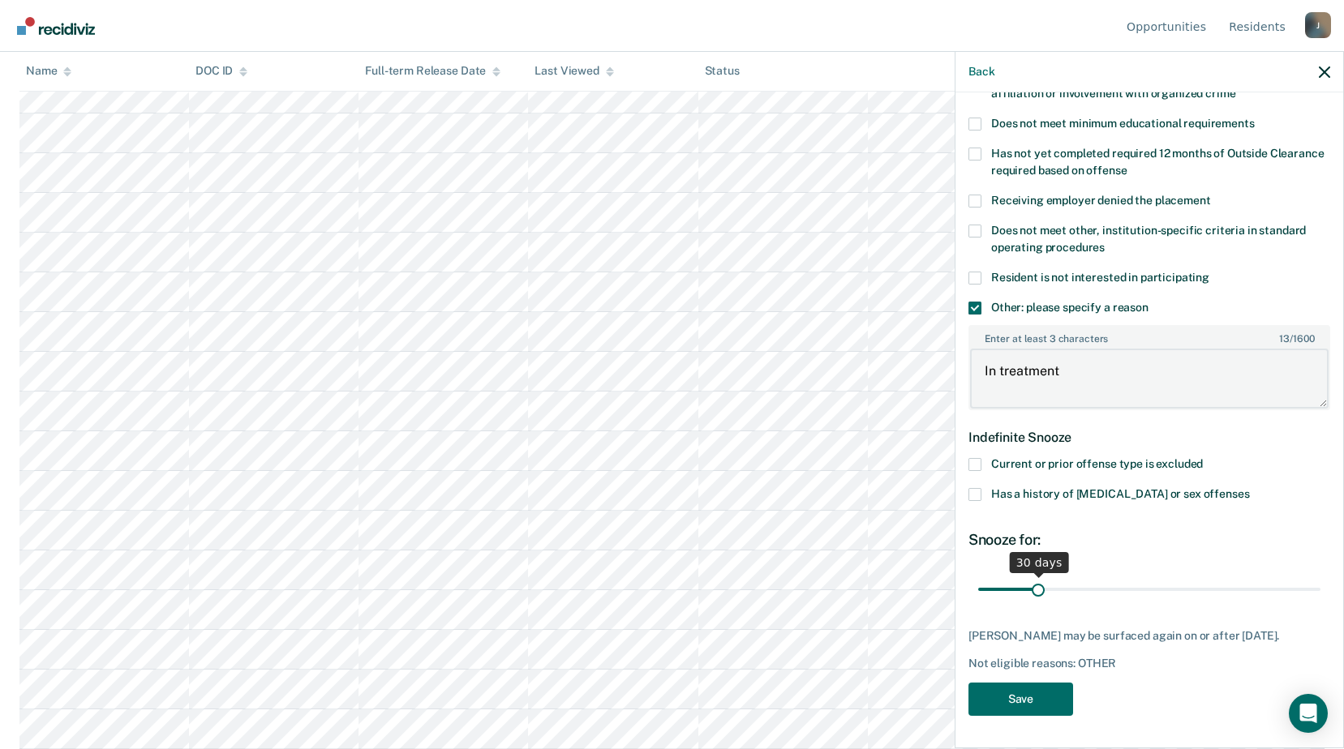
type textarea "In treatment"
drag, startPoint x: 1033, startPoint y: 575, endPoint x: 1083, endPoint y: 584, distance: 50.3
type input "56"
click at [1083, 584] on input "range" at bounding box center [1149, 589] width 342 height 28
click at [1032, 694] on button "Save" at bounding box center [1020, 699] width 105 height 33
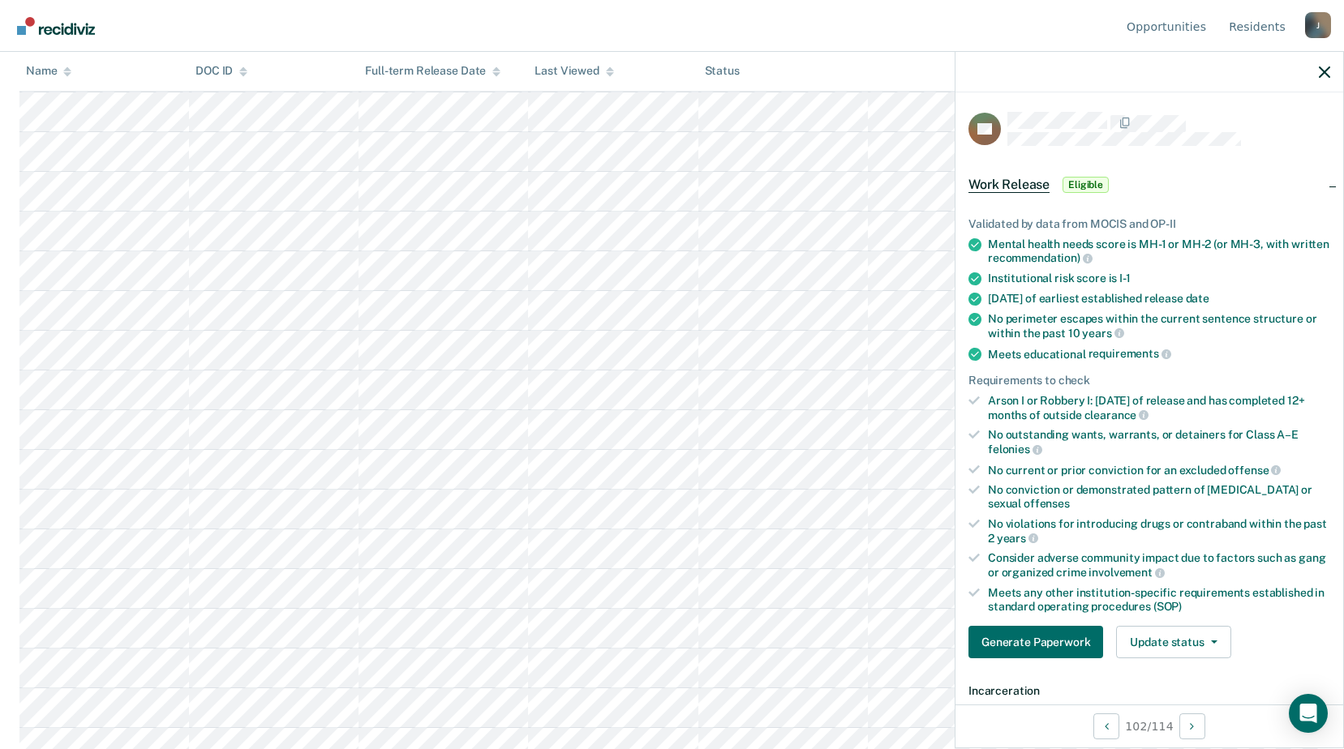
scroll to position [0, 0]
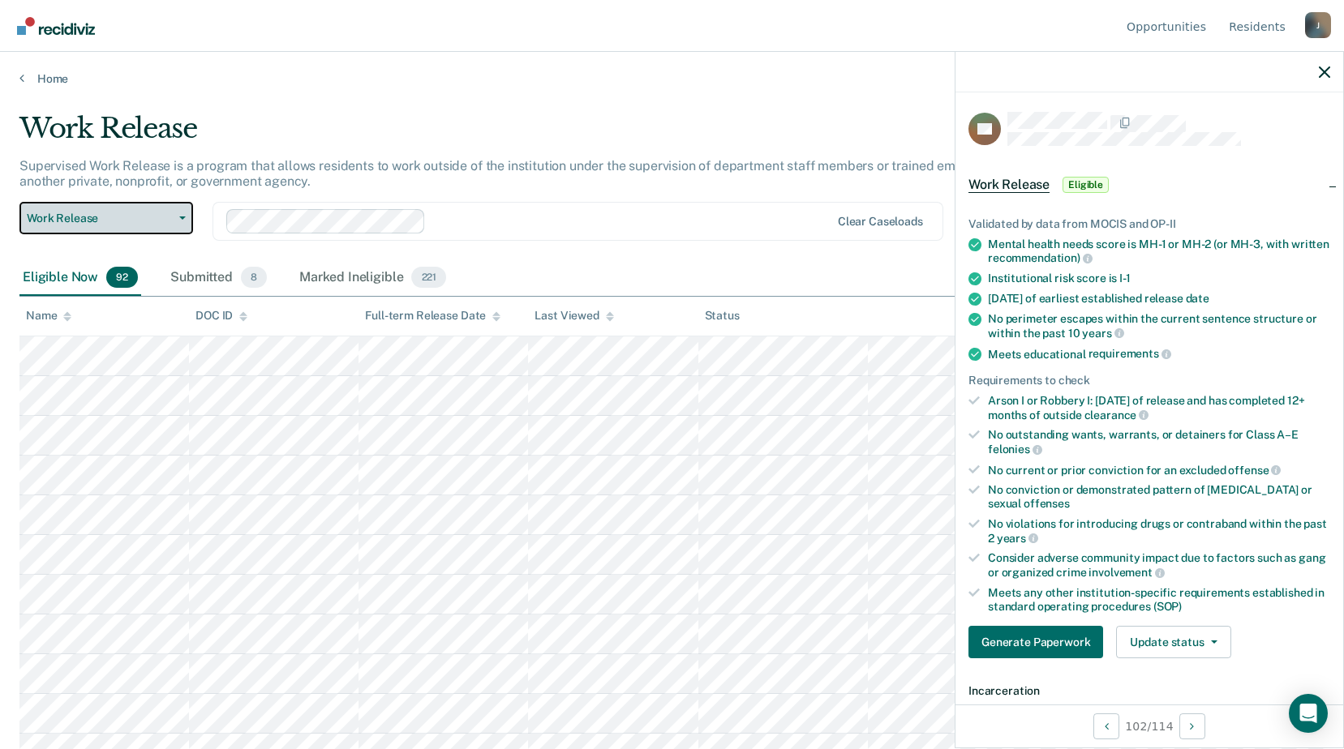
click at [156, 217] on span "Work Release" at bounding box center [100, 219] width 146 height 14
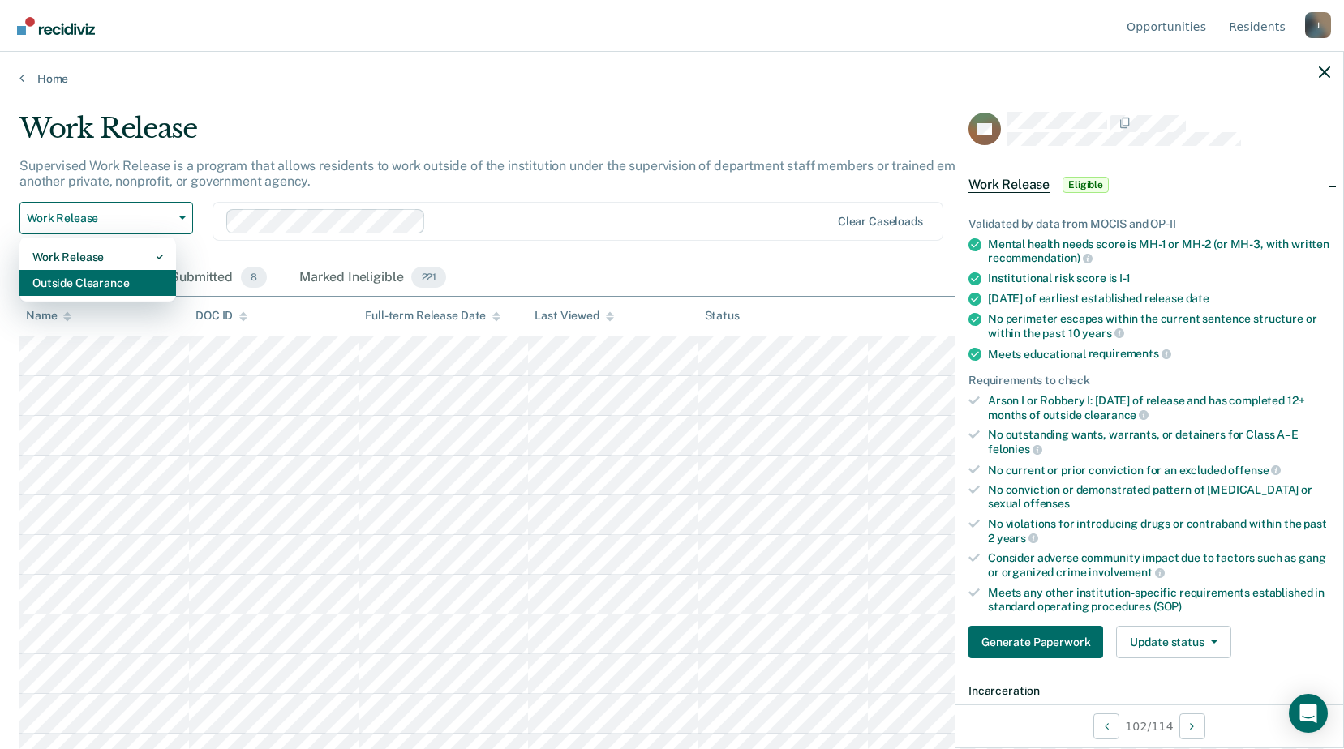
click at [109, 281] on div "Outside Clearance" at bounding box center [97, 283] width 131 height 26
